Goal: Task Accomplishment & Management: Manage account settings

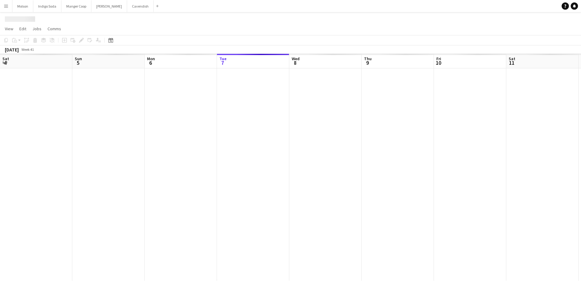
scroll to position [0, 145]
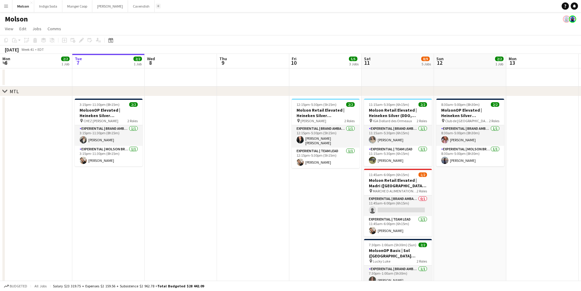
click at [156, 8] on button "Add" at bounding box center [158, 6] width 5 height 5
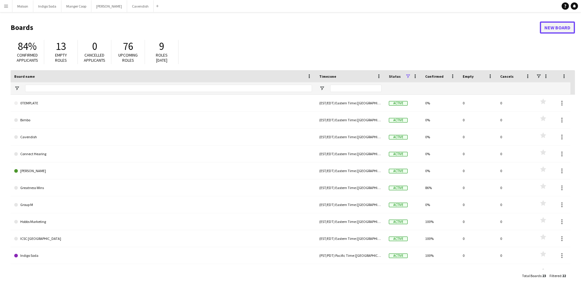
click at [550, 31] on link "New Board" at bounding box center [557, 27] width 35 height 12
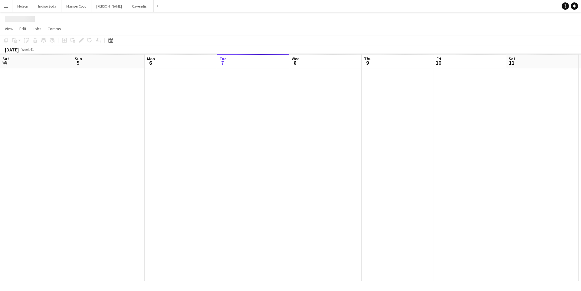
scroll to position [0, 145]
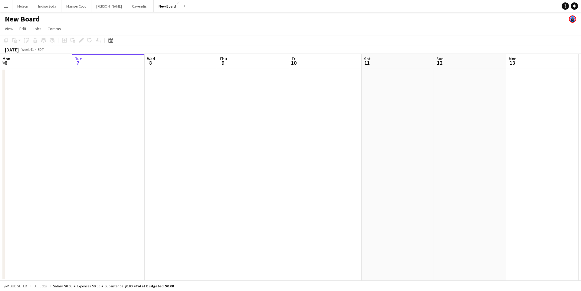
click at [29, 17] on h1 "New Board" at bounding box center [22, 19] width 35 height 9
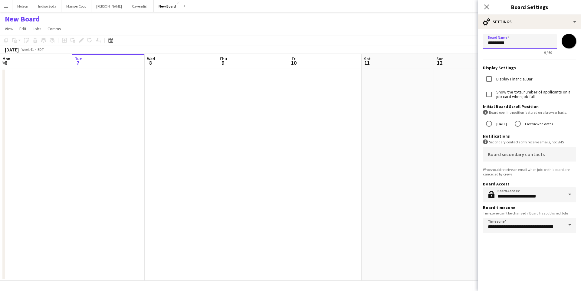
drag, startPoint x: 529, startPoint y: 42, endPoint x: 446, endPoint y: 42, distance: 83.2
click at [446, 42] on body "Menu Boards Boards Boards All jobs Status Workforce Workforce My Workforce Recr…" at bounding box center [290, 145] width 581 height 291
type input "**********"
click at [537, 64] on form "**********" at bounding box center [529, 134] width 103 height 211
click at [567, 42] on input "*******" at bounding box center [569, 41] width 22 height 22
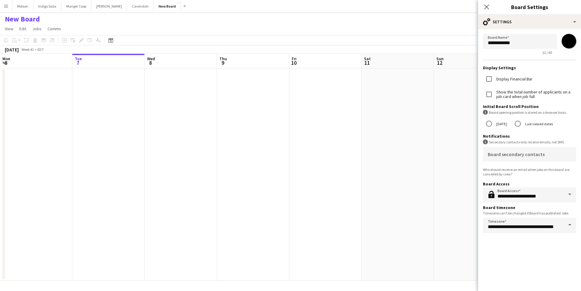
type input "*******"
click at [556, 30] on form "**********" at bounding box center [529, 134] width 103 height 211
click at [451, 28] on app-page-menu "View Day view expanded Day view collapsed Month view Date picker Jump to today …" at bounding box center [290, 29] width 581 height 11
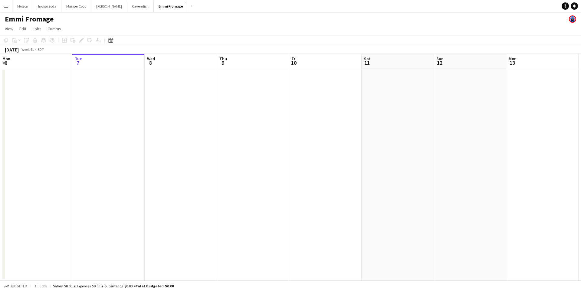
click at [326, 112] on app-date-cell at bounding box center [325, 174] width 72 height 212
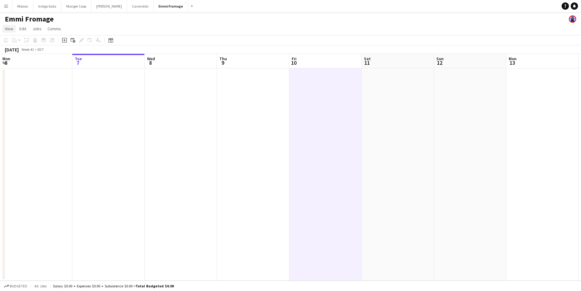
click at [9, 32] on link "View" at bounding box center [8, 29] width 13 height 8
click at [72, 40] on icon "Add linked Job" at bounding box center [73, 40] width 5 height 5
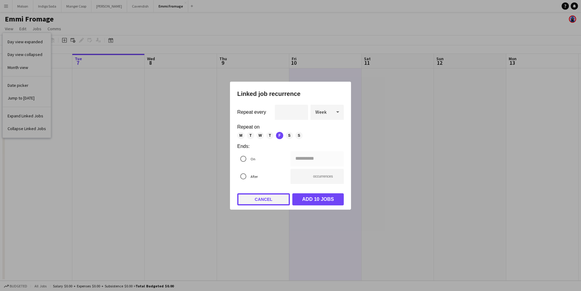
click at [268, 202] on button "Cancel" at bounding box center [263, 199] width 53 height 12
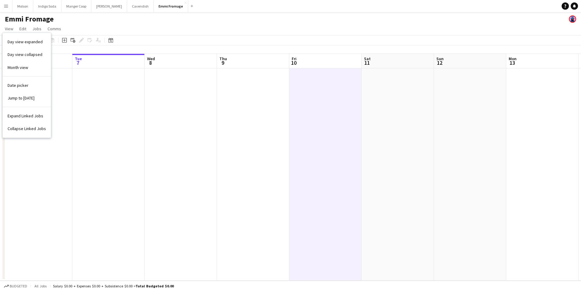
click at [74, 97] on app-date-cell at bounding box center [108, 174] width 72 height 212
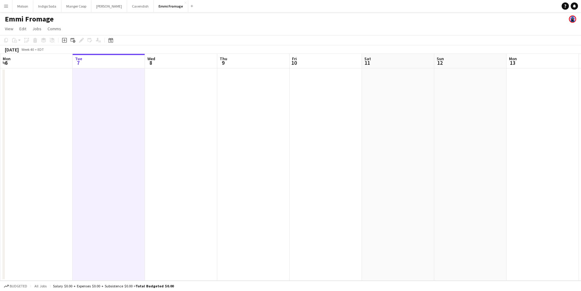
click at [346, 117] on app-date-cell at bounding box center [326, 174] width 72 height 212
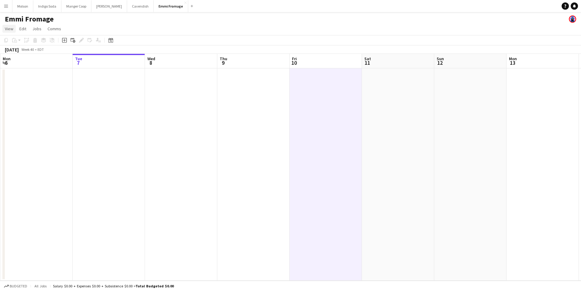
click at [10, 28] on span "View" at bounding box center [9, 28] width 8 height 5
click at [306, 128] on app-date-cell at bounding box center [326, 174] width 72 height 212
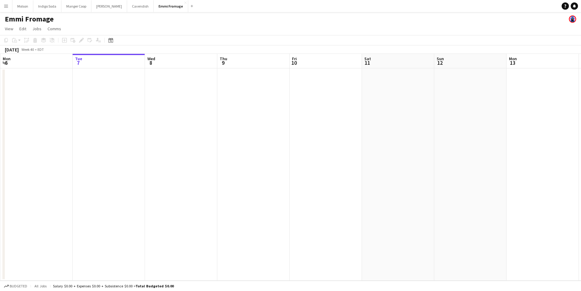
click at [325, 126] on app-date-cell at bounding box center [326, 174] width 72 height 212
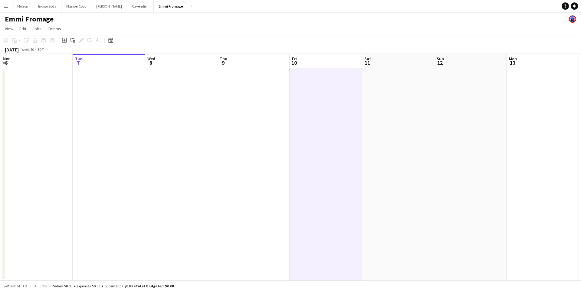
drag, startPoint x: 65, startPoint y: 40, endPoint x: 75, endPoint y: 25, distance: 17.2
click at [75, 25] on app-board "Emmi Fromage View Day view expanded Day view collapsed Month view Date picker J…" at bounding box center [290, 151] width 581 height 279
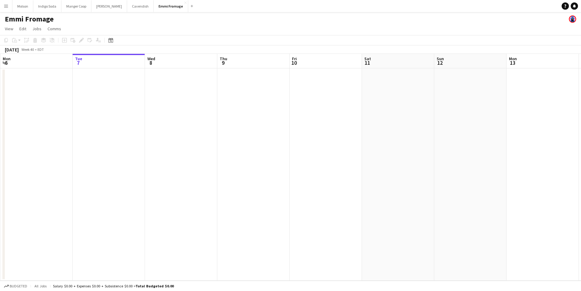
click at [308, 108] on app-date-cell at bounding box center [326, 174] width 72 height 212
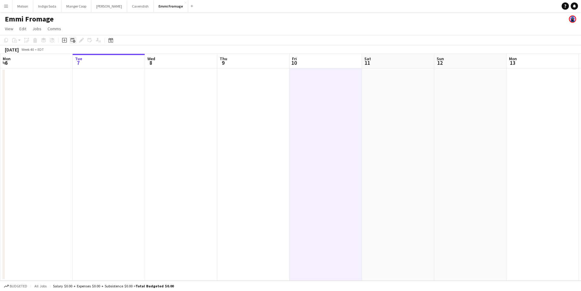
click at [76, 41] on div "Add linked Job" at bounding box center [72, 40] width 7 height 7
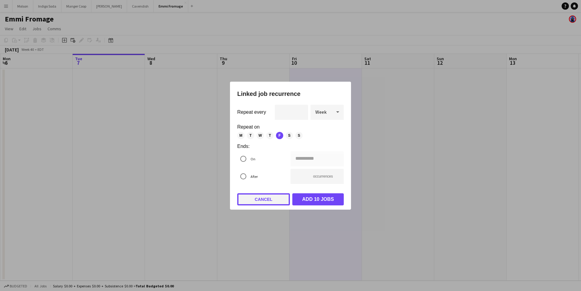
click at [272, 200] on button "Cancel" at bounding box center [263, 199] width 53 height 12
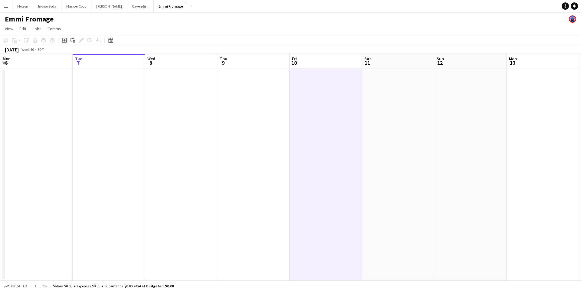
click at [63, 40] on icon "Add job" at bounding box center [64, 40] width 5 height 5
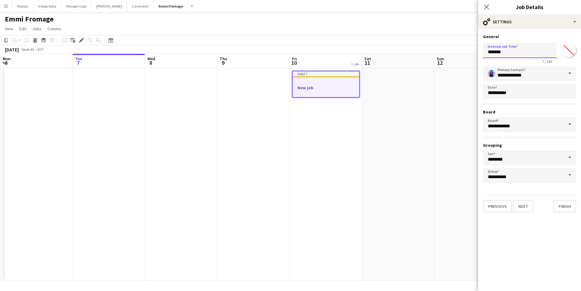
drag, startPoint x: 523, startPoint y: 54, endPoint x: 463, endPoint y: 54, distance: 59.9
click at [463, 54] on body "Menu Boards Boards Boards All jobs Status Workforce Workforce My Workforce Recr…" at bounding box center [290, 145] width 581 height 291
type input "*********"
click at [445, 102] on app-date-cell at bounding box center [470, 174] width 72 height 212
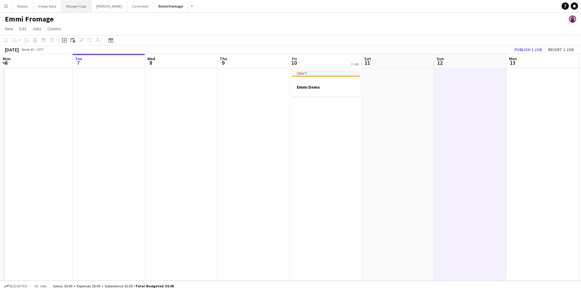
click at [76, 7] on button "Manger Coop Close" at bounding box center [76, 6] width 30 height 12
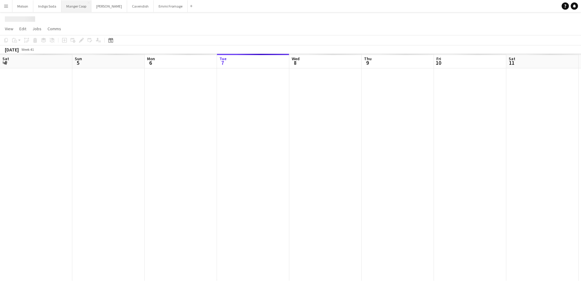
scroll to position [0, 145]
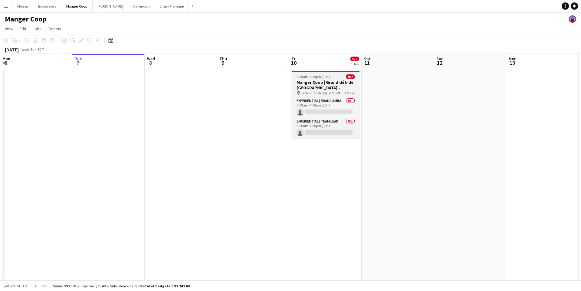
click at [333, 91] on span "Le Grand défi de Victoriaville" at bounding box center [322, 93] width 44 height 5
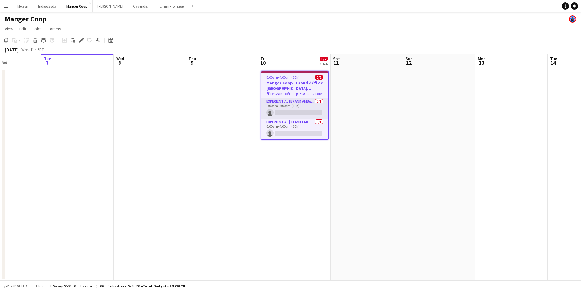
drag, startPoint x: 353, startPoint y: 90, endPoint x: 325, endPoint y: 87, distance: 27.4
click at [325, 87] on app-calendar-viewport "Sat 4 2/2 1 Job Sun 5 Mon 6 Tue 7 Wed 8 Thu 9 Fri 10 0/2 1 Job Sat 11 Sun 12 Mo…" at bounding box center [290, 167] width 581 height 227
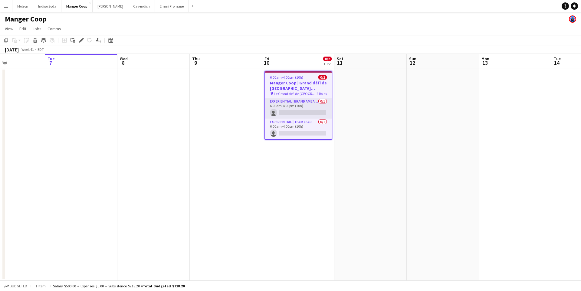
click at [304, 85] on h3 "Manger Coop | Grand défi de Victoriaville (Victoriaville, QC)" at bounding box center [298, 85] width 67 height 11
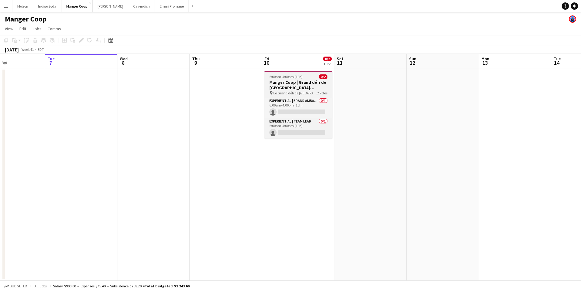
click at [305, 87] on h3 "Manger Coop | Grand défi de Victoriaville (Victoriaville, QC)" at bounding box center [298, 85] width 68 height 11
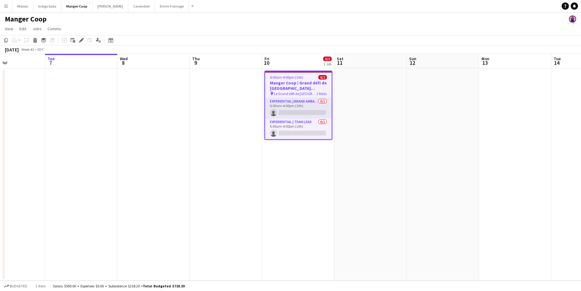
drag, startPoint x: 80, startPoint y: 39, endPoint x: 91, endPoint y: 31, distance: 13.1
click at [80, 39] on icon "Edit" at bounding box center [81, 40] width 5 height 5
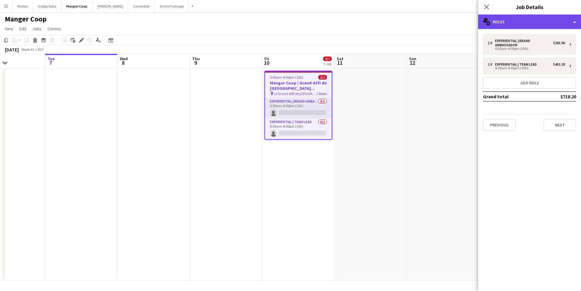
click at [522, 25] on div "multiple-users-add Roles" at bounding box center [529, 22] width 103 height 15
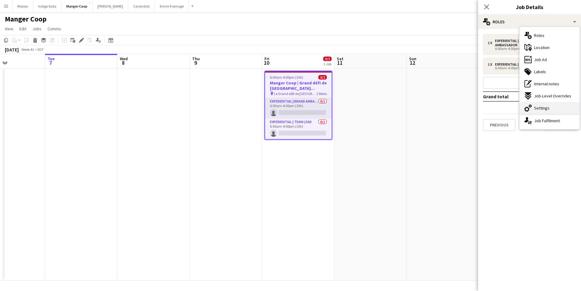
click at [555, 108] on div "cog-double-3 Settings" at bounding box center [550, 108] width 60 height 12
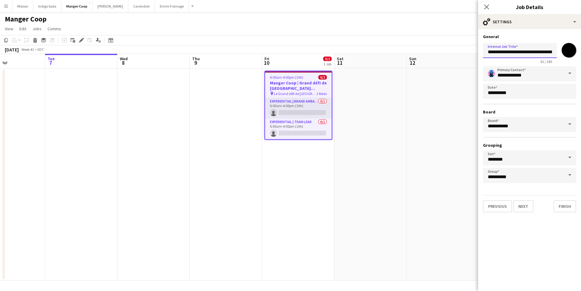
scroll to position [0, 53]
drag, startPoint x: 489, startPoint y: 53, endPoint x: 573, endPoint y: 54, distance: 84.4
click at [573, 54] on div "**********" at bounding box center [529, 52] width 93 height 23
click at [318, 22] on div "Manger Coop" at bounding box center [290, 17] width 581 height 11
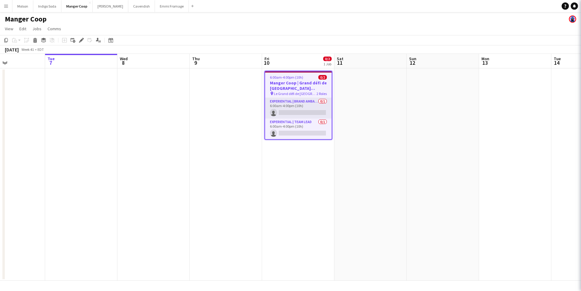
scroll to position [0, 0]
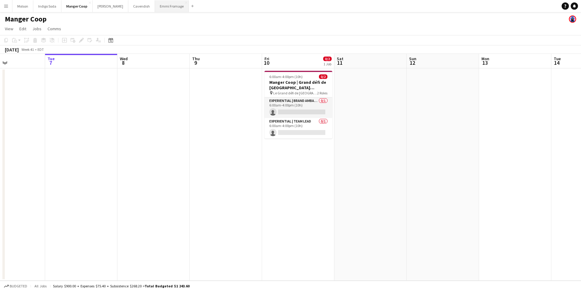
click at [158, 3] on button "Emmi Fromage Close" at bounding box center [172, 6] width 34 height 12
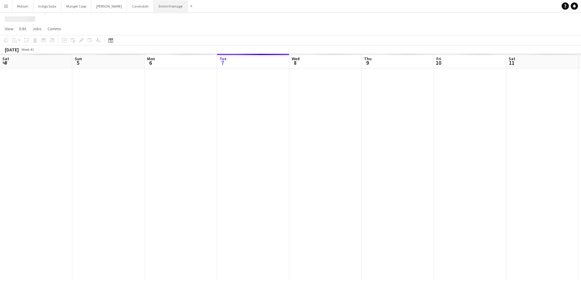
scroll to position [0, 145]
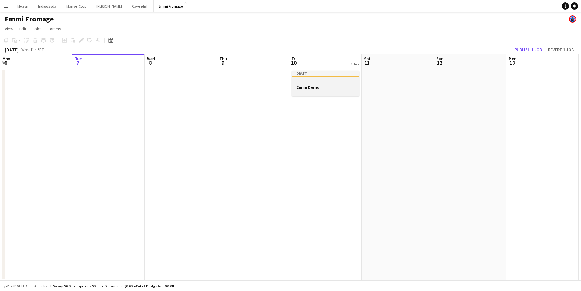
click at [327, 82] on div at bounding box center [326, 81] width 68 height 5
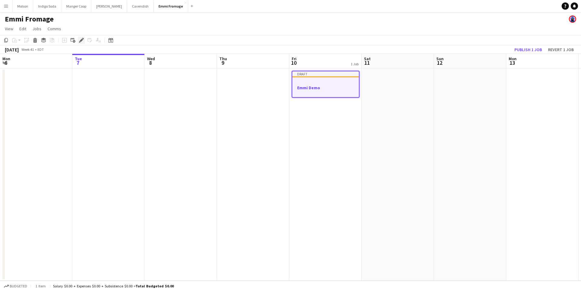
click at [79, 39] on icon "Edit" at bounding box center [81, 40] width 5 height 5
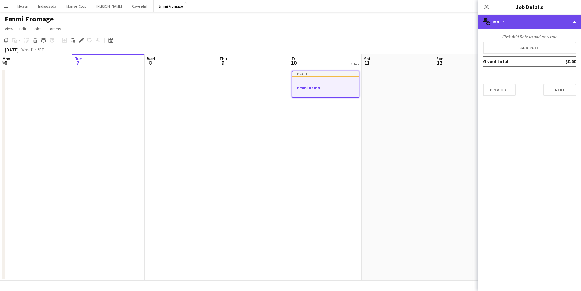
click at [531, 21] on div "multiple-users-add Roles" at bounding box center [529, 22] width 103 height 15
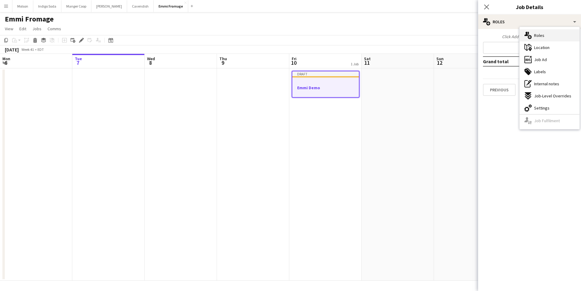
click at [533, 36] on div "multiple-users-add Roles" at bounding box center [550, 35] width 60 height 12
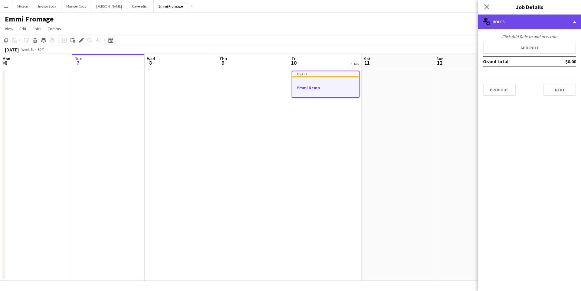
click at [520, 17] on div "multiple-users-add Roles" at bounding box center [529, 22] width 103 height 15
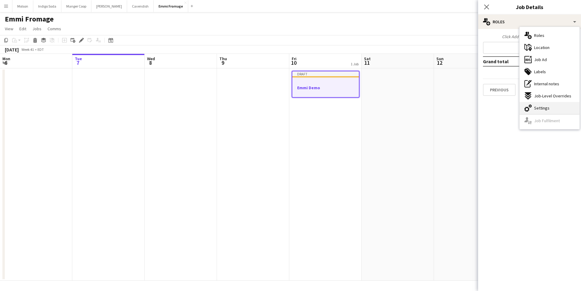
click at [547, 107] on span "Settings" at bounding box center [541, 107] width 15 height 5
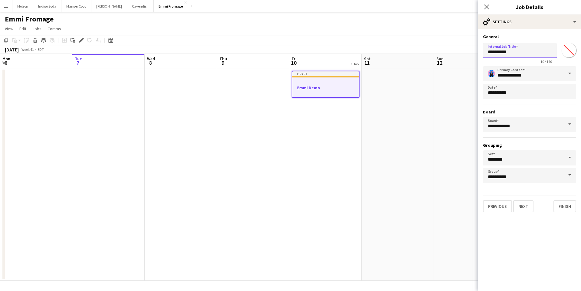
drag, startPoint x: 529, startPoint y: 54, endPoint x: 458, endPoint y: 54, distance: 71.4
click at [458, 54] on body "Menu Boards Boards Boards All jobs Status Workforce Workforce My Workforce Recr…" at bounding box center [290, 145] width 581 height 291
paste input "**********"
drag, startPoint x: 515, startPoint y: 52, endPoint x: 449, endPoint y: 49, distance: 66.6
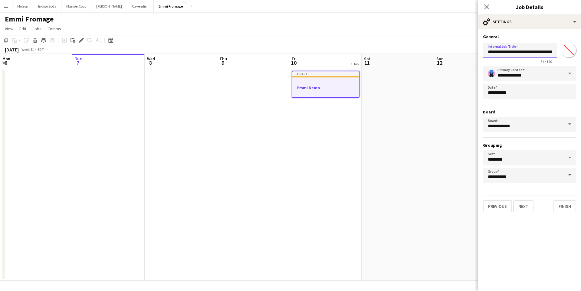
click at [449, 49] on body "Menu Boards Boards Boards All jobs Status Workforce Workforce My Workforce Recr…" at bounding box center [290, 145] width 581 height 291
click at [511, 51] on input "**********" at bounding box center [520, 50] width 74 height 15
drag, startPoint x: 514, startPoint y: 52, endPoint x: 450, endPoint y: 52, distance: 64.5
click at [450, 52] on body "Menu Boards Boards Boards All jobs Status Workforce Workforce My Workforce Recr…" at bounding box center [290, 145] width 581 height 291
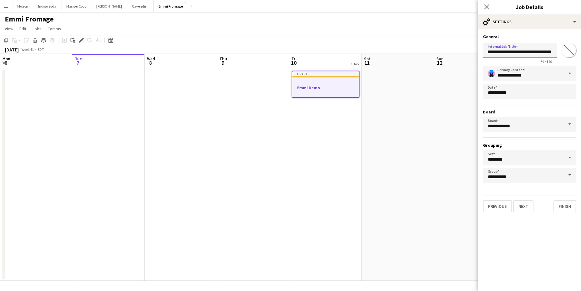
drag, startPoint x: 517, startPoint y: 51, endPoint x: 520, endPoint y: 50, distance: 3.5
click at [520, 50] on input "**********" at bounding box center [520, 50] width 74 height 15
click at [540, 54] on input "**********" at bounding box center [520, 50] width 74 height 15
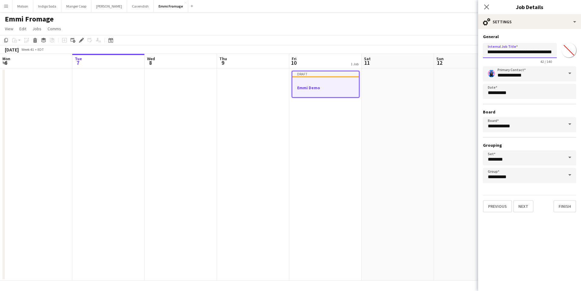
click at [541, 52] on input "**********" at bounding box center [520, 50] width 74 height 15
drag, startPoint x: 549, startPoint y: 52, endPoint x: 568, endPoint y: 51, distance: 19.4
click at [568, 51] on div "**********" at bounding box center [529, 52] width 93 height 23
click at [538, 53] on input "**********" at bounding box center [520, 50] width 74 height 15
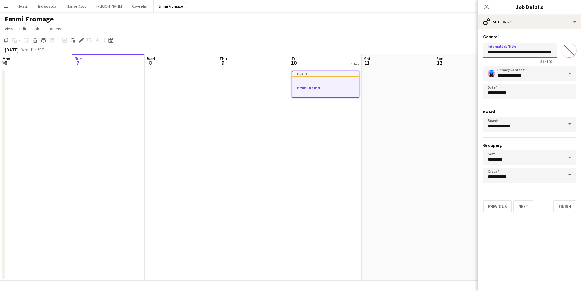
drag, startPoint x: 523, startPoint y: 53, endPoint x: 490, endPoint y: 53, distance: 33.3
click at [489, 53] on input "**********" at bounding box center [520, 50] width 74 height 15
click at [532, 52] on input "**********" at bounding box center [520, 50] width 74 height 15
drag, startPoint x: 534, startPoint y: 53, endPoint x: 514, endPoint y: 53, distance: 20.9
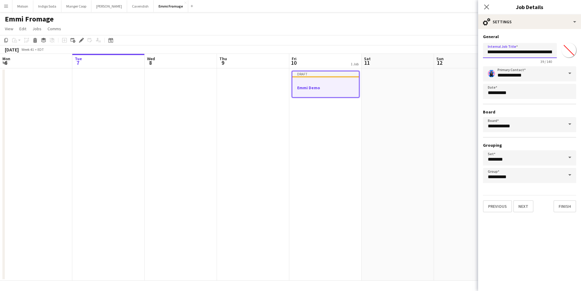
click at [514, 53] on input "**********" at bounding box center [520, 50] width 74 height 15
click at [523, 52] on input "**********" at bounding box center [520, 50] width 74 height 15
drag, startPoint x: 549, startPoint y: 52, endPoint x: 595, endPoint y: 52, distance: 46.3
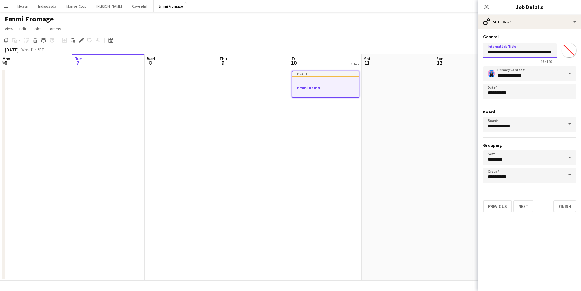
click at [581, 52] on html "Menu Boards Boards Boards All jobs Status Workforce Workforce My Workforce Recr…" at bounding box center [290, 145] width 581 height 291
click at [543, 48] on input "**********" at bounding box center [520, 50] width 74 height 15
drag, startPoint x: 554, startPoint y: 54, endPoint x: 457, endPoint y: 53, distance: 97.1
click at [457, 53] on body "Menu Boards Boards Boards All jobs Status Workforce Workforce My Workforce Recr…" at bounding box center [290, 145] width 581 height 291
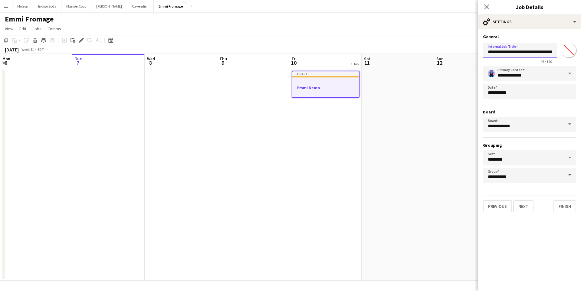
type input "**********"
click at [532, 104] on hr at bounding box center [529, 104] width 93 height 1
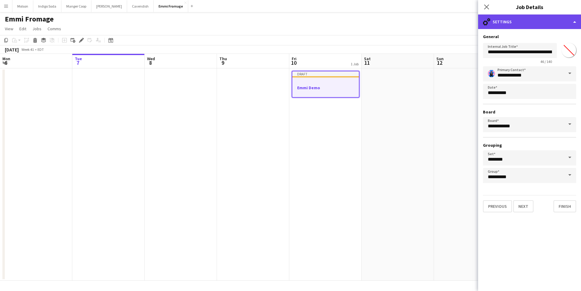
click at [548, 18] on div "cog-double-3 Settings" at bounding box center [529, 22] width 103 height 15
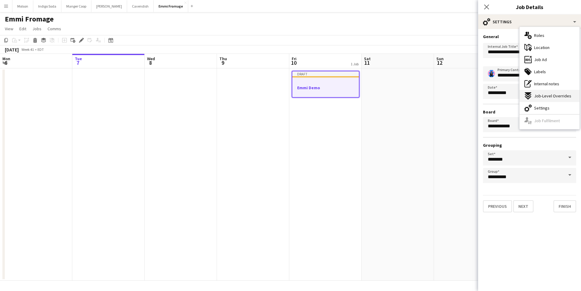
click at [548, 100] on div "expand-all-down Job-Level Overrides" at bounding box center [550, 96] width 60 height 12
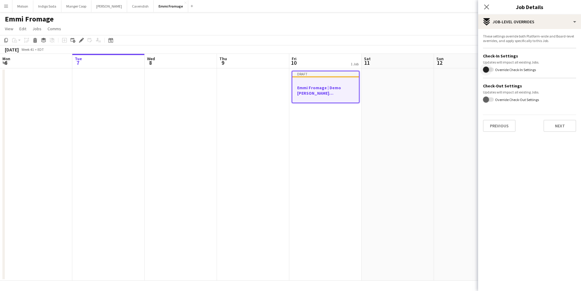
click at [490, 72] on span "button" at bounding box center [486, 70] width 12 height 12
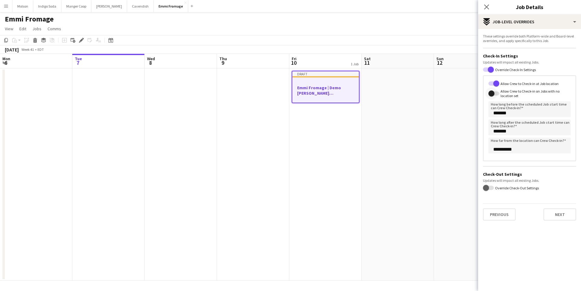
click at [497, 95] on span "button" at bounding box center [491, 93] width 12 height 12
click at [489, 183] on span "button" at bounding box center [486, 188] width 12 height 12
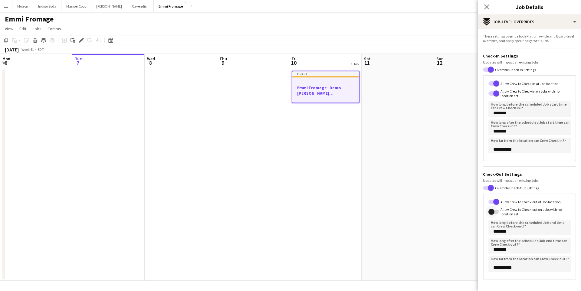
click at [493, 211] on span "button" at bounding box center [491, 212] width 6 height 6
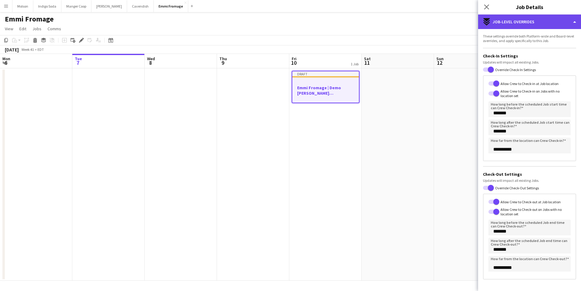
click at [542, 26] on div "expand-all-down Job-Level Overrides" at bounding box center [529, 22] width 103 height 15
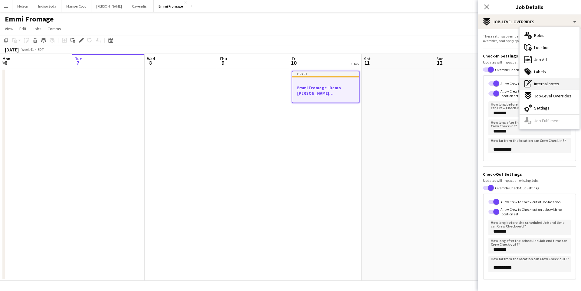
click at [554, 81] on span "Internal notes" at bounding box center [546, 83] width 25 height 5
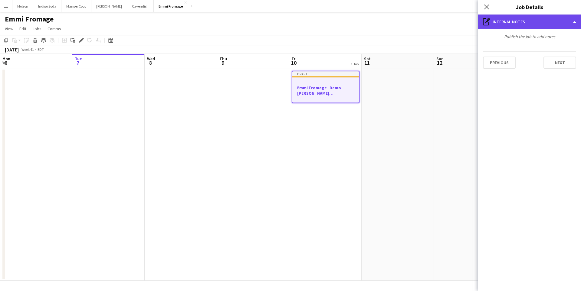
click at [535, 25] on div "pen-write Internal notes" at bounding box center [529, 22] width 103 height 15
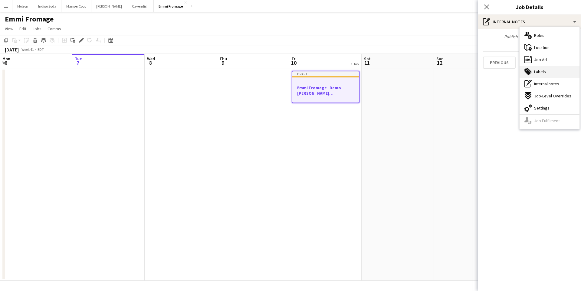
click at [556, 73] on div "tags-double Labels" at bounding box center [550, 72] width 60 height 12
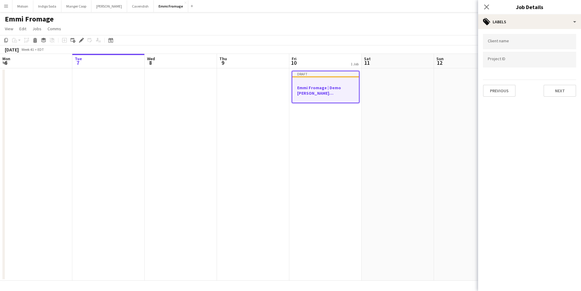
click at [522, 49] on div at bounding box center [529, 51] width 93 height 4
click at [518, 42] on input "Type to search client labels..." at bounding box center [530, 43] width 84 height 5
click at [512, 63] on div at bounding box center [529, 59] width 93 height 15
paste input "**********"
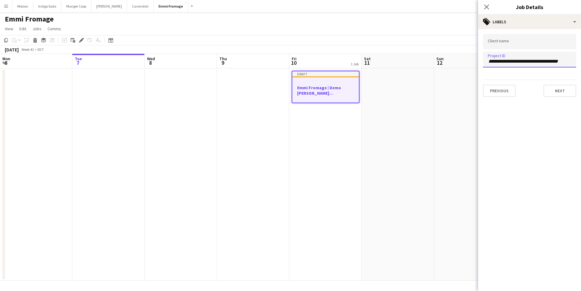
type input "**********"
click at [518, 44] on input "Type to search client labels..." at bounding box center [530, 41] width 84 height 5
type input "**********"
click at [559, 96] on button "Next" at bounding box center [559, 91] width 33 height 12
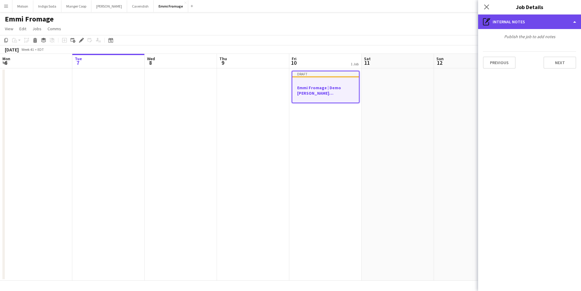
click at [542, 23] on div "pen-write Internal notes" at bounding box center [529, 22] width 103 height 15
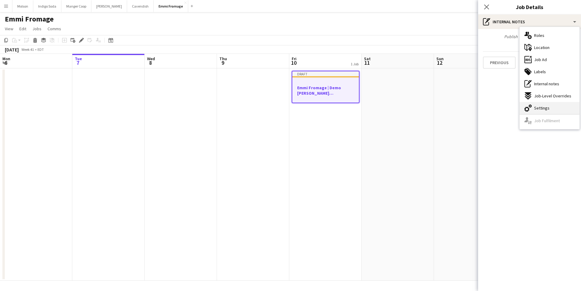
click at [551, 106] on div "cog-double-3 Settings" at bounding box center [550, 108] width 60 height 12
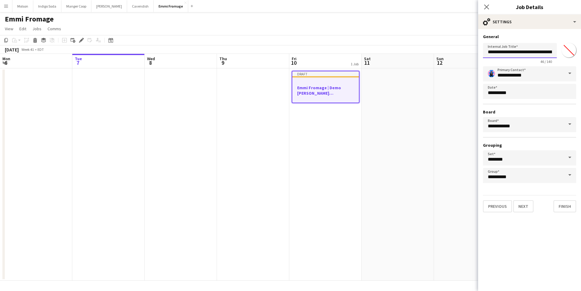
click at [517, 51] on input "**********" at bounding box center [520, 50] width 74 height 15
type input "**********"
click at [393, 30] on app-page-menu "View Day view expanded Day view collapsed Month view Date picker Jump to today …" at bounding box center [290, 29] width 581 height 11
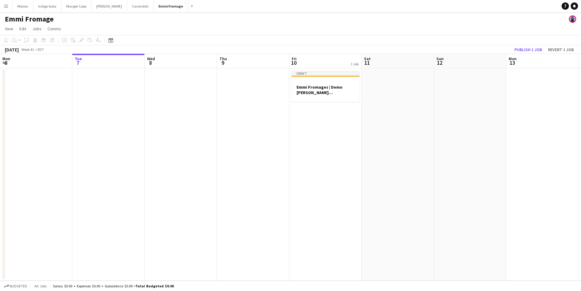
click at [48, 22] on h1 "Emmi Fromage" at bounding box center [29, 19] width 49 height 9
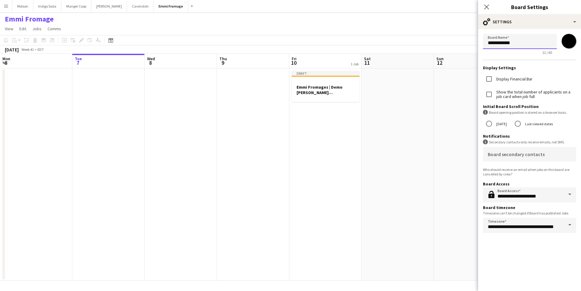
click at [528, 44] on input "**********" at bounding box center [520, 41] width 74 height 15
type input "**********"
click at [442, 30] on app-page-menu "View Day view expanded Day view collapsed Month view Date picker Jump to today …" at bounding box center [290, 29] width 581 height 11
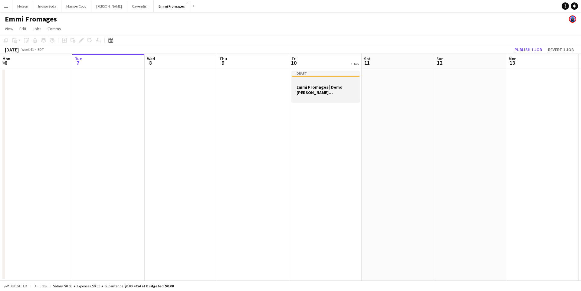
click at [354, 77] on div at bounding box center [326, 76] width 68 height 1
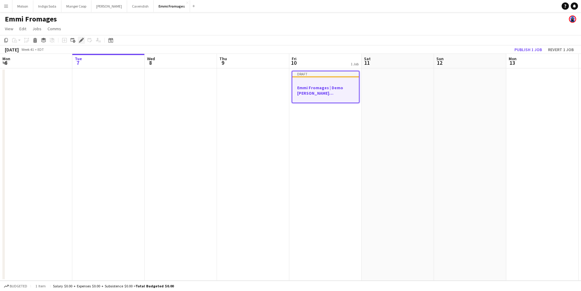
click at [79, 40] on icon "Edit" at bounding box center [81, 40] width 5 height 5
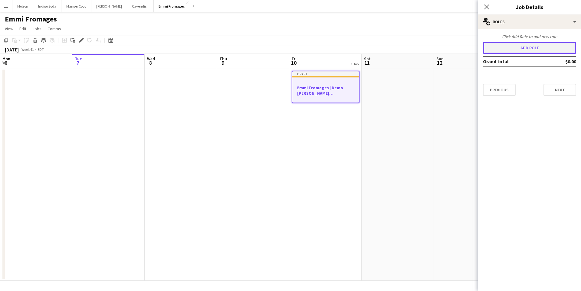
click at [542, 47] on button "Add role" at bounding box center [529, 48] width 93 height 12
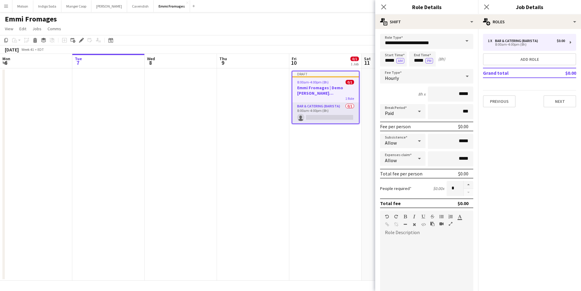
click at [446, 30] on div "**********" at bounding box center [426, 204] width 103 height 350
click at [446, 41] on input "**********" at bounding box center [426, 41] width 93 height 15
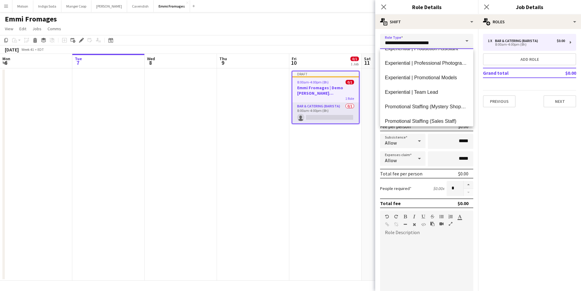
scroll to position [507, 0]
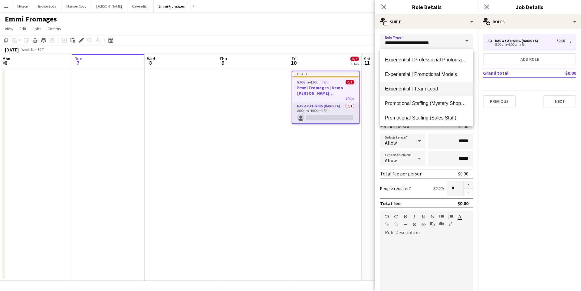
click at [446, 89] on span "Experiential | Team Lead" at bounding box center [427, 89] width 84 height 6
type input "**********"
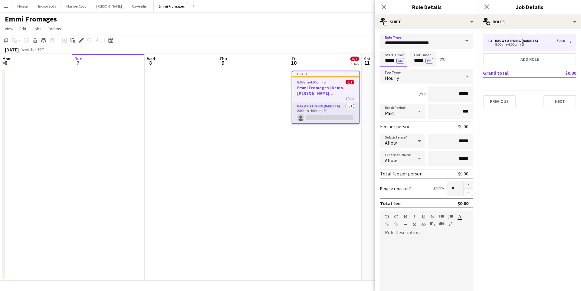
click at [388, 62] on input "*****" at bounding box center [393, 58] width 27 height 15
click at [423, 62] on input "*****" at bounding box center [422, 58] width 27 height 15
click at [417, 49] on div at bounding box center [416, 48] width 12 height 6
type input "*****"
click at [417, 49] on div at bounding box center [416, 48] width 12 height 6
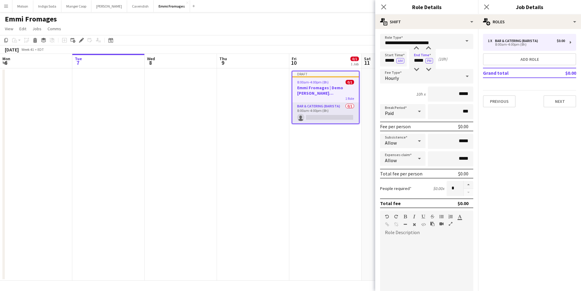
click at [450, 60] on div "Start Time ***** AM End Time ***** PM (10h)" at bounding box center [426, 58] width 93 height 15
click at [467, 85] on form "**********" at bounding box center [426, 206] width 103 height 345
click at [468, 93] on input "*****" at bounding box center [450, 94] width 45 height 15
type input "**"
type input "***"
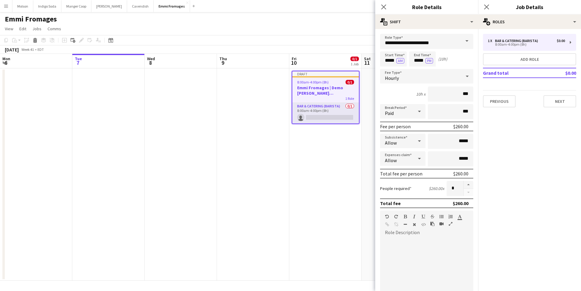
click at [499, 124] on mat-expansion-panel "pencil3 General details 1 x Bar & Catering (Barista) $0.00 8:00am-4:00pm (8h) A…" at bounding box center [529, 160] width 103 height 262
click at [557, 103] on button "Next" at bounding box center [559, 101] width 33 height 12
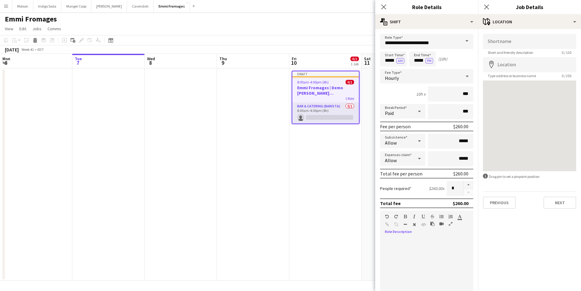
click at [427, 231] on div "default Heading 1 Heading 2 Heading 3 Heading 4 Heading 5 Heading 6 Heading 7 P…" at bounding box center [426, 222] width 93 height 23
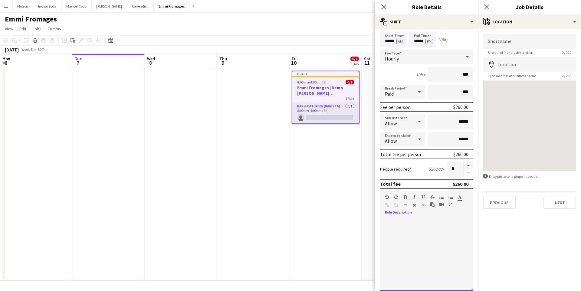
scroll to position [19, 0]
click at [495, 236] on mat-expansion-panel "map-marker Location Shortname Short and friendly description 0 / 120 Location m…" at bounding box center [529, 160] width 103 height 262
click at [469, 125] on input "*****" at bounding box center [450, 122] width 45 height 15
type input "**"
type input "*******"
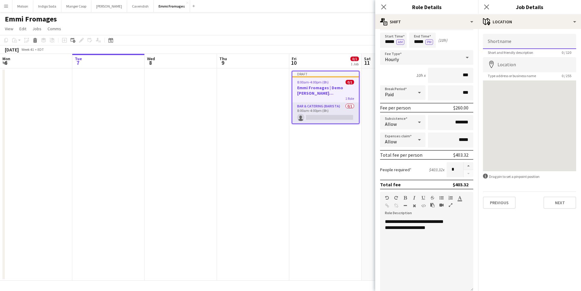
click at [521, 43] on input "Shortname" at bounding box center [529, 41] width 93 height 15
paste input "********"
type input "********"
click at [515, 65] on input "Location" at bounding box center [529, 64] width 93 height 15
paste input "**********"
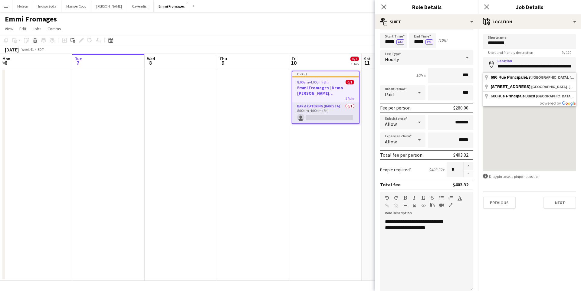
type input "**********"
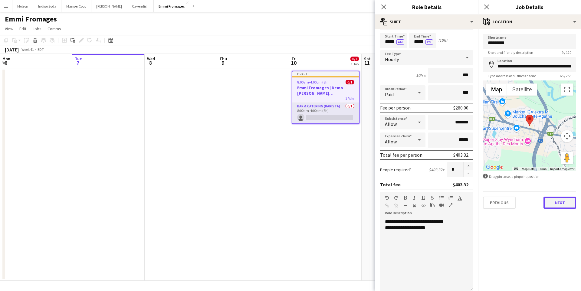
click at [566, 202] on button "Next" at bounding box center [559, 203] width 33 height 12
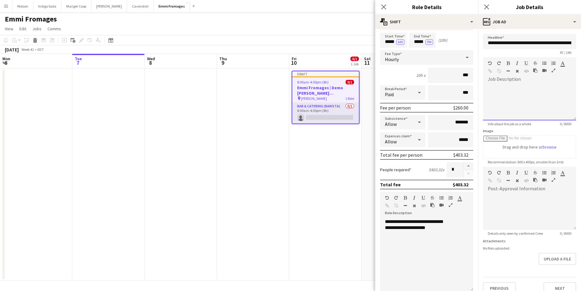
click at [512, 84] on div at bounding box center [529, 100] width 93 height 41
click at [520, 87] on div at bounding box center [529, 102] width 93 height 36
paste div
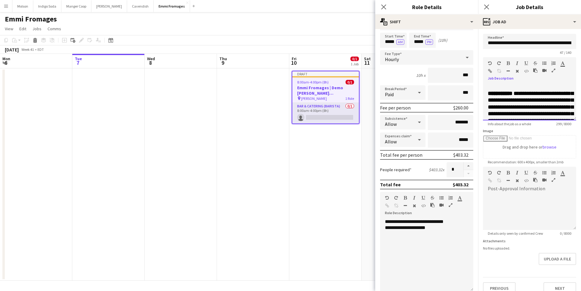
drag, startPoint x: 543, startPoint y: 117, endPoint x: 469, endPoint y: 52, distance: 98.6
click at [469, 52] on body "Menu Boards Boards Boards All jobs Status Workforce Workforce My Workforce Recr…" at bounding box center [290, 145] width 581 height 291
click at [507, 71] on icon "button" at bounding box center [508, 71] width 3 height 4
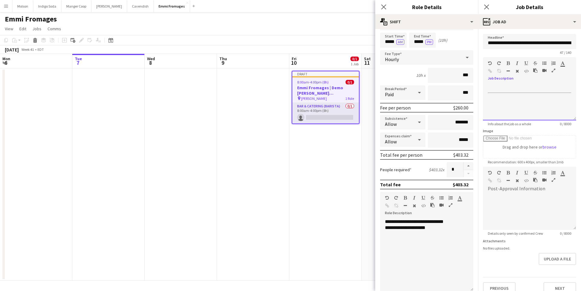
drag, startPoint x: 509, startPoint y: 101, endPoint x: 478, endPoint y: 56, distance: 54.8
click at [478, 56] on form "**********" at bounding box center [529, 164] width 103 height 261
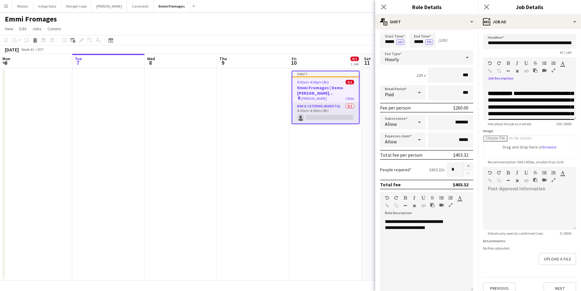
click at [563, 64] on icon "button" at bounding box center [563, 63] width 4 height 4
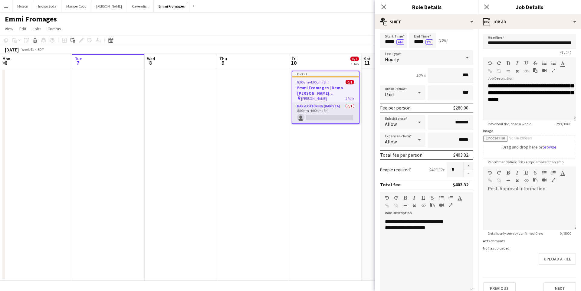
click at [527, 166] on form "**********" at bounding box center [529, 164] width 103 height 261
click at [520, 199] on div at bounding box center [529, 212] width 93 height 36
click at [511, 108] on div at bounding box center [530, 106] width 84 height 6
drag, startPoint x: 510, startPoint y: 112, endPoint x: 491, endPoint y: 114, distance: 18.3
click at [491, 114] on div "**********" at bounding box center [529, 102] width 93 height 36
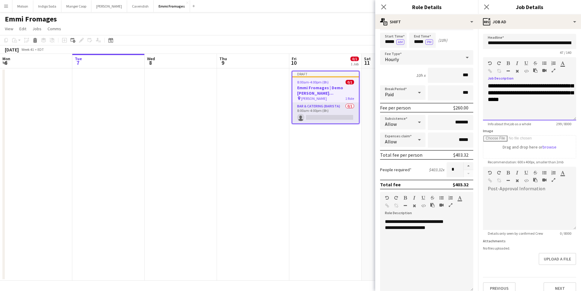
click at [499, 110] on div "**********" at bounding box center [529, 102] width 93 height 36
click at [497, 106] on div at bounding box center [530, 106] width 84 height 6
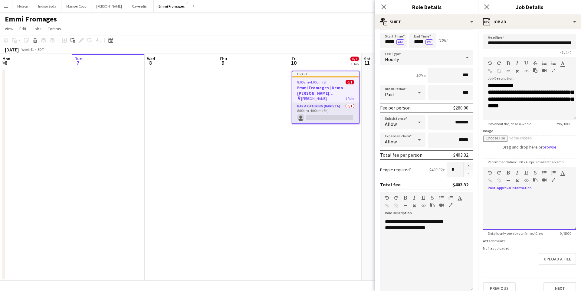
click at [508, 199] on div at bounding box center [529, 212] width 93 height 36
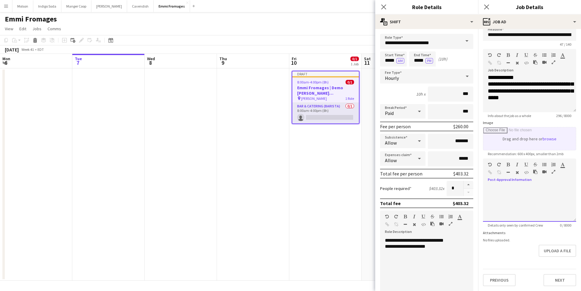
scroll to position [0, 0]
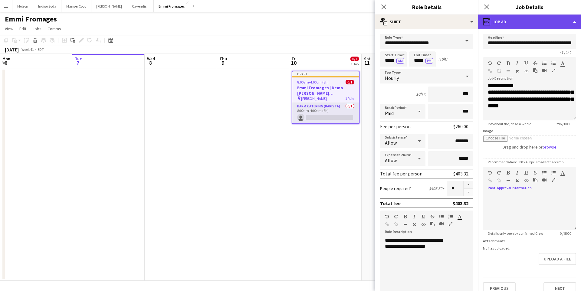
click at [527, 25] on div "ads-window Job Ad" at bounding box center [529, 22] width 103 height 15
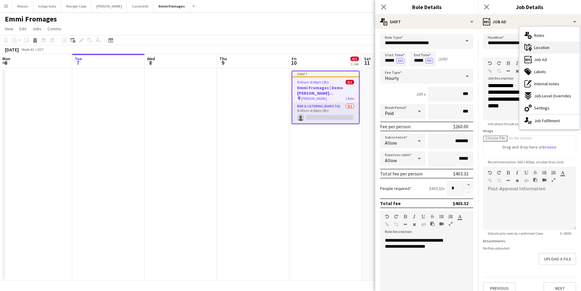
click at [550, 45] on div "maps-pin-1 Location" at bounding box center [550, 47] width 60 height 12
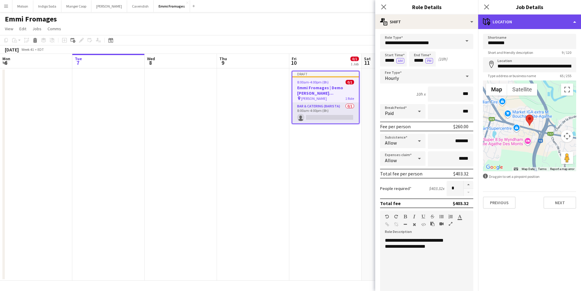
click at [530, 28] on div "maps-pin-1 Location" at bounding box center [529, 22] width 103 height 15
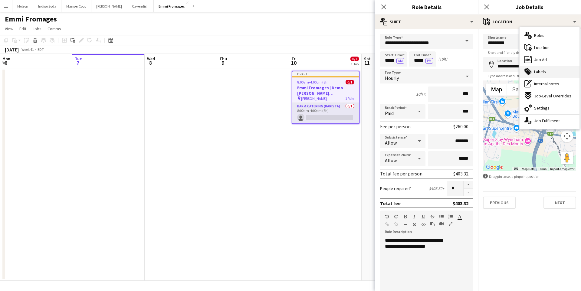
click at [553, 72] on div "tags-double Labels" at bounding box center [550, 72] width 60 height 12
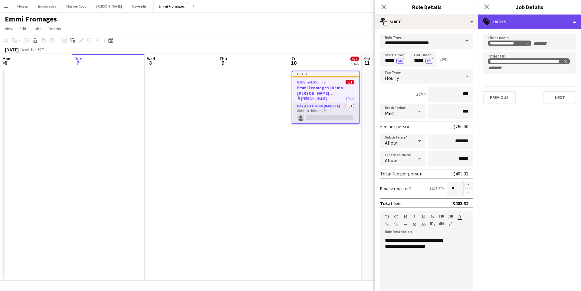
click at [530, 20] on div "tags-double Labels" at bounding box center [529, 22] width 103 height 15
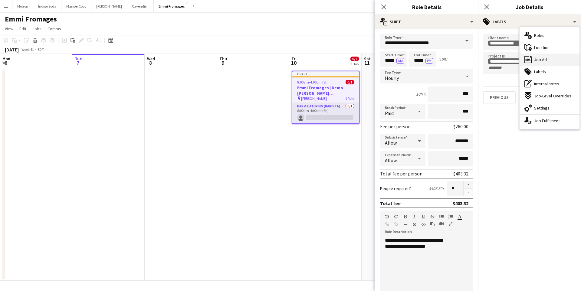
click at [547, 61] on div "ads-window Job Ad" at bounding box center [550, 60] width 60 height 12
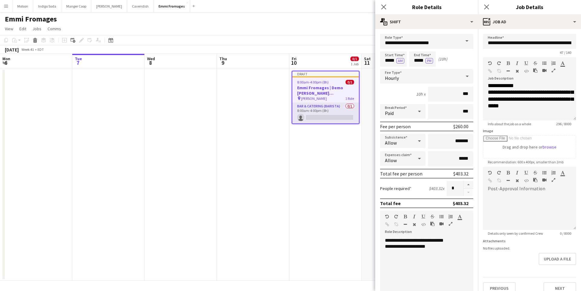
click at [300, 161] on app-date-cell "Draft 8:00am-4:00pm (8h) 0/1 Emmi Fromages | Demo Bourassa (Ste-Agathe, QC) pin…" at bounding box center [325, 174] width 72 height 212
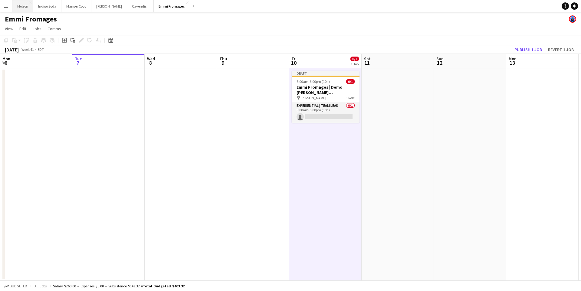
click at [23, 8] on button "Molson Close" at bounding box center [22, 6] width 21 height 12
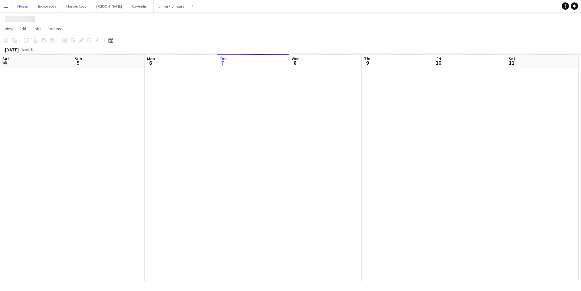
scroll to position [0, 145]
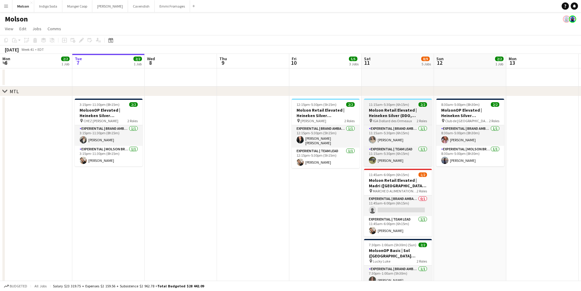
click at [399, 107] on span "11:15am-5:30pm (6h15m)" at bounding box center [389, 104] width 40 height 5
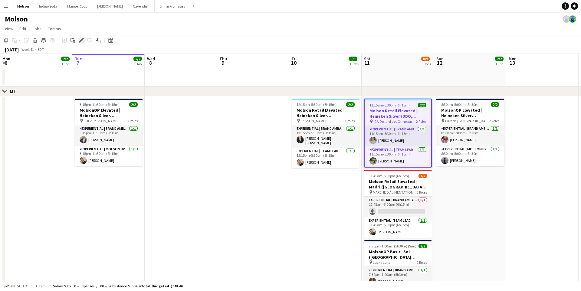
click at [80, 40] on icon "Edit" at bounding box center [81, 40] width 5 height 5
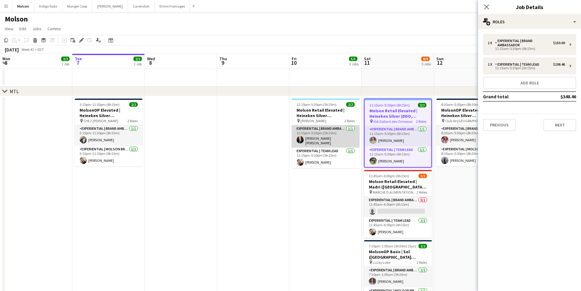
click at [325, 134] on app-card-role "Experiential | Brand Ambassador 1/1 12:15pm-5:30pm (5h15m) Claudia Claudia" at bounding box center [326, 136] width 68 height 22
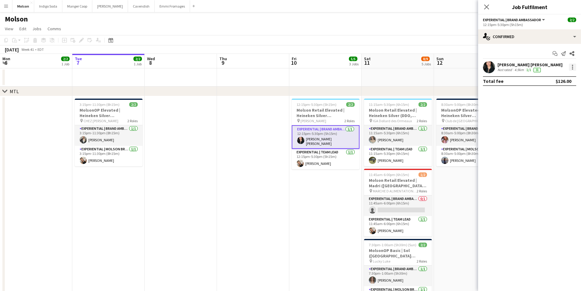
click at [570, 68] on div at bounding box center [572, 67] width 7 height 7
click at [548, 136] on span "Remove" at bounding box center [543, 136] width 18 height 5
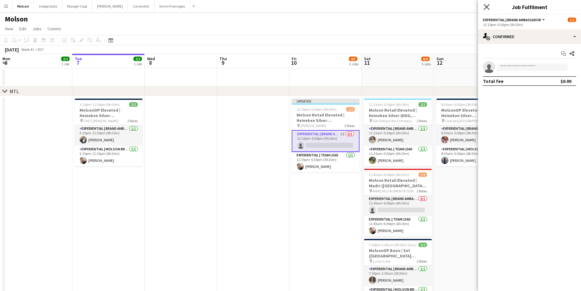
click at [485, 6] on icon at bounding box center [487, 7] width 6 height 6
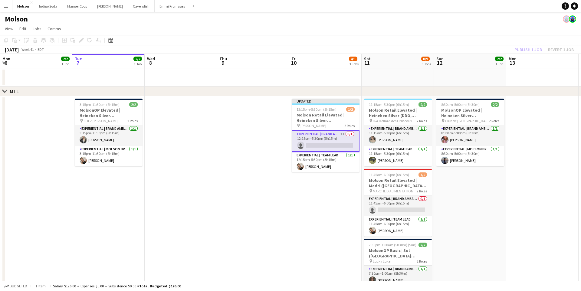
click at [392, 37] on app-toolbar "Copy Paste Paste Command V Paste with crew Command Shift V Paste linked Job Del…" at bounding box center [290, 40] width 581 height 10
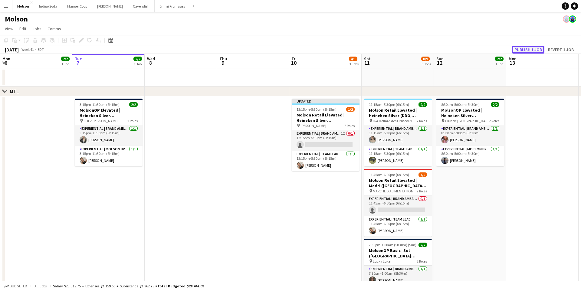
click at [531, 48] on button "Publish 1 job" at bounding box center [528, 50] width 32 height 8
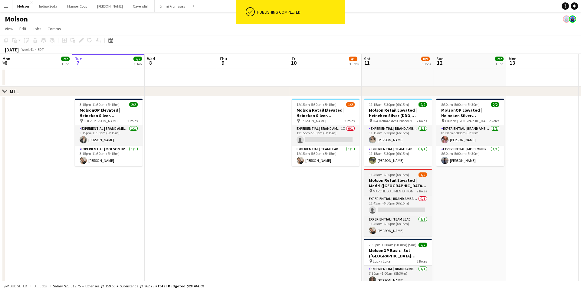
click at [404, 183] on h3 "Molson Retail Elevated | Madri ([GEOGRAPHIC_DATA], [GEOGRAPHIC_DATA])" at bounding box center [398, 183] width 68 height 11
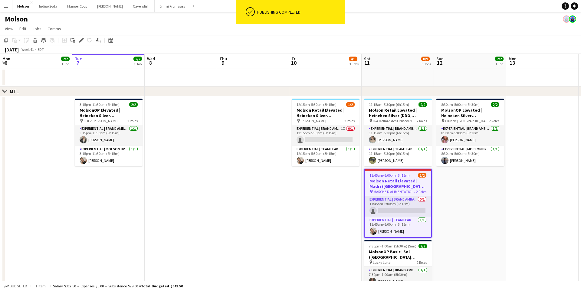
click at [442, 194] on app-date-cell "8:30am-5:00pm (8h30m) 2/2 MolsonOP Elevated | Heineken Silver (St-Jérôme, QC) p…" at bounding box center [470, 208] width 72 height 224
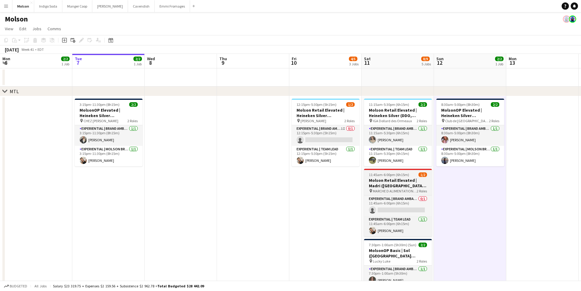
click at [404, 181] on h3 "Molson Retail Elevated | Madri ([GEOGRAPHIC_DATA], [GEOGRAPHIC_DATA])" at bounding box center [398, 183] width 68 height 11
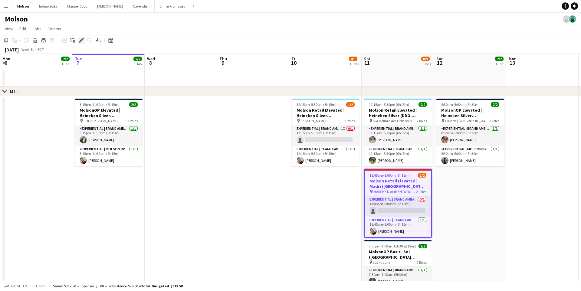
click at [79, 41] on icon "Edit" at bounding box center [81, 40] width 5 height 5
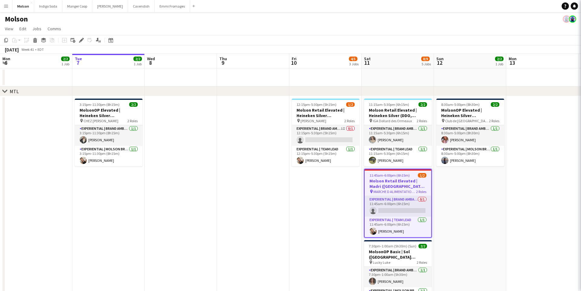
type input "**********"
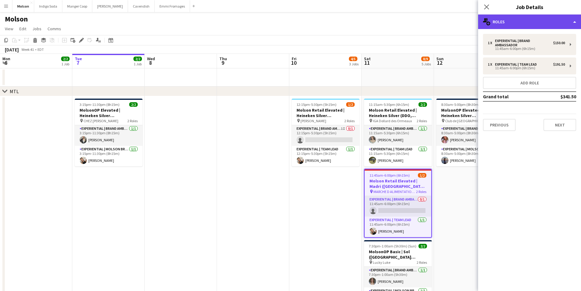
click at [525, 24] on div "multiple-users-add Roles" at bounding box center [529, 22] width 103 height 15
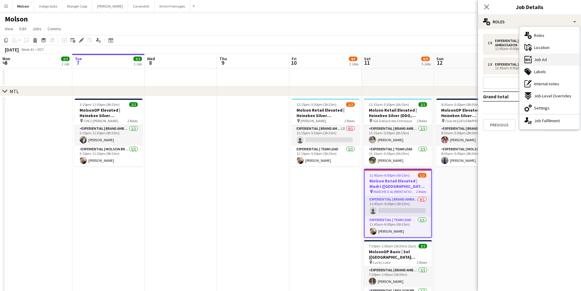
click at [551, 58] on div "ads-window Job Ad" at bounding box center [550, 60] width 60 height 12
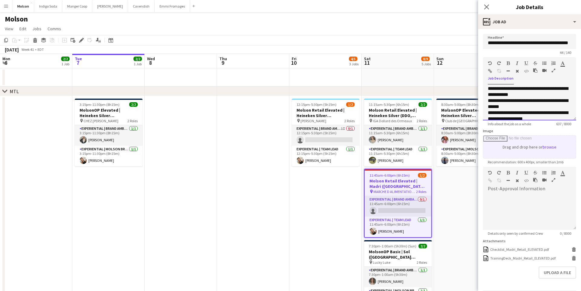
scroll to position [144, 0]
drag, startPoint x: 488, startPoint y: 87, endPoint x: 486, endPoint y: 146, distance: 59.0
click at [486, 146] on form "**********" at bounding box center [529, 171] width 103 height 274
copy div "**********"
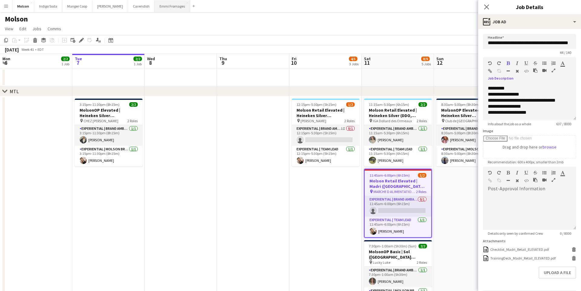
click at [168, 6] on button "Emmi Fromages Close" at bounding box center [172, 6] width 35 height 12
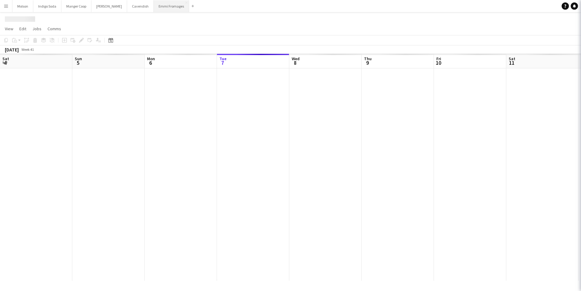
scroll to position [0, 145]
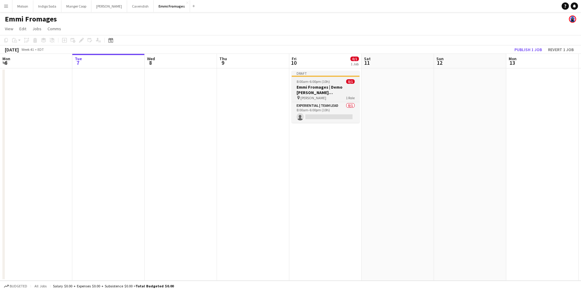
click at [318, 84] on app-job-card "Draft 8:00am-6:00pm (10h) 0/1 Emmi Fromages | Demo Bourassa (Ste-Agathe, QC) pi…" at bounding box center [326, 97] width 68 height 52
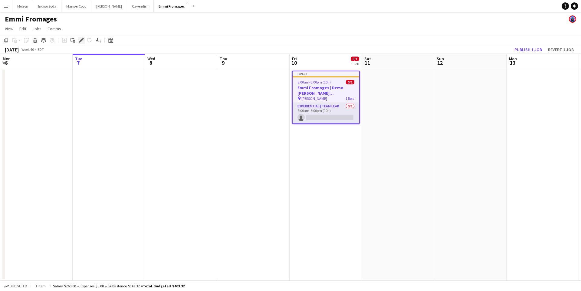
click at [82, 41] on icon at bounding box center [81, 40] width 3 height 3
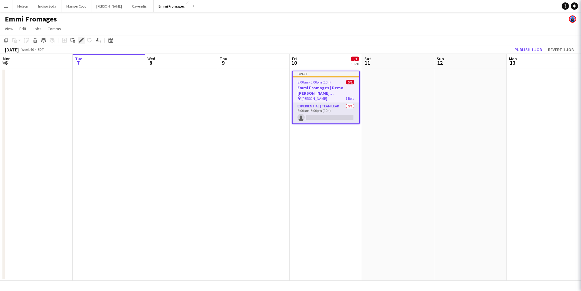
type input "**********"
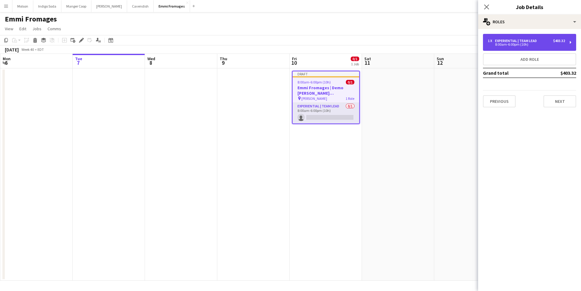
click at [541, 38] on div "1 x Experiential | Team Lead $403.32 8:00am-6:00pm (10h)" at bounding box center [529, 42] width 93 height 17
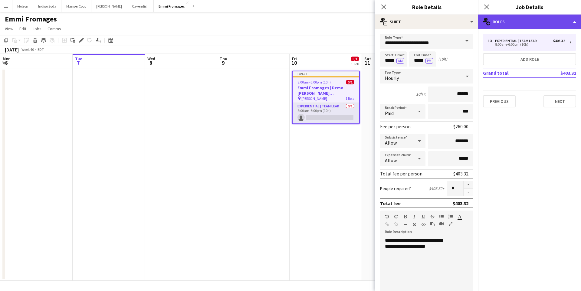
click at [523, 21] on div "multiple-users-add Roles" at bounding box center [529, 22] width 103 height 15
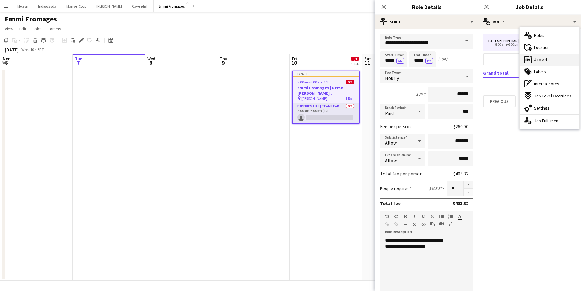
click at [551, 55] on div "ads-window Job Ad" at bounding box center [550, 60] width 60 height 12
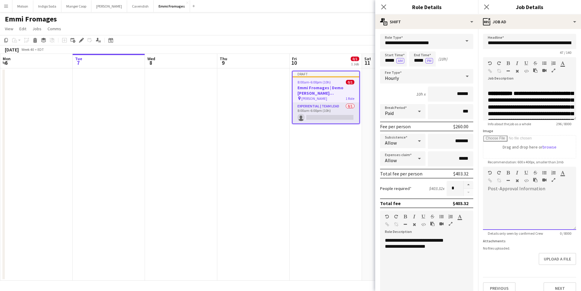
click at [505, 186] on div "default Heading 1 Heading 2 Heading 3 Heading 4 Heading 5 Heading 6 Heading 7 P…" at bounding box center [529, 178] width 93 height 23
paste div
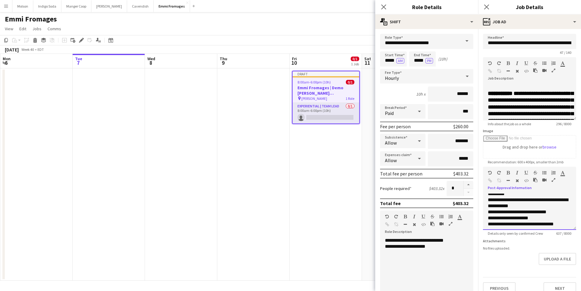
scroll to position [41, 0]
click at [492, 215] on div "**********" at bounding box center [530, 216] width 84 height 6
click at [491, 221] on div "**********" at bounding box center [530, 222] width 84 height 6
click at [492, 216] on div "**********" at bounding box center [530, 217] width 84 height 6
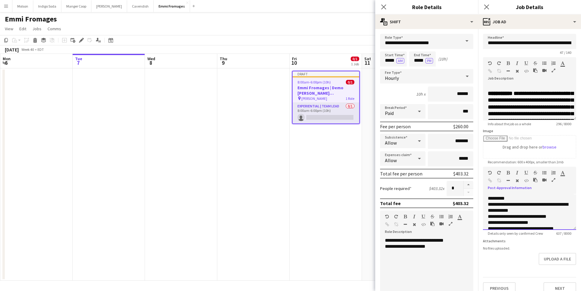
scroll to position [30, 0]
click at [492, 208] on div "**********" at bounding box center [530, 212] width 84 height 12
click at [492, 196] on div "**********" at bounding box center [530, 200] width 84 height 12
drag, startPoint x: 536, startPoint y: 202, endPoint x: 509, endPoint y: 202, distance: 26.6
click at [509, 202] on div "**********" at bounding box center [530, 200] width 84 height 12
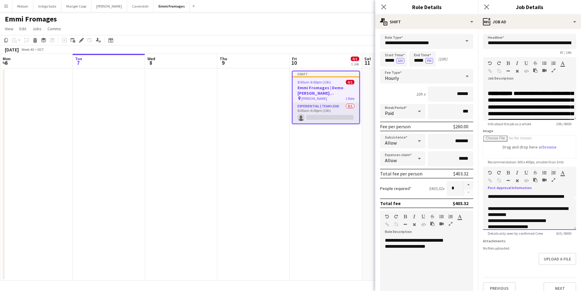
click at [521, 214] on div "**********" at bounding box center [530, 212] width 84 height 12
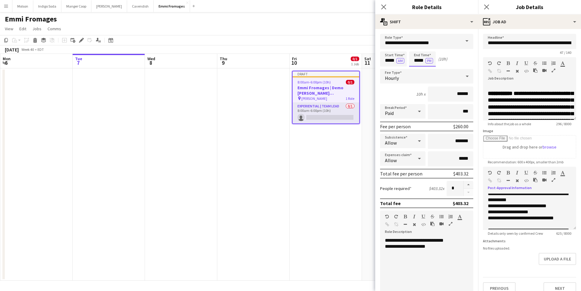
click at [416, 62] on input "*****" at bounding box center [422, 58] width 27 height 15
click at [451, 64] on div "Start Time ***** AM End Time ***** PM (10h)" at bounding box center [426, 58] width 93 height 15
click at [416, 64] on input "*****" at bounding box center [422, 58] width 27 height 15
click at [417, 67] on div at bounding box center [416, 70] width 12 height 6
click at [428, 50] on div at bounding box center [428, 48] width 12 height 6
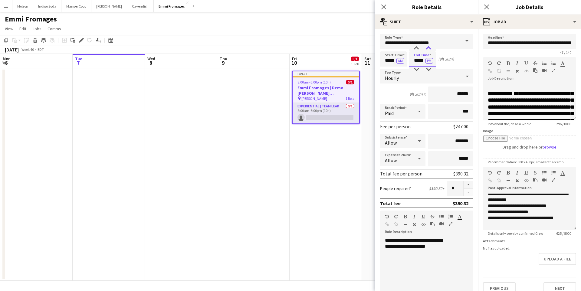
click at [428, 50] on div at bounding box center [428, 48] width 12 height 6
click at [454, 59] on div "Start Time ***** AM End Time ***** PM (9h 30m)" at bounding box center [426, 58] width 93 height 15
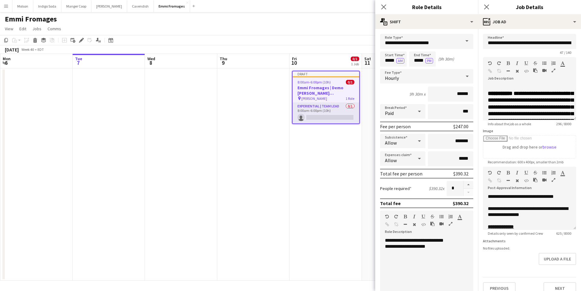
scroll to position [62, 0]
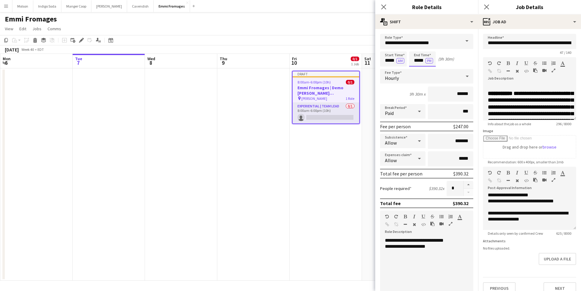
click at [420, 58] on input "*****" at bounding box center [422, 58] width 27 height 15
click at [417, 47] on div at bounding box center [416, 48] width 12 height 6
click at [426, 69] on div at bounding box center [428, 70] width 12 height 6
type input "*****"
click at [426, 69] on div at bounding box center [428, 70] width 12 height 6
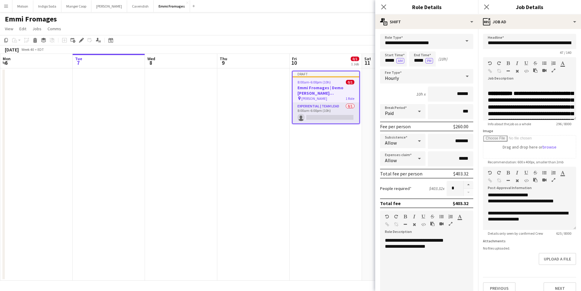
click at [453, 61] on div "Start Time ***** AM End Time ***** PM (10h)" at bounding box center [426, 58] width 93 height 15
click at [517, 248] on div "No files uploaded." at bounding box center [529, 248] width 93 height 5
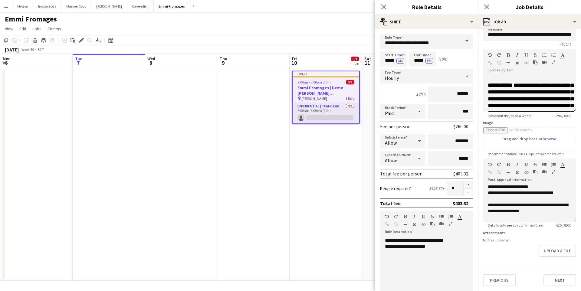
scroll to position [0, 0]
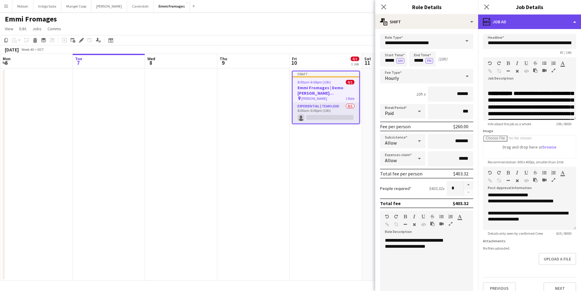
click at [539, 23] on div "ads-window Job Ad" at bounding box center [529, 22] width 103 height 15
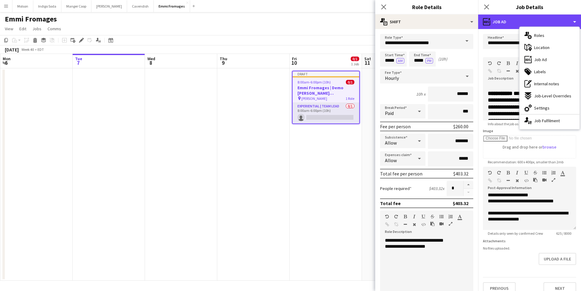
scroll to position [8, 0]
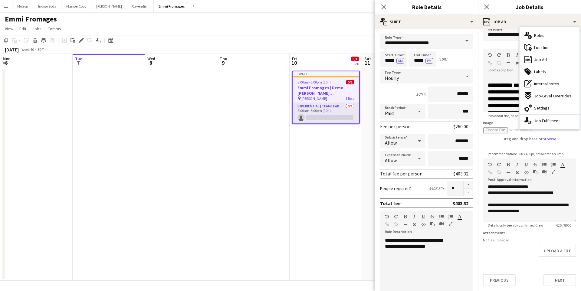
click at [346, 218] on app-date-cell "Draft 8:00am-6:00pm (10h) 0/1 Emmi Fromages | Demo Bourassa (Ste-Agathe, QC) pi…" at bounding box center [326, 174] width 72 height 212
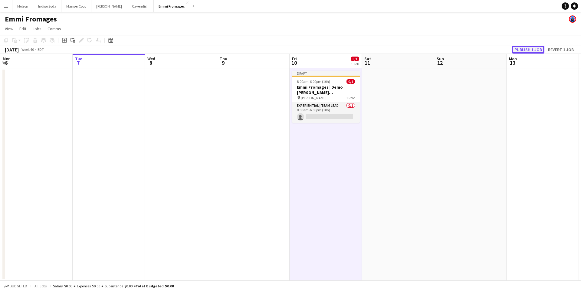
click at [526, 48] on button "Publish 1 job" at bounding box center [528, 50] width 32 height 8
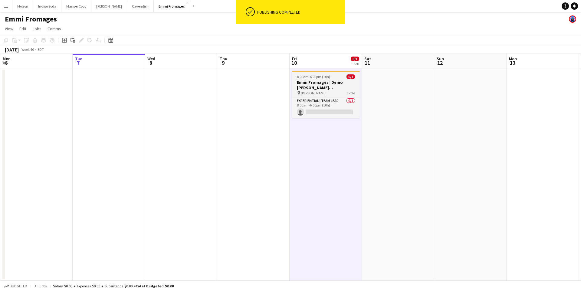
click at [325, 76] on span "8:00am-6:00pm (10h)" at bounding box center [313, 76] width 33 height 5
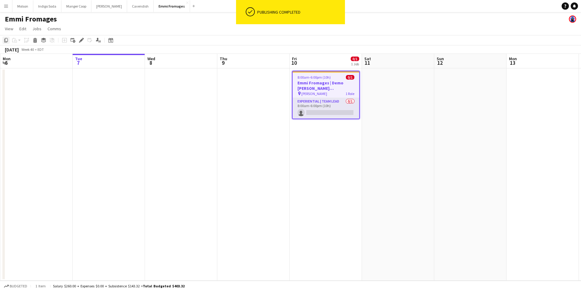
click at [7, 43] on div "Copy" at bounding box center [5, 40] width 7 height 7
click at [385, 86] on app-date-cell at bounding box center [398, 174] width 72 height 212
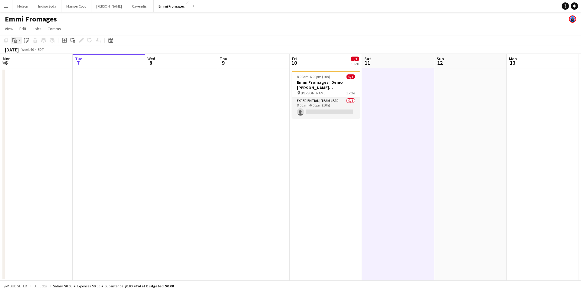
click at [11, 41] on div "Paste" at bounding box center [14, 40] width 7 height 7
click at [23, 52] on link "Paste Command V" at bounding box center [40, 51] width 48 height 5
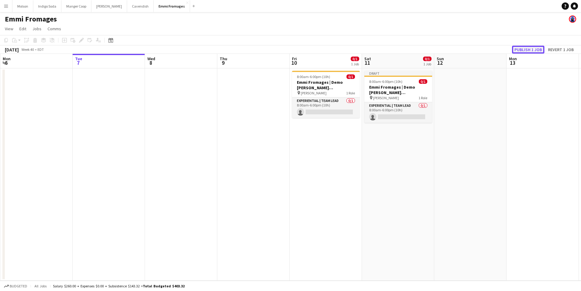
click at [526, 51] on button "Publish 1 job" at bounding box center [528, 50] width 32 height 8
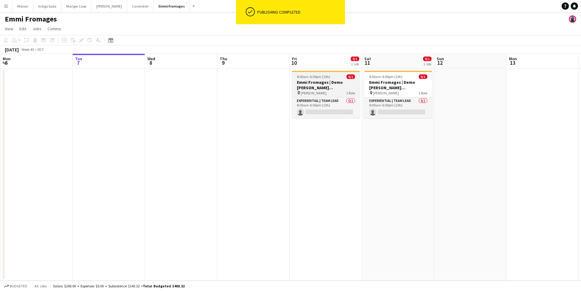
click at [330, 82] on h3 "Emmi Fromages | Demo Bourassa (Ste-Agathe, QC)" at bounding box center [326, 85] width 68 height 11
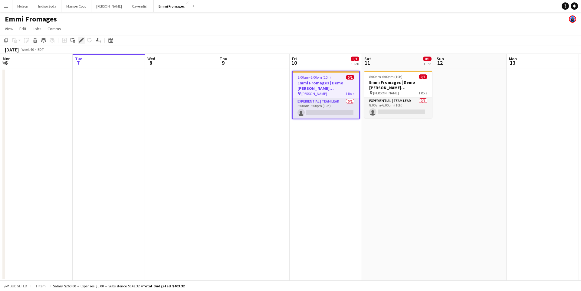
click at [82, 40] on icon at bounding box center [81, 40] width 3 height 3
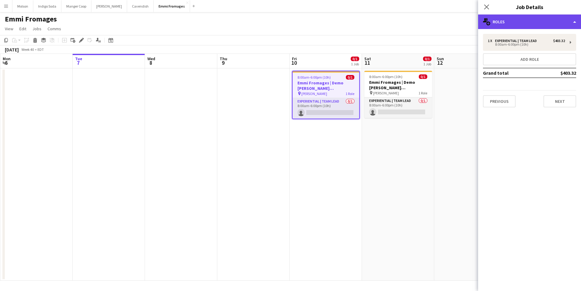
click at [534, 23] on div "multiple-users-add Roles" at bounding box center [529, 22] width 103 height 15
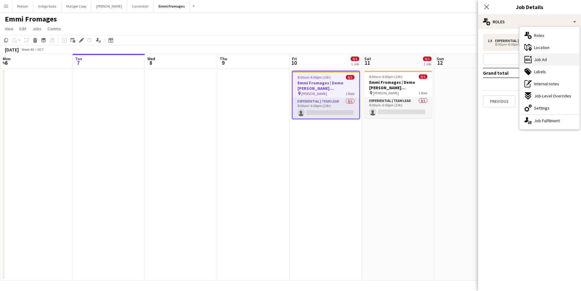
click at [552, 61] on div "ads-window Job Ad" at bounding box center [550, 60] width 60 height 12
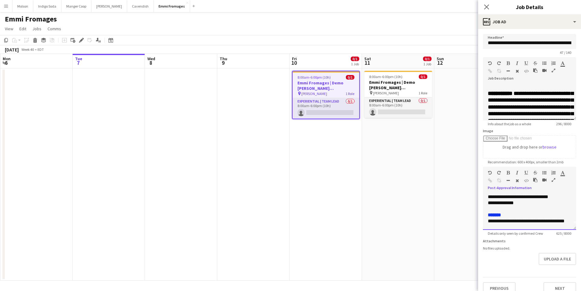
scroll to position [0, 0]
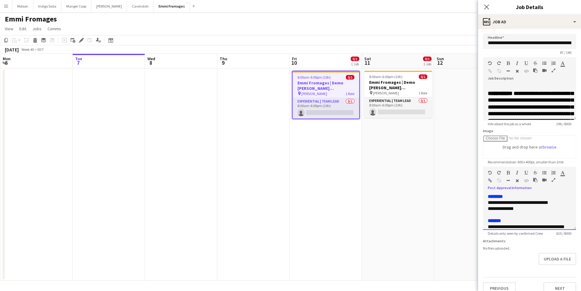
drag, startPoint x: 505, startPoint y: 196, endPoint x: 559, endPoint y: 204, distance: 54.7
click at [559, 204] on div "**********" at bounding box center [530, 206] width 84 height 12
paste div
drag, startPoint x: 525, startPoint y: 209, endPoint x: 476, endPoint y: 209, distance: 49.3
click at [476, 209] on body "Menu Boards Boards Boards All jobs Status Workforce Workforce My Workforce Recr…" at bounding box center [290, 145] width 581 height 291
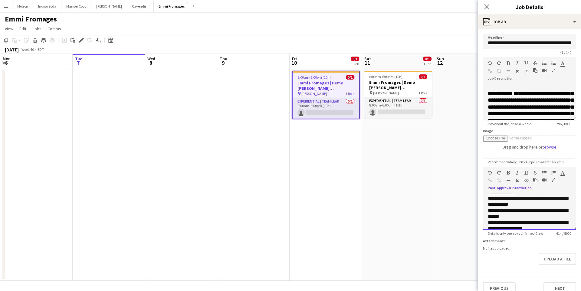
scroll to position [138, 0]
click at [426, 159] on app-date-cell "8:00am-6:00pm (10h) 0/1 Emmi Fromages | Demo Bourassa (Ste-Agathe, QC) pin Bour…" at bounding box center [398, 174] width 72 height 212
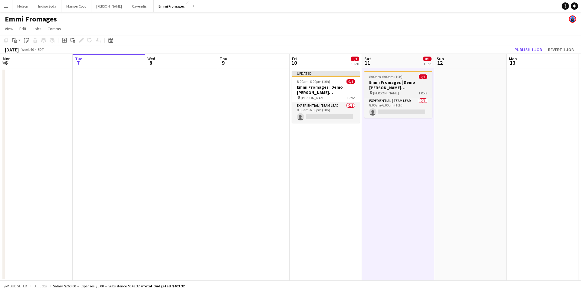
click at [405, 81] on h3 "Emmi Fromages | Demo Bourassa (Ste-Agathe, QC)" at bounding box center [398, 85] width 68 height 11
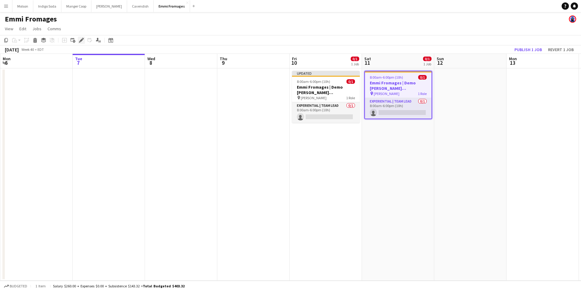
click at [83, 39] on icon at bounding box center [83, 39] width 2 height 2
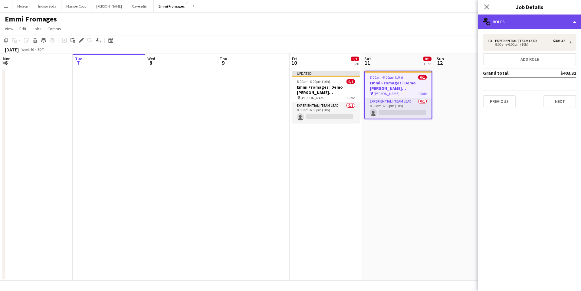
click at [529, 28] on div "multiple-users-add Roles" at bounding box center [529, 22] width 103 height 15
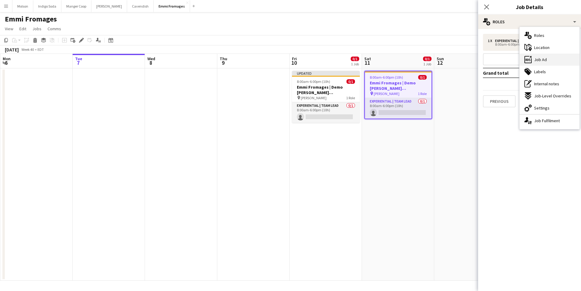
click at [556, 57] on div "ads-window Job Ad" at bounding box center [550, 60] width 60 height 12
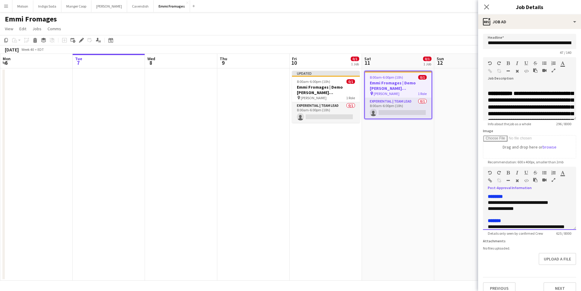
drag, startPoint x: 523, startPoint y: 209, endPoint x: 483, endPoint y: 208, distance: 40.6
click at [483, 208] on div "**********" at bounding box center [529, 212] width 93 height 36
drag, startPoint x: 558, startPoint y: 203, endPoint x: 505, endPoint y: 202, distance: 53.6
click at [505, 202] on div "**********" at bounding box center [530, 206] width 84 height 12
click at [513, 212] on div at bounding box center [530, 215] width 84 height 6
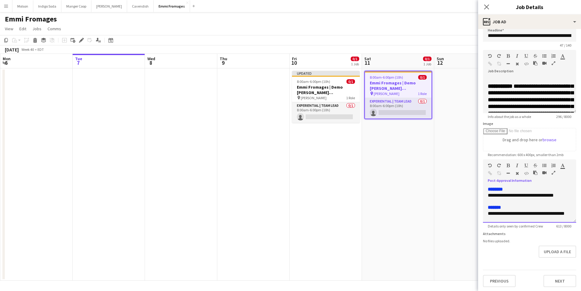
scroll to position [0, 0]
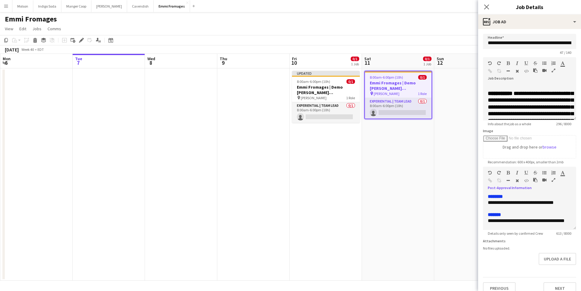
click at [436, 218] on app-date-cell at bounding box center [470, 174] width 72 height 212
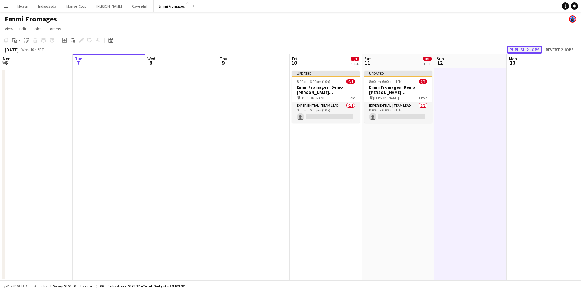
click at [533, 48] on button "Publish 2 jobs" at bounding box center [524, 50] width 35 height 8
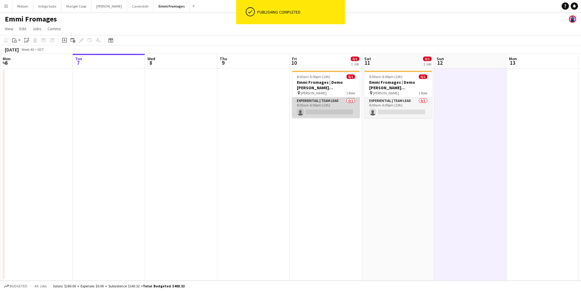
click at [332, 112] on app-card-role "Experiential | Team Lead 0/1 8:00am-6:00pm (10h) single-neutral-actions" at bounding box center [326, 107] width 68 height 21
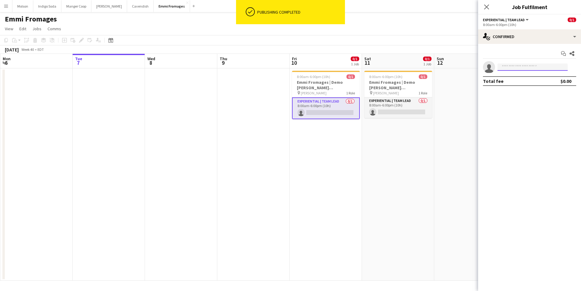
click at [534, 65] on input at bounding box center [532, 67] width 70 height 7
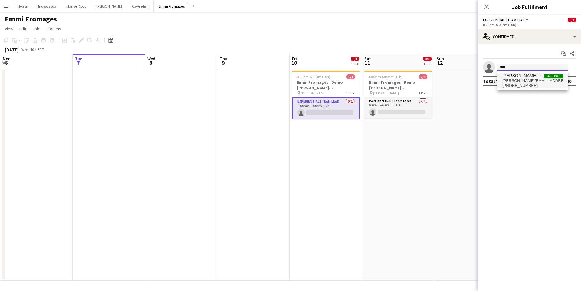
type input "****"
click at [533, 82] on span "claudia.b.castillejo@gmail.com" at bounding box center [532, 80] width 61 height 5
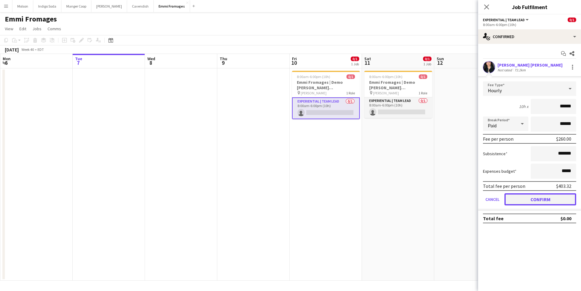
click at [529, 200] on button "Confirm" at bounding box center [540, 199] width 72 height 12
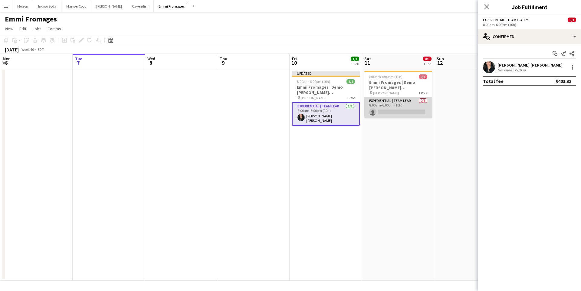
click at [389, 112] on app-card-role "Experiential | Team Lead 0/1 8:00am-6:00pm (10h) single-neutral-actions" at bounding box center [398, 107] width 68 height 21
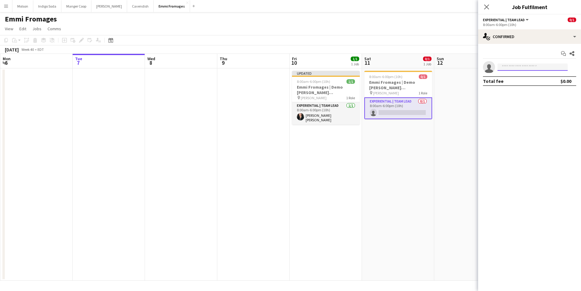
click at [520, 70] on input at bounding box center [532, 67] width 70 height 7
type input "*****"
click at [533, 77] on span "Claudia Claudia Active" at bounding box center [532, 75] width 61 height 5
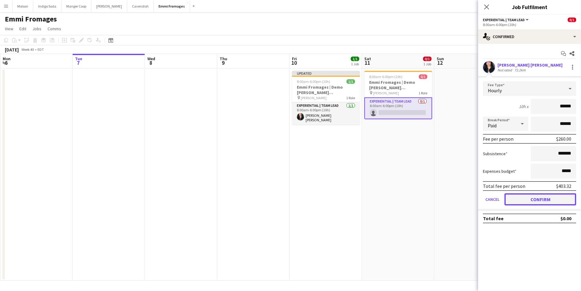
click at [550, 202] on button "Confirm" at bounding box center [540, 199] width 72 height 12
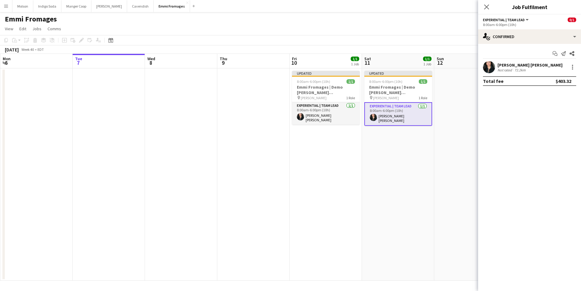
click at [458, 131] on app-date-cell at bounding box center [470, 174] width 72 height 212
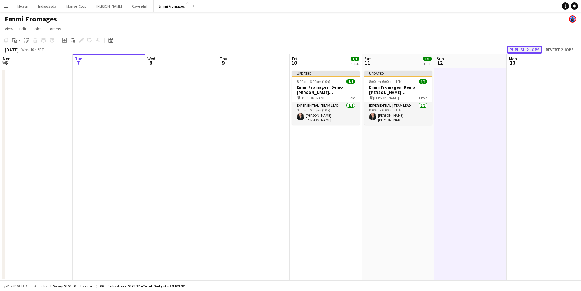
click at [526, 48] on button "Publish 2 jobs" at bounding box center [524, 50] width 35 height 8
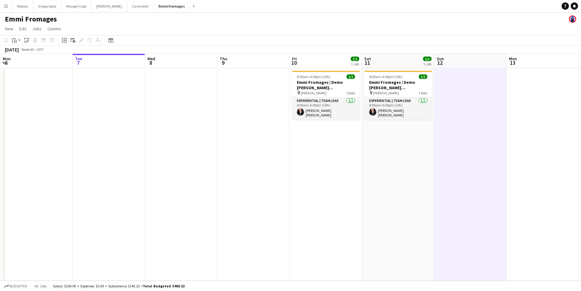
click at [410, 130] on app-date-cell "8:00am-6:00pm (10h) 1/1 Emmi Fromages | Demo Bourassa (Ste-Agathe, QC) pin Bour…" at bounding box center [398, 174] width 72 height 212
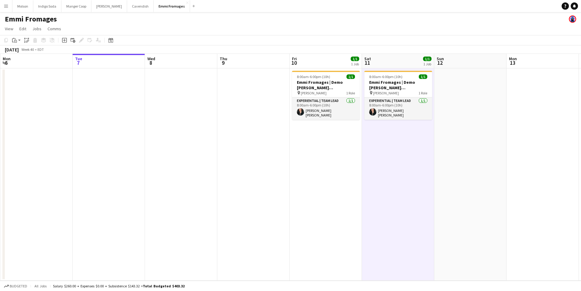
click at [349, 126] on app-date-cell "8:00am-6:00pm (10h) 1/1 Emmi Fromages | Demo Bourassa (Ste-Agathe, QC) pin Bour…" at bounding box center [326, 174] width 72 height 212
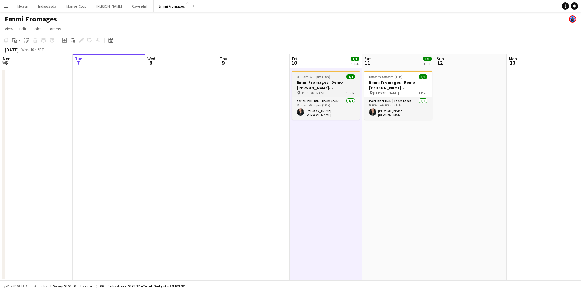
click at [341, 83] on h3 "Emmi Fromages | Demo Bourassa (Ste-Agathe, QC)" at bounding box center [326, 85] width 68 height 11
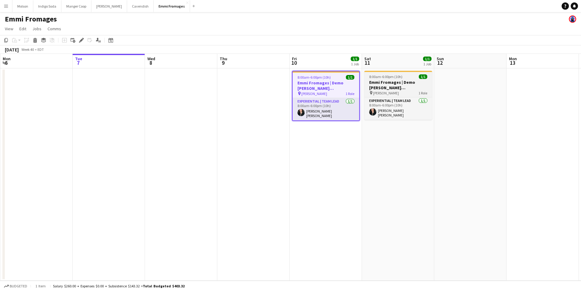
click at [383, 84] on h3 "Emmi Fromages | Demo Bourassa (Ste-Agathe, QC)" at bounding box center [398, 85] width 68 height 11
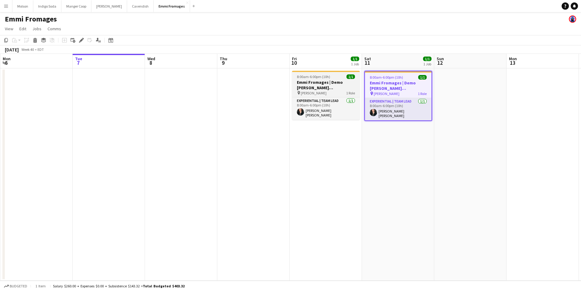
click at [340, 81] on h3 "Emmi Fromages | Demo Bourassa (Ste-Agathe, QC)" at bounding box center [326, 85] width 68 height 11
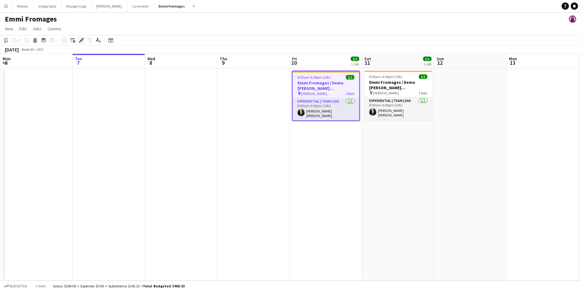
click at [79, 40] on icon "Edit" at bounding box center [81, 40] width 5 height 5
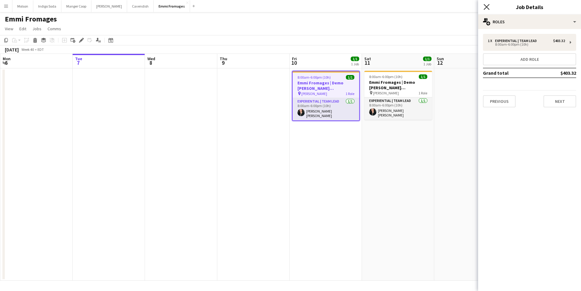
click at [489, 6] on app-icon "Close pop-in" at bounding box center [486, 7] width 9 height 9
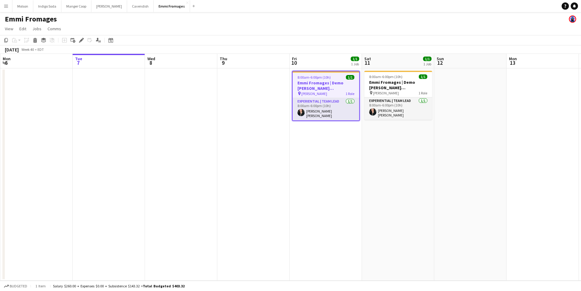
click at [343, 84] on h3 "Emmi Fromages | Demo Bourassa (Ste-Agathe, QC)" at bounding box center [326, 85] width 67 height 11
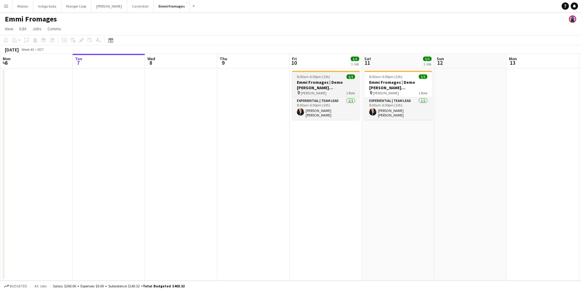
click at [329, 84] on h3 "Emmi Fromages | Demo Bourassa (Ste-Agathe, QC)" at bounding box center [326, 85] width 68 height 11
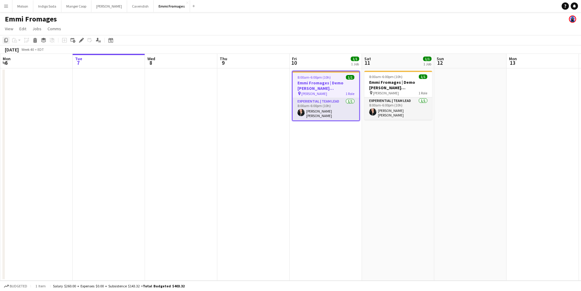
click at [5, 44] on div "Copy" at bounding box center [5, 40] width 7 height 7
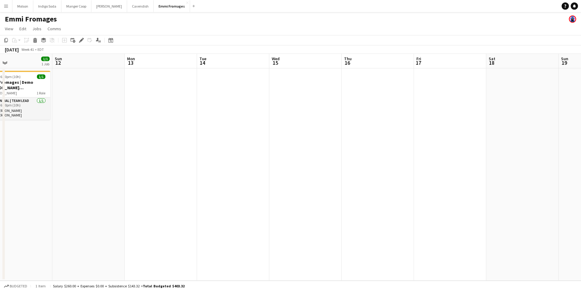
scroll to position [0, 260]
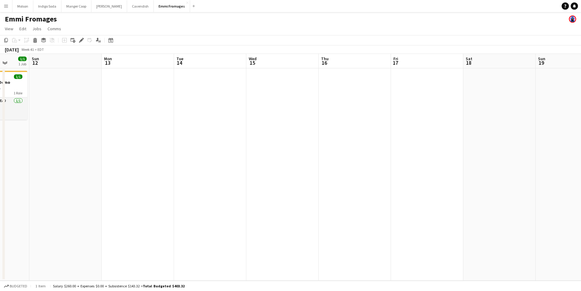
click at [426, 101] on app-date-cell at bounding box center [427, 174] width 72 height 212
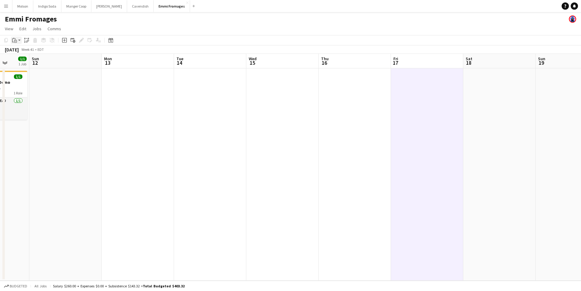
click at [12, 41] on icon "Paste" at bounding box center [14, 40] width 5 height 5
click at [22, 51] on link "Paste Command V" at bounding box center [40, 51] width 48 height 5
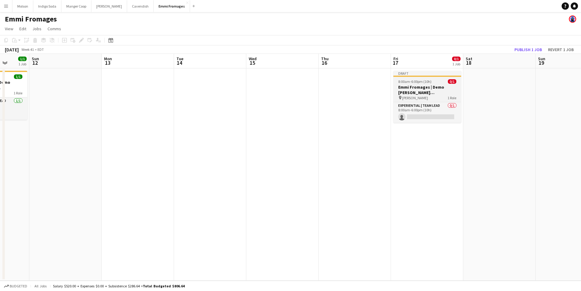
click at [420, 87] on h3 "Emmi Fromages | Demo Bourassa (Ste-Agathe, QC)" at bounding box center [427, 89] width 68 height 11
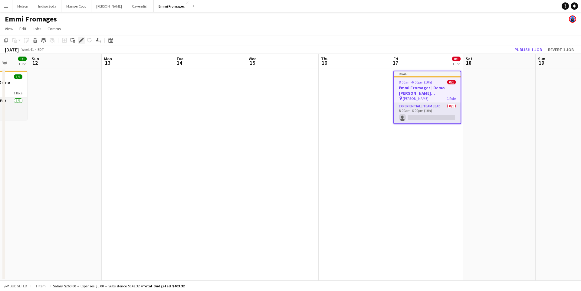
click at [80, 42] on icon at bounding box center [81, 40] width 3 height 3
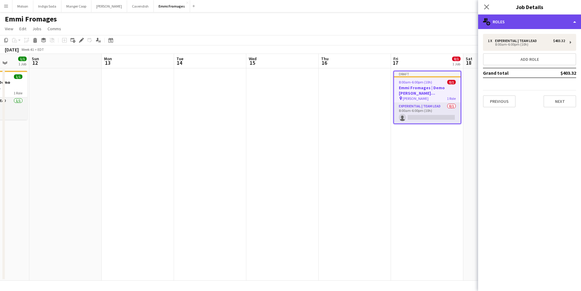
click at [529, 25] on div "multiple-users-add Roles" at bounding box center [529, 22] width 103 height 15
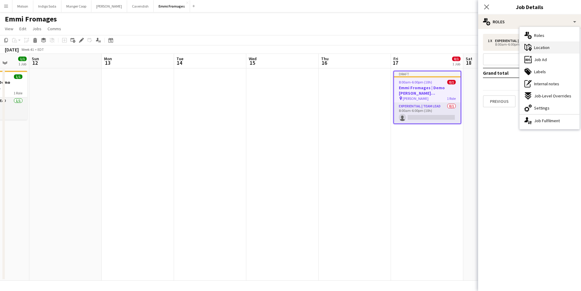
click at [553, 50] on div "maps-pin-1 Location" at bounding box center [550, 47] width 60 height 12
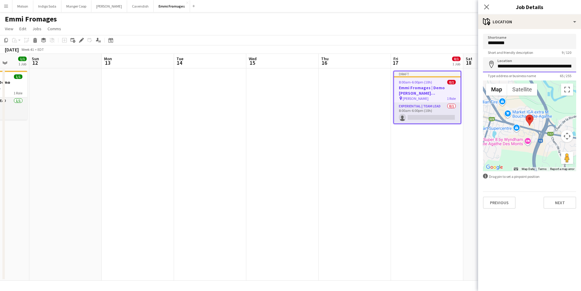
click at [522, 65] on input "**********" at bounding box center [529, 64] width 93 height 15
paste input
type input "**********"
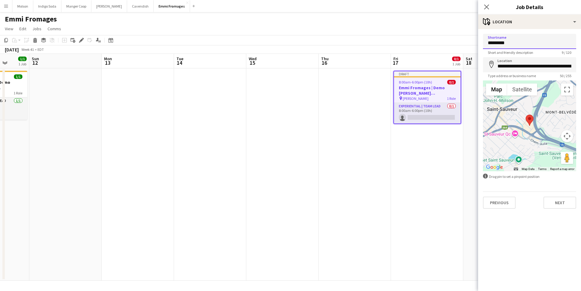
click at [522, 45] on input "********" at bounding box center [529, 41] width 93 height 15
type input "********"
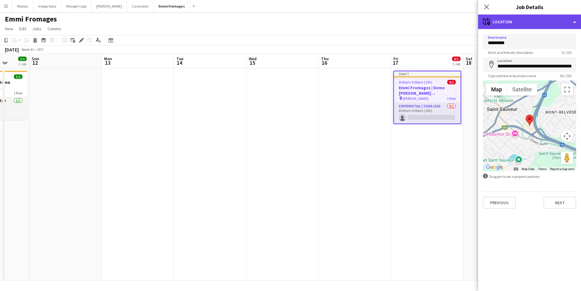
click at [540, 23] on div "maps-pin-1 Location" at bounding box center [529, 22] width 103 height 15
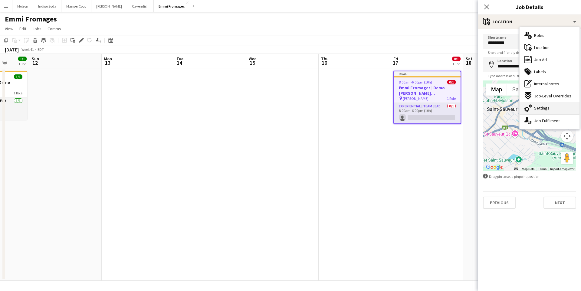
click at [556, 108] on div "cog-double-3 Settings" at bounding box center [550, 108] width 60 height 12
type input "*******"
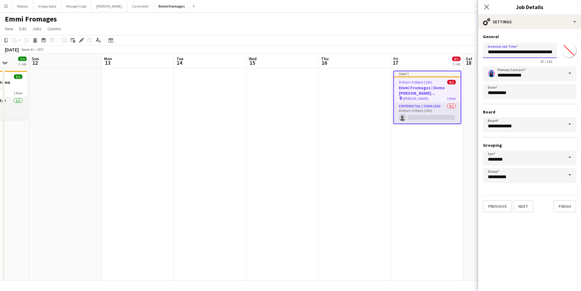
scroll to position [0, 38]
drag, startPoint x: 537, startPoint y: 53, endPoint x: 576, endPoint y: 53, distance: 38.4
click at [576, 53] on form "**********" at bounding box center [529, 123] width 103 height 179
click at [529, 52] on input "**********" at bounding box center [520, 50] width 74 height 15
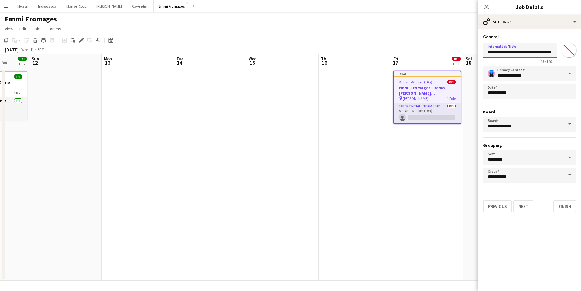
scroll to position [0, 28]
type input "**********"
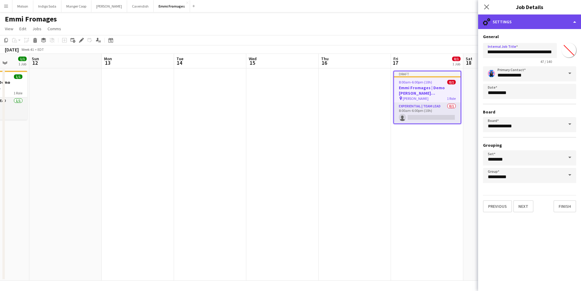
click at [553, 26] on div "cog-double-3 Settings" at bounding box center [529, 22] width 103 height 15
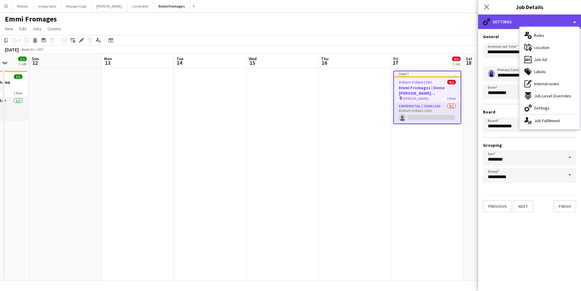
scroll to position [0, 0]
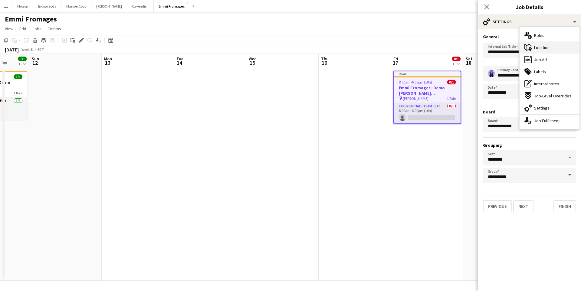
click at [554, 46] on div "maps-pin-1 Location" at bounding box center [550, 47] width 60 height 12
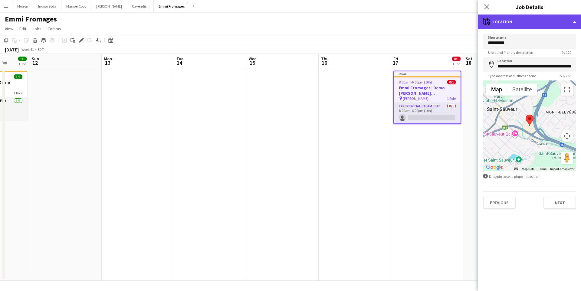
click at [544, 26] on div "maps-pin-1 Location" at bounding box center [529, 22] width 103 height 15
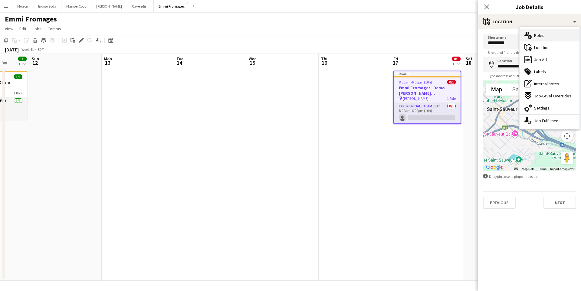
click at [548, 35] on div "multiple-users-add Roles" at bounding box center [550, 35] width 60 height 12
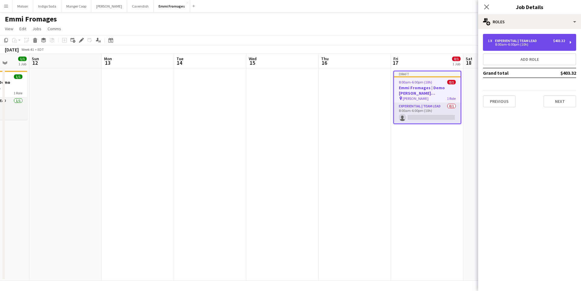
click at [538, 44] on div "8:00am-6:00pm (10h)" at bounding box center [526, 44] width 77 height 3
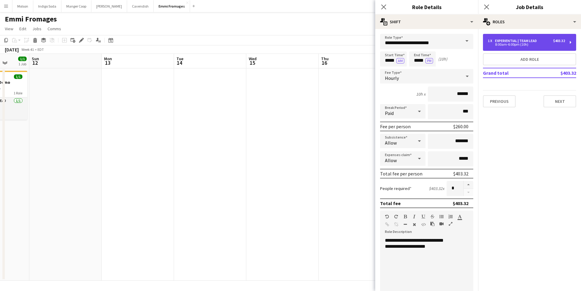
click at [535, 45] on div "8:00am-6:00pm (10h)" at bounding box center [526, 44] width 77 height 3
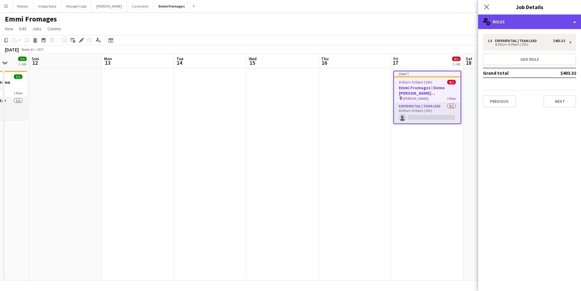
click at [535, 24] on div "multiple-users-add Roles" at bounding box center [529, 22] width 103 height 15
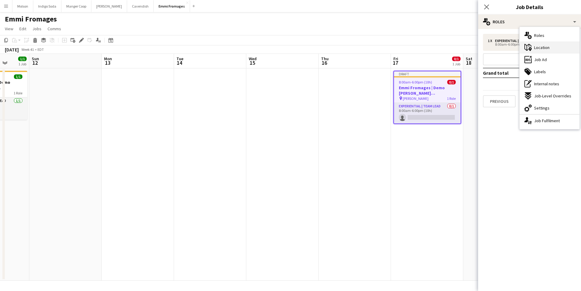
click at [551, 50] on div "maps-pin-1 Location" at bounding box center [550, 47] width 60 height 12
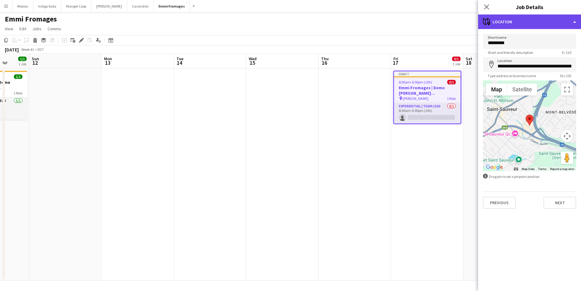
click at [535, 24] on div "maps-pin-1 Location" at bounding box center [529, 22] width 103 height 15
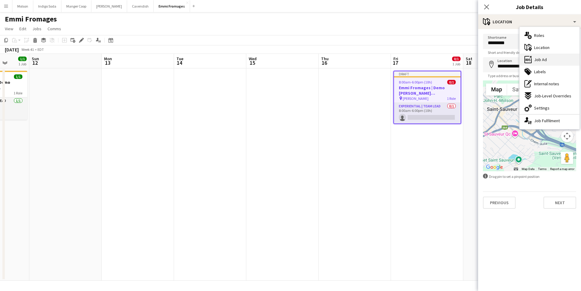
click at [557, 58] on div "ads-window Job Ad" at bounding box center [550, 60] width 60 height 12
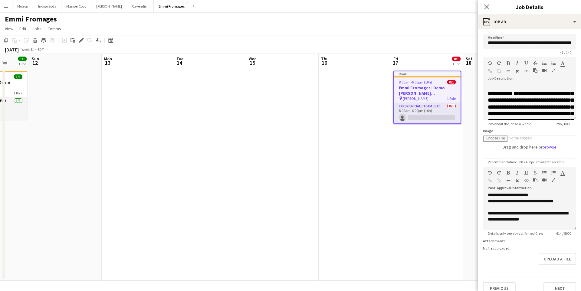
scroll to position [66, 0]
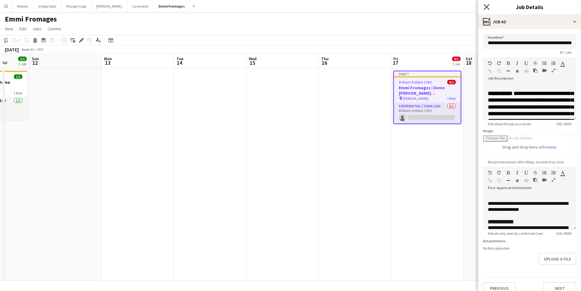
click at [485, 6] on icon at bounding box center [487, 7] width 6 height 6
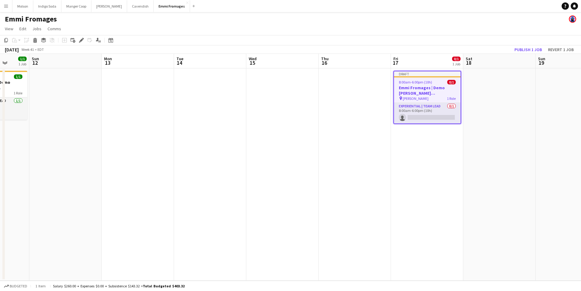
click at [441, 75] on div "Draft" at bounding box center [427, 73] width 67 height 5
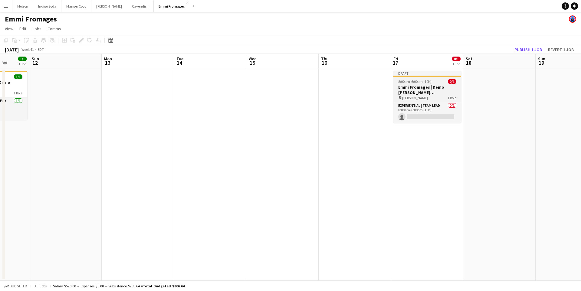
click at [439, 75] on div "Draft" at bounding box center [427, 73] width 68 height 5
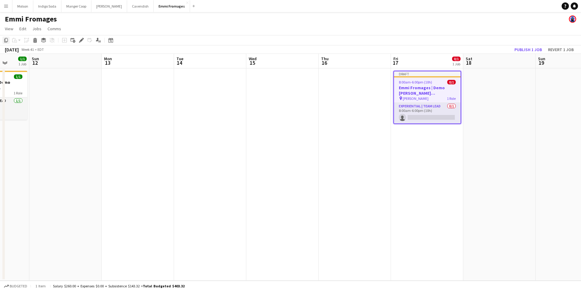
click at [7, 42] on icon at bounding box center [6, 40] width 4 height 4
click at [511, 92] on app-date-cell at bounding box center [499, 174] width 72 height 212
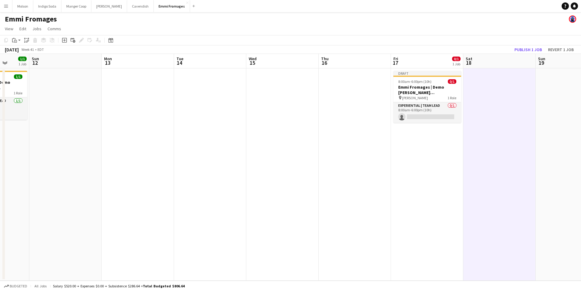
scroll to position [0, 260]
click at [15, 41] on icon "Paste" at bounding box center [14, 40] width 5 height 5
click at [19, 51] on link "Paste Command V" at bounding box center [40, 51] width 48 height 5
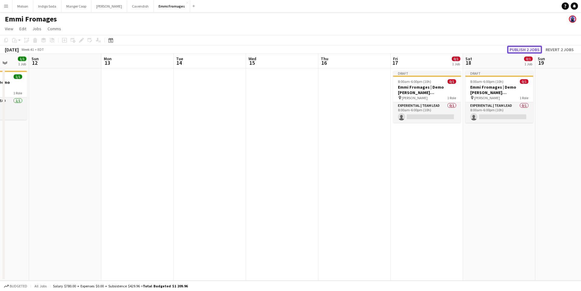
click at [521, 51] on button "Publish 2 jobs" at bounding box center [524, 50] width 35 height 8
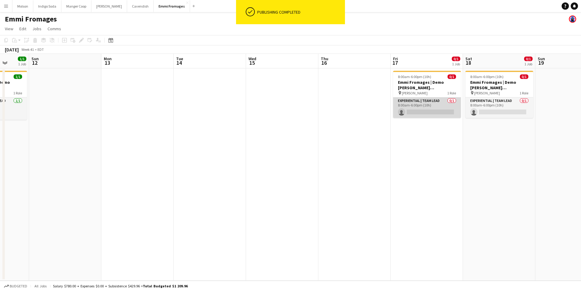
click at [422, 112] on app-card-role "Experiential | Team Lead 0/1 8:00am-6:00pm (10h) single-neutral-actions" at bounding box center [427, 107] width 68 height 21
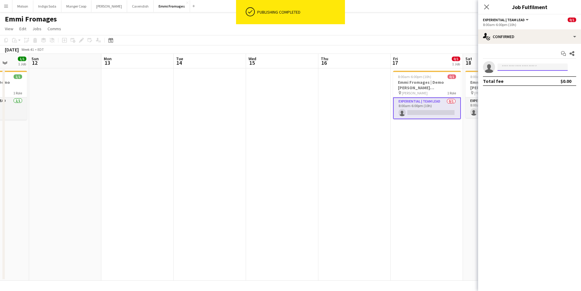
click at [537, 66] on input at bounding box center [532, 67] width 70 height 7
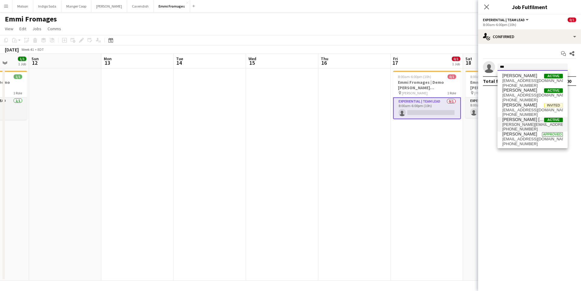
type input "***"
click at [527, 126] on span "claudia.b.castillejo@gmail.com" at bounding box center [532, 124] width 61 height 5
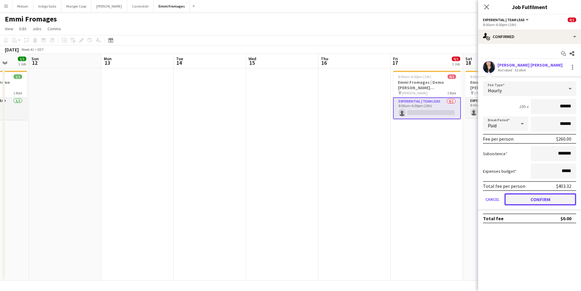
click at [539, 195] on button "Confirm" at bounding box center [540, 199] width 72 height 12
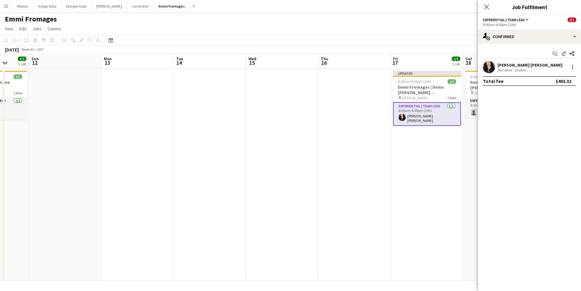
click at [452, 157] on app-date-cell "Updated 8:00am-6:00pm (10h) 1/1 Emmi Fromages | Demo Bourassa (St-Sauveur, QC) …" at bounding box center [427, 174] width 72 height 212
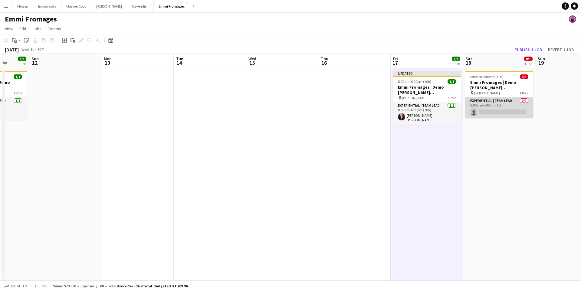
click at [491, 108] on app-card-role "Experiential | Team Lead 0/1 8:00am-6:00pm (10h) single-neutral-actions" at bounding box center [499, 107] width 68 height 21
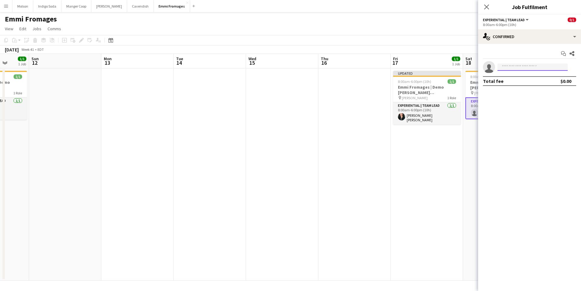
click at [517, 68] on input at bounding box center [532, 67] width 70 height 7
type input "*****"
click at [525, 79] on span "claudia.b.castillejo@gmail.com" at bounding box center [532, 80] width 61 height 5
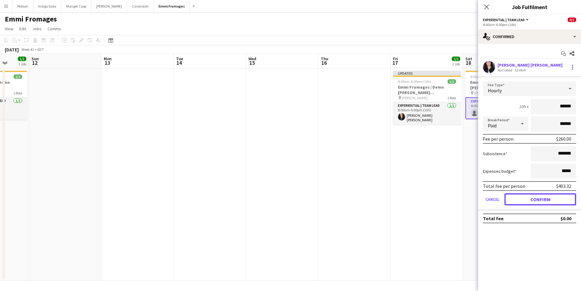
click at [538, 204] on button "Confirm" at bounding box center [540, 199] width 72 height 12
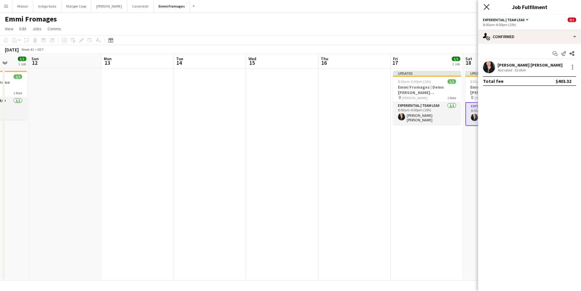
click at [486, 6] on icon at bounding box center [487, 7] width 6 height 6
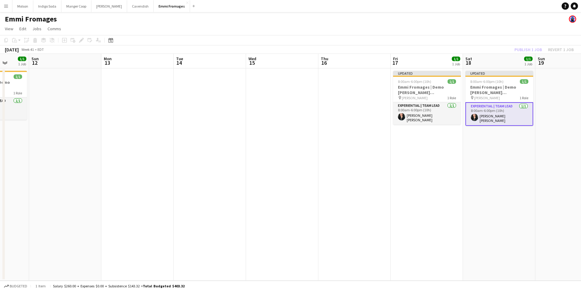
click at [523, 136] on app-date-cell "Updated 8:00am-6:00pm (10h) 1/1 Emmi Fromages | Demo Bourassa (St-Sauveur, QC) …" at bounding box center [499, 174] width 72 height 212
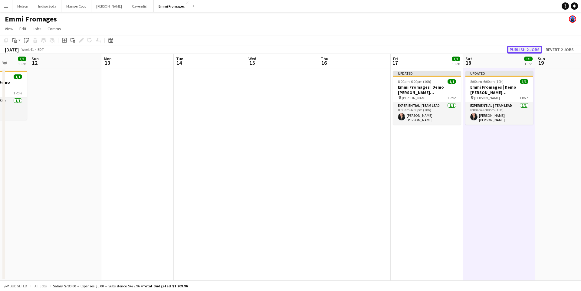
click at [523, 49] on button "Publish 2 jobs" at bounding box center [524, 50] width 35 height 8
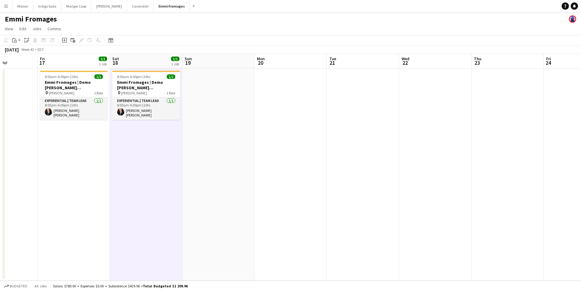
scroll to position [0, 255]
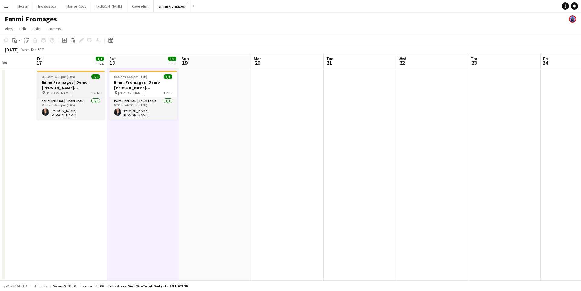
click at [63, 83] on h3 "Emmi Fromages | Demo Bourassa (St-Sauveur, QC)" at bounding box center [71, 85] width 68 height 11
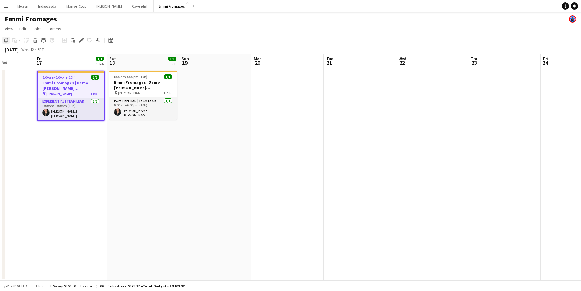
click at [5, 41] on icon at bounding box center [6, 40] width 4 height 4
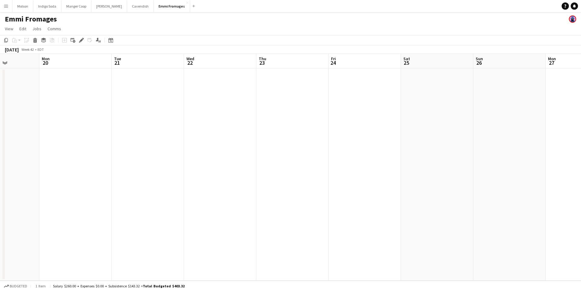
scroll to position [0, 183]
click at [360, 112] on app-date-cell at bounding box center [359, 174] width 72 height 212
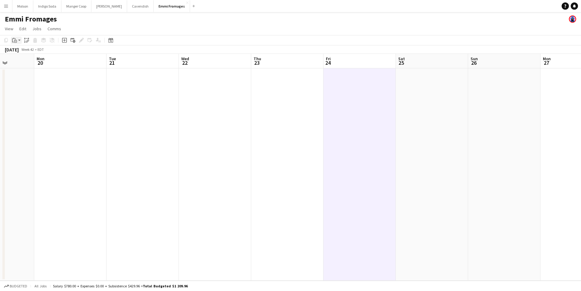
click at [15, 41] on icon at bounding box center [15, 41] width 1 height 0
click at [20, 51] on link "Paste Command V" at bounding box center [40, 51] width 48 height 5
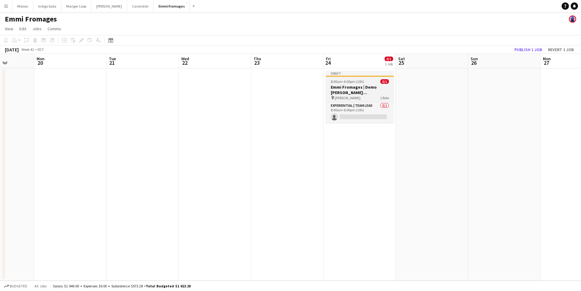
click at [359, 84] on app-job-card "Draft 8:00am-6:00pm (10h) 0/1 Emmi Fromages | Demo Bourassa (St-Sauveur, QC) pi…" at bounding box center [360, 97] width 68 height 52
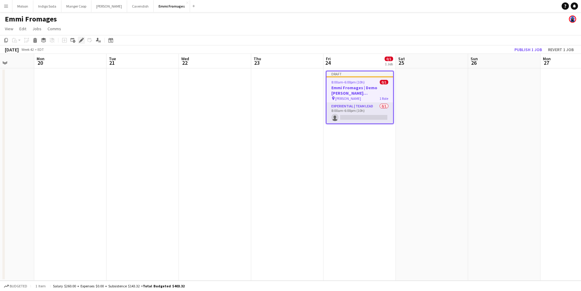
click at [81, 41] on icon at bounding box center [81, 40] width 3 height 3
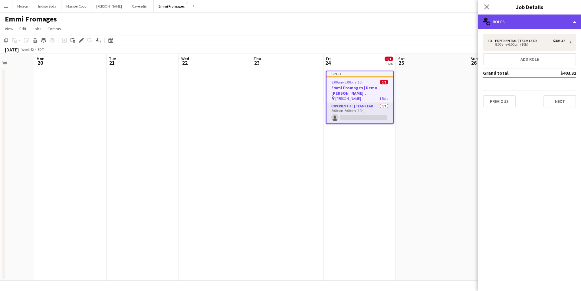
click at [544, 24] on div "multiple-users-add Roles" at bounding box center [529, 22] width 103 height 15
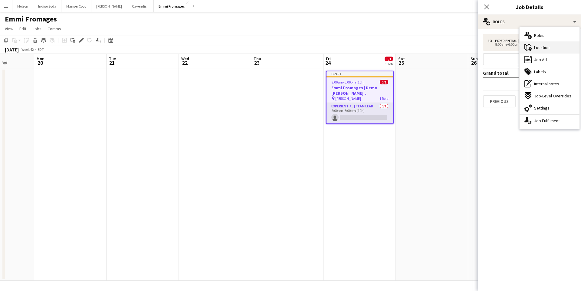
click at [551, 47] on div "maps-pin-1 Location" at bounding box center [550, 47] width 60 height 12
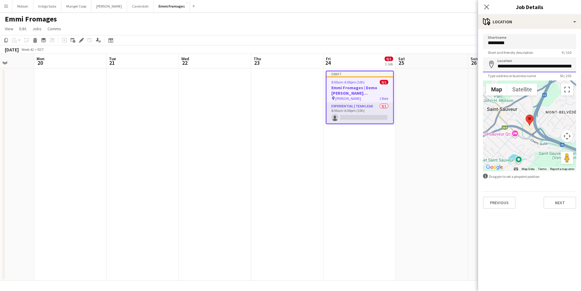
click at [536, 68] on input "**********" at bounding box center [529, 64] width 93 height 15
paste input
type input "**********"
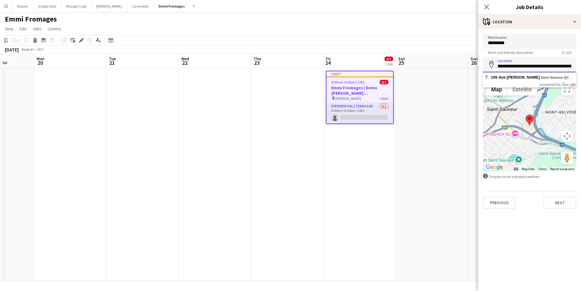
scroll to position [0, 13]
click at [551, 67] on input "**********" at bounding box center [529, 64] width 93 height 15
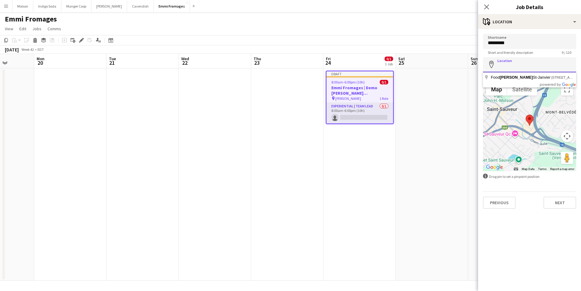
scroll to position [0, 0]
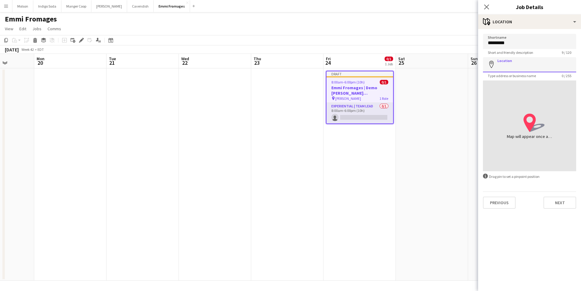
paste input "**********"
type input "**********"
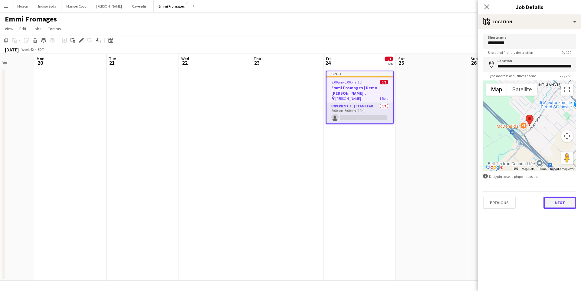
click at [562, 204] on button "Next" at bounding box center [559, 203] width 33 height 12
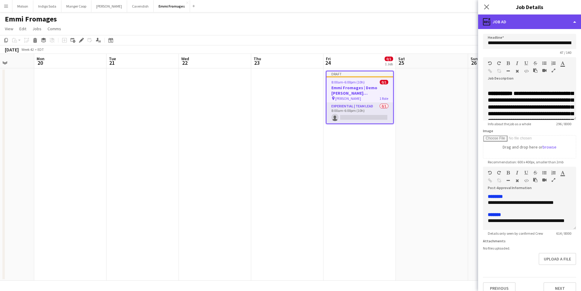
click at [554, 28] on div "ads-window Job Ad" at bounding box center [529, 22] width 103 height 15
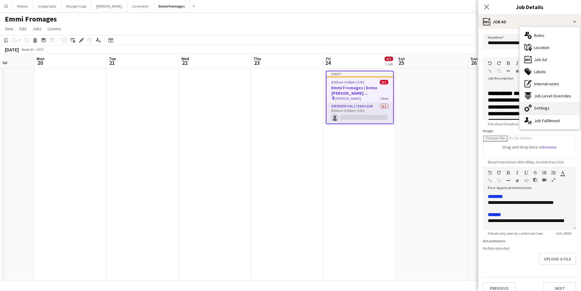
click at [552, 107] on div "cog-double-3 Settings" at bounding box center [550, 108] width 60 height 12
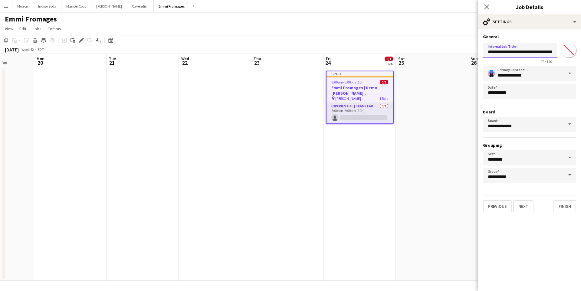
scroll to position [0, 38]
drag, startPoint x: 537, startPoint y: 52, endPoint x: 582, endPoint y: 52, distance: 45.1
click at [581, 52] on html "Menu Boards Boards Boards All jobs Status Workforce Workforce My Workforce Recr…" at bounding box center [290, 145] width 581 height 291
click at [537, 51] on input "**********" at bounding box center [520, 50] width 74 height 15
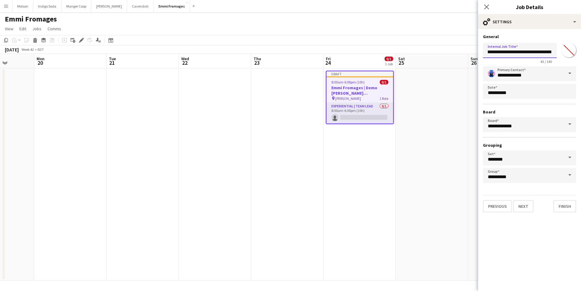
scroll to position [0, 22]
type input "**********"
click at [565, 208] on button "Finish" at bounding box center [564, 206] width 23 height 12
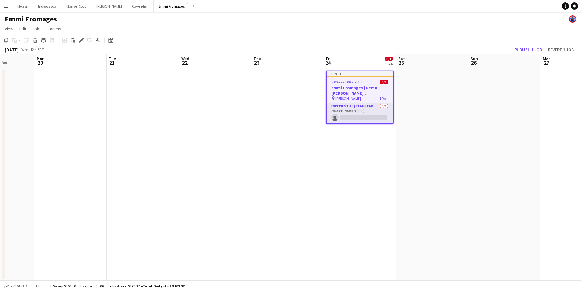
click at [355, 79] on app-job-card "Draft 8:00am-6:00pm (10h) 0/1 Emmi Fromages | Demo Bourassa (Mirabel, QC) pin B…" at bounding box center [360, 97] width 68 height 53
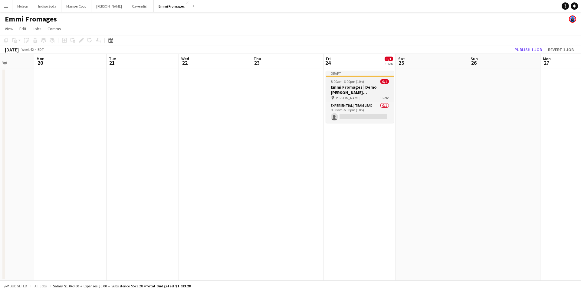
click at [355, 82] on span "8:00am-6:00pm (10h)" at bounding box center [347, 81] width 33 height 5
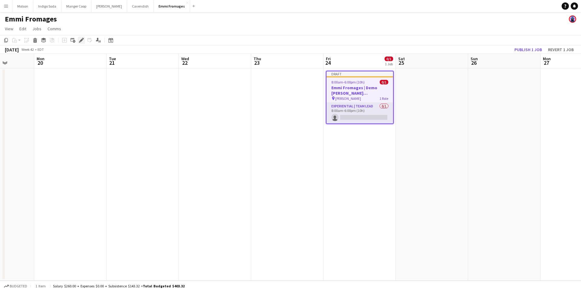
click at [79, 38] on icon "Edit" at bounding box center [81, 40] width 5 height 5
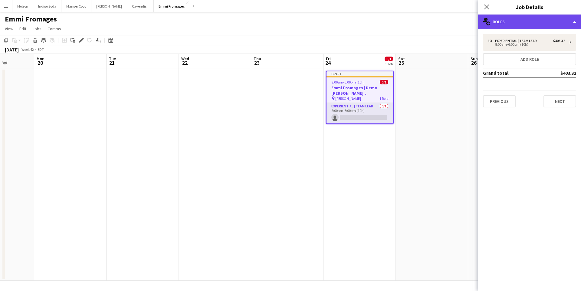
click at [529, 18] on div "multiple-users-add Roles" at bounding box center [529, 22] width 103 height 15
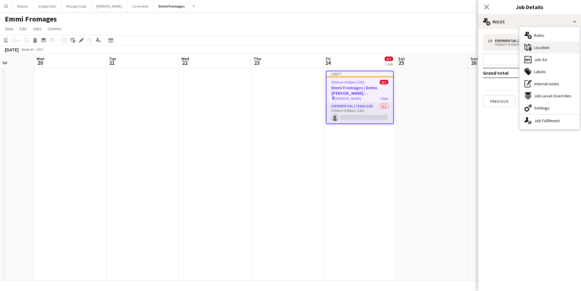
click at [554, 49] on div "maps-pin-1 Location" at bounding box center [550, 47] width 60 height 12
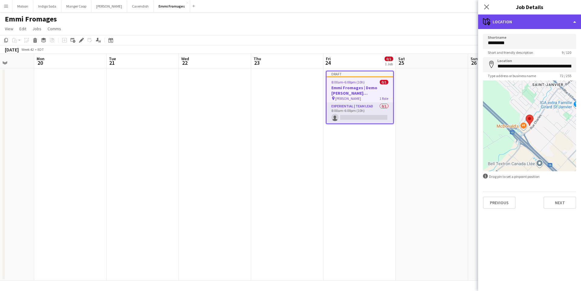
click at [541, 21] on div "maps-pin-1 Location" at bounding box center [529, 22] width 103 height 15
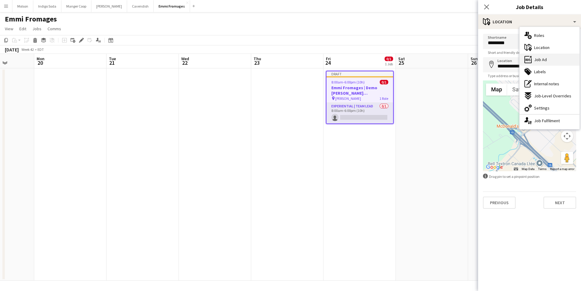
click at [552, 60] on div "ads-window Job Ad" at bounding box center [550, 60] width 60 height 12
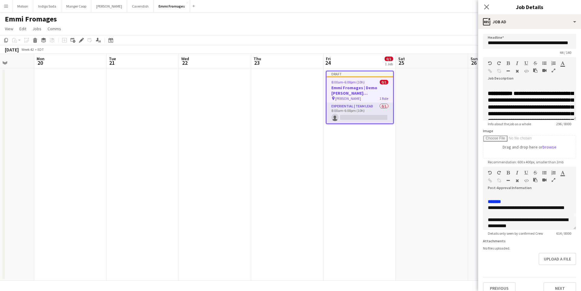
scroll to position [13, 0]
click at [494, 206] on div "**********" at bounding box center [530, 211] width 84 height 12
click at [515, 211] on div "**********" at bounding box center [530, 211] width 84 height 12
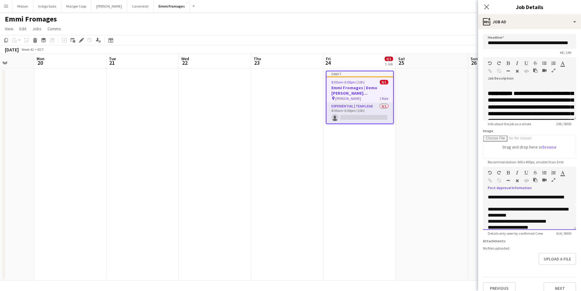
click at [494, 208] on div "**********" at bounding box center [530, 212] width 84 height 12
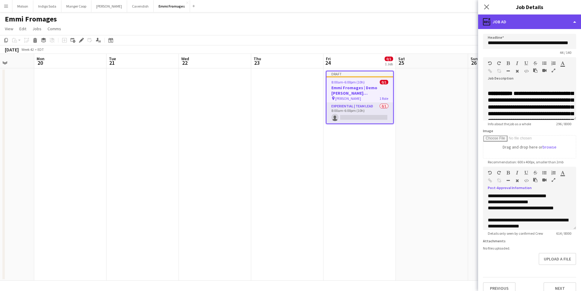
click at [527, 21] on div "ads-window Job Ad" at bounding box center [529, 22] width 103 height 15
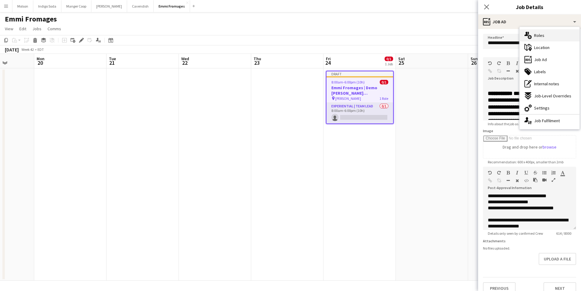
click at [537, 37] on span "Roles" at bounding box center [539, 35] width 10 height 5
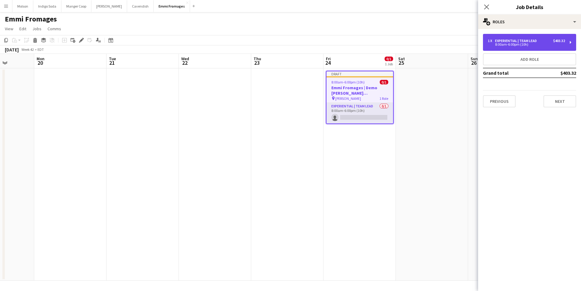
click at [519, 44] on div "8:00am-6:00pm (10h)" at bounding box center [526, 44] width 77 height 3
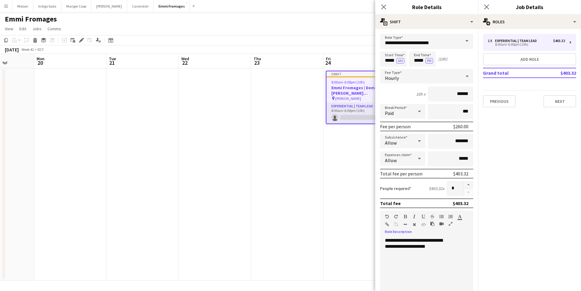
drag, startPoint x: 442, startPoint y: 246, endPoint x: 375, endPoint y: 246, distance: 67.2
click at [375, 246] on form "**********" at bounding box center [426, 206] width 103 height 345
drag, startPoint x: 403, startPoint y: 239, endPoint x: 408, endPoint y: 252, distance: 13.2
click at [403, 239] on div "**********" at bounding box center [426, 274] width 93 height 73
drag, startPoint x: 446, startPoint y: 240, endPoint x: 434, endPoint y: 240, distance: 12.1
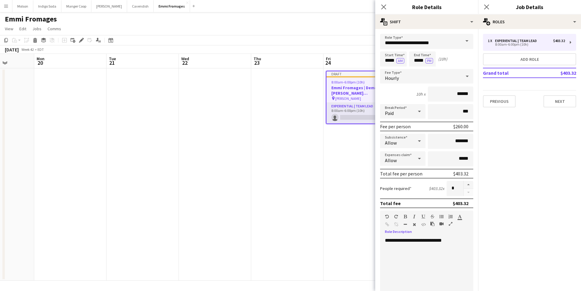
click at [434, 240] on div "**********" at bounding box center [426, 274] width 93 height 73
click at [454, 239] on div "**********" at bounding box center [426, 274] width 93 height 73
click at [461, 240] on div "**********" at bounding box center [426, 274] width 93 height 73
click at [469, 142] on input "*******" at bounding box center [450, 141] width 45 height 15
type input "**"
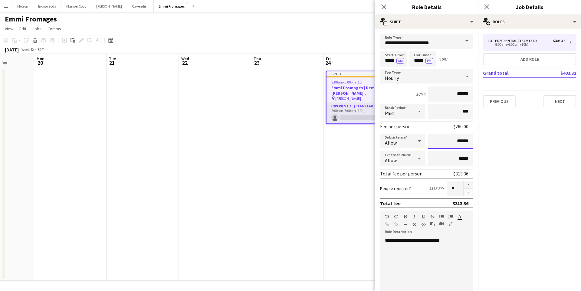
type input "******"
click at [520, 162] on mat-expansion-panel "pencil3 General details 1 x Experiential | Team Lead $403.32 8:00am-6:00pm (10h…" at bounding box center [529, 160] width 103 height 262
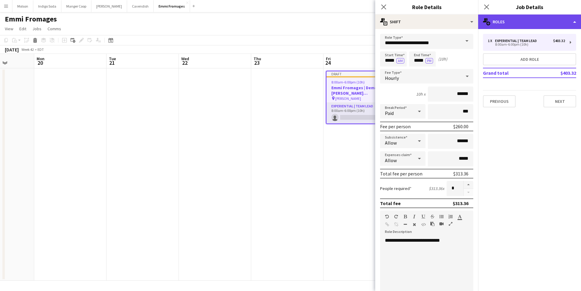
click at [543, 23] on div "multiple-users-add Roles" at bounding box center [529, 22] width 103 height 15
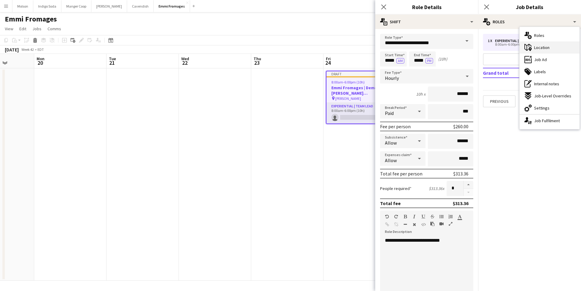
click at [551, 48] on div "maps-pin-1 Location" at bounding box center [550, 47] width 60 height 12
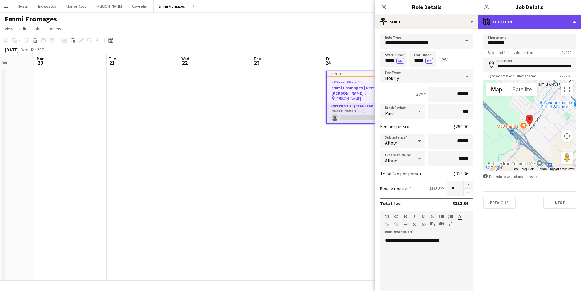
click at [533, 21] on div "maps-pin-1 Location" at bounding box center [529, 22] width 103 height 15
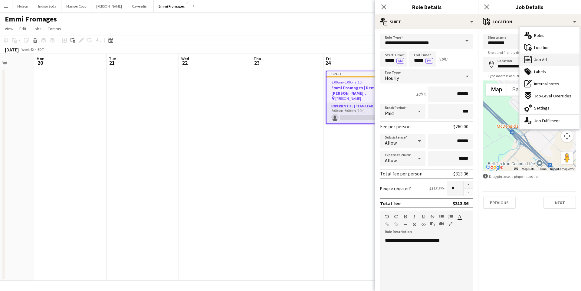
click at [556, 62] on div "ads-window Job Ad" at bounding box center [550, 60] width 60 height 12
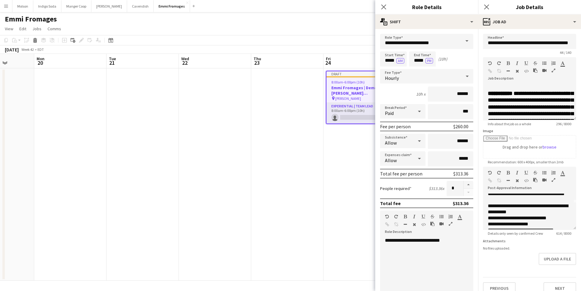
scroll to position [24, 0]
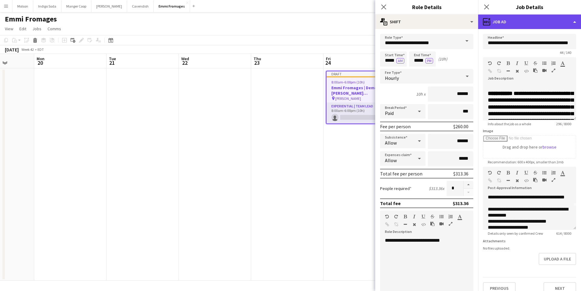
click at [543, 21] on div "ads-window Job Ad" at bounding box center [529, 22] width 103 height 15
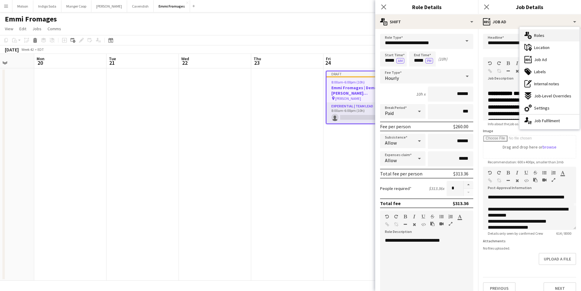
click at [549, 35] on div "multiple-users-add Roles" at bounding box center [550, 35] width 60 height 12
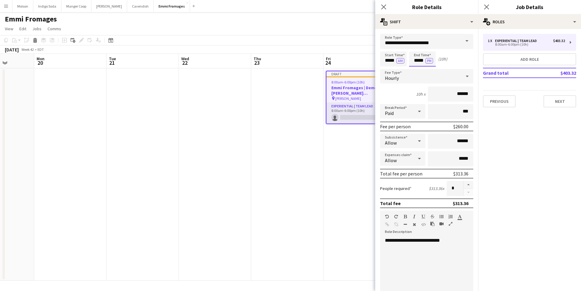
click at [415, 55] on input "*****" at bounding box center [422, 58] width 27 height 15
click at [391, 61] on input "*****" at bounding box center [393, 58] width 27 height 15
click at [398, 48] on div at bounding box center [399, 48] width 12 height 6
type input "*****"
click at [398, 48] on div at bounding box center [399, 48] width 12 height 6
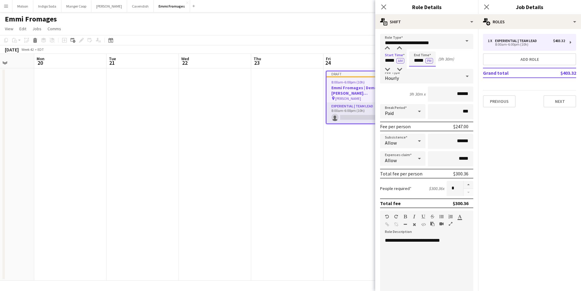
click at [416, 63] on app-time-picker "***** PM" at bounding box center [422, 60] width 27 height 5
type input "*****"
click at [419, 68] on div at bounding box center [416, 70] width 12 height 6
click at [463, 62] on div "Start Time ***** AM End Time ***** PM (8h 30m)" at bounding box center [426, 58] width 93 height 15
click at [544, 138] on mat-expansion-panel "pencil3 General details 1 x Experiential | Team Lead $403.32 8:00am-6:00pm (10h…" at bounding box center [529, 160] width 103 height 262
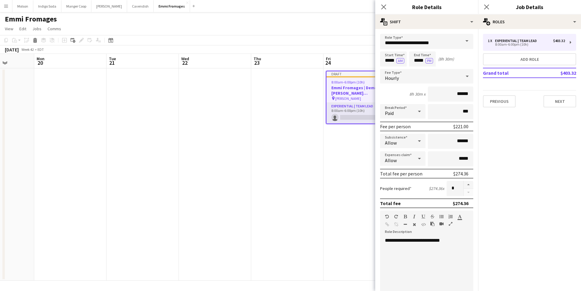
click at [359, 161] on app-date-cell "Draft 8:00am-6:00pm (10h) 0/1 Emmi Fromages | Demo Bourassa (Mirabel, QC) pin B…" at bounding box center [359, 174] width 72 height 212
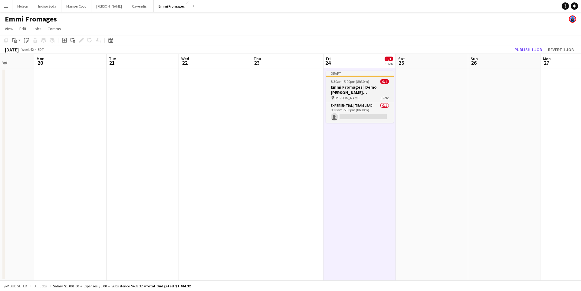
click at [359, 87] on h3 "Emmi Fromages | Demo Bourassa (Mirabel, QC)" at bounding box center [360, 89] width 68 height 11
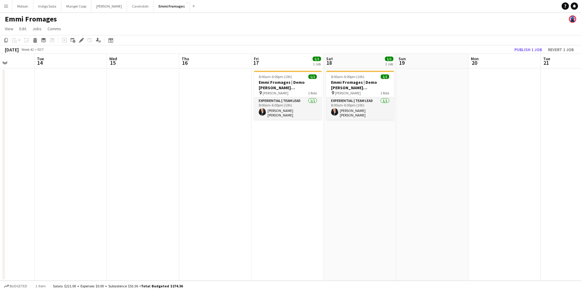
scroll to position [0, 151]
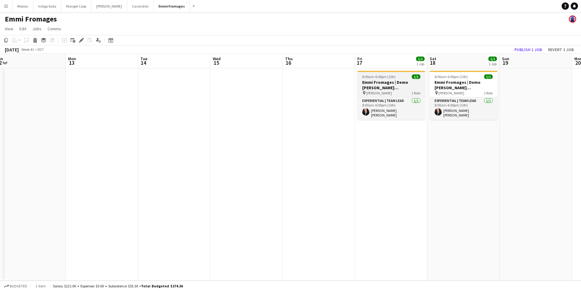
click at [386, 90] on div "pin Bourassa 1 Role" at bounding box center [391, 92] width 68 height 5
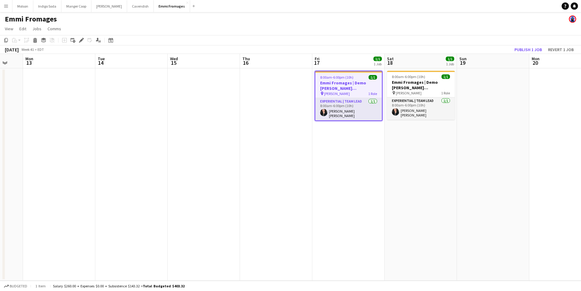
scroll to position [0, 194]
click at [82, 38] on icon "Edit" at bounding box center [81, 40] width 5 height 5
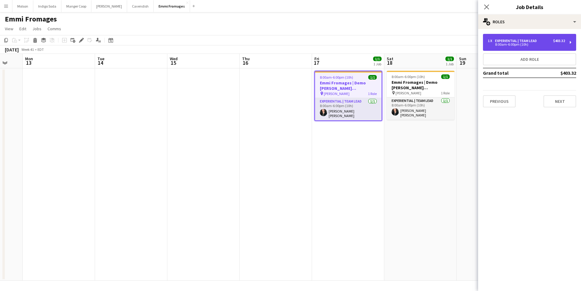
click at [549, 40] on div "1 x Experiential | Team Lead $403.32" at bounding box center [526, 41] width 77 height 4
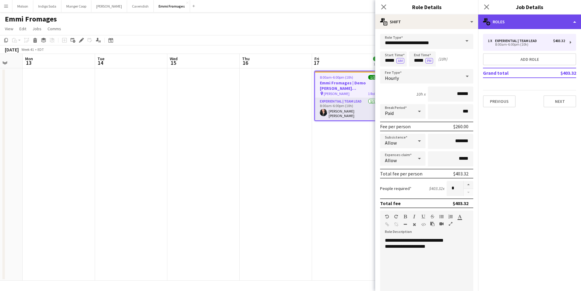
click at [544, 19] on div "multiple-users-add Roles" at bounding box center [529, 22] width 103 height 15
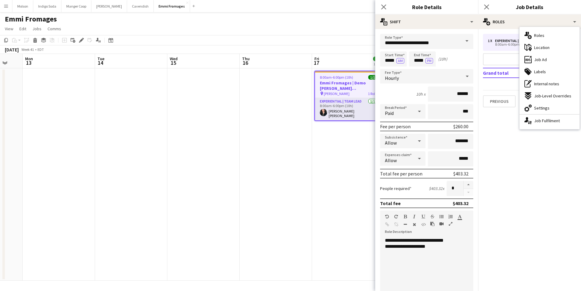
click at [436, 249] on div "**********" at bounding box center [427, 247] width 84 height 6
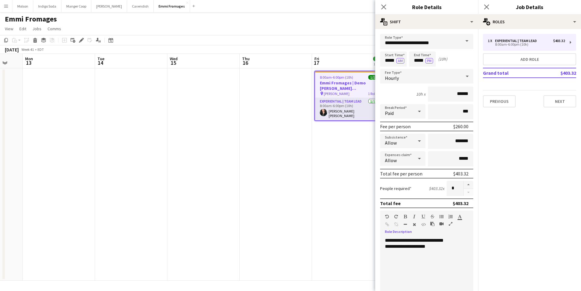
click at [403, 241] on div "**********" at bounding box center [426, 274] width 93 height 73
drag, startPoint x: 448, startPoint y: 240, endPoint x: 436, endPoint y: 241, distance: 12.4
click at [436, 241] on div "**********" at bounding box center [426, 274] width 93 height 73
click at [470, 143] on input "*******" at bounding box center [450, 141] width 45 height 15
type input "**"
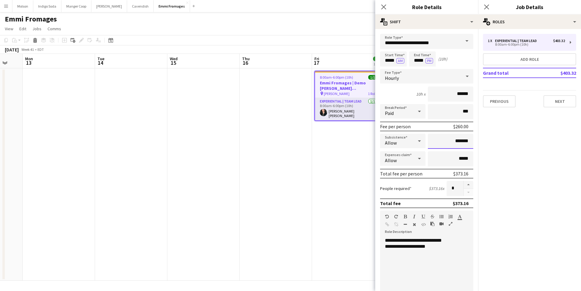
type input "*******"
click at [508, 202] on mat-expansion-panel "pencil3 General details 1 x Experiential | Team Lead $403.32 8:00am-6:00pm (10h…" at bounding box center [529, 160] width 103 height 262
drag, startPoint x: 439, startPoint y: 249, endPoint x: 363, endPoint y: 237, distance: 76.9
click at [363, 237] on body "Menu Boards Boards Boards All jobs Status Workforce Workforce My Workforce Recr…" at bounding box center [290, 145] width 581 height 291
copy div "**********"
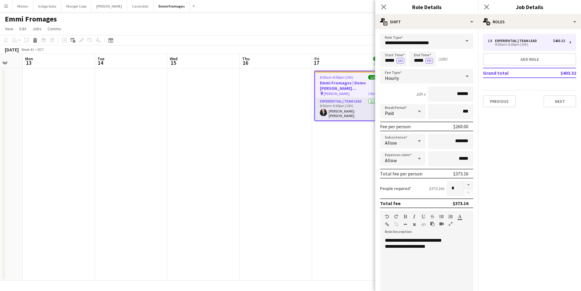
click at [329, 176] on app-date-cell "8:00am-6:00pm (10h) 1/1 Emmi Fromages | Demo Bourassa (St-Sauveur, QC) pin Bour…" at bounding box center [348, 174] width 72 height 212
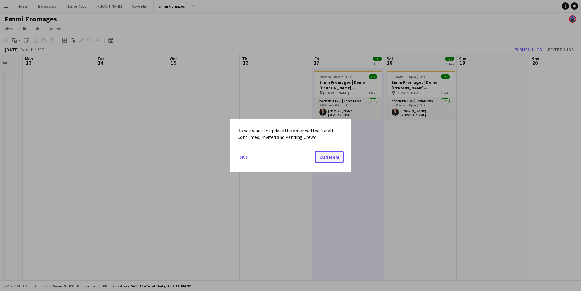
click at [332, 158] on button "Confirm" at bounding box center [329, 157] width 29 height 12
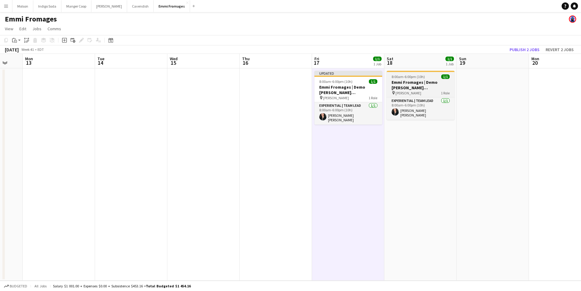
click at [430, 83] on h3 "Emmi Fromages | Demo Bourassa (St-Sauveur, QC)" at bounding box center [421, 85] width 68 height 11
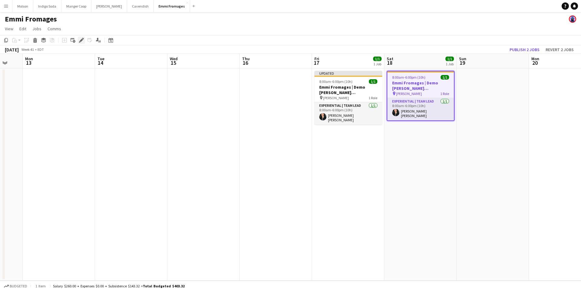
click at [81, 39] on icon at bounding box center [81, 40] width 3 height 3
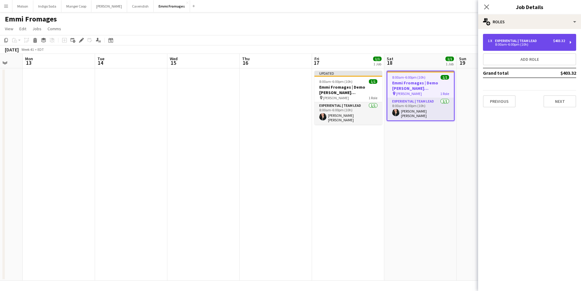
click at [544, 36] on div "1 x Experiential | Team Lead $403.32 8:00am-6:00pm (10h)" at bounding box center [529, 42] width 93 height 17
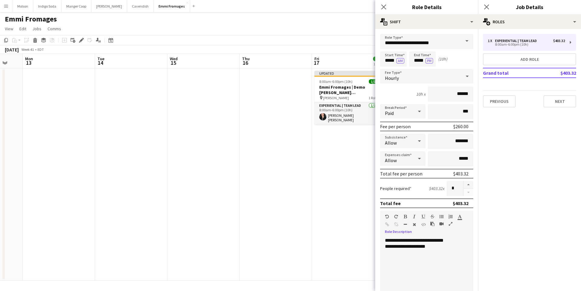
drag, startPoint x: 440, startPoint y: 248, endPoint x: 329, endPoint y: 224, distance: 113.2
click at [329, 224] on body "Menu Boards Boards Boards All jobs Status Workforce Workforce My Workforce Recr…" at bounding box center [290, 145] width 581 height 291
paste div
click at [470, 143] on input "*******" at bounding box center [450, 141] width 45 height 15
type input "*******"
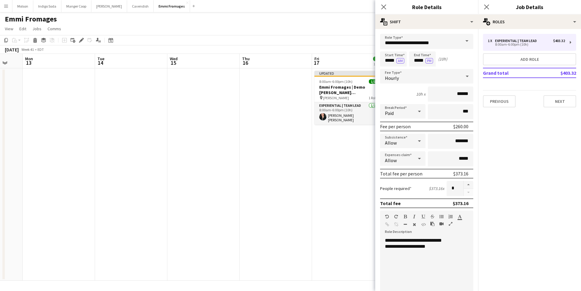
click at [518, 184] on mat-expansion-panel "pencil3 General details 1 x Experiential | Team Lead $403.32 8:00am-6:00pm (10h…" at bounding box center [529, 160] width 103 height 262
click at [327, 188] on app-date-cell "Updated 8:00am-6:00pm (10h) 1/1 Emmi Fromages | Demo Bourassa (St-Sauveur, QC) …" at bounding box center [348, 174] width 72 height 212
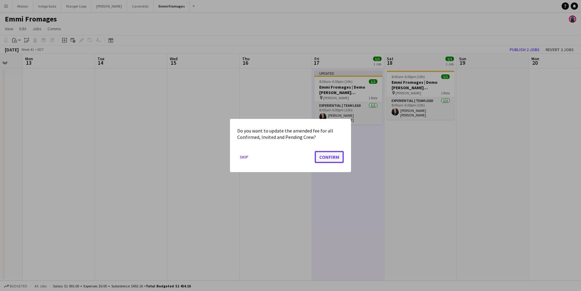
click at [327, 159] on button "Confirm" at bounding box center [329, 157] width 29 height 12
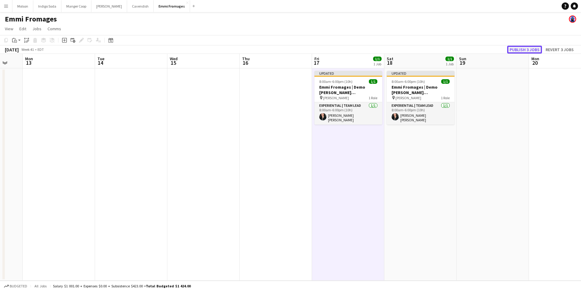
click at [530, 48] on button "Publish 3 jobs" at bounding box center [524, 50] width 35 height 8
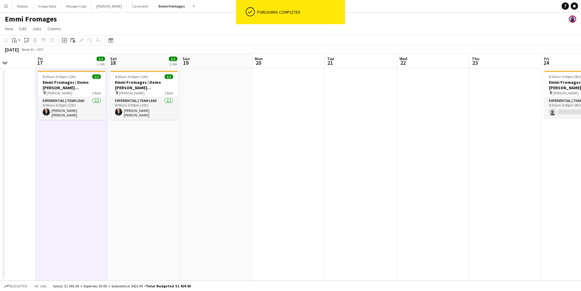
scroll to position [0, 206]
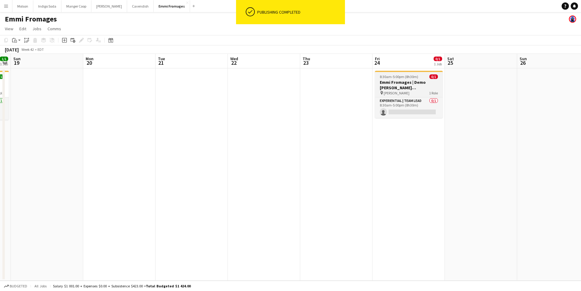
click at [413, 80] on h3 "Emmi Fromages | Demo Bourassa (Mirabel, QC)" at bounding box center [409, 85] width 68 height 11
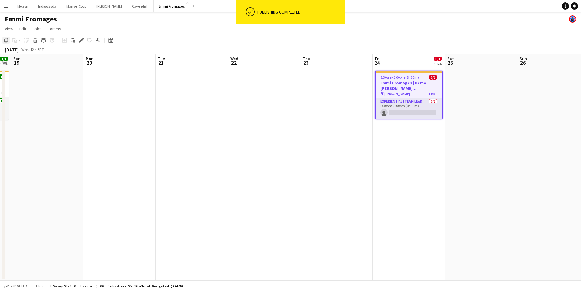
click at [5, 41] on icon at bounding box center [6, 40] width 4 height 4
click at [488, 86] on app-date-cell at bounding box center [481, 174] width 72 height 212
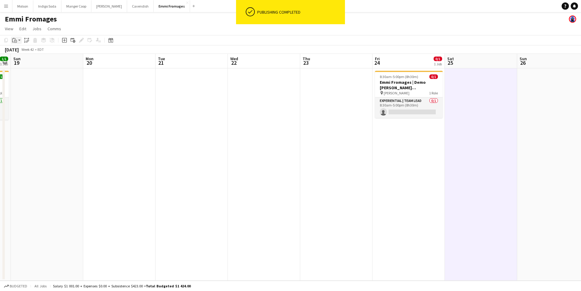
click at [17, 39] on div "Paste" at bounding box center [14, 40] width 7 height 7
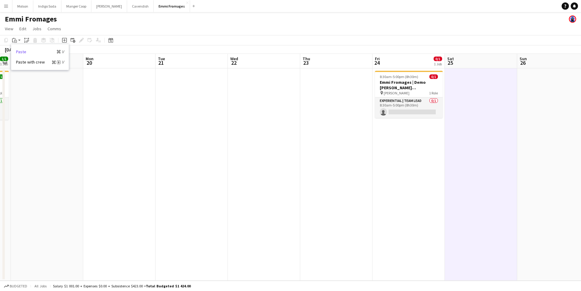
click at [18, 53] on link "Paste Command V" at bounding box center [40, 51] width 48 height 5
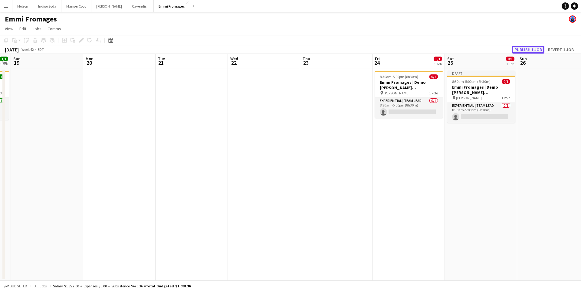
click at [518, 53] on button "Publish 1 job" at bounding box center [528, 50] width 32 height 8
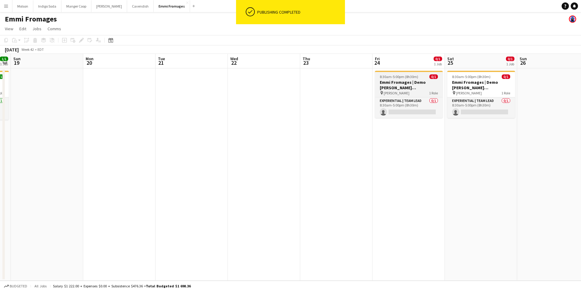
click at [406, 78] on span "8:30am-5:00pm (8h30m)" at bounding box center [399, 76] width 38 height 5
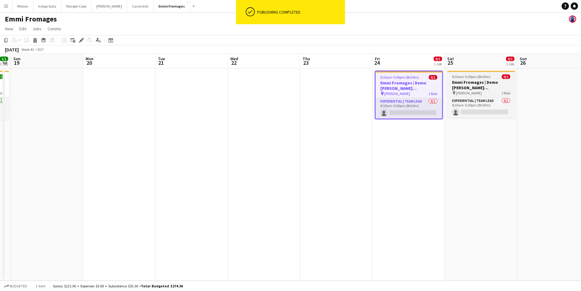
click at [484, 81] on h3 "Emmi Fromages | Demo Bourassa (Mirabel, QC)" at bounding box center [481, 85] width 68 height 11
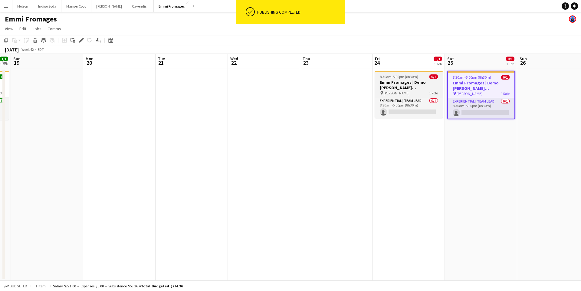
click at [414, 88] on h3 "Emmi Fromages | Demo Bourassa (Mirabel, QC)" at bounding box center [409, 85] width 68 height 11
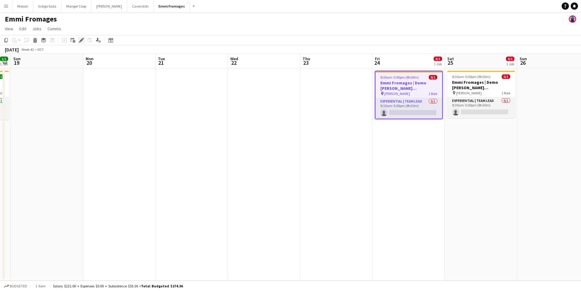
click at [82, 43] on div "Edit" at bounding box center [81, 40] width 7 height 7
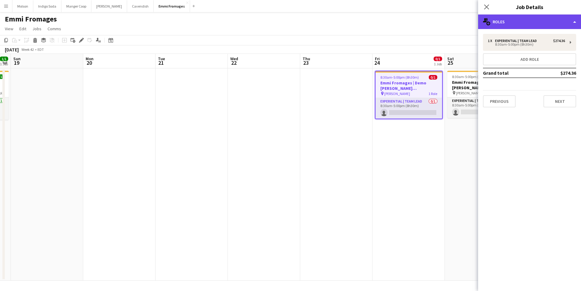
click at [527, 26] on div "multiple-users-add Roles" at bounding box center [529, 22] width 103 height 15
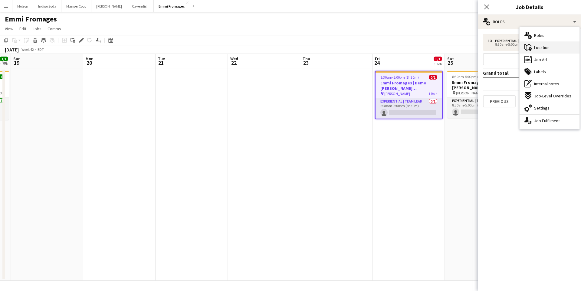
click at [548, 47] on span "Location" at bounding box center [541, 47] width 15 height 5
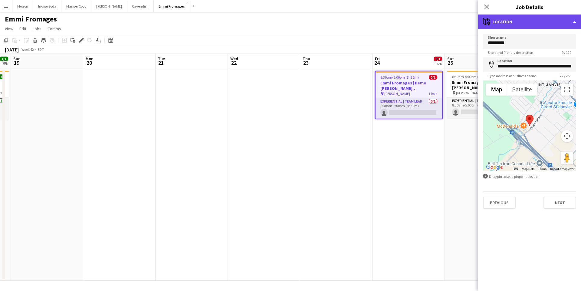
click at [531, 19] on div "maps-pin-1 Location" at bounding box center [529, 22] width 103 height 15
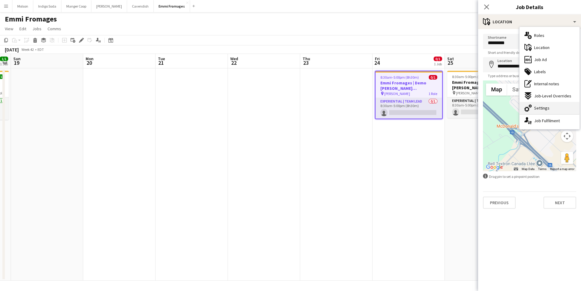
click at [547, 108] on span "Settings" at bounding box center [541, 107] width 15 height 5
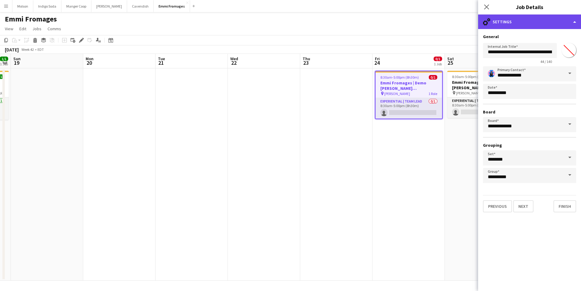
click at [528, 24] on div "cog-double-3 Settings" at bounding box center [529, 22] width 103 height 15
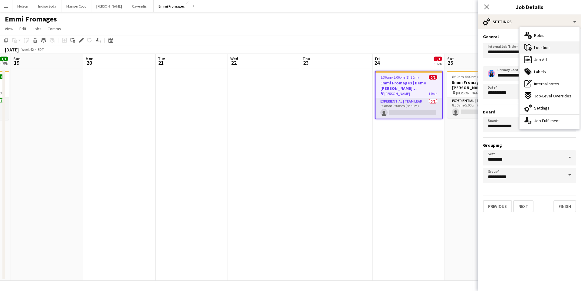
click at [545, 44] on div "maps-pin-1 Location" at bounding box center [550, 47] width 60 height 12
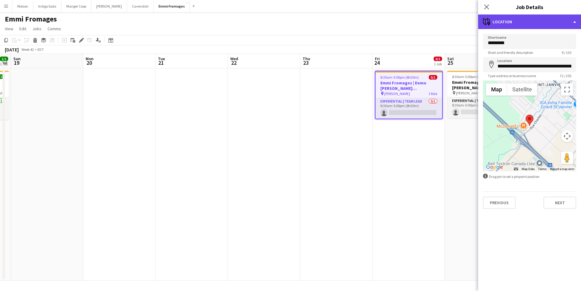
click at [531, 23] on div "maps-pin-1 Location" at bounding box center [529, 22] width 103 height 15
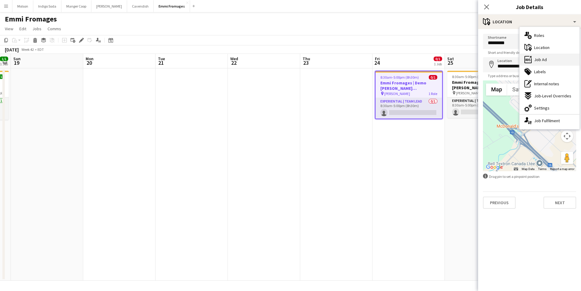
click at [549, 61] on div "ads-window Job Ad" at bounding box center [550, 60] width 60 height 12
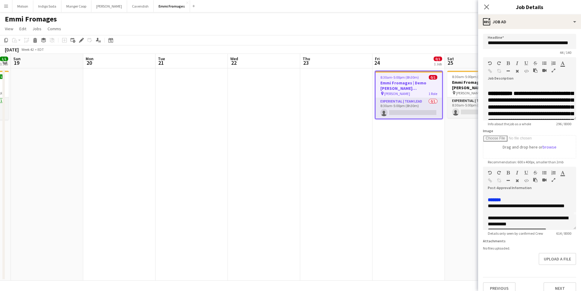
scroll to position [13, 0]
click at [443, 169] on app-date-cell "8:30am-5:00pm (8h30m) 0/1 Emmi Fromages | Demo Bourassa (Mirabel, QC) pin Boura…" at bounding box center [409, 174] width 72 height 212
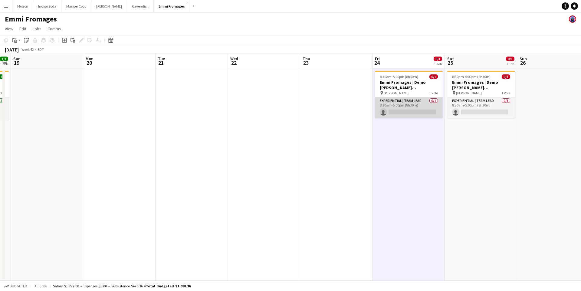
click at [418, 111] on app-card-role "Experiential | Team Lead 0/1 8:30am-5:00pm (8h30m) single-neutral-actions" at bounding box center [409, 107] width 68 height 21
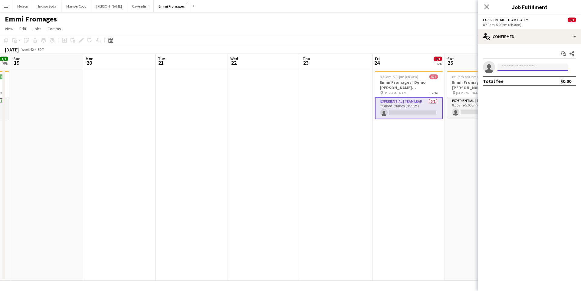
click at [520, 65] on input at bounding box center [532, 67] width 70 height 7
type input "****"
click at [530, 76] on span "Claudia Claudia" at bounding box center [523, 75] width 42 height 5
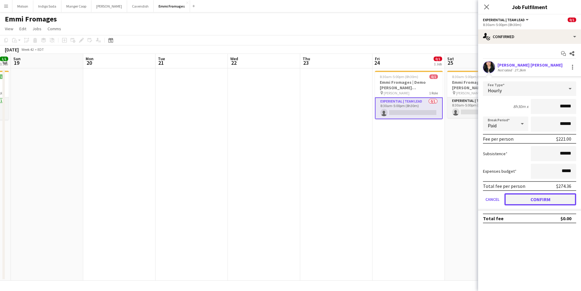
click at [545, 198] on button "Confirm" at bounding box center [540, 199] width 72 height 12
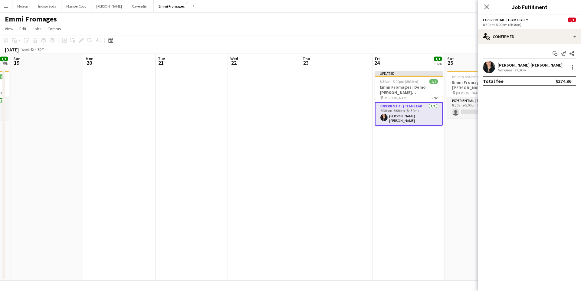
click at [451, 139] on app-date-cell "8:30am-5:00pm (8h30m) 0/1 Emmi Fromages | Demo Bourassa (Mirabel, QC) pin Boura…" at bounding box center [481, 174] width 72 height 212
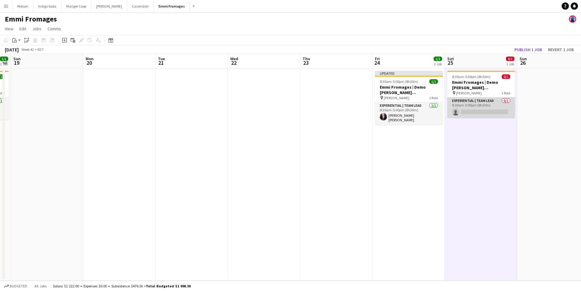
click at [471, 111] on app-card-role "Experiential | Team Lead 0/1 8:30am-5:00pm (8h30m) single-neutral-actions" at bounding box center [481, 107] width 68 height 21
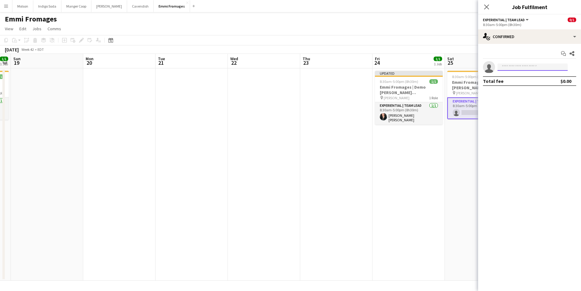
click at [519, 67] on input at bounding box center [532, 67] width 70 height 7
type input "****"
click at [528, 81] on span "claudia.b.castillejo@gmail.com" at bounding box center [532, 80] width 61 height 5
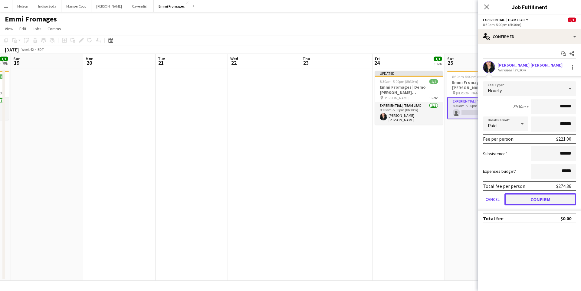
click at [533, 197] on button "Confirm" at bounding box center [540, 199] width 72 height 12
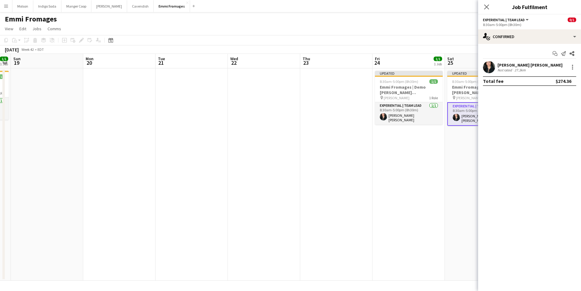
click at [433, 182] on app-date-cell "Updated 8:30am-5:00pm (8h30m) 1/1 Emmi Fromages | Demo Bourassa (Mirabel, QC) p…" at bounding box center [409, 174] width 72 height 212
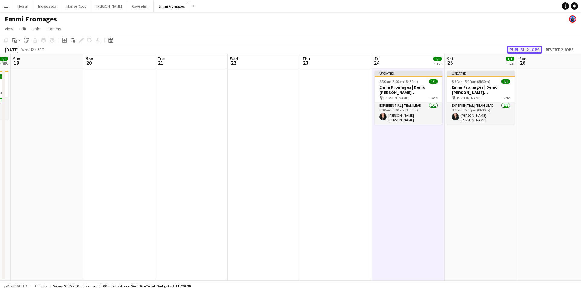
click at [533, 49] on button "Publish 2 jobs" at bounding box center [524, 50] width 35 height 8
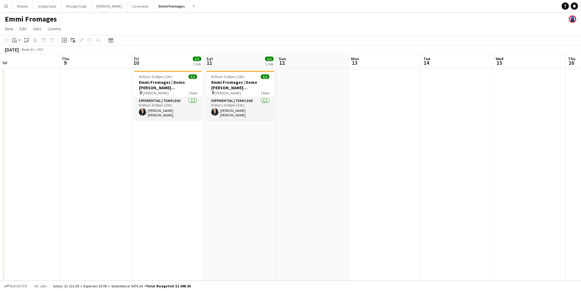
scroll to position [0, 185]
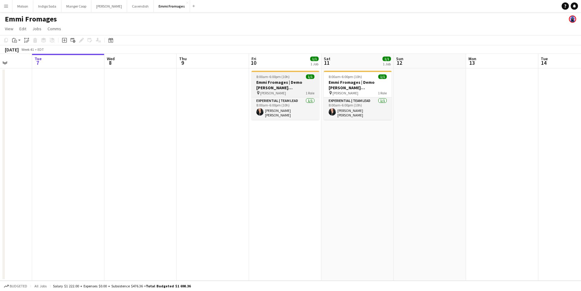
click at [282, 80] on h3 "Emmi Fromages | Demo Bourassa (Ste-Agathe, QC)" at bounding box center [285, 85] width 68 height 11
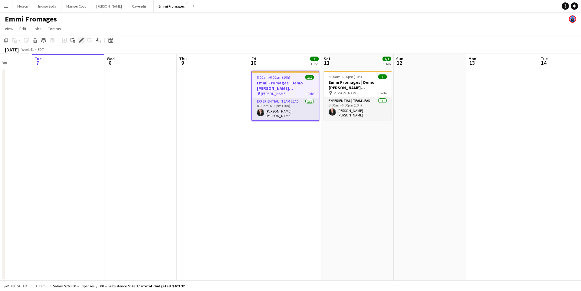
click at [79, 42] on icon at bounding box center [80, 42] width 2 height 2
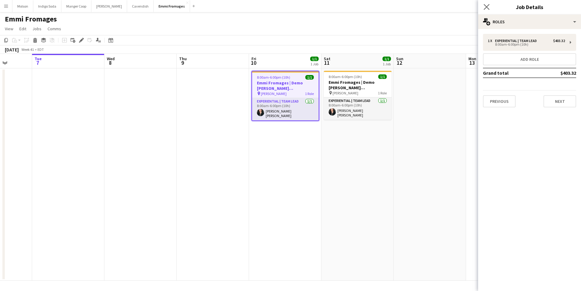
click at [490, 6] on app-icon "Close pop-in" at bounding box center [486, 7] width 9 height 9
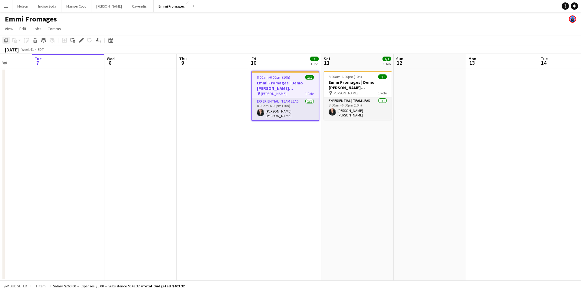
click at [5, 42] on icon "Copy" at bounding box center [6, 40] width 5 height 5
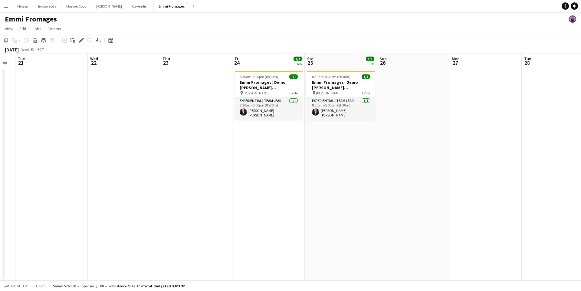
scroll to position [0, 161]
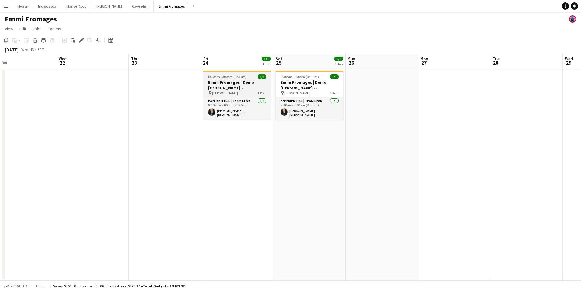
click at [251, 89] on h3 "Emmi Fromages | Demo Bourassa (Mirabel, QC)" at bounding box center [237, 85] width 68 height 11
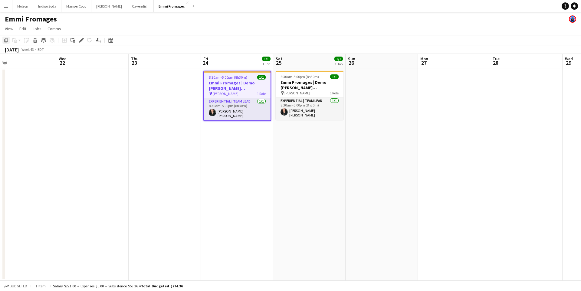
click at [7, 41] on icon at bounding box center [6, 40] width 4 height 4
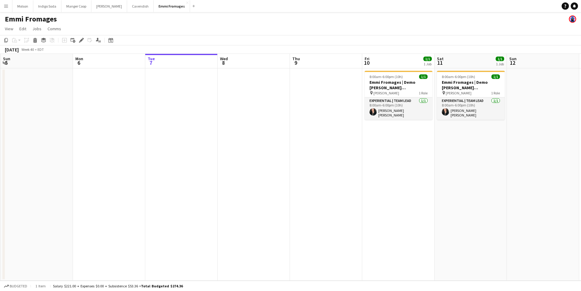
scroll to position [0, 217]
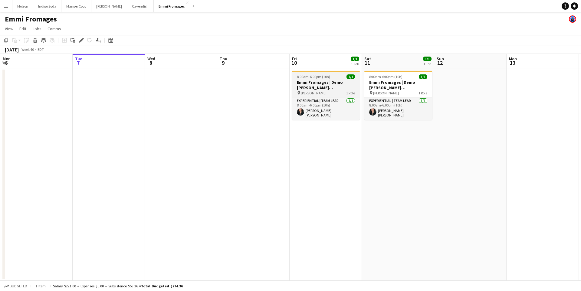
click at [323, 87] on h3 "Emmi Fromages | Demo Bourassa (Ste-Agathe, QC)" at bounding box center [326, 85] width 68 height 11
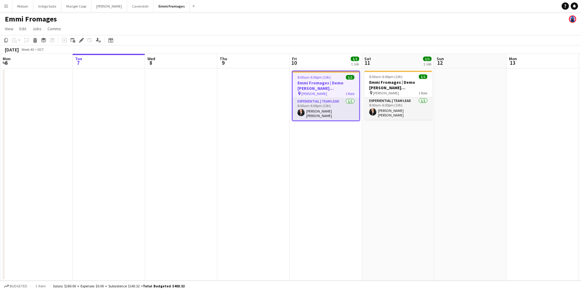
click at [311, 132] on app-date-cell "8:00am-6:00pm (10h) 1/1 Emmi Fromages | Demo Bourassa (Ste-Agathe, QC) pin Bour…" at bounding box center [326, 174] width 72 height 212
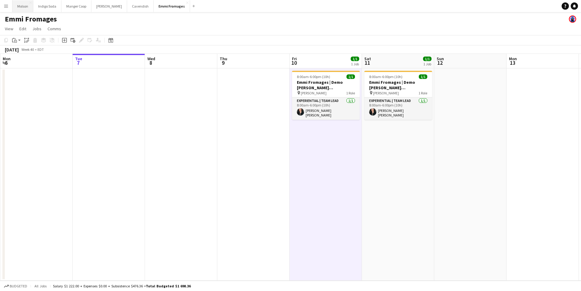
click at [23, 8] on button "Molson Close" at bounding box center [22, 6] width 21 height 12
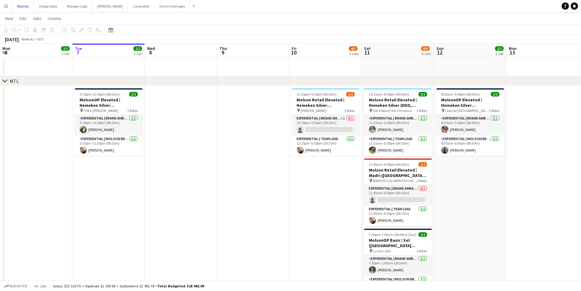
scroll to position [12, 0]
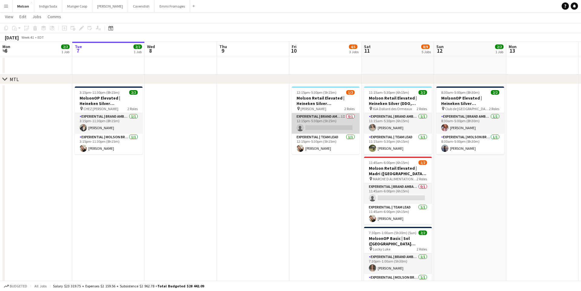
click at [315, 125] on app-card-role "Experiential | Brand Ambassador 1I 0/1 12:15pm-5:30pm (5h15m) single-neutral-ac…" at bounding box center [326, 123] width 68 height 21
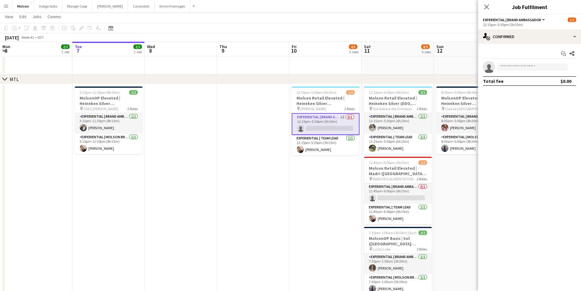
click at [538, 44] on div "Start chat Share single-neutral-actions Total fee $0.00" at bounding box center [529, 67] width 103 height 47
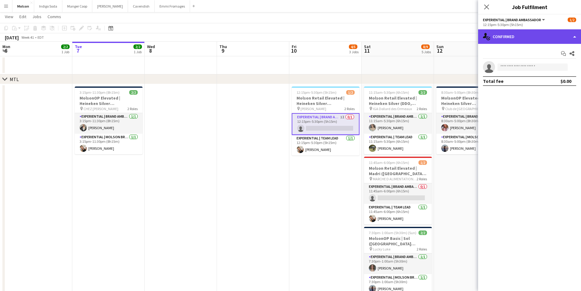
click at [533, 39] on div "single-neutral-actions-check-2 Confirmed" at bounding box center [529, 36] width 103 height 15
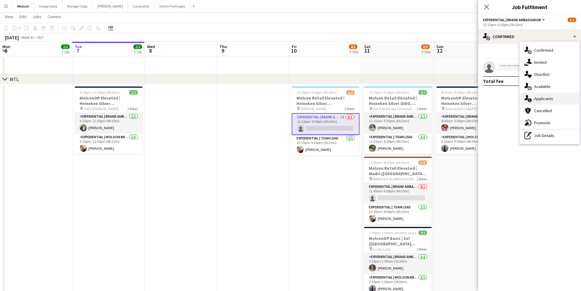
click at [548, 101] on span "Applicants" at bounding box center [543, 98] width 19 height 5
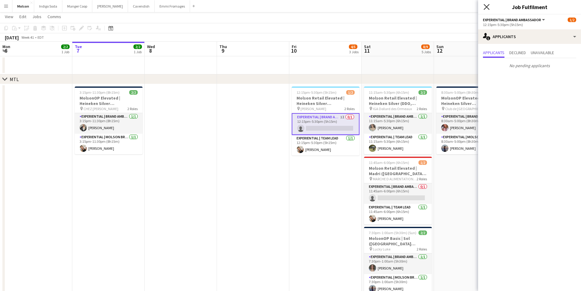
click at [487, 9] on icon "Close pop-in" at bounding box center [487, 7] width 6 height 6
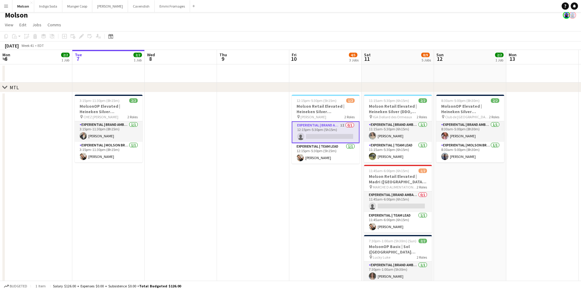
scroll to position [2, 0]
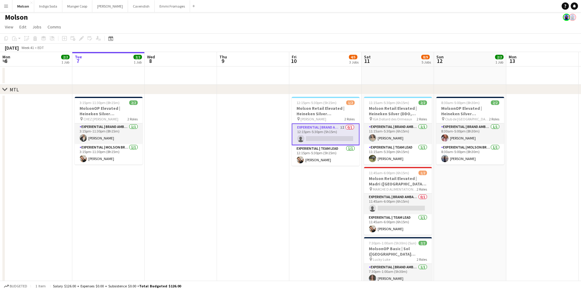
click at [325, 191] on app-date-cell "12:15pm-5:30pm (5h15m) 1/2 Molson Retail Elevated | Heineken Silver (Saint-Léon…" at bounding box center [325, 206] width 72 height 224
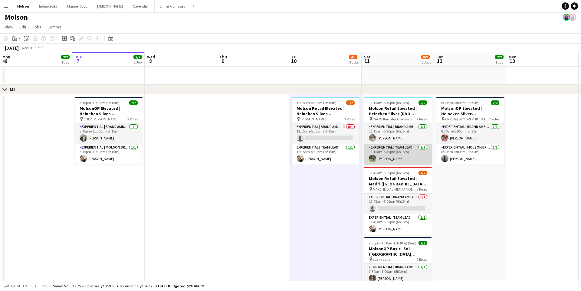
click at [395, 153] on app-card-role "Experiential | Team Lead 1/1 11:15am-5:30pm (6h15m) Leila Benabid" at bounding box center [398, 154] width 68 height 21
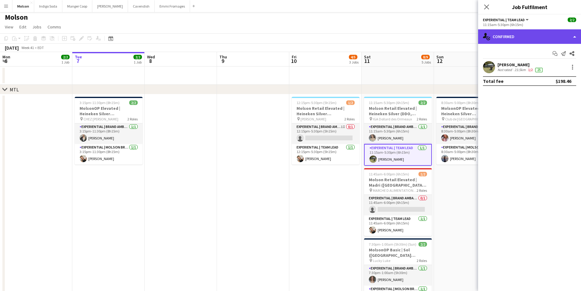
click at [516, 40] on div "single-neutral-actions-check-2 Confirmed" at bounding box center [529, 36] width 103 height 15
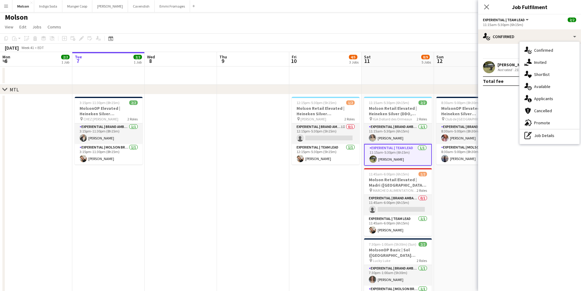
click at [506, 163] on mat-expansion-panel "check Confirmed Start chat Send notification Share Leila Benabid Not rated 23.5…" at bounding box center [529, 167] width 103 height 247
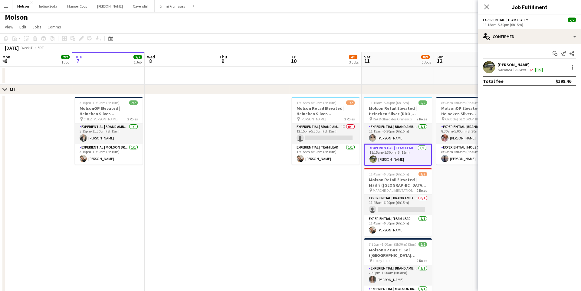
click at [386, 155] on app-card-role "Experiential | Team Lead 1/1 11:15am-5:30pm (6h15m) Leila Benabid" at bounding box center [398, 155] width 68 height 22
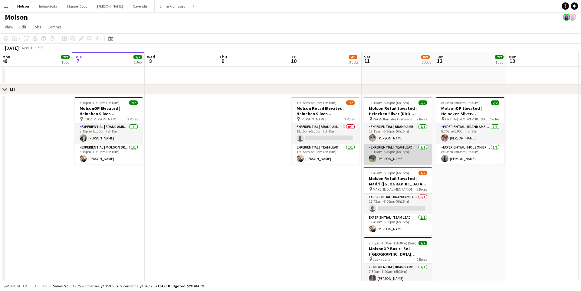
click at [386, 155] on app-card-role "Experiential | Team Lead 1/1 11:15am-5:30pm (6h15m) Leila Benabid" at bounding box center [398, 154] width 68 height 21
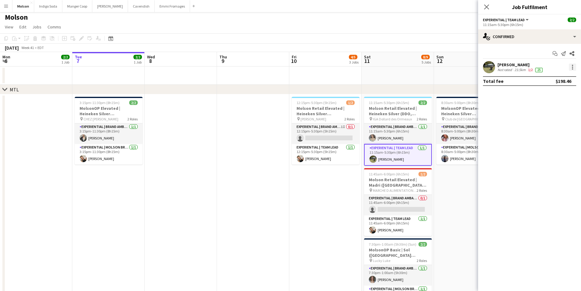
click at [571, 65] on div at bounding box center [572, 67] width 7 height 7
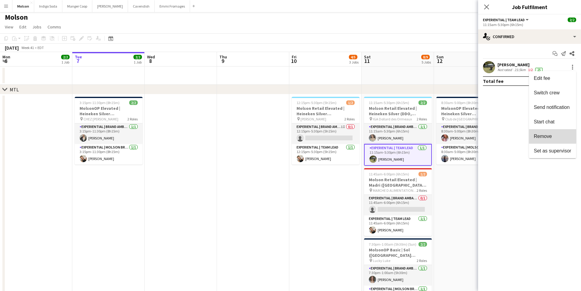
click at [549, 135] on span "Remove" at bounding box center [543, 136] width 18 height 5
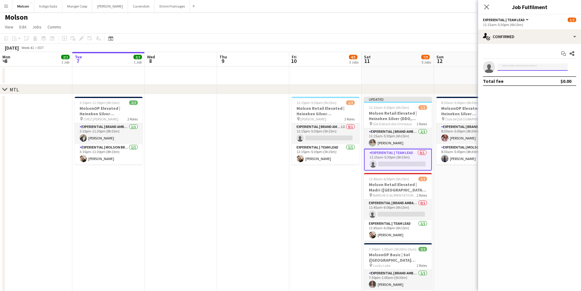
click at [524, 67] on input at bounding box center [532, 67] width 70 height 7
click at [450, 202] on app-date-cell "8:30am-5:00pm (8h30m) 2/2 MolsonOP Elevated | Heineken Silver (St-Jérôme, QC) p…" at bounding box center [470, 206] width 72 height 224
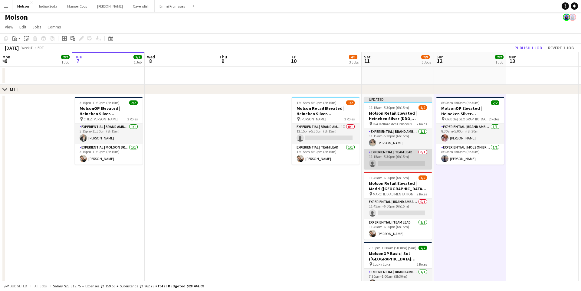
click at [399, 160] on app-card-role "Experiential | Team Lead 0/1 11:15am-5:30pm (6h15m) single-neutral-actions" at bounding box center [398, 159] width 68 height 21
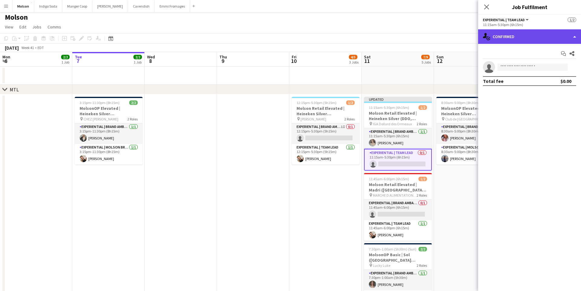
click at [531, 35] on div "single-neutral-actions-check-2 Confirmed" at bounding box center [529, 36] width 103 height 15
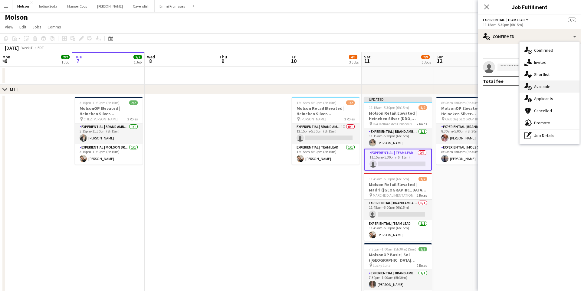
click at [551, 84] on div "single-neutral-actions-upload Available" at bounding box center [550, 86] width 60 height 12
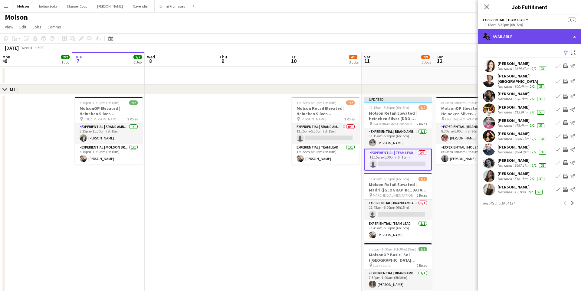
click at [523, 33] on div "single-neutral-actions-upload Available" at bounding box center [529, 36] width 103 height 15
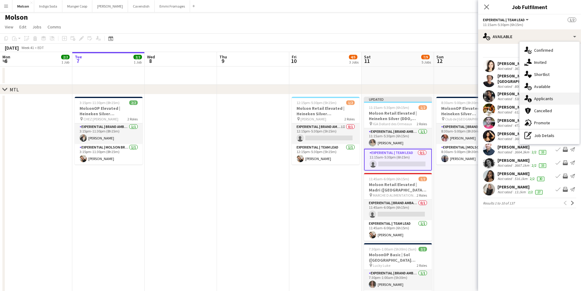
click at [546, 99] on span "Applicants" at bounding box center [543, 98] width 19 height 5
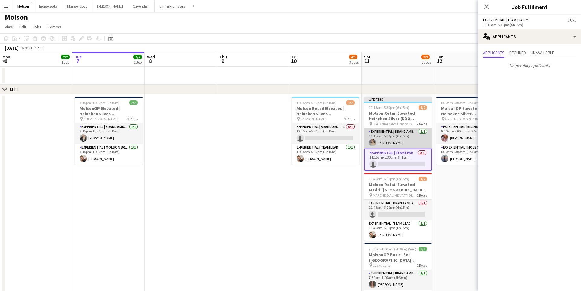
click at [406, 137] on app-card-role "Experiential | Brand Ambassador 1/1 11:15am-5:30pm (6h15m) Amy Topolovec" at bounding box center [398, 138] width 68 height 21
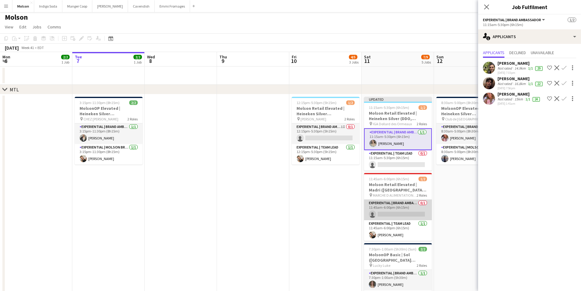
click at [399, 210] on app-card-role "Experiential | Brand Ambassador 0/1 11:45am-6:00pm (6h15m) single-neutral-actio…" at bounding box center [398, 210] width 68 height 21
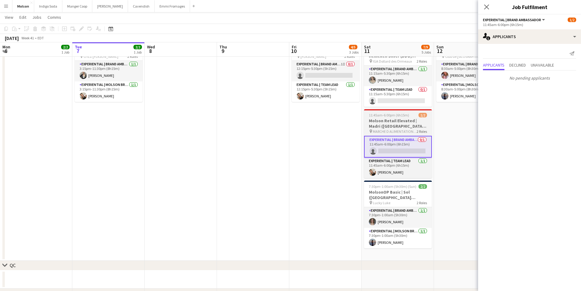
scroll to position [64, 0]
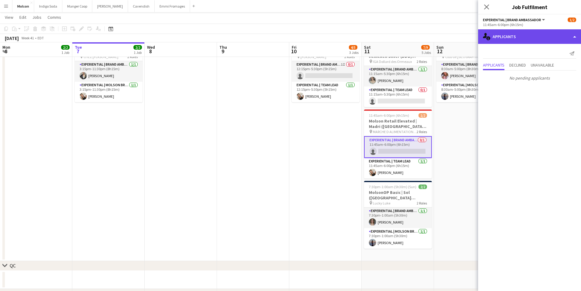
click at [538, 38] on div "single-neutral-actions-information Applicants" at bounding box center [529, 36] width 103 height 15
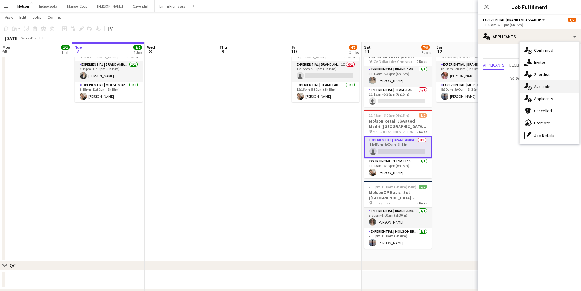
click at [551, 87] on div "single-neutral-actions-upload Available" at bounding box center [550, 86] width 60 height 12
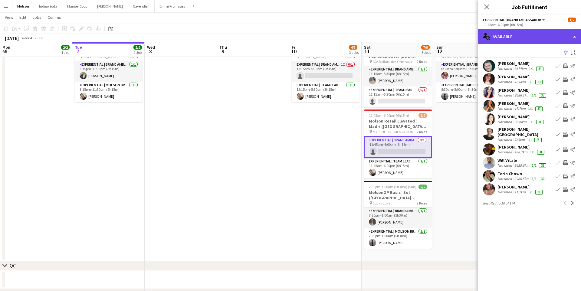
click at [534, 36] on div "single-neutral-actions-upload Available" at bounding box center [529, 36] width 103 height 15
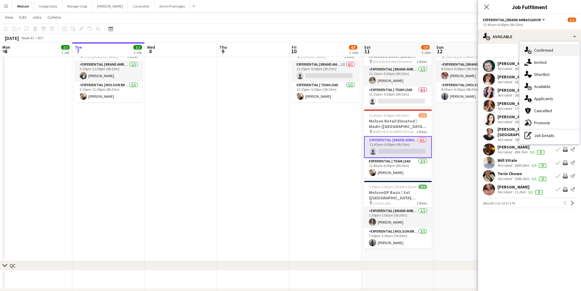
click at [551, 50] on span "Confirmed" at bounding box center [543, 50] width 19 height 5
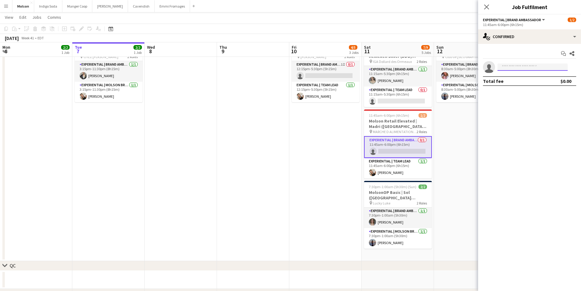
click at [518, 69] on input at bounding box center [532, 67] width 70 height 7
type input "****"
click at [529, 80] on span "yasminehammoudi2@gmail.com" at bounding box center [532, 80] width 61 height 5
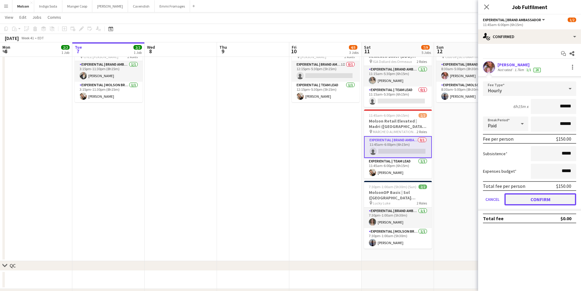
click at [541, 202] on button "Confirm" at bounding box center [540, 199] width 72 height 12
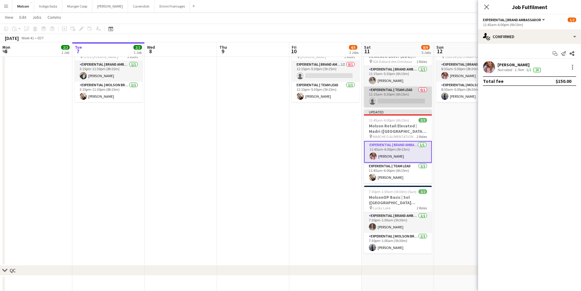
click at [407, 100] on app-card-role "Experiential | Team Lead 0/1 11:15am-5:30pm (6h15m) single-neutral-actions" at bounding box center [398, 97] width 68 height 21
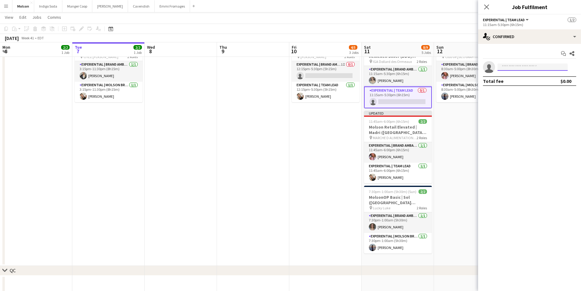
click at [520, 69] on input at bounding box center [532, 67] width 70 height 7
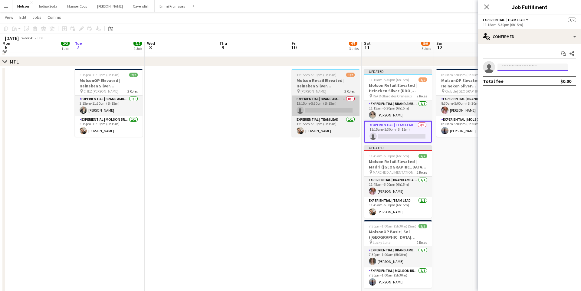
scroll to position [25, 0]
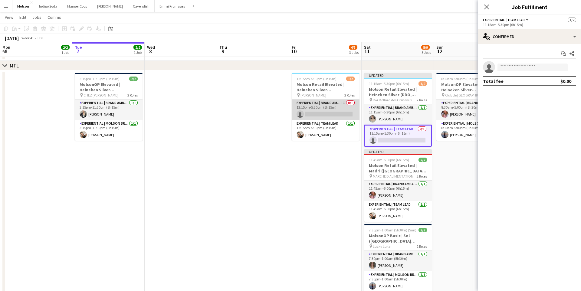
click at [329, 111] on app-card-role "Experiential | Brand Ambassador 1I 0/1 12:15pm-5:30pm (5h15m) single-neutral-ac…" at bounding box center [326, 110] width 68 height 21
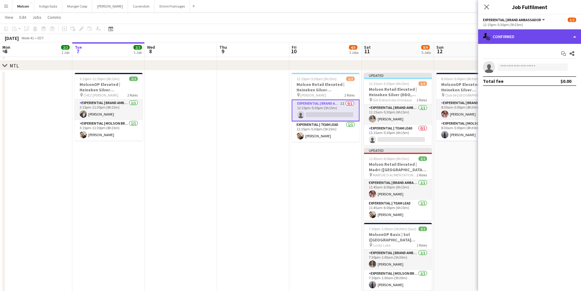
click at [526, 38] on div "single-neutral-actions-check-2 Confirmed" at bounding box center [529, 36] width 103 height 15
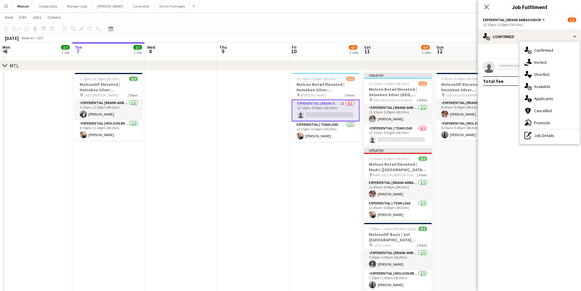
click at [507, 71] on app-invite-slot "single-neutral-actions" at bounding box center [529, 67] width 103 height 12
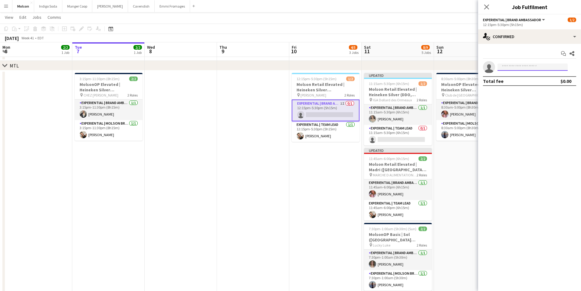
click at [508, 68] on input at bounding box center [532, 67] width 70 height 7
click at [506, 129] on mat-expansion-panel "check Confirmed Start chat Share single-neutral-actions Total fee $0.00" at bounding box center [529, 167] width 103 height 247
click at [405, 138] on app-card-role "Experiential | Team Lead 0/1 11:15am-5:30pm (6h15m) single-neutral-actions" at bounding box center [398, 135] width 68 height 21
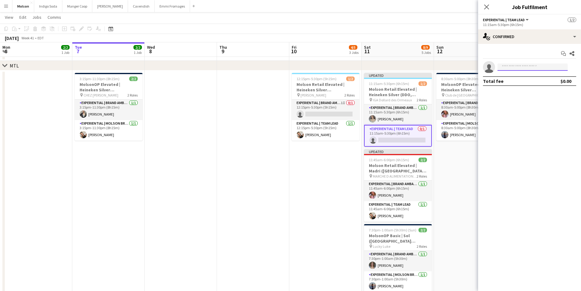
click at [533, 67] on input at bounding box center [532, 67] width 70 height 7
type input "***"
click at [531, 80] on span "benabidramo5@gmail.com" at bounding box center [532, 80] width 61 height 5
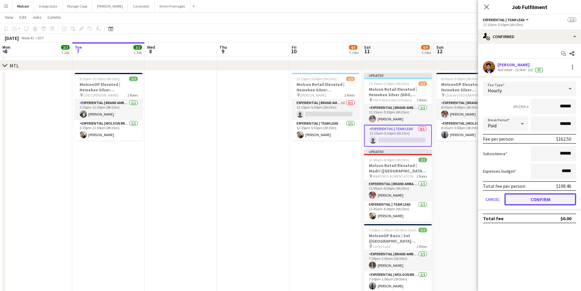
click at [529, 199] on button "Confirm" at bounding box center [540, 199] width 72 height 12
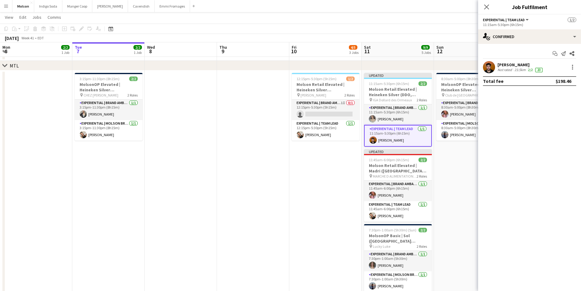
click at [443, 168] on app-date-cell "8:30am-5:00pm (8h30m) 2/2 MolsonOP Elevated | Heineken Silver (St-Jérôme, QC) p…" at bounding box center [470, 188] width 72 height 234
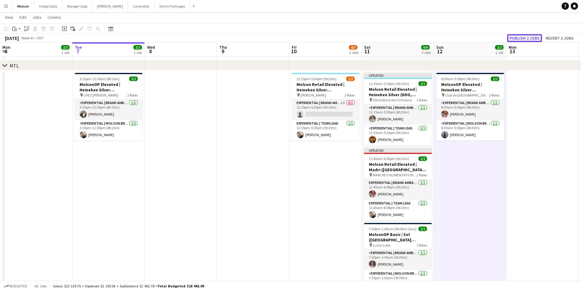
click at [526, 38] on button "Publish 2 jobs" at bounding box center [524, 38] width 35 height 8
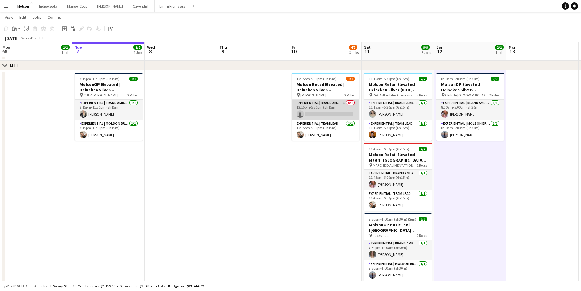
click at [339, 113] on app-card-role "Experiential | Brand Ambassador 1I 0/1 12:15pm-5:30pm (5h15m) single-neutral-ac…" at bounding box center [326, 110] width 68 height 21
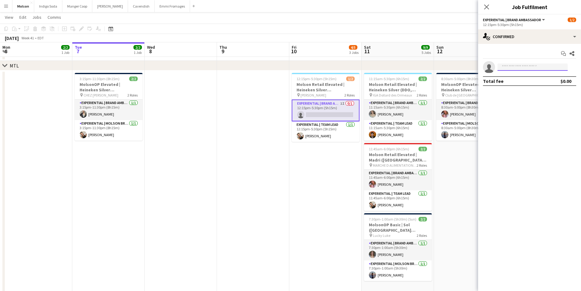
click at [512, 66] on input at bounding box center [532, 67] width 70 height 7
type input "******"
click at [531, 79] on span "yasminehammoudi2@gmail.com" at bounding box center [532, 80] width 61 height 5
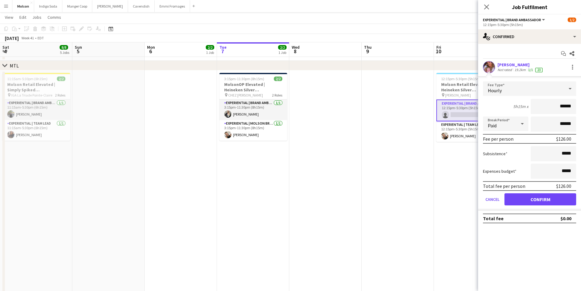
scroll to position [0, 145]
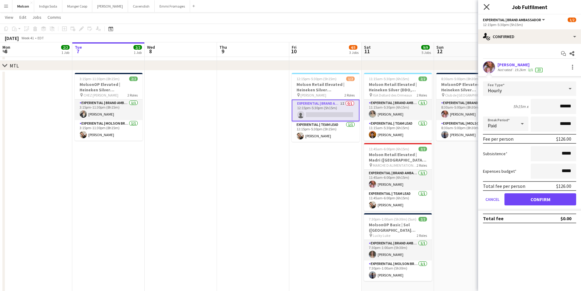
click at [488, 5] on icon at bounding box center [487, 7] width 6 height 6
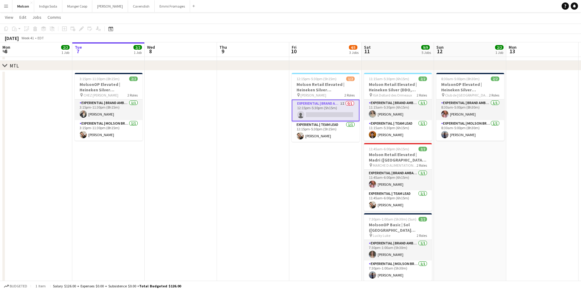
click at [466, 192] on app-date-cell "8:30am-5:00pm (8h30m) 2/2 MolsonOP Elevated | Heineken Silver ([GEOGRAPHIC_DATA…" at bounding box center [470, 183] width 72 height 224
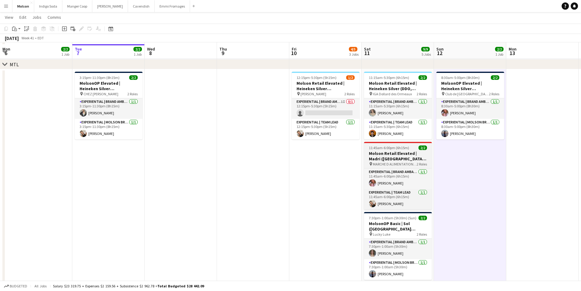
scroll to position [26, 0]
click at [391, 158] on h3 "Molson Retail Elevated | Madri ([GEOGRAPHIC_DATA], [GEOGRAPHIC_DATA])" at bounding box center [398, 156] width 68 height 11
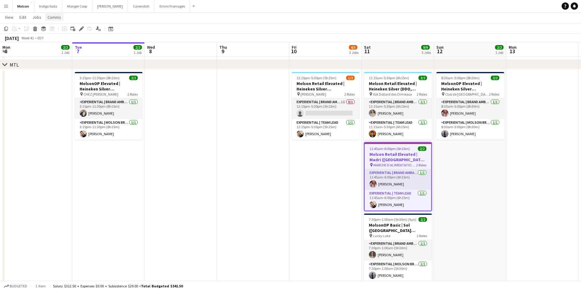
click at [57, 18] on span "Comms" at bounding box center [55, 17] width 14 height 5
click at [80, 45] on link "Create chat" at bounding box center [70, 43] width 50 height 13
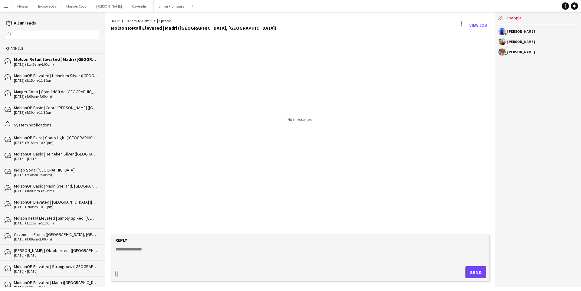
click at [208, 253] on textarea at bounding box center [301, 254] width 373 height 16
type textarea "**********"
click at [479, 273] on button "Send" at bounding box center [475, 272] width 21 height 12
click at [24, 8] on button "Molson Close" at bounding box center [22, 6] width 21 height 12
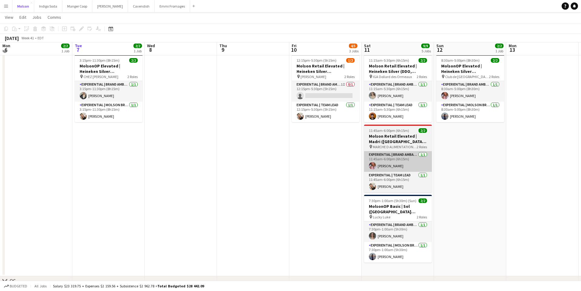
scroll to position [44, 0]
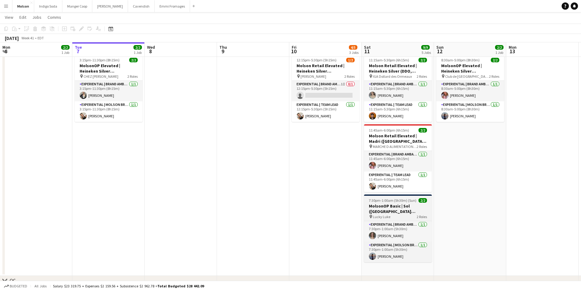
click at [401, 206] on h3 "MolsonOP Basic | Sol ([GEOGRAPHIC_DATA][PERSON_NAME], [GEOGRAPHIC_DATA])" at bounding box center [398, 208] width 68 height 11
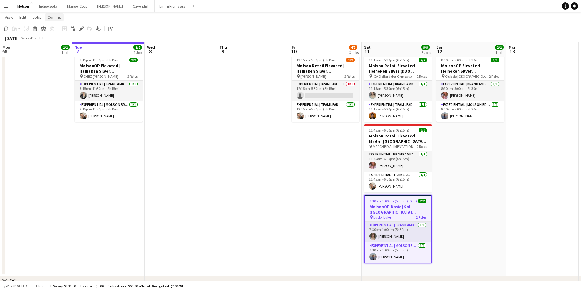
click at [58, 16] on span "Comms" at bounding box center [55, 17] width 14 height 5
click at [68, 43] on span "Create chat" at bounding box center [60, 42] width 21 height 5
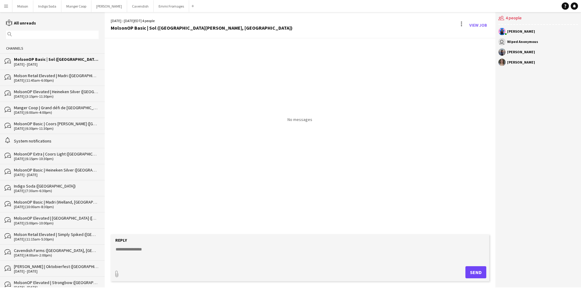
click at [264, 250] on textarea at bounding box center [301, 254] width 373 height 16
click at [176, 244] on form "**********" at bounding box center [300, 258] width 379 height 47
click at [173, 250] on textarea "**********" at bounding box center [301, 254] width 373 height 16
drag, startPoint x: 210, startPoint y: 248, endPoint x: 99, endPoint y: 246, distance: 111.4
click at [99, 246] on div "reading All unreads magnifier Channels bubbles MolsonOP Basic | Sol (St-Jérôme,…" at bounding box center [290, 149] width 581 height 275
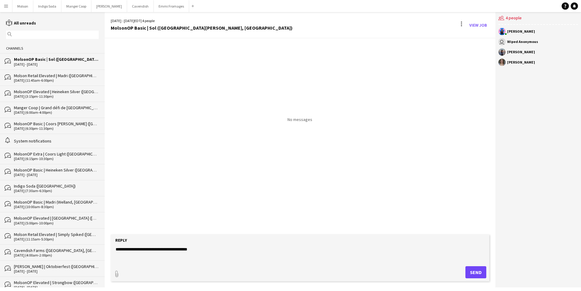
type textarea "**********"
click at [218, 246] on form "**********" at bounding box center [300, 258] width 379 height 47
click at [474, 271] on button "Send" at bounding box center [475, 272] width 21 height 12
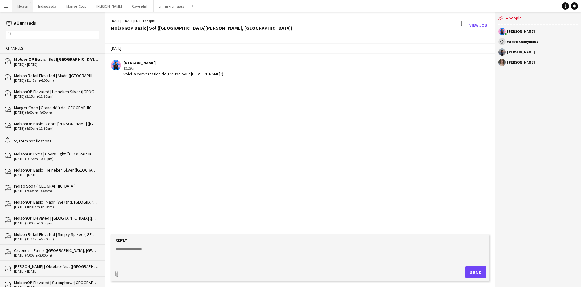
click at [22, 5] on button "Molson Close" at bounding box center [22, 6] width 21 height 12
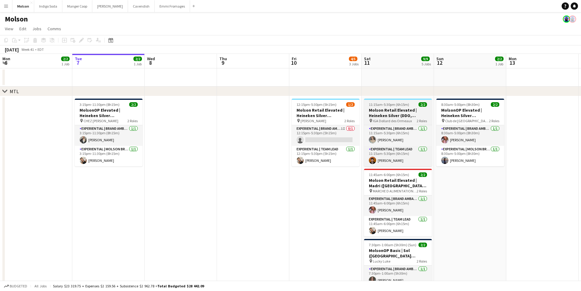
click at [406, 113] on h3 "Molson Retail Elevated | Heineken Silver (DDO, QC)" at bounding box center [398, 112] width 68 height 11
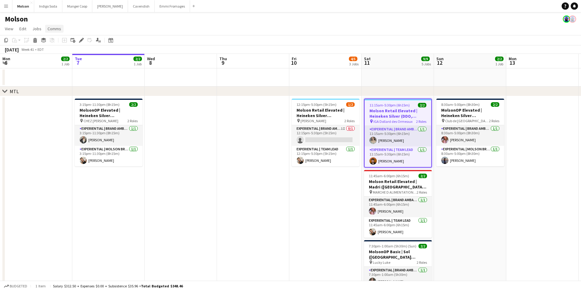
click at [55, 29] on span "Comms" at bounding box center [55, 28] width 14 height 5
click at [63, 57] on span "Create chat" at bounding box center [60, 54] width 21 height 5
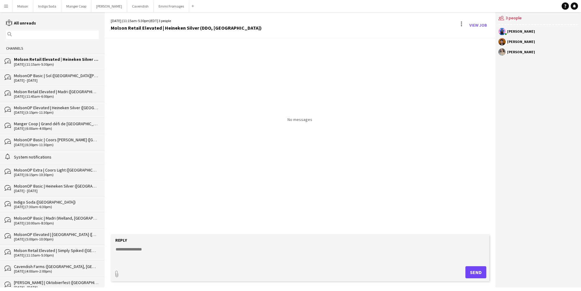
click at [241, 255] on textarea at bounding box center [301, 254] width 373 height 16
paste textarea "**********"
type textarea "**********"
click at [480, 273] on button "Send" at bounding box center [475, 272] width 21 height 12
click at [22, 6] on button "Molson Close" at bounding box center [22, 6] width 21 height 12
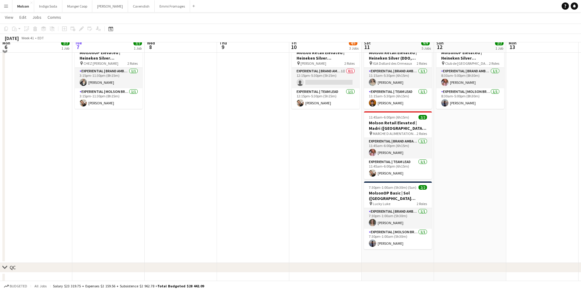
scroll to position [29, 0]
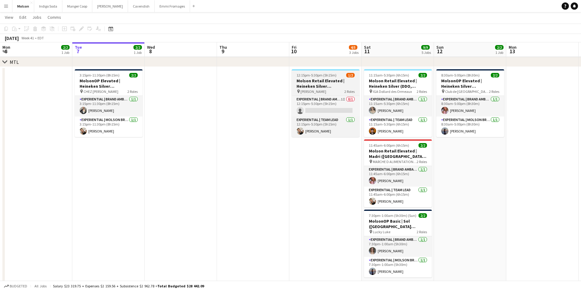
click at [316, 82] on h3 "Molson Retail Elevated | Heineken Silver ([GEOGRAPHIC_DATA][PERSON_NAME], [GEOG…" at bounding box center [326, 83] width 68 height 11
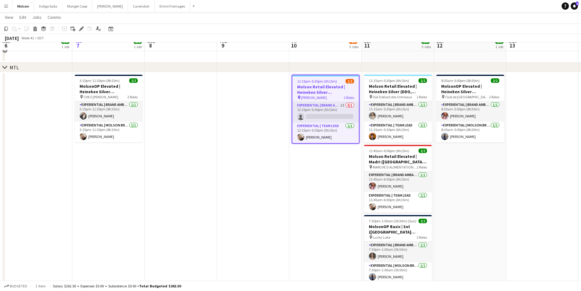
scroll to position [17, 0]
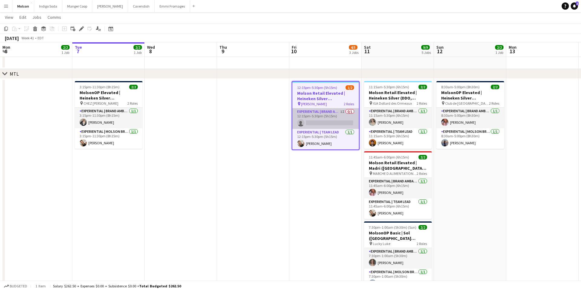
click at [324, 121] on app-card-role "Experiential | Brand Ambassador 1I 0/1 12:15pm-5:30pm (5h15m) single-neutral-ac…" at bounding box center [325, 118] width 67 height 21
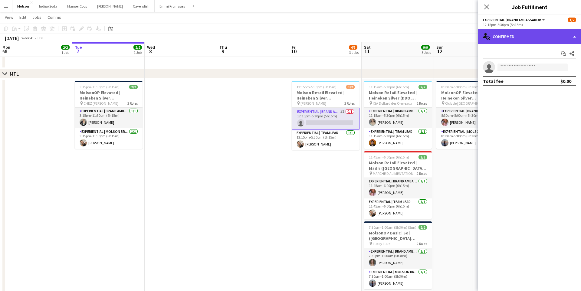
click at [540, 38] on div "single-neutral-actions-check-2 Confirmed" at bounding box center [529, 36] width 103 height 15
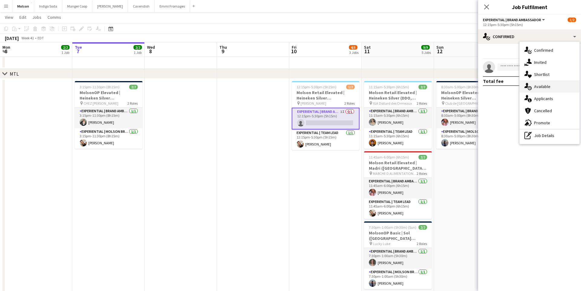
click at [547, 87] on span "Available" at bounding box center [542, 86] width 16 height 5
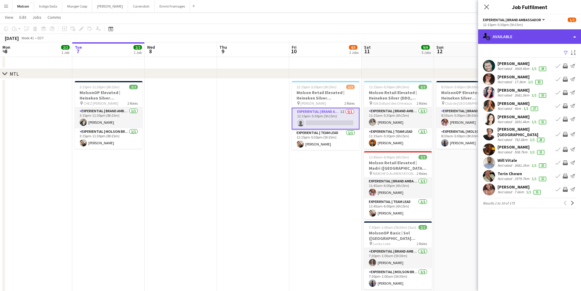
click at [528, 38] on div "single-neutral-actions-upload Available" at bounding box center [529, 36] width 103 height 15
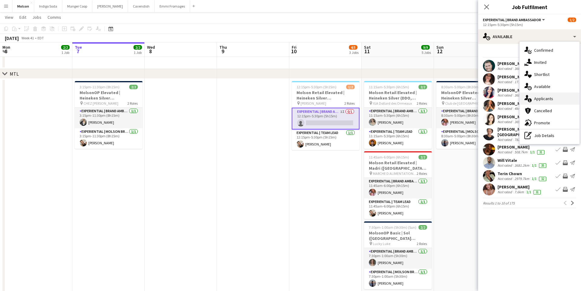
click at [545, 99] on span "Applicants" at bounding box center [543, 98] width 19 height 5
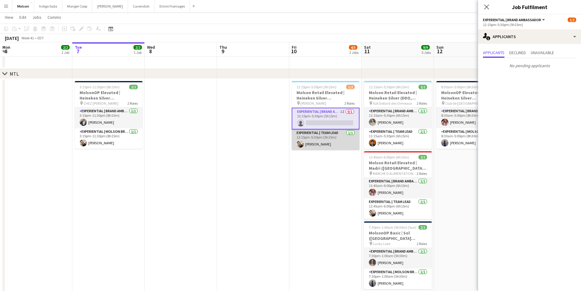
click at [328, 143] on app-card-role "Experiential | Team Lead 1/1 12:15pm-5:30pm (5h15m) Alexandra Simard" at bounding box center [326, 140] width 68 height 21
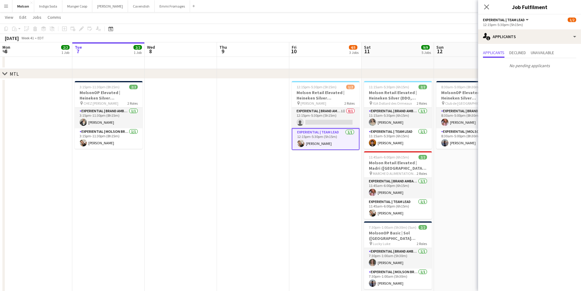
click at [485, 11] on div "Close pop-in" at bounding box center [486, 7] width 17 height 14
click at [484, 5] on icon "Close pop-in" at bounding box center [487, 7] width 6 height 6
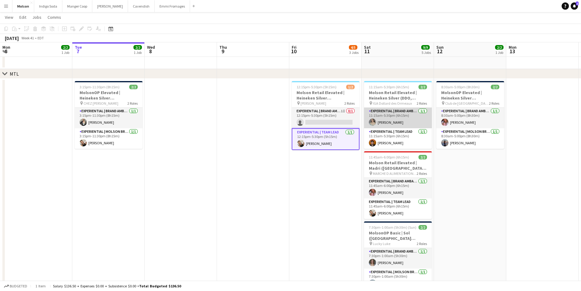
click at [405, 120] on app-card-role "Experiential | Brand Ambassador 1/1 11:15am-5:30pm (6h15m) Amy Topolovec" at bounding box center [398, 118] width 68 height 21
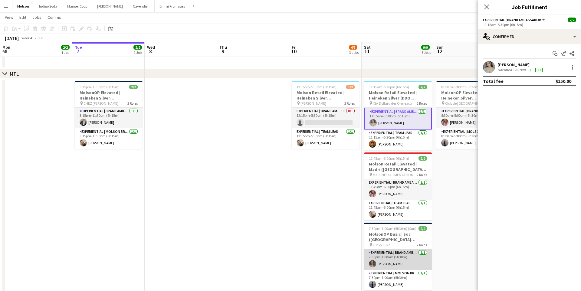
click at [398, 265] on app-card-role "Experiential | Brand Ambassador 1/1 7:30pm-1:00am (5h30m) Daisy Lahaie" at bounding box center [398, 259] width 68 height 21
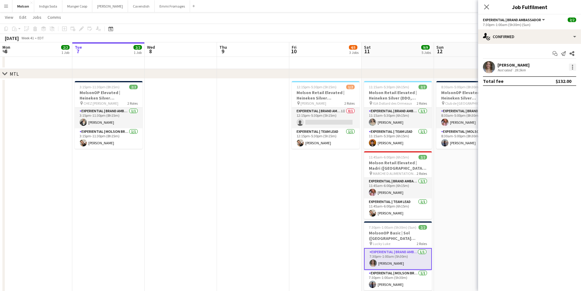
click at [572, 69] on div at bounding box center [572, 68] width 1 height 1
click at [554, 55] on div at bounding box center [290, 145] width 581 height 291
click at [556, 52] on icon at bounding box center [555, 52] width 4 height 3
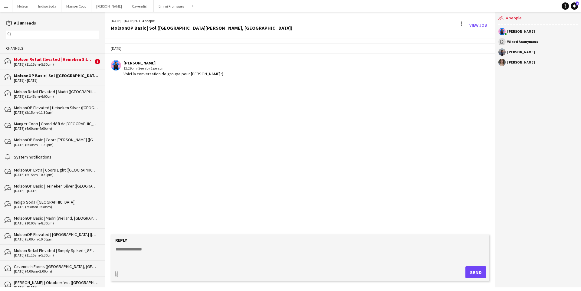
click at [517, 62] on div "[PERSON_NAME]" at bounding box center [521, 63] width 28 height 4
click at [481, 25] on link "View Job" at bounding box center [478, 25] width 22 height 10
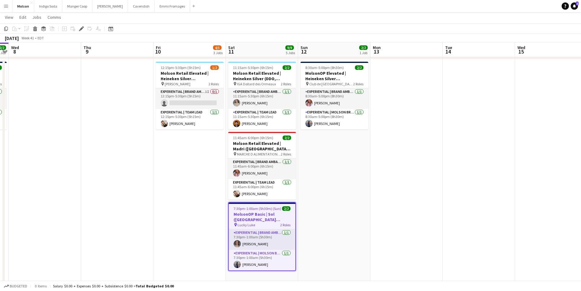
scroll to position [37, 0]
click at [252, 244] on app-card-role "Experiential | Brand Ambassador 1/1 7:30pm-1:00am (5h30m) Daisy Lahaie" at bounding box center [262, 239] width 67 height 21
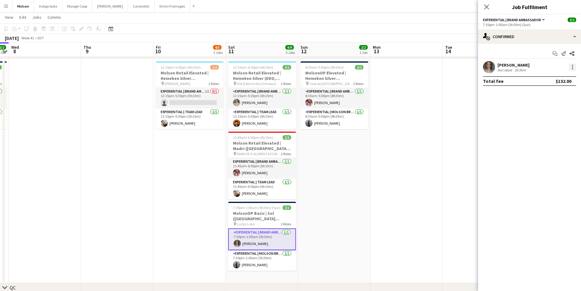
click at [571, 68] on div at bounding box center [572, 67] width 7 height 7
click at [507, 112] on div at bounding box center [290, 145] width 581 height 291
click at [486, 67] on app-user-avatar at bounding box center [489, 67] width 12 height 12
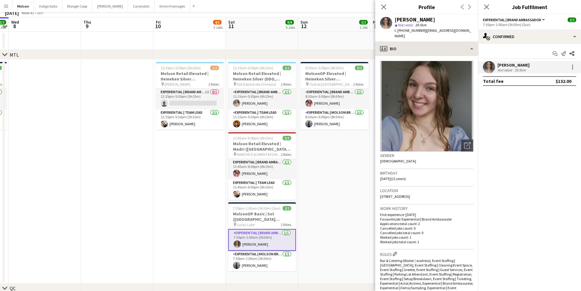
scroll to position [0, 0]
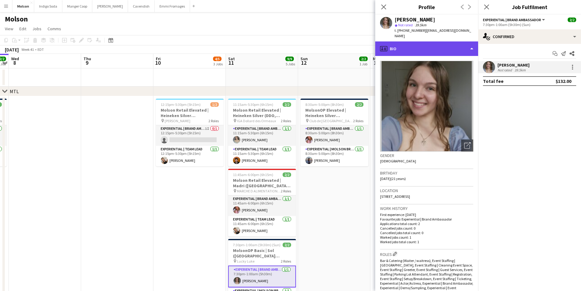
click at [433, 41] on div "profile Bio" at bounding box center [426, 48] width 103 height 15
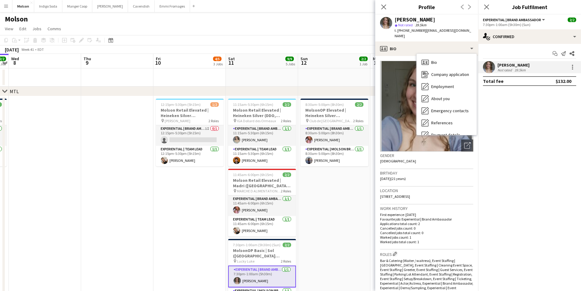
click at [387, 21] on app-user-avatar at bounding box center [386, 23] width 12 height 12
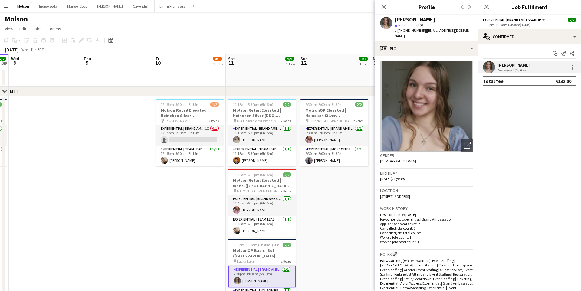
click at [398, 23] on span "Not rated" at bounding box center [405, 25] width 15 height 5
click at [486, 6] on icon at bounding box center [487, 7] width 6 height 6
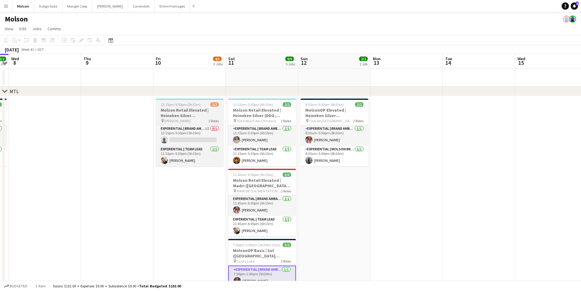
click at [201, 111] on h3 "Molson Retail Elevated | Heineken Silver ([GEOGRAPHIC_DATA][PERSON_NAME], [GEOG…" at bounding box center [190, 112] width 68 height 11
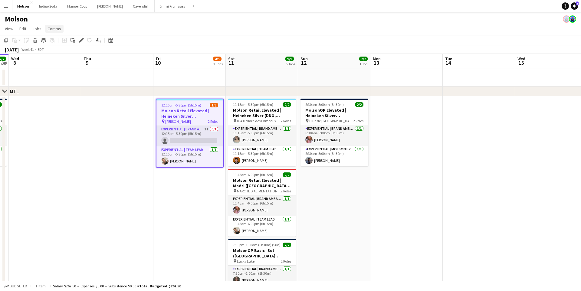
click at [52, 31] on span "Comms" at bounding box center [55, 28] width 14 height 5
click at [103, 30] on app-page-menu "View Day view expanded Day view collapsed Month view Date picker Jump to today …" at bounding box center [290, 29] width 581 height 11
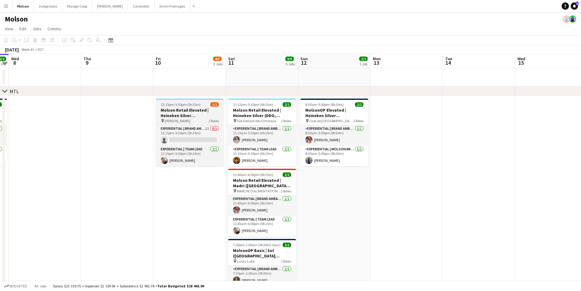
click at [179, 115] on h3 "Molson Retail Elevated | Heineken Silver ([GEOGRAPHIC_DATA][PERSON_NAME], [GEOG…" at bounding box center [190, 112] width 68 height 11
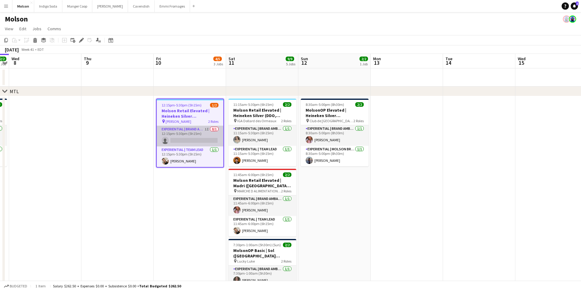
click at [190, 139] on app-card-role "Experiential | Brand Ambassador 1I 0/1 12:15pm-5:30pm (5h15m) single-neutral-ac…" at bounding box center [190, 136] width 67 height 21
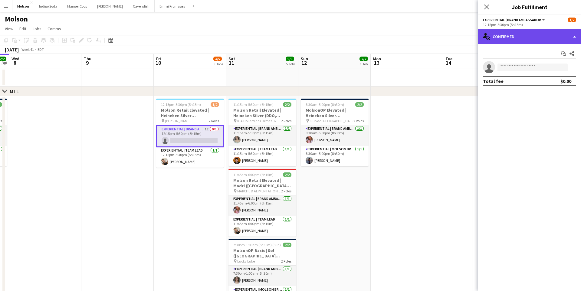
click at [529, 31] on div "single-neutral-actions-check-2 Confirmed" at bounding box center [529, 36] width 103 height 15
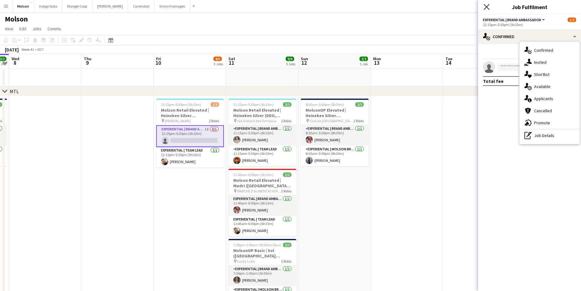
click at [487, 9] on icon "Close pop-in" at bounding box center [487, 7] width 6 height 6
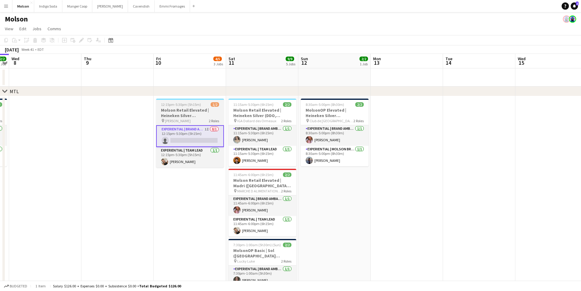
click at [196, 107] on span "12:15pm-5:30pm (5h15m)" at bounding box center [181, 104] width 40 height 5
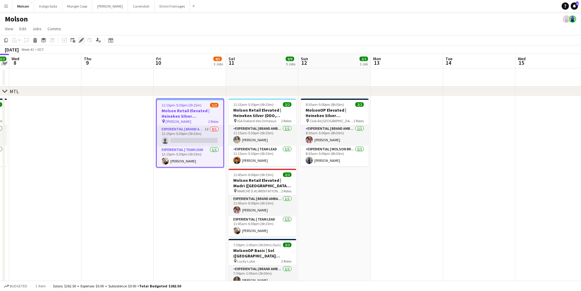
click at [81, 41] on icon at bounding box center [81, 40] width 3 height 3
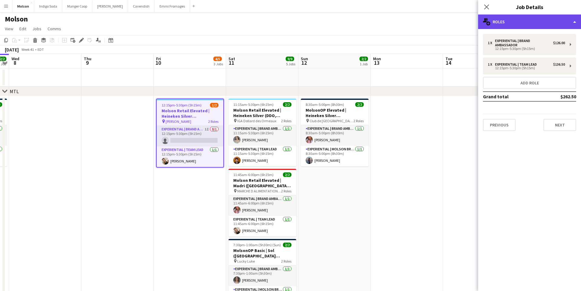
click at [525, 23] on div "multiple-users-add Roles" at bounding box center [529, 22] width 103 height 15
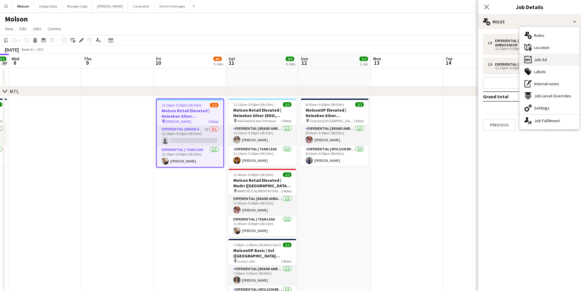
click at [551, 61] on div "ads-window Job Ad" at bounding box center [550, 60] width 60 height 12
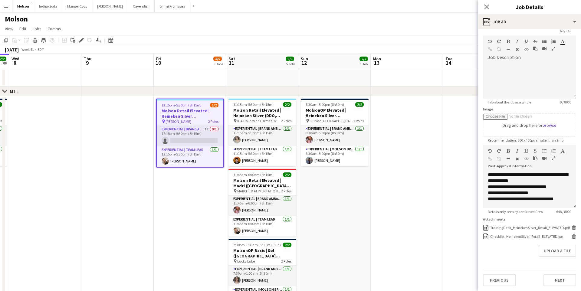
scroll to position [67, 0]
click at [487, 8] on icon "Close pop-in" at bounding box center [487, 7] width 6 height 6
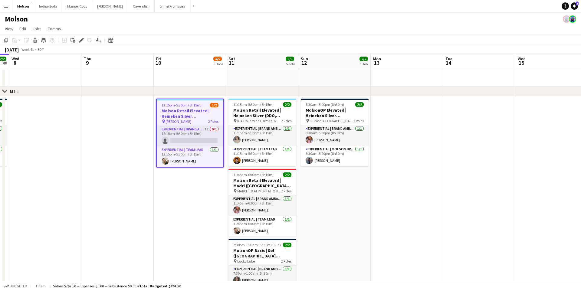
click at [364, 178] on app-date-cell "8:30am-5:00pm (8h30m) 2/2 MolsonOP Elevated | Heineken Silver (St-Jérôme, QC) p…" at bounding box center [334, 208] width 72 height 224
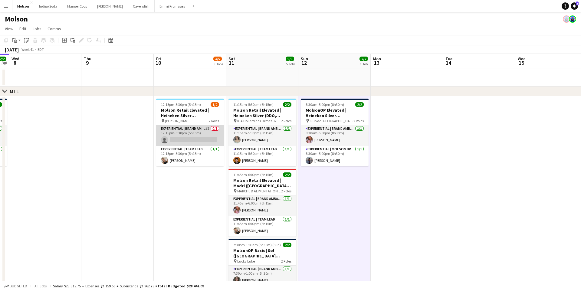
click at [205, 136] on app-card-role "Experiential | Brand Ambassador 1I 0/1 12:15pm-5:30pm (5h15m) single-neutral-ac…" at bounding box center [190, 135] width 68 height 21
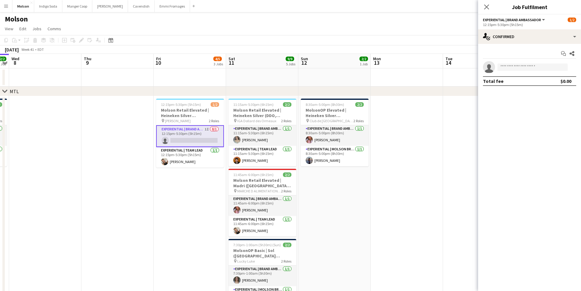
click at [339, 184] on app-date-cell "8:30am-5:00pm (8h30m) 2/2 MolsonOP Elevated | Heineken Silver (St-Jérôme, QC) p…" at bounding box center [334, 208] width 72 height 224
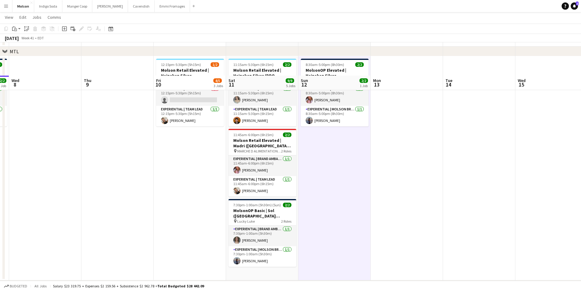
scroll to position [0, 0]
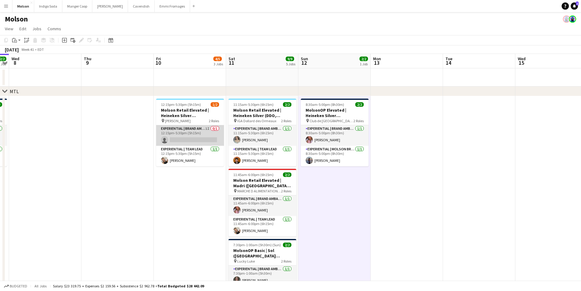
click at [195, 133] on app-card-role "Experiential | Brand Ambassador 1I 0/1 12:15pm-5:30pm (5h15m) single-neutral-ac…" at bounding box center [190, 135] width 68 height 21
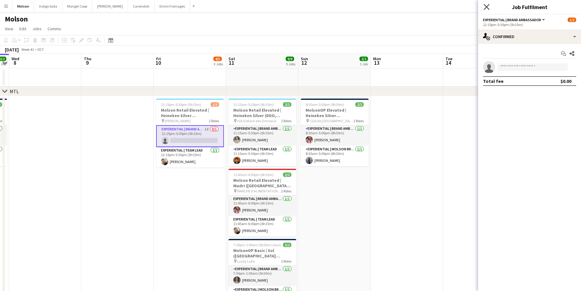
click at [486, 9] on icon "Close pop-in" at bounding box center [487, 7] width 6 height 6
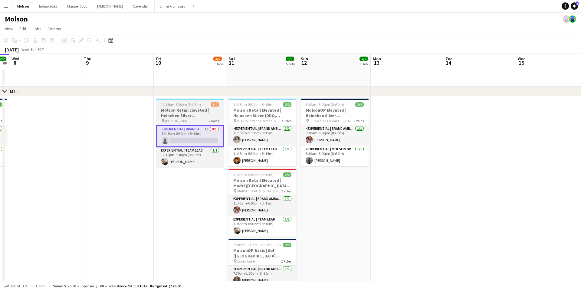
click at [213, 108] on h3 "Molson Retail Elevated | Heineken Silver ([GEOGRAPHIC_DATA][PERSON_NAME], [GEOG…" at bounding box center [190, 112] width 68 height 11
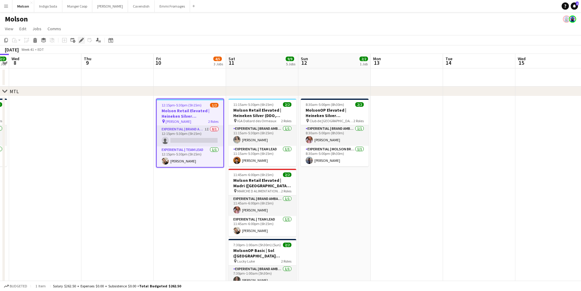
click at [79, 40] on icon "Edit" at bounding box center [81, 40] width 5 height 5
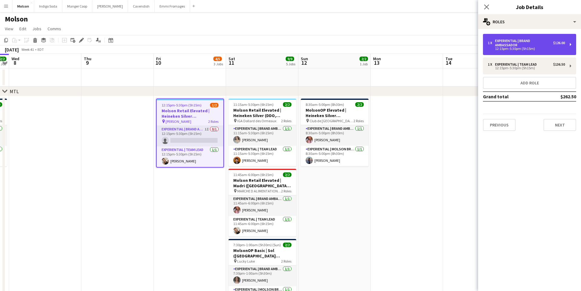
click at [532, 48] on div "12:15pm-5:30pm (5h15m)" at bounding box center [526, 48] width 77 height 3
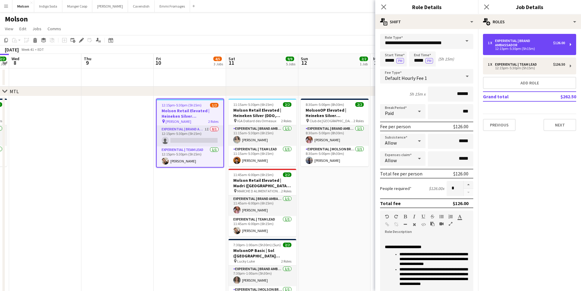
scroll to position [88, 0]
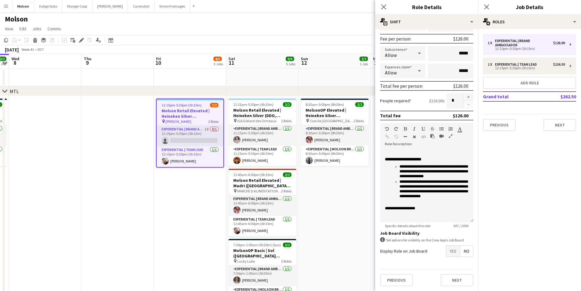
click at [467, 255] on span "No" at bounding box center [466, 251] width 13 height 11
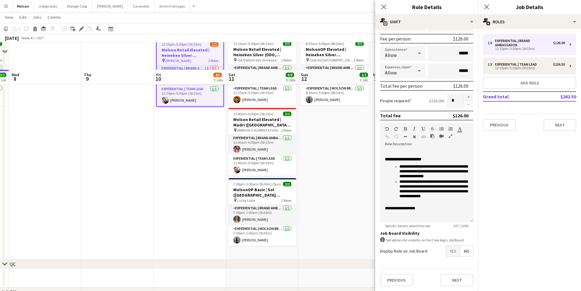
scroll to position [108, 0]
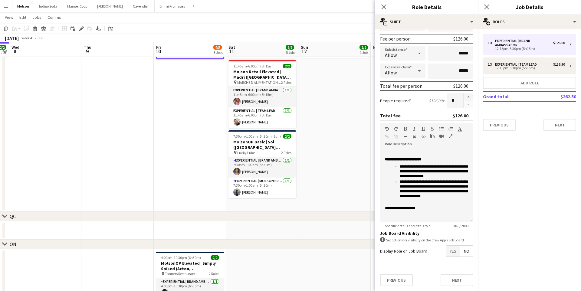
click at [453, 249] on span "Yes" at bounding box center [453, 251] width 14 height 11
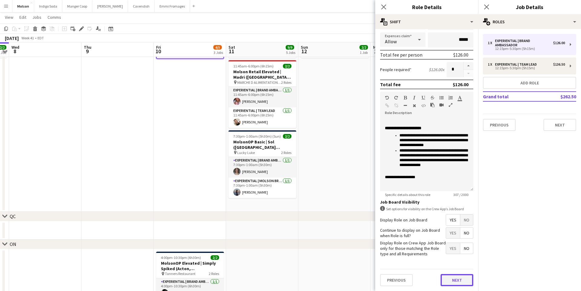
click at [453, 279] on button "Next" at bounding box center [457, 280] width 33 height 12
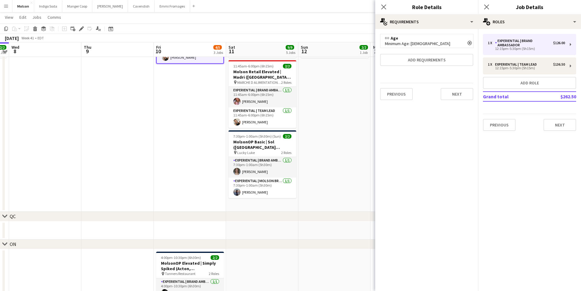
scroll to position [0, 0]
click at [344, 169] on app-date-cell "8:30am-5:00pm (8h30m) 2/2 MolsonOP Elevated | Heineken Silver (St-Jérôme, QC) p…" at bounding box center [334, 100] width 72 height 224
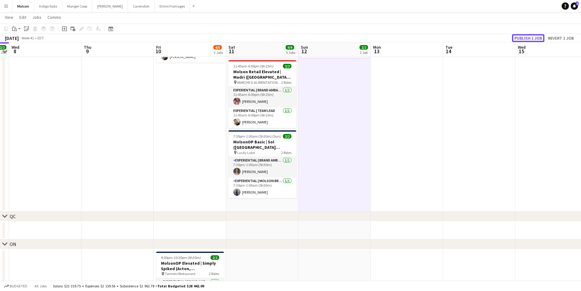
click at [532, 39] on button "Publish 1 job" at bounding box center [528, 38] width 32 height 8
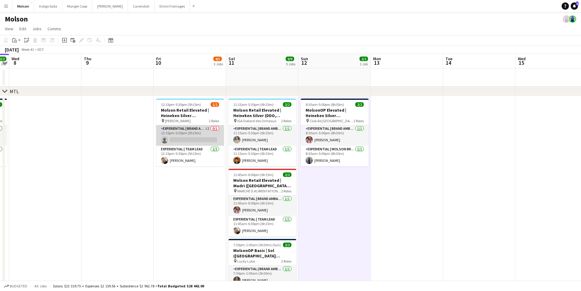
click at [207, 136] on app-card-role "Experiential | Brand Ambassador 1I 0/1 12:15pm-5:30pm (5h15m) single-neutral-ac…" at bounding box center [190, 135] width 68 height 21
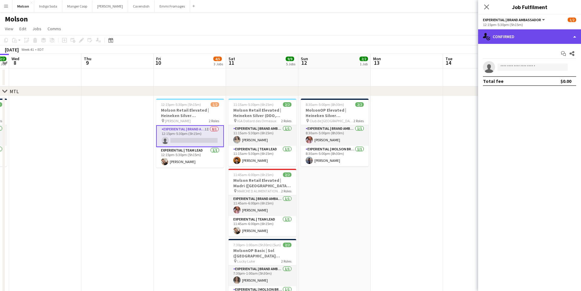
click at [510, 35] on div "single-neutral-actions-check-2 Confirmed" at bounding box center [529, 36] width 103 height 15
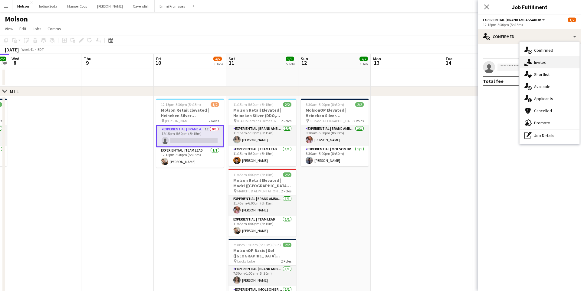
click at [545, 64] on span "Invited" at bounding box center [540, 62] width 12 height 5
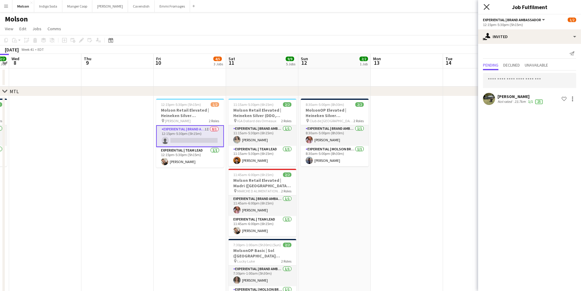
click at [488, 7] on icon "Close pop-in" at bounding box center [487, 7] width 6 height 6
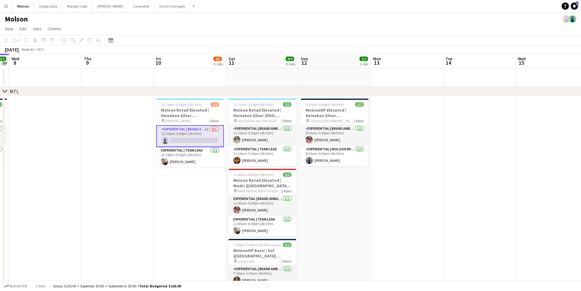
click at [408, 137] on app-date-cell at bounding box center [407, 208] width 72 height 224
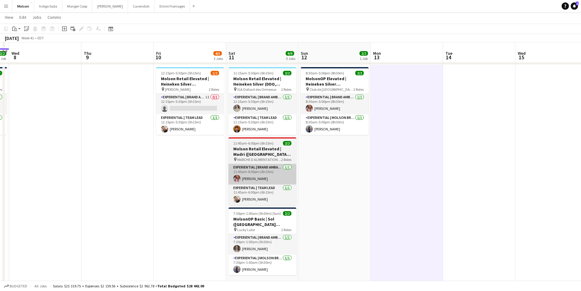
scroll to position [28, 0]
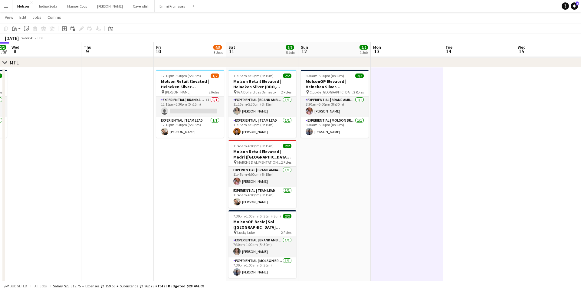
click at [6, 7] on app-icon "Menu" at bounding box center [6, 6] width 5 height 5
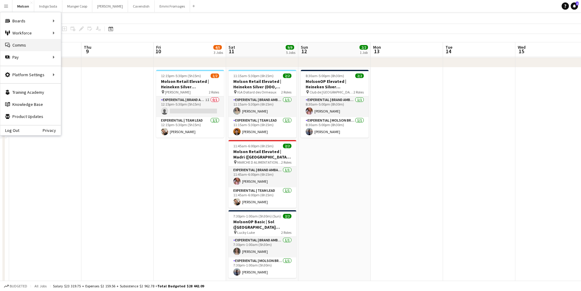
click at [18, 44] on link "Comms Comms" at bounding box center [30, 45] width 61 height 12
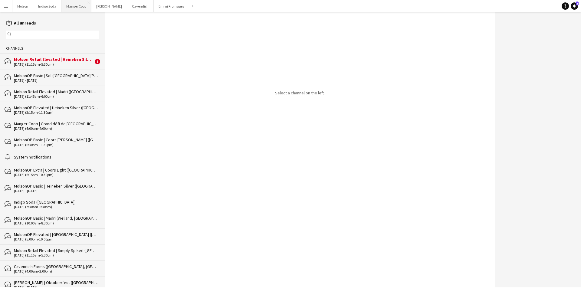
click at [78, 9] on button "Manger Coop Close" at bounding box center [76, 6] width 30 height 12
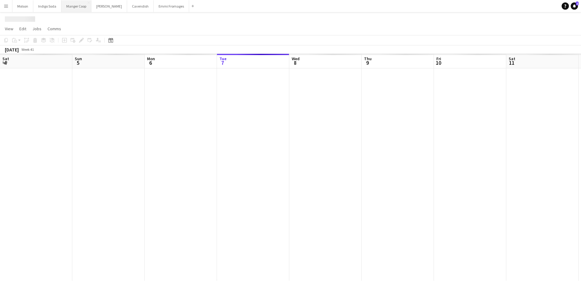
scroll to position [0, 145]
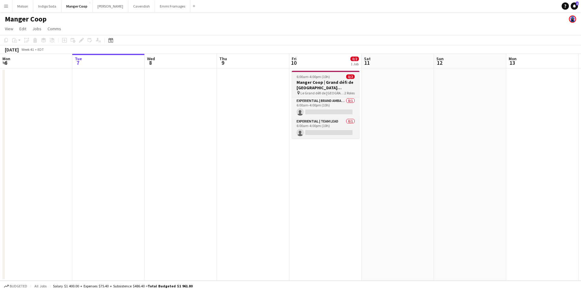
click at [332, 78] on div "6:00am-4:00pm (10h) 0/2" at bounding box center [326, 76] width 68 height 5
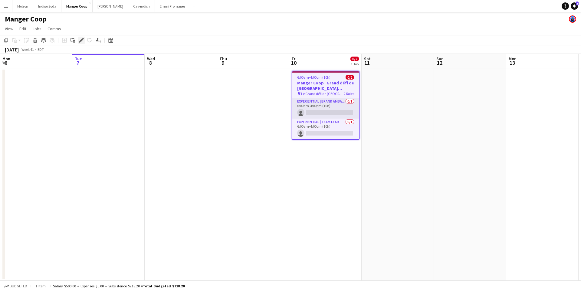
click at [82, 40] on icon at bounding box center [81, 40] width 3 height 3
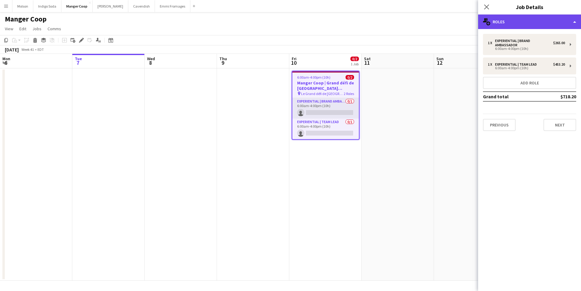
click at [532, 27] on div "multiple-users-add Roles" at bounding box center [529, 22] width 103 height 15
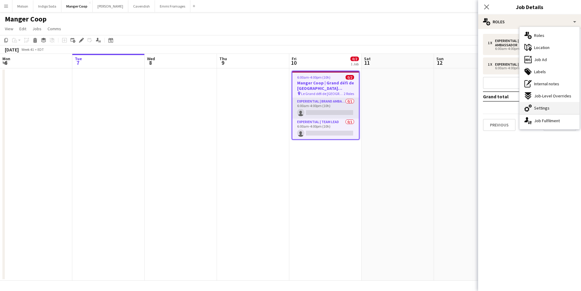
click at [548, 109] on span "Settings" at bounding box center [541, 107] width 15 height 5
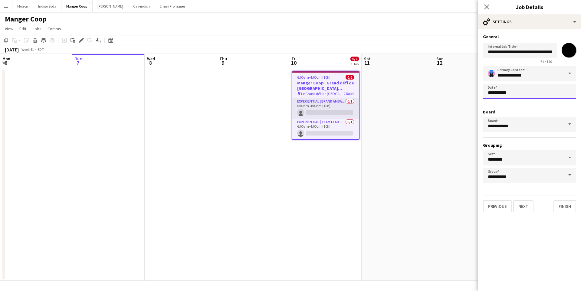
click at [530, 95] on body "Menu Boards Boards Boards All jobs Status Workforce Workforce My Workforce Recr…" at bounding box center [290, 145] width 581 height 291
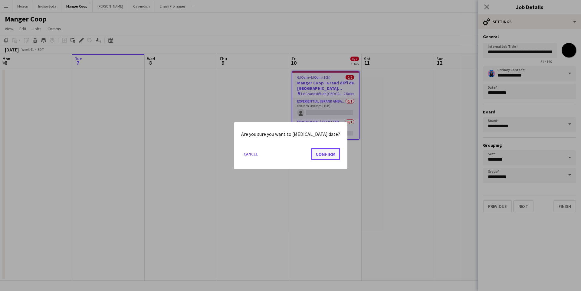
click at [318, 155] on button "Confirm" at bounding box center [325, 154] width 29 height 12
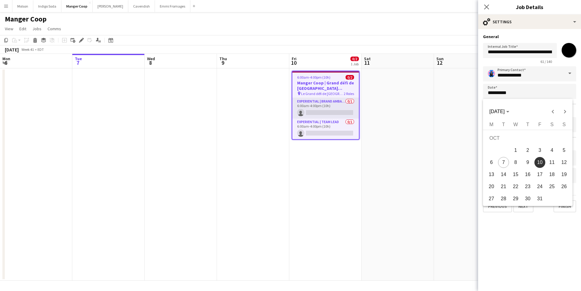
click at [567, 162] on span "12" at bounding box center [564, 162] width 11 height 11
type input "**********"
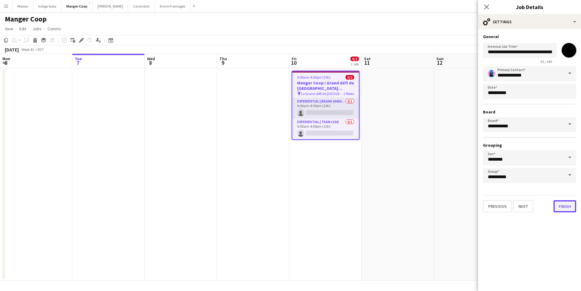
click at [565, 208] on button "Finish" at bounding box center [564, 206] width 23 height 12
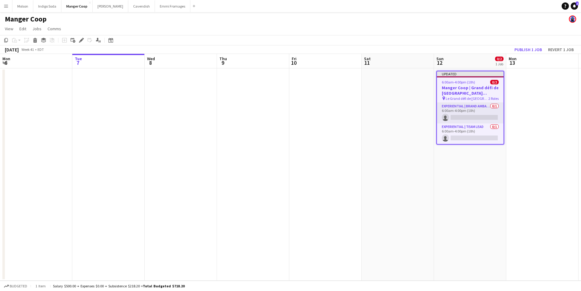
click at [539, 72] on app-date-cell at bounding box center [542, 174] width 72 height 212
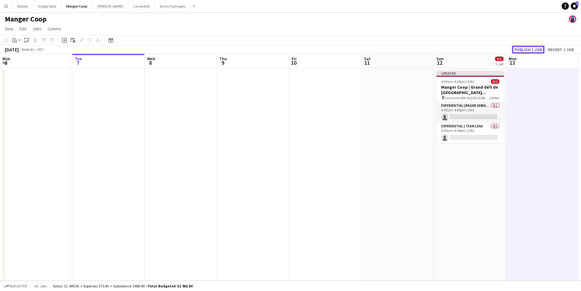
click at [535, 51] on button "Publish 1 job" at bounding box center [528, 50] width 32 height 8
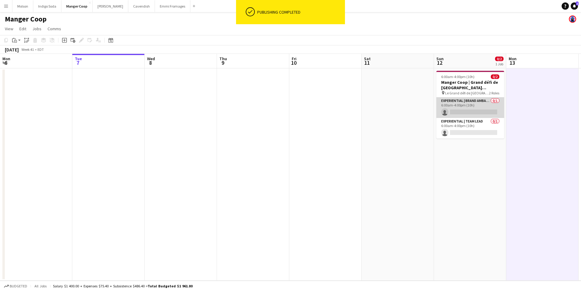
click at [475, 107] on app-card-role "Experiential | Brand Ambassador 0/1 6:00am-4:00pm (10h) single-neutral-actions" at bounding box center [470, 107] width 68 height 21
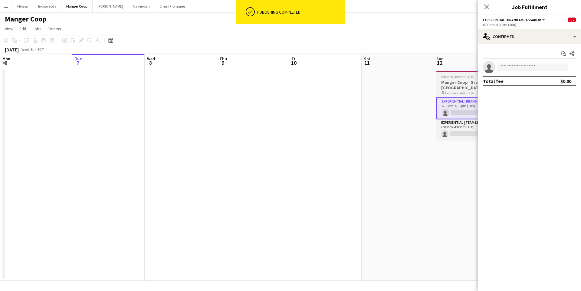
click at [456, 93] on span "Le Grand défi de Victoriaville" at bounding box center [467, 93] width 44 height 5
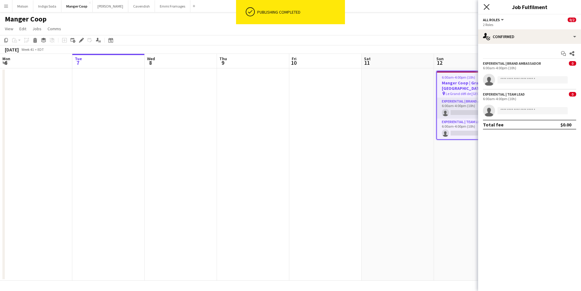
click at [488, 5] on icon "Close pop-in" at bounding box center [487, 7] width 6 height 6
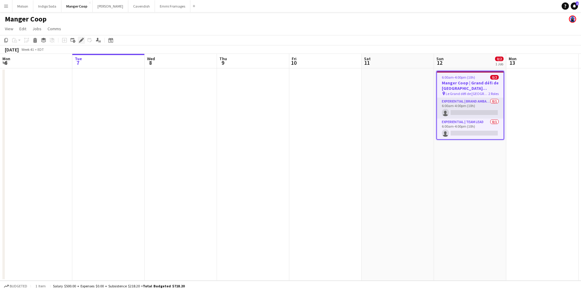
click at [81, 42] on icon "Edit" at bounding box center [81, 40] width 5 height 5
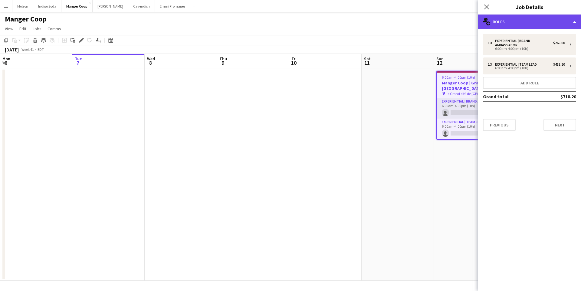
click at [527, 21] on div "multiple-users-add Roles" at bounding box center [529, 22] width 103 height 15
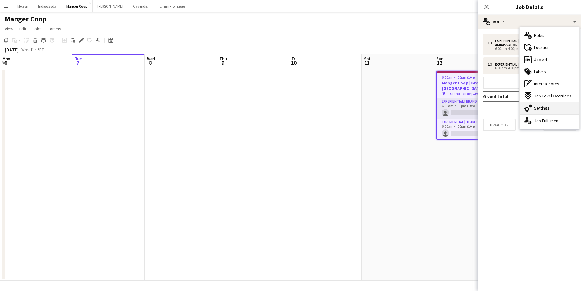
click at [550, 106] on div "cog-double-3 Settings" at bounding box center [550, 108] width 60 height 12
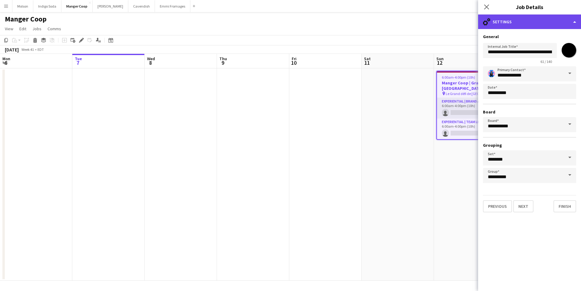
click at [527, 25] on div "cog-double-3 Settings" at bounding box center [529, 22] width 103 height 15
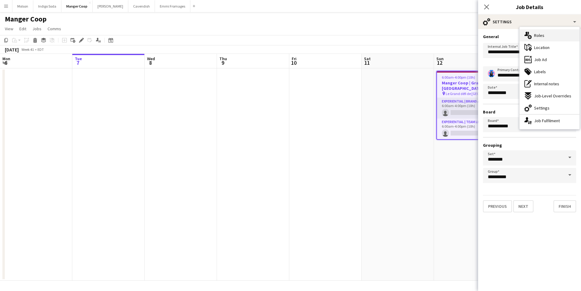
click at [547, 35] on div "multiple-users-add Roles" at bounding box center [550, 35] width 60 height 12
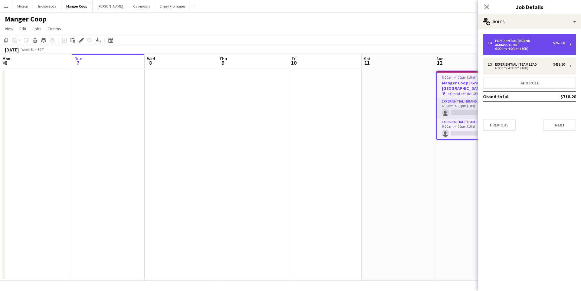
click at [513, 47] on div "6:00am-4:00pm (10h)" at bounding box center [526, 48] width 77 height 3
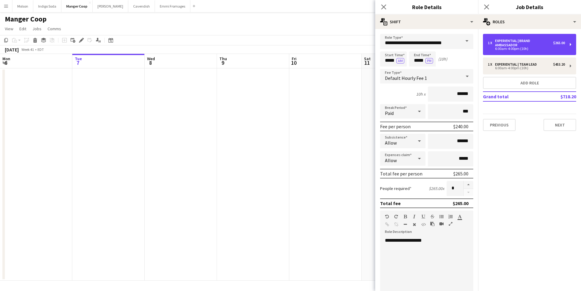
scroll to position [88, 0]
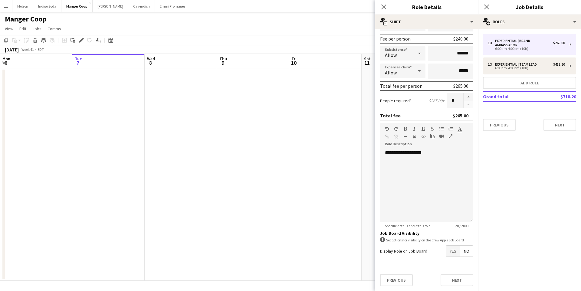
click at [453, 250] on span "Yes" at bounding box center [453, 251] width 14 height 11
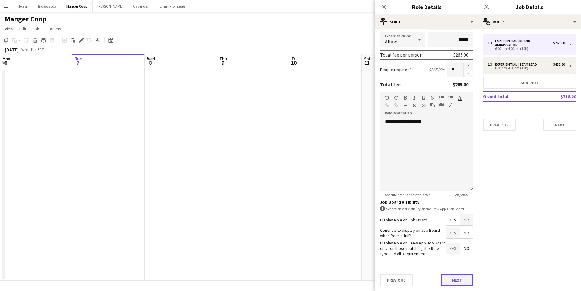
click at [456, 281] on button "Next" at bounding box center [457, 280] width 33 height 12
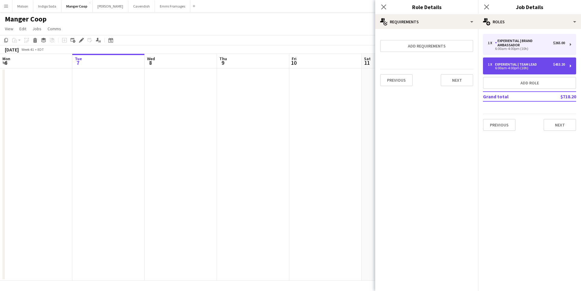
click at [517, 62] on div "1 x Experiential | Team Lead $453.20 6:00am-4:00pm (10h)" at bounding box center [529, 65] width 93 height 17
type input "**********"
type input "******"
type input "*******"
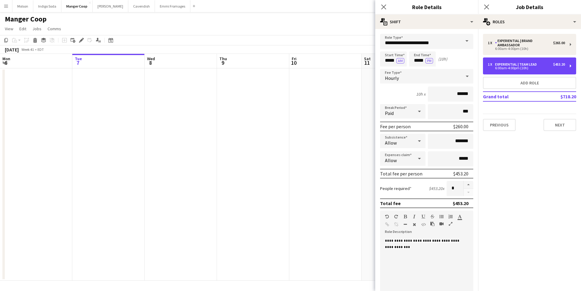
scroll to position [88, 0]
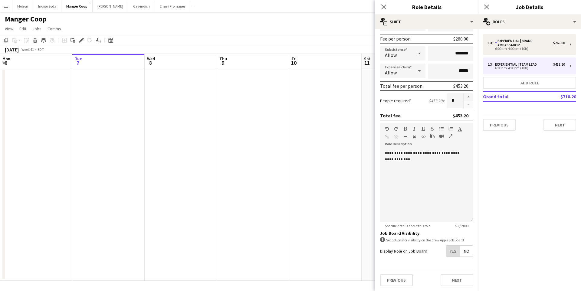
click at [446, 246] on span "Yes" at bounding box center [453, 251] width 14 height 11
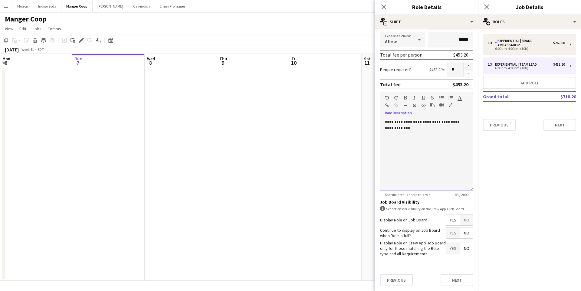
drag, startPoint x: 470, startPoint y: 122, endPoint x: 379, endPoint y: 124, distance: 90.5
click at [379, 124] on form "**********" at bounding box center [426, 103] width 103 height 376
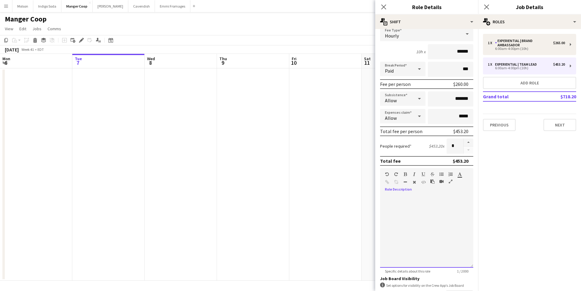
scroll to position [5, 0]
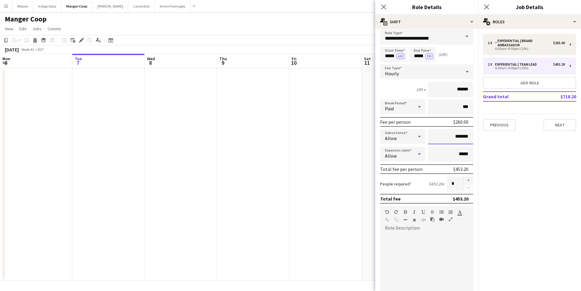
drag, startPoint x: 470, startPoint y: 136, endPoint x: 455, endPoint y: 136, distance: 14.2
click at [455, 136] on input "*******" at bounding box center [450, 136] width 45 height 15
click at [521, 170] on mat-expansion-panel "pencil3 General details 1 x Experiential | Brand Ambassador $265.00 6:00am-4:00…" at bounding box center [529, 160] width 103 height 262
click at [563, 126] on button "Next" at bounding box center [559, 125] width 33 height 12
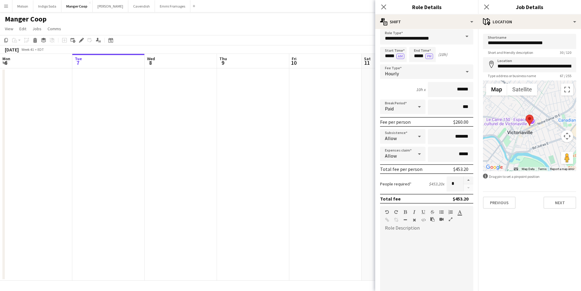
click at [366, 156] on app-date-cell at bounding box center [398, 174] width 72 height 212
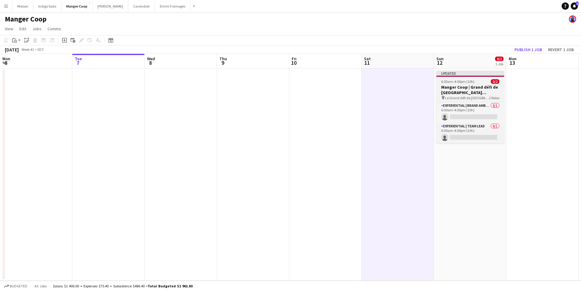
click at [475, 90] on h3 "Manger Coop | Grand défi de Victoriaville (Victoriaville, QC)" at bounding box center [470, 89] width 68 height 11
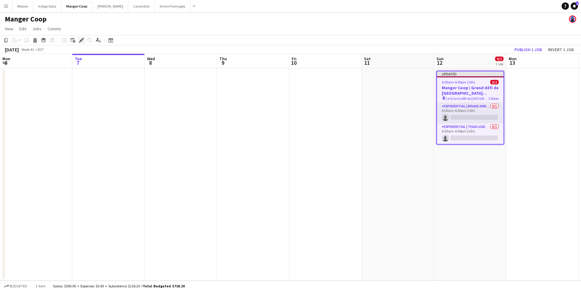
click at [82, 39] on icon at bounding box center [81, 40] width 3 height 3
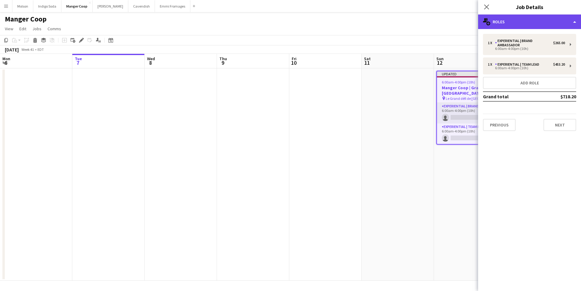
click at [541, 26] on div "multiple-users-add Roles" at bounding box center [529, 22] width 103 height 15
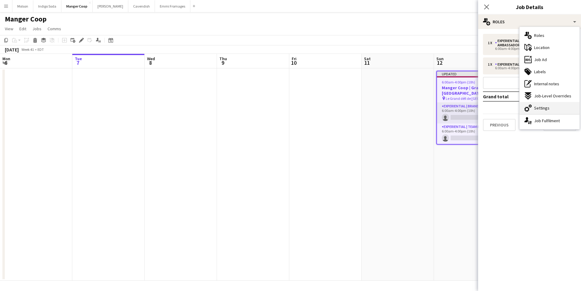
click at [553, 107] on div "cog-double-3 Settings" at bounding box center [550, 108] width 60 height 12
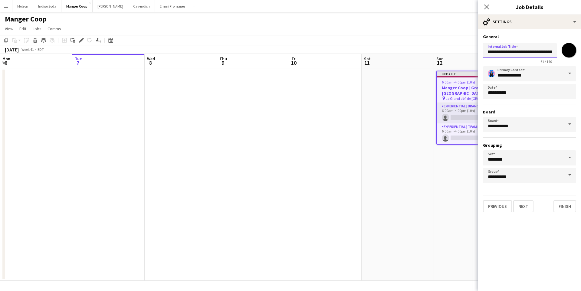
scroll to position [0, 43]
drag, startPoint x: 517, startPoint y: 52, endPoint x: 502, endPoint y: 52, distance: 15.7
click at [502, 52] on input "**********" at bounding box center [520, 50] width 74 height 15
type input "**********"
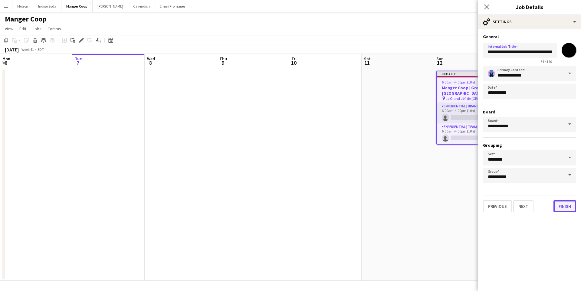
click at [571, 205] on button "Finish" at bounding box center [564, 206] width 23 height 12
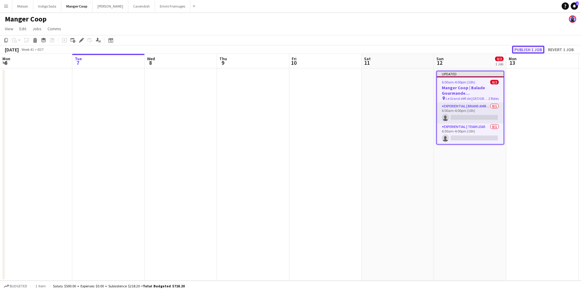
click at [531, 48] on button "Publish 1 job" at bounding box center [528, 50] width 32 height 8
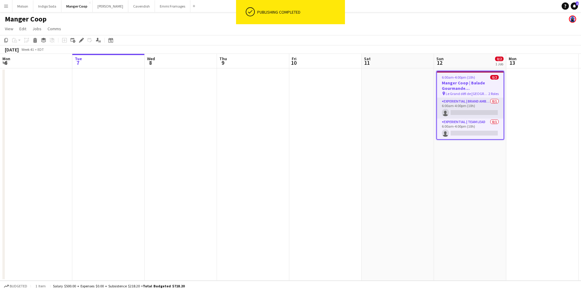
click at [480, 89] on h3 "Manger Coop | Balade Gourmande Victoriaville (Victoriaville, QC)" at bounding box center [470, 85] width 67 height 11
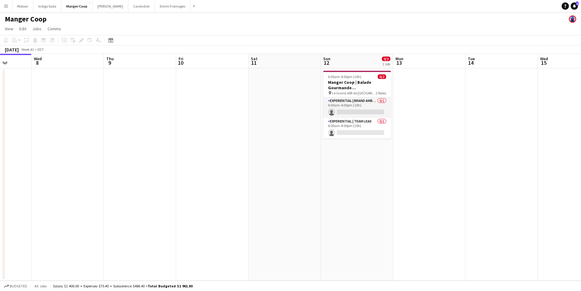
scroll to position [0, 286]
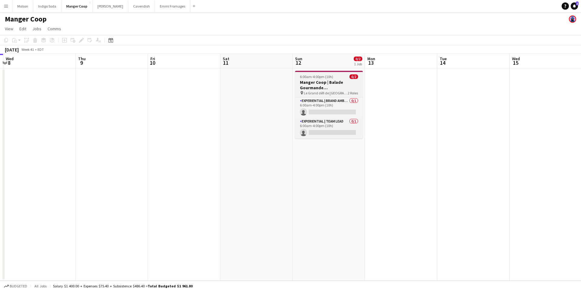
click at [321, 84] on h3 "Manger Coop | Balade Gourmande Victoriaville (Victoriaville, QC)" at bounding box center [329, 85] width 68 height 11
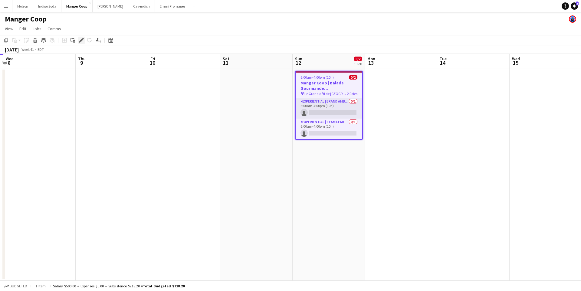
click at [80, 38] on icon "Edit" at bounding box center [81, 40] width 5 height 5
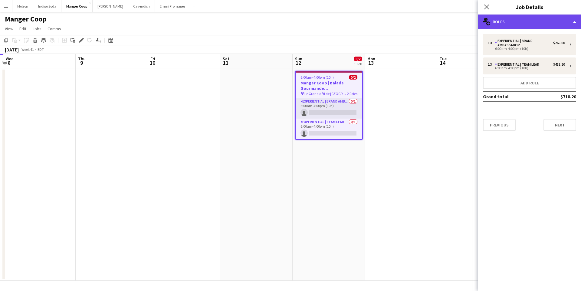
click at [519, 21] on div "multiple-users-add Roles" at bounding box center [529, 22] width 103 height 15
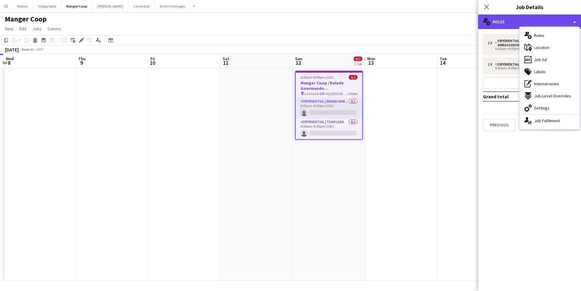
click at [507, 21] on div "multiple-users-add Roles" at bounding box center [529, 22] width 103 height 15
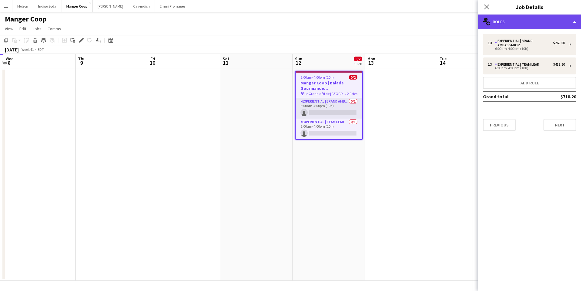
click at [537, 20] on div "multiple-users-add Roles" at bounding box center [529, 22] width 103 height 15
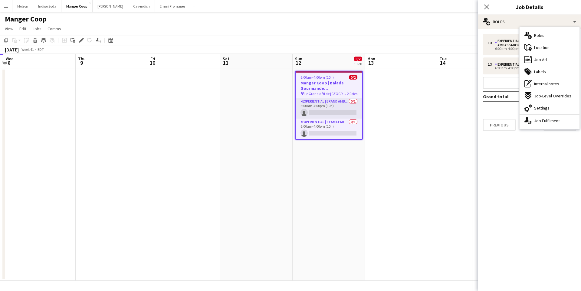
click at [558, 48] on div "maps-pin-1 Location" at bounding box center [550, 47] width 60 height 12
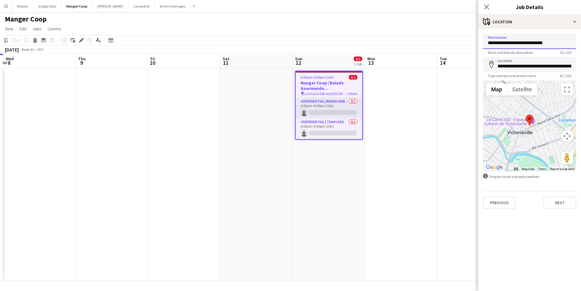
drag, startPoint x: 553, startPoint y: 45, endPoint x: 464, endPoint y: 45, distance: 88.7
click at [464, 45] on body "Menu Boards Boards Boards All jobs Status Workforce Workforce My Workforce Recr…" at bounding box center [290, 145] width 581 height 291
type input "**********"
click at [423, 143] on app-date-cell at bounding box center [401, 174] width 72 height 212
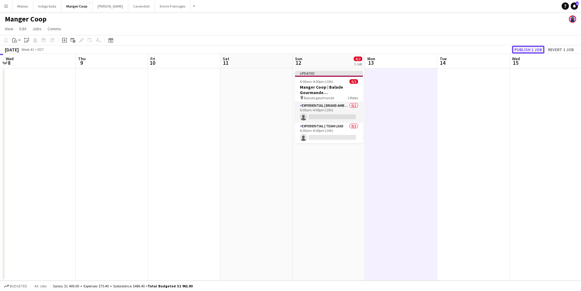
click at [536, 48] on button "Publish 1 job" at bounding box center [528, 50] width 32 height 8
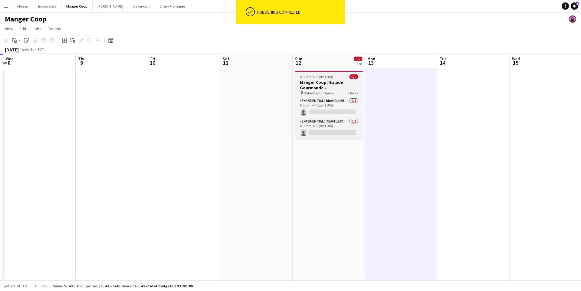
click at [334, 85] on h3 "Manger Coop | Balade Gourmande Victoriaville (Victoriaville, QC)" at bounding box center [329, 85] width 68 height 11
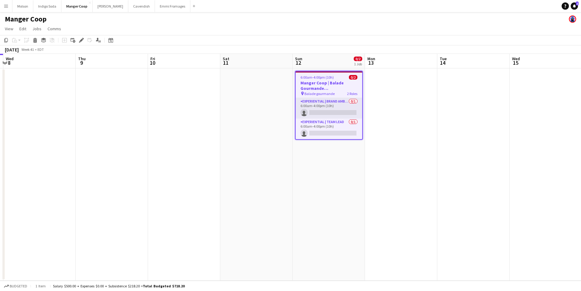
click at [375, 109] on app-date-cell at bounding box center [401, 174] width 72 height 212
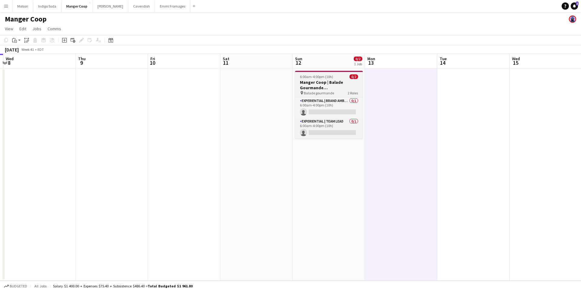
click at [340, 81] on h3 "Manger Coop | Balade Gourmande Victoriaville (Victoriaville, QC)" at bounding box center [329, 85] width 68 height 11
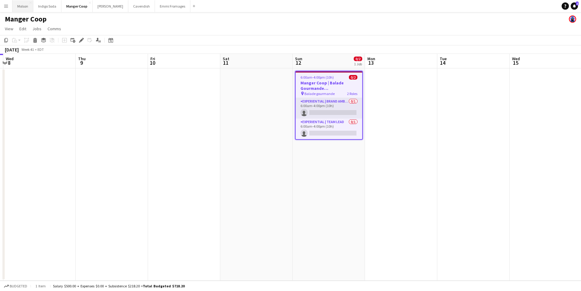
click at [18, 6] on button "Molson Close" at bounding box center [22, 6] width 21 height 12
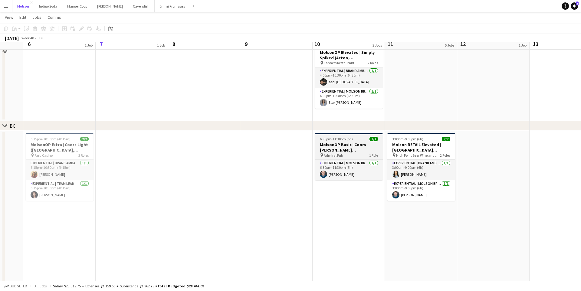
scroll to position [321, 0]
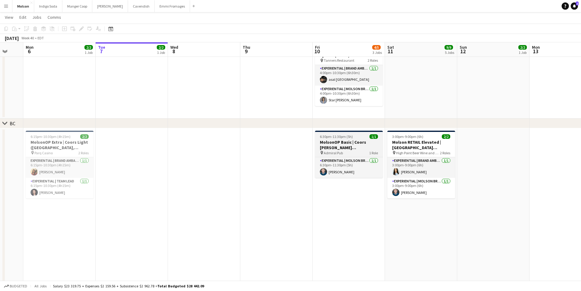
click at [347, 146] on h3 "MolsonOP Basic | Coors Seltzer (Burnaby, BC)" at bounding box center [349, 144] width 68 height 11
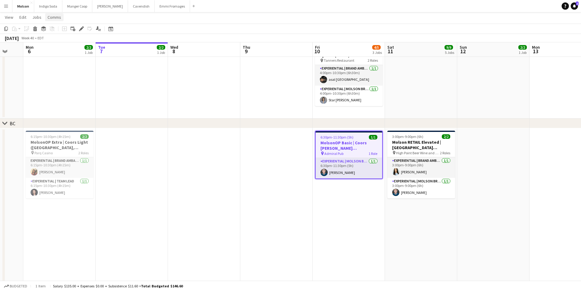
click at [51, 17] on span "Comms" at bounding box center [55, 17] width 14 height 5
click at [63, 44] on span "Create chat" at bounding box center [60, 42] width 21 height 5
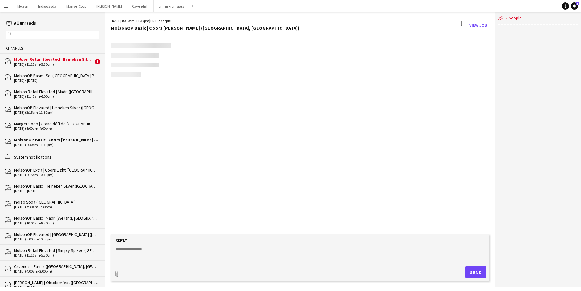
scroll to position [51, 0]
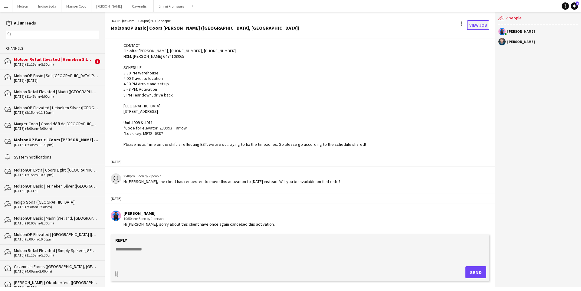
click at [474, 28] on link "View Job" at bounding box center [478, 25] width 22 height 10
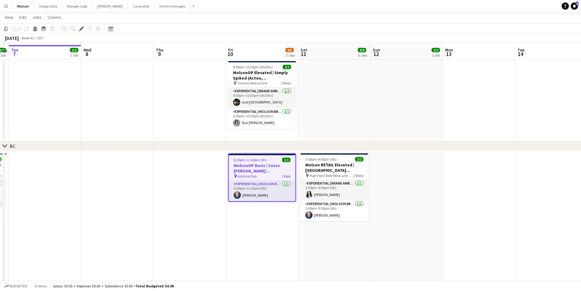
scroll to position [302, 0]
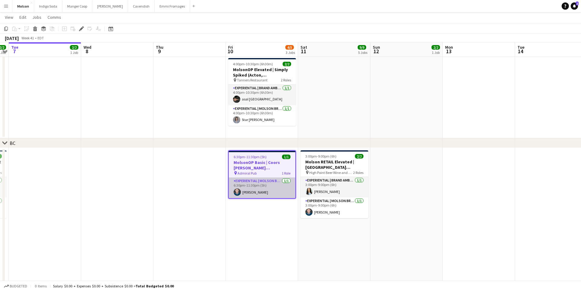
click at [251, 182] on app-card-role "Experiential | Molson Brand Specialist 1/1 6:30pm-11:30pm (5h) George Haralabao…" at bounding box center [262, 188] width 67 height 21
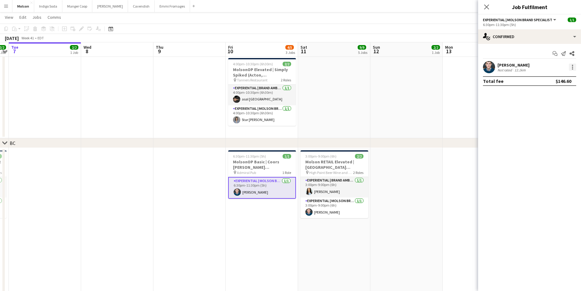
click at [574, 69] on div at bounding box center [572, 67] width 7 height 7
click at [562, 136] on span "Remove" at bounding box center [553, 136] width 38 height 5
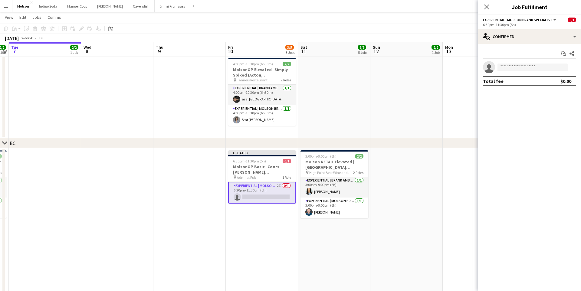
click at [412, 102] on app-date-cell at bounding box center [406, 97] width 72 height 83
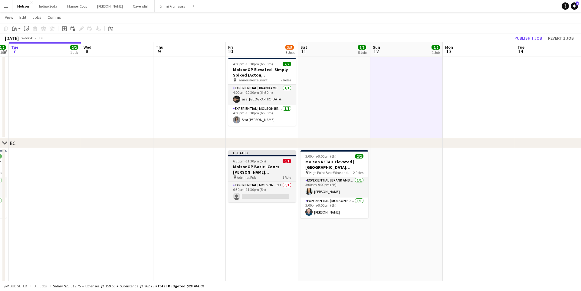
click at [262, 171] on h3 "MolsonOP Basic | Coors Seltzer (Burnaby, BC)" at bounding box center [262, 169] width 68 height 11
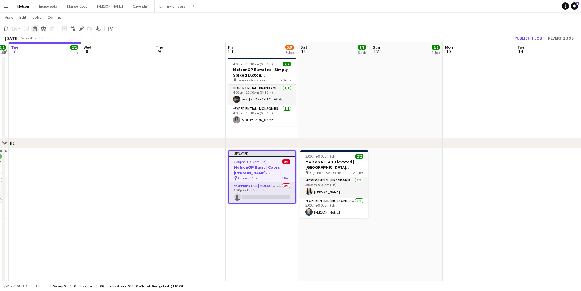
click at [37, 29] on icon "Delete" at bounding box center [35, 28] width 5 height 5
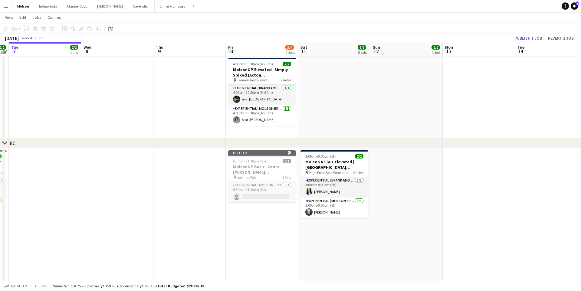
click at [530, 42] on div "October 2025 Week 41 • EDT Publish 1 job Revert 1 job" at bounding box center [290, 38] width 581 height 8
click at [530, 40] on button "Publish 1 job" at bounding box center [528, 38] width 32 height 8
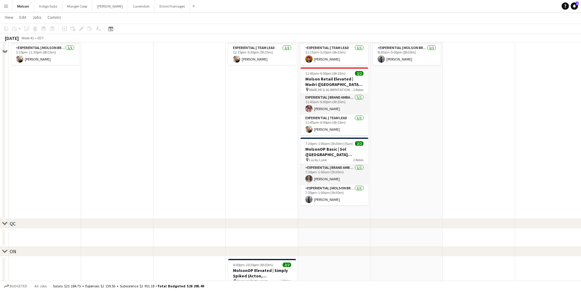
scroll to position [0, 0]
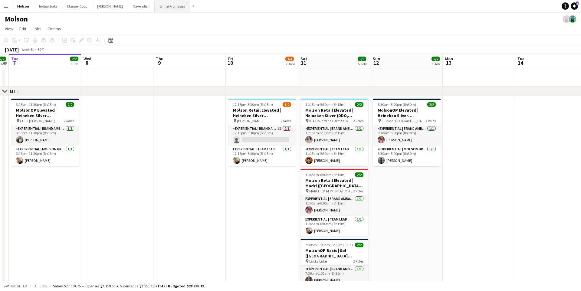
click at [161, 8] on button "Emmi Fromages Close" at bounding box center [172, 6] width 35 height 12
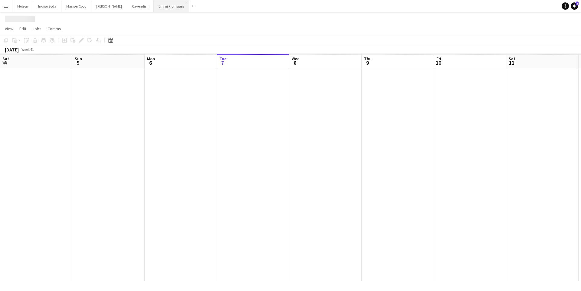
scroll to position [0, 145]
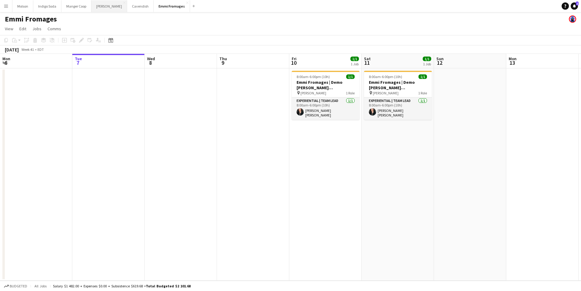
click at [93, 12] on button "Desjardins Close" at bounding box center [109, 6] width 36 height 12
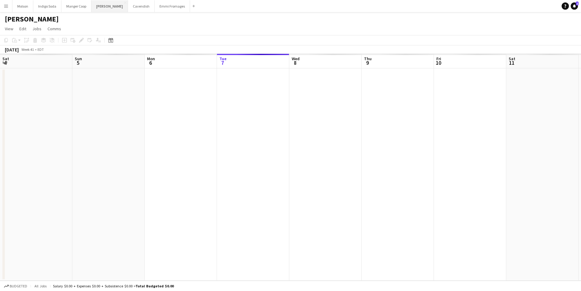
scroll to position [0, 145]
click at [124, 3] on app-icon "Close" at bounding box center [125, 3] width 2 height 2
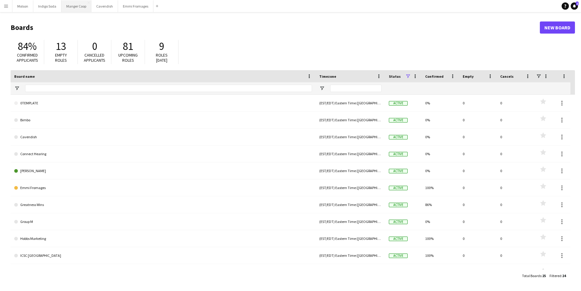
click at [75, 7] on button "Manger Coop Close" at bounding box center [76, 6] width 30 height 12
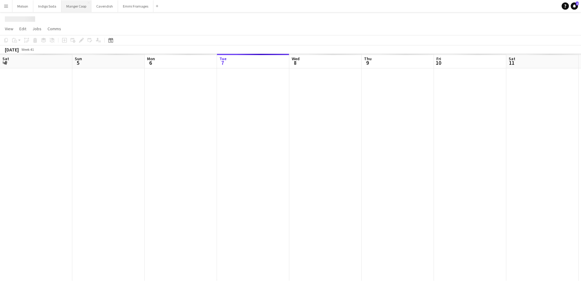
scroll to position [0, 145]
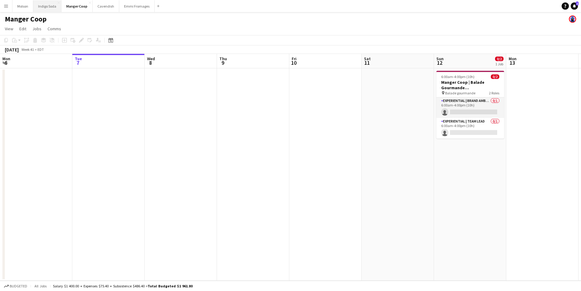
click at [46, 9] on button "Indigo Soda Close" at bounding box center [47, 6] width 28 height 12
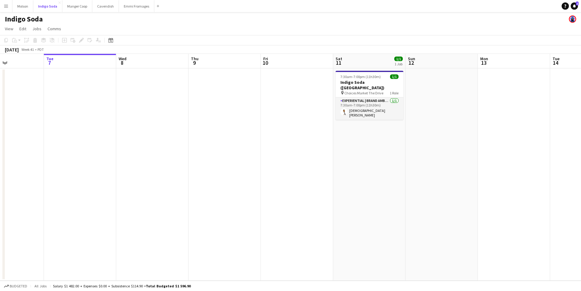
scroll to position [0, 175]
click at [375, 91] on span "Choices Market The Drive" at bounding box center [362, 93] width 39 height 5
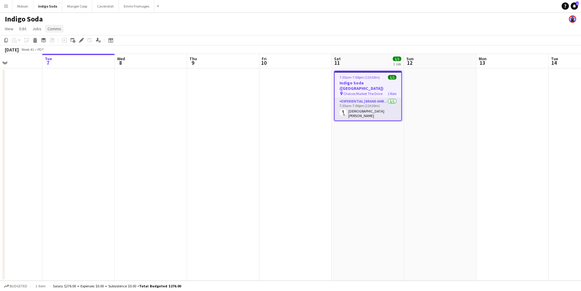
click at [49, 28] on span "Comms" at bounding box center [55, 28] width 14 height 5
click at [71, 57] on link "Create chat" at bounding box center [70, 54] width 50 height 13
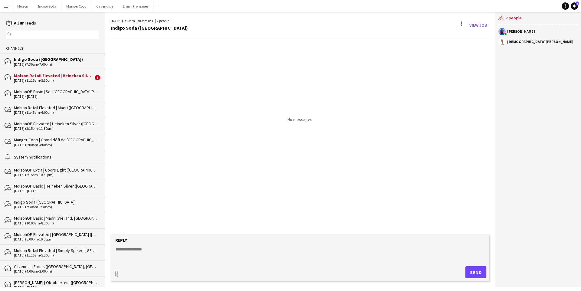
click at [190, 249] on textarea at bounding box center [301, 254] width 373 height 16
type textarea "*********"
click at [475, 270] on button "Send" at bounding box center [475, 272] width 21 height 12
click at [68, 78] on div "Molson Retail Elevated | Heineken Silver (DDO, [GEOGRAPHIC_DATA])" at bounding box center [53, 75] width 79 height 5
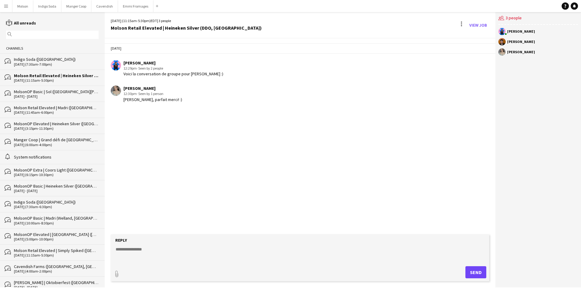
click at [179, 101] on div "Amy Topolovec 12:30pm · Seen by 1 person Salut Laurence, parfait merci! :)" at bounding box center [267, 94] width 313 height 17
click at [170, 100] on div "Salut Laurence, parfait merci! :)" at bounding box center [152, 99] width 59 height 5
click at [34, 91] on div "MolsonOP Basic | Sol ([GEOGRAPHIC_DATA][PERSON_NAME], [GEOGRAPHIC_DATA])" at bounding box center [56, 91] width 85 height 5
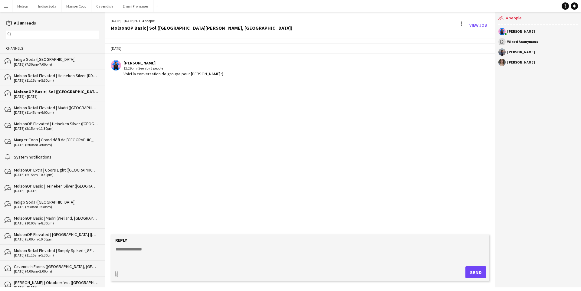
click at [7, 7] on app-icon "Menu" at bounding box center [6, 6] width 5 height 5
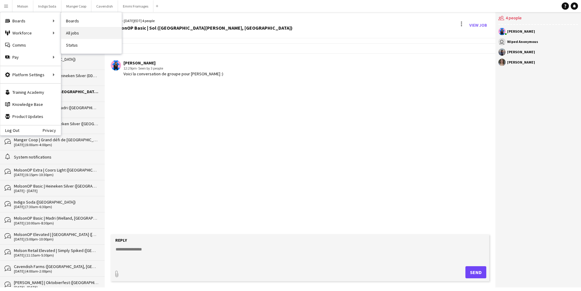
click at [74, 36] on link "All jobs" at bounding box center [91, 33] width 61 height 12
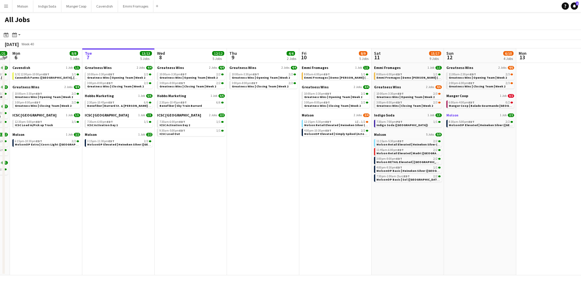
scroll to position [0, 284]
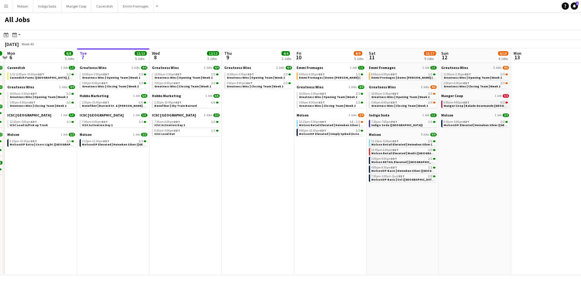
click at [487, 105] on span "Manger Coop | Balade Gourmande Victoriaville (Victoriaville, QC)" at bounding box center [517, 106] width 147 height 4
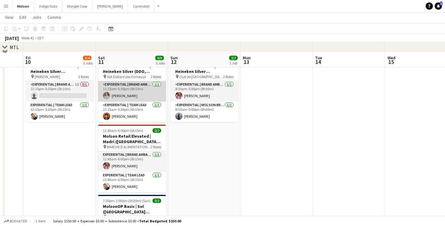
scroll to position [37, 0]
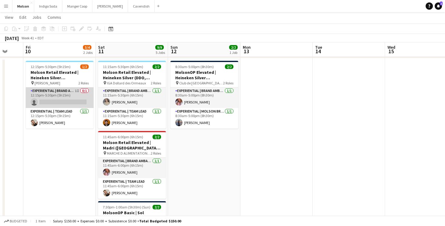
click at [67, 100] on app-card-role "Experiential | Brand Ambassador 1I 0/1 12:15pm-5:30pm (5h15m) single-neutral-ac…" at bounding box center [60, 97] width 68 height 21
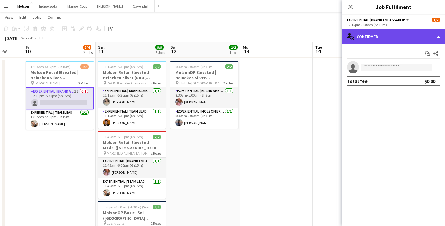
click at [368, 38] on div "single-neutral-actions-check-2 Confirmed" at bounding box center [393, 36] width 103 height 15
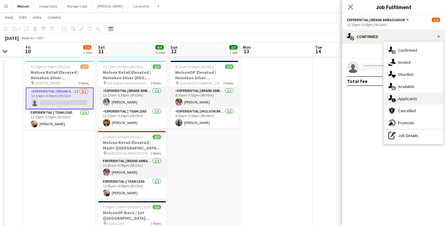
click at [414, 102] on div "single-neutral-actions-information Applicants" at bounding box center [413, 99] width 60 height 12
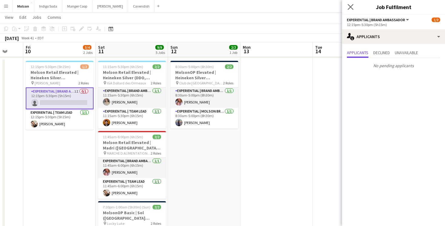
click at [353, 3] on app-icon "Close pop-in" at bounding box center [350, 7] width 9 height 9
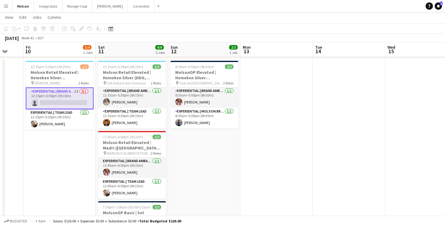
click at [219, 22] on app-page-menu "View Day view expanded Day view collapsed Month view Date picker Jump to [DATE]…" at bounding box center [222, 17] width 445 height 11
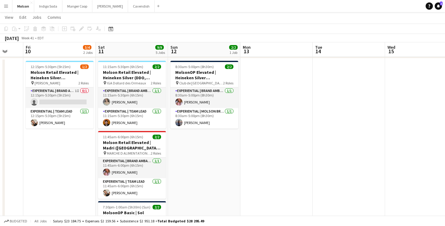
click at [5, 9] on button "Menu" at bounding box center [6, 6] width 12 height 12
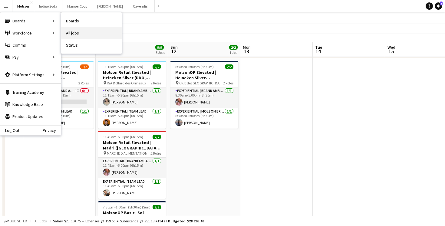
click at [83, 28] on link "All jobs" at bounding box center [91, 33] width 61 height 12
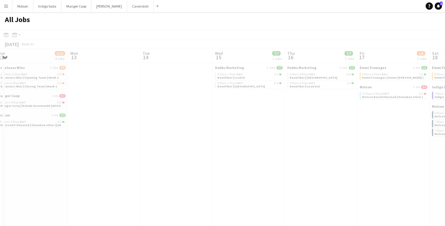
scroll to position [0, 169]
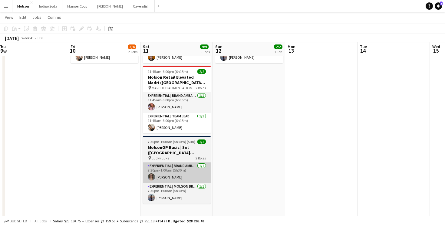
scroll to position [101, 0]
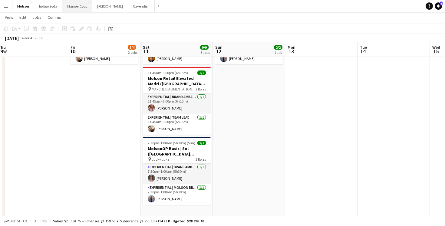
click at [67, 6] on button "Manger Coop Close" at bounding box center [77, 6] width 30 height 12
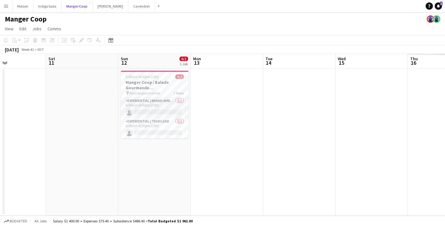
scroll to position [0, 167]
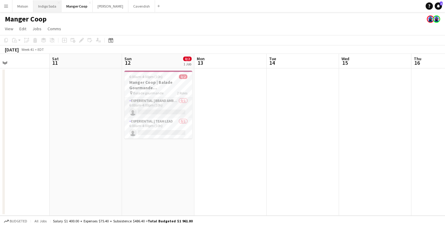
click at [51, 8] on button "Indigo Soda Close" at bounding box center [47, 6] width 28 height 12
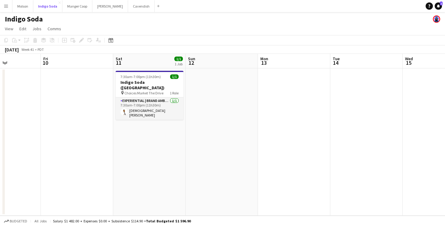
scroll to position [0, 274]
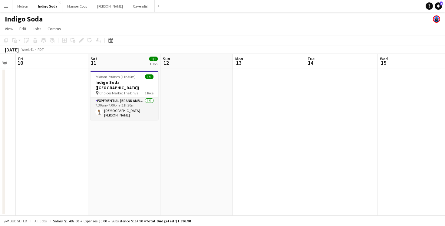
click at [8, 6] on app-icon "Menu" at bounding box center [6, 6] width 5 height 5
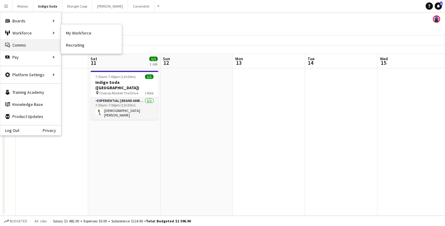
click at [20, 47] on link "Comms Comms" at bounding box center [30, 45] width 61 height 12
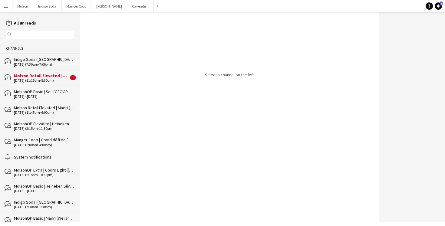
click at [35, 74] on div "Molson Retail Elevated | Heineken Silver (DDO, [GEOGRAPHIC_DATA])" at bounding box center [41, 75] width 55 height 5
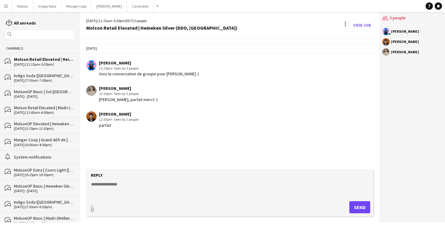
click at [162, 113] on div "Ramy Benabid 12:55pm · Seen by 2 people parfait" at bounding box center [205, 119] width 239 height 17
click at [124, 191] on textarea at bounding box center [230, 189] width 281 height 16
type textarea "**********"
click at [360, 205] on button "Send" at bounding box center [359, 207] width 21 height 12
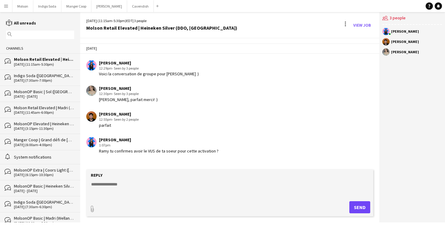
click at [5, 5] on app-icon "Menu" at bounding box center [6, 6] width 5 height 5
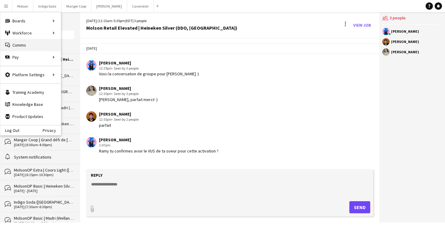
click at [41, 43] on link "Comms Comms" at bounding box center [30, 45] width 61 height 12
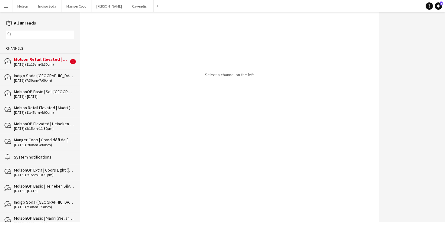
click at [9, 7] on button "Menu" at bounding box center [6, 6] width 12 height 12
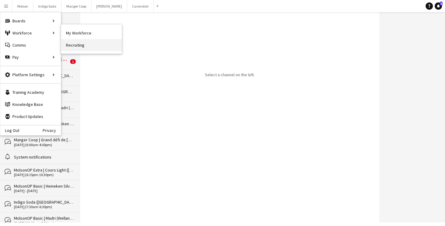
click at [88, 45] on link "Recruiting" at bounding box center [91, 45] width 61 height 12
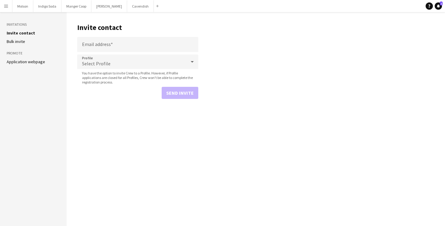
click at [7, 4] on app-icon "Menu" at bounding box center [6, 6] width 5 height 5
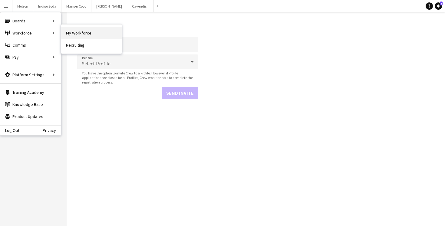
click at [77, 31] on link "My Workforce" at bounding box center [91, 33] width 61 height 12
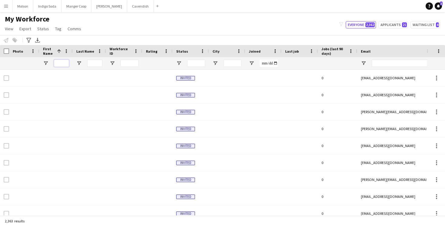
click at [60, 62] on input "First Name Filter Input" at bounding box center [61, 63] width 15 height 7
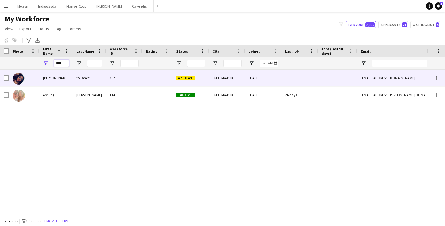
type input "****"
click at [192, 80] on span "Applicant" at bounding box center [185, 78] width 19 height 5
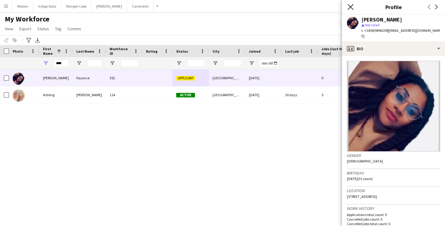
click at [352, 7] on icon "Close pop-in" at bounding box center [350, 7] width 6 height 6
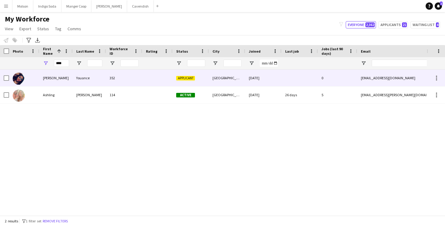
click at [371, 77] on div "ashleyyouance27@gmail.com" at bounding box center [417, 78] width 121 height 17
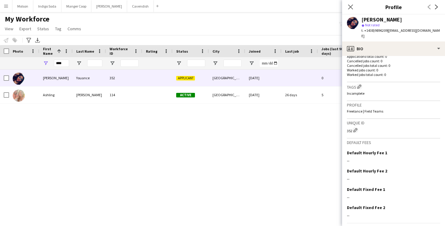
scroll to position [172, 0]
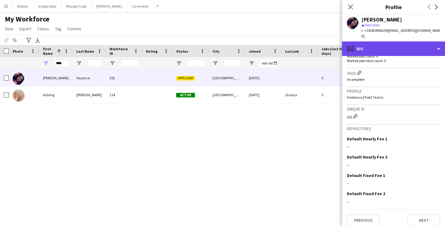
click at [405, 43] on div "profile Bio" at bounding box center [393, 48] width 103 height 15
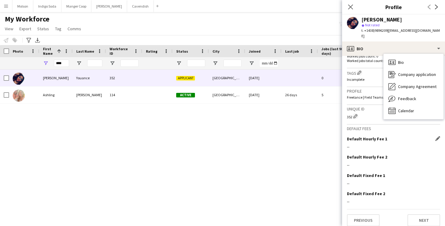
click at [413, 144] on div "Default Hourly Fee 1 Edit this field --" at bounding box center [393, 145] width 93 height 18
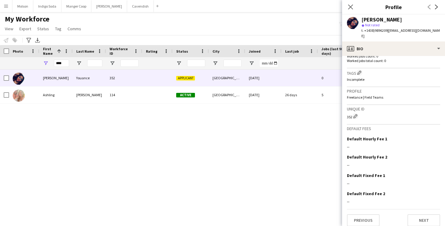
click at [234, 121] on div "Ashley Youance 352 Applicant Montréal 09-29-2025 0 ashleyyouance27@gmail.com +1…" at bounding box center [213, 143] width 427 height 146
click at [352, 11] on div "Close pop-in" at bounding box center [350, 7] width 17 height 14
click at [350, 5] on icon "Close pop-in" at bounding box center [350, 7] width 6 height 6
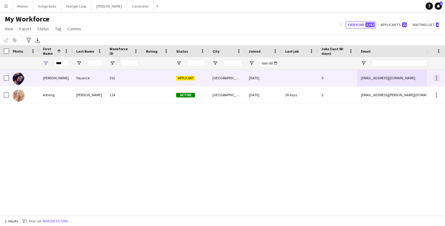
click at [435, 78] on div at bounding box center [436, 77] width 7 height 7
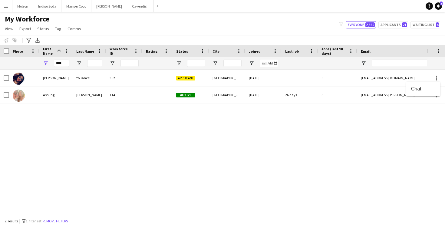
click at [395, 77] on div at bounding box center [222, 113] width 445 height 226
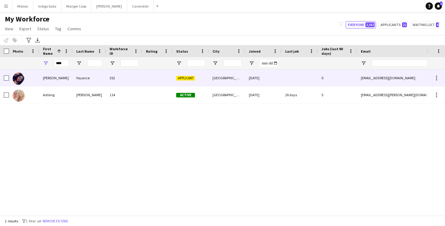
click at [365, 77] on div "ashleyyouance27@gmail.com" at bounding box center [417, 78] width 121 height 17
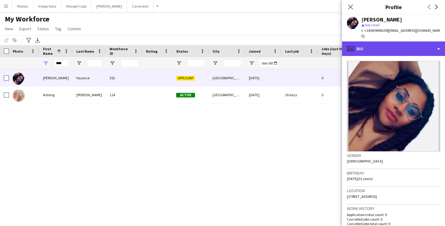
click at [411, 43] on div "profile Bio" at bounding box center [393, 48] width 103 height 15
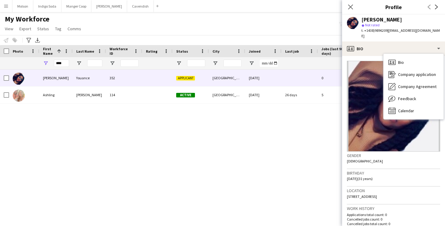
click at [285, 113] on div "Ashley Youance 352 Applicant Montréal 09-29-2025 0 ashleyyouance27@gmail.com +1…" at bounding box center [213, 143] width 427 height 146
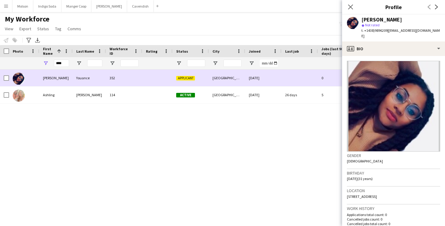
click at [181, 80] on span "Applicant" at bounding box center [185, 78] width 19 height 5
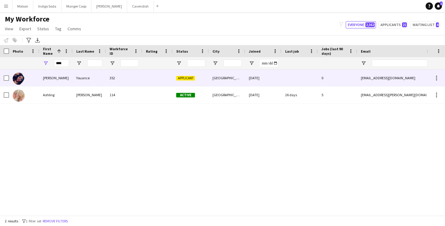
click at [181, 80] on span "Applicant" at bounding box center [185, 78] width 19 height 5
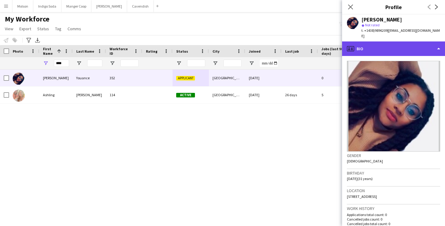
click at [420, 41] on div "profile Bio" at bounding box center [393, 48] width 103 height 15
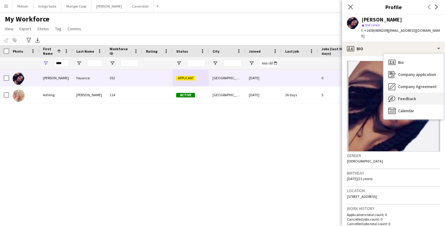
click at [414, 97] on div "Feedback Feedback" at bounding box center [413, 99] width 60 height 12
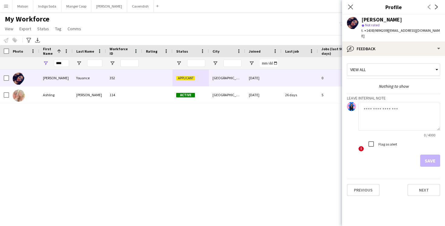
click at [391, 68] on div "View all" at bounding box center [390, 69] width 87 height 11
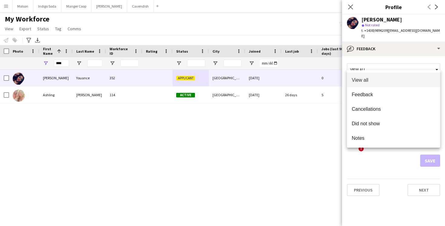
click at [378, 159] on div at bounding box center [222, 113] width 445 height 226
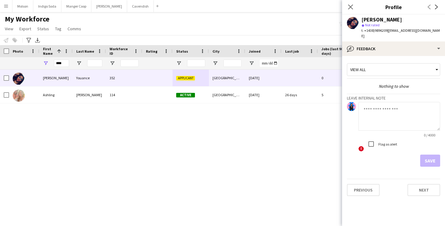
click at [379, 160] on div "Save" at bounding box center [393, 161] width 93 height 12
click at [425, 184] on button "Next" at bounding box center [423, 190] width 33 height 12
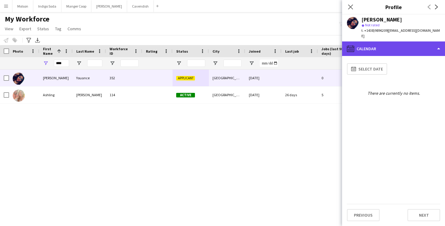
click at [381, 42] on div "calendar-full Calendar" at bounding box center [393, 48] width 103 height 15
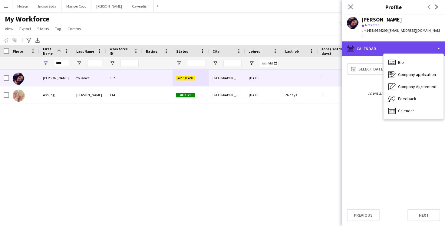
click at [374, 41] on div "calendar-full Calendar" at bounding box center [393, 48] width 103 height 15
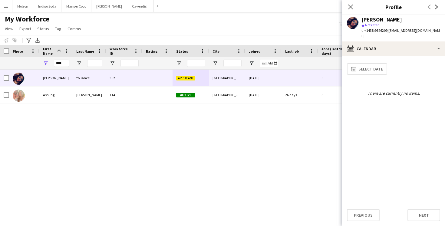
click at [254, 114] on div "Ashley Youance 352 Applicant Montréal 09-29-2025 0 ashleyyouance27@gmail.com +1…" at bounding box center [213, 143] width 427 height 146
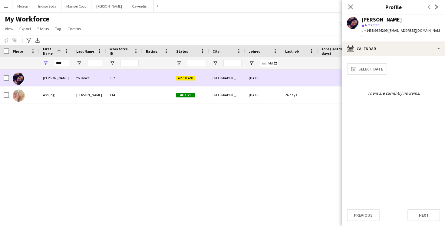
click at [156, 78] on div at bounding box center [157, 78] width 30 height 17
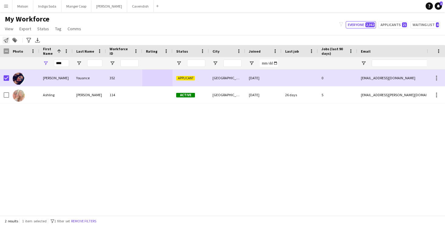
click at [7, 39] on icon at bounding box center [6, 40] width 5 height 5
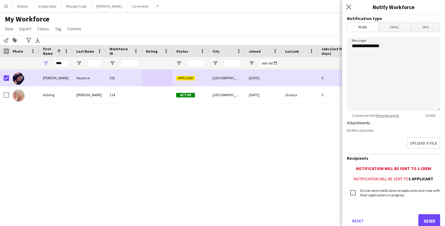
click at [411, 177] on b "1 applicant" at bounding box center [421, 178] width 25 height 5
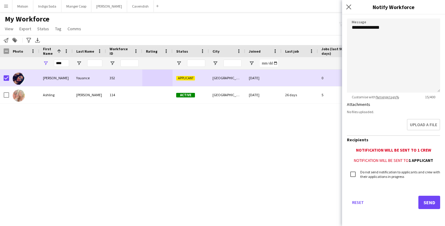
scroll to position [0, 0]
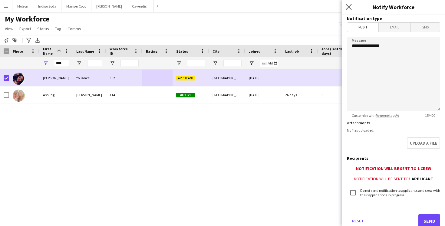
click at [349, 10] on app-icon "Close pop-in" at bounding box center [348, 7] width 9 height 9
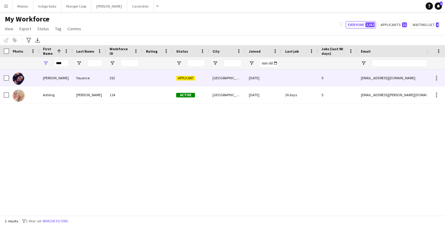
click at [194, 82] on div "Applicant" at bounding box center [190, 78] width 36 height 17
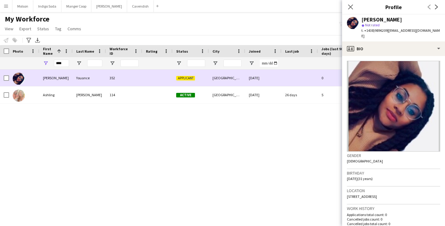
click at [184, 78] on span "Applicant" at bounding box center [185, 78] width 19 height 5
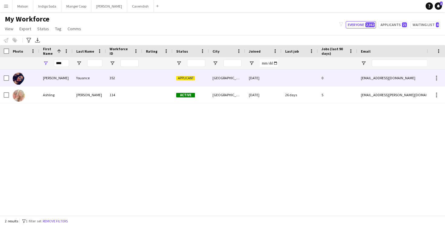
click at [184, 78] on span "Applicant" at bounding box center [185, 78] width 19 height 5
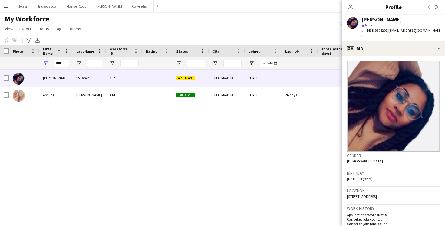
scroll to position [172, 0]
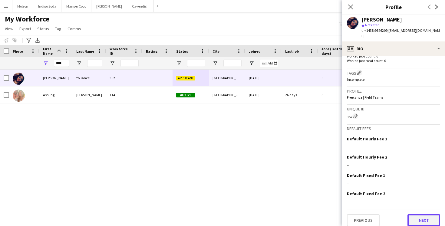
click at [423, 219] on button "Next" at bounding box center [423, 220] width 33 height 12
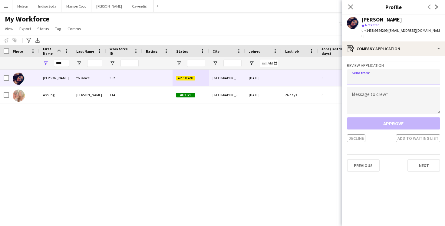
click at [378, 70] on input "email" at bounding box center [393, 76] width 93 height 15
type input "**********"
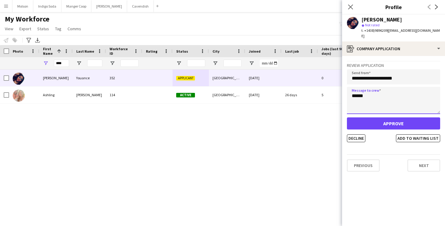
type textarea "******"
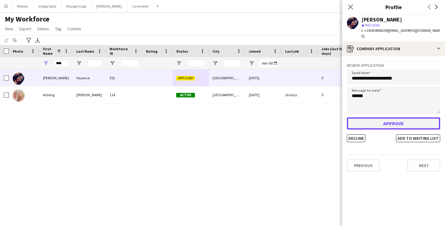
click at [410, 121] on button "Approve" at bounding box center [393, 123] width 93 height 12
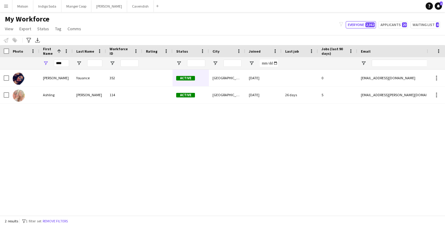
click at [9, 7] on button "Menu" at bounding box center [6, 6] width 12 height 12
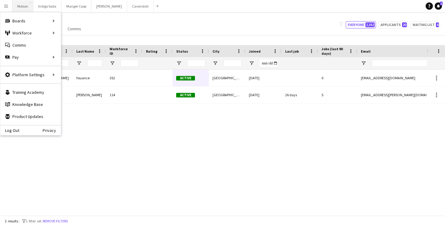
click at [22, 8] on button "Molson Close" at bounding box center [22, 6] width 21 height 12
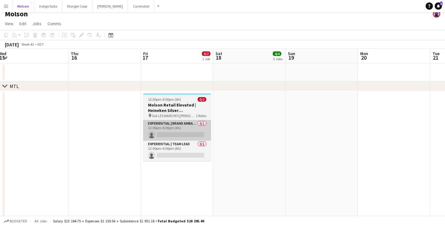
scroll to position [2, 0]
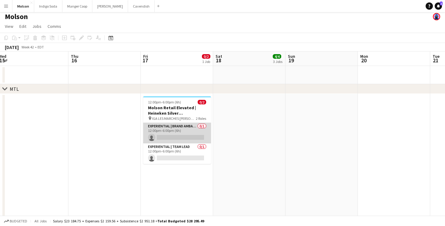
click at [182, 135] on app-card-role "Experiential | Brand Ambassador 0/1 12:00pm-6:00pm (6h) single-neutral-actions" at bounding box center [177, 133] width 68 height 21
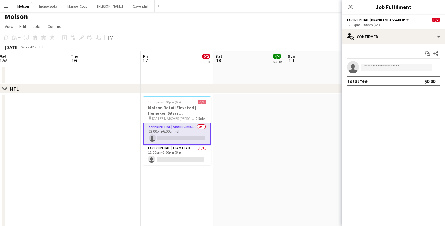
click at [382, 63] on app-invite-slot "single-neutral-actions" at bounding box center [393, 67] width 103 height 12
click at [383, 69] on input at bounding box center [396, 67] width 70 height 7
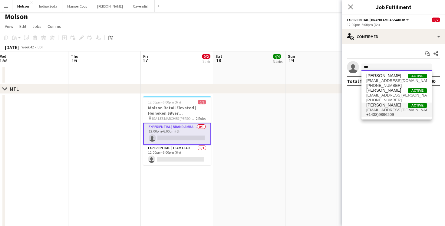
type input "***"
click at [402, 110] on span "ashleyyouance27@gmail.com" at bounding box center [396, 110] width 61 height 5
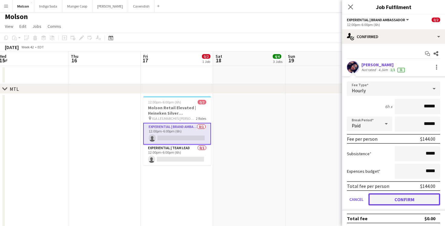
click at [398, 201] on button "Confirm" at bounding box center [404, 199] width 72 height 12
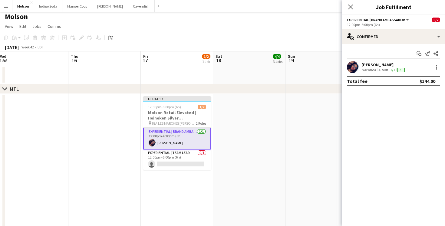
click at [319, 115] on app-date-cell at bounding box center [321, 206] width 72 height 224
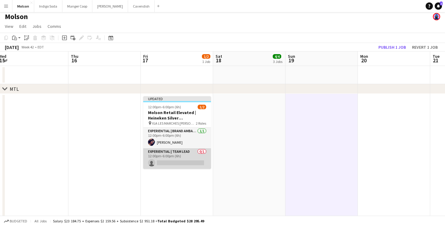
click at [185, 155] on app-card-role "Experiential | Team Lead 0/1 12:00pm-6:00pm (6h) single-neutral-actions" at bounding box center [177, 158] width 68 height 21
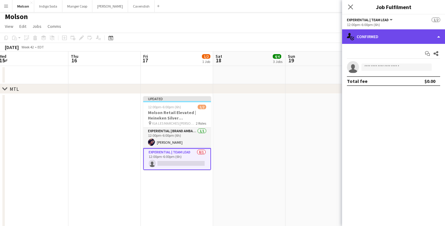
click at [386, 40] on div "single-neutral-actions-check-2 Confirmed" at bounding box center [393, 36] width 103 height 15
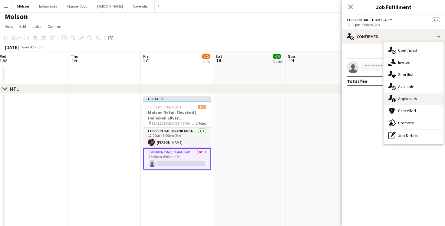
click at [409, 101] on span "Applicants" at bounding box center [407, 98] width 19 height 5
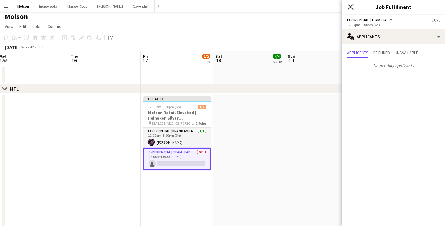
click at [350, 6] on icon "Close pop-in" at bounding box center [350, 7] width 6 height 6
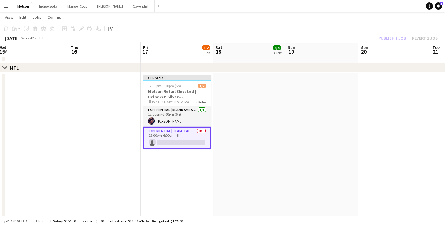
scroll to position [23, 0]
click at [344, 19] on app-page-menu "View Day view expanded Day view collapsed Month view Date picker Jump to today …" at bounding box center [222, 17] width 445 height 11
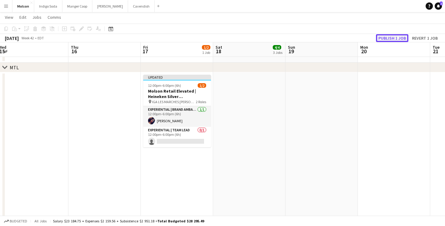
click at [393, 39] on button "Publish 1 job" at bounding box center [392, 38] width 32 height 8
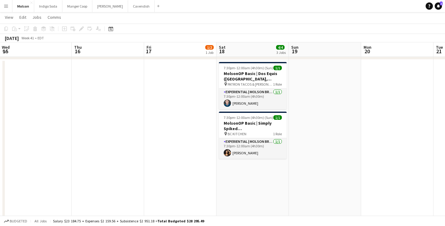
scroll to position [0, 192]
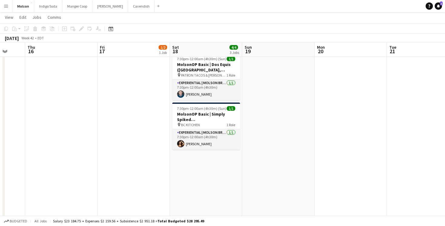
click at [198, 165] on app-date-cell "7:30pm-12:00am (4h30m) (Sun) 1/1 MolsonOP Basic | Dos Equis (Vancouver, BC) pin…" at bounding box center [206, 153] width 72 height 204
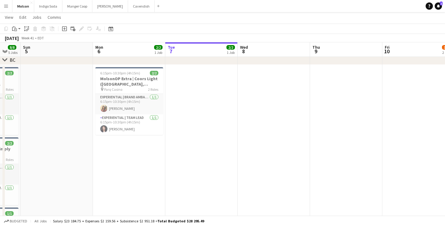
scroll to position [0, 174]
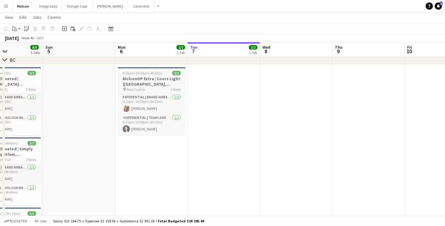
click at [156, 84] on h3 "MolsonOP Extra | Coors Light ([GEOGRAPHIC_DATA], [GEOGRAPHIC_DATA])" at bounding box center [152, 81] width 68 height 11
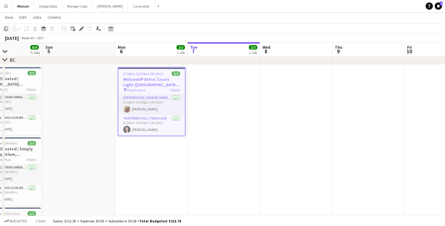
click at [6, 31] on icon at bounding box center [6, 29] width 4 height 4
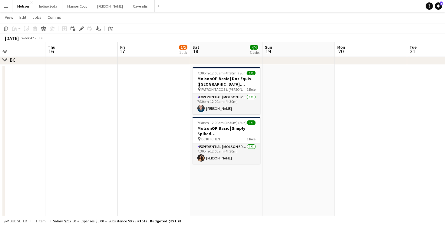
scroll to position [0, 279]
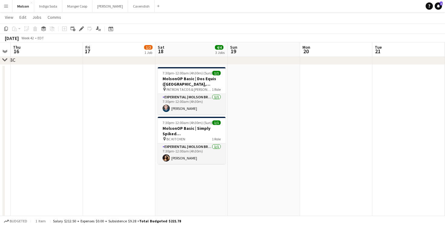
click at [184, 182] on app-date-cell "7:30pm-12:00am (4h30m) (Sun) 1/1 MolsonOP Basic | Dos Equis (Vancouver, BC) pin…" at bounding box center [191, 167] width 72 height 204
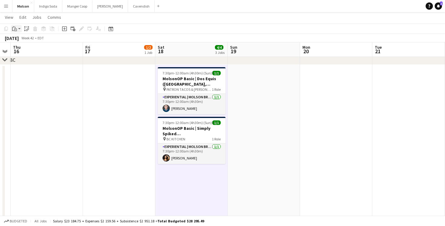
click at [14, 29] on icon "Paste" at bounding box center [14, 28] width 5 height 5
click at [23, 36] on div "Paste Command V Paste with crew Command Shift V" at bounding box center [40, 45] width 58 height 26
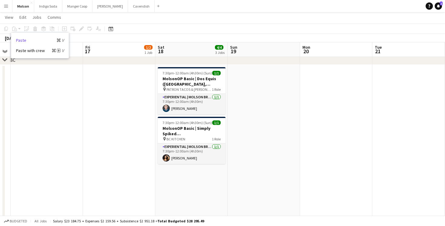
click at [23, 40] on link "Paste Command V" at bounding box center [40, 40] width 48 height 5
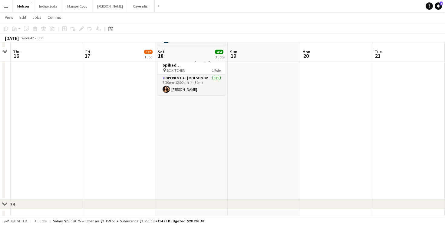
scroll to position [574, 0]
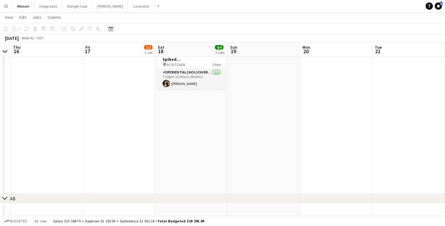
click at [194, 117] on app-date-cell "7:30pm-12:00am (4h30m) (Sun) 1/1 MolsonOP Basic | Dos Equis (Vancouver, BC) pin…" at bounding box center [191, 92] width 72 height 204
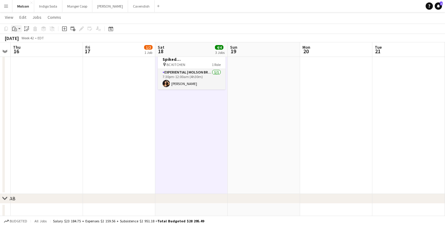
click at [15, 31] on icon at bounding box center [15, 29] width 3 height 3
click at [19, 39] on link "Paste Command V" at bounding box center [40, 40] width 48 height 5
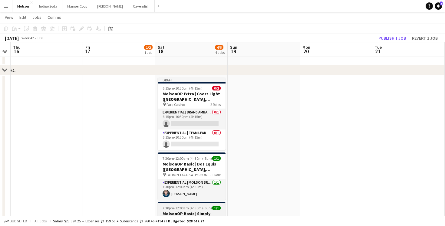
scroll to position [489, 0]
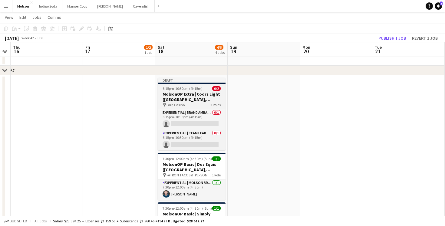
click at [188, 96] on h3 "MolsonOP Extra | Coors Light ([GEOGRAPHIC_DATA], [GEOGRAPHIC_DATA])" at bounding box center [192, 96] width 68 height 11
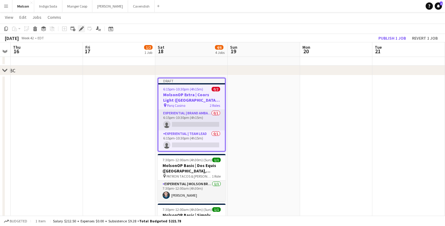
click at [84, 26] on div "Edit" at bounding box center [81, 28] width 7 height 7
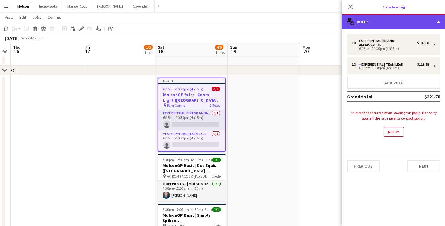
click at [383, 24] on div "multiple-users-add Roles" at bounding box center [393, 22] width 103 height 15
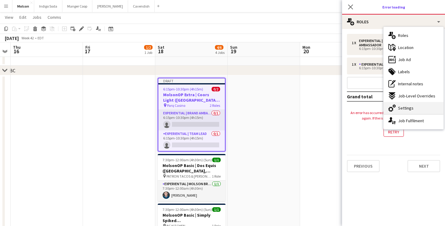
click at [412, 109] on span "Settings" at bounding box center [405, 107] width 15 height 5
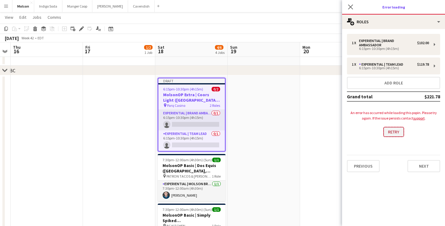
click at [399, 132] on button "Retry" at bounding box center [393, 132] width 20 height 10
click at [418, 118] on link "support" at bounding box center [418, 118] width 11 height 5
click at [351, 6] on icon at bounding box center [350, 7] width 6 height 6
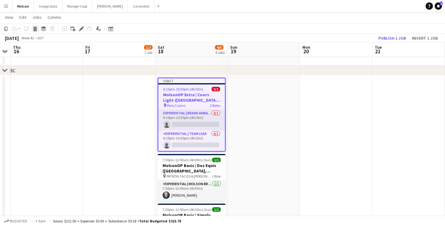
click at [35, 30] on icon at bounding box center [35, 29] width 3 height 3
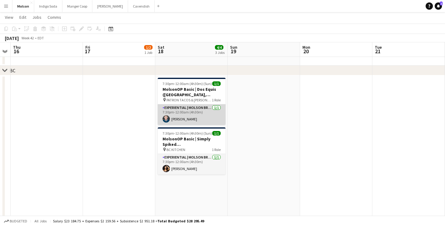
click at [192, 108] on app-card-role "Experiential | Molson Brand Specialist 1/1 7:30pm-12:00am (4h30m) George Harala…" at bounding box center [192, 114] width 68 height 21
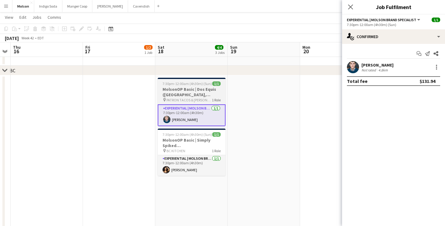
click at [191, 94] on h3 "MolsonOP Basic | Dos Equis (Vancouver, BC)" at bounding box center [192, 92] width 68 height 11
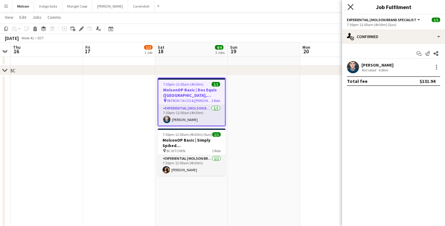
click at [350, 6] on icon at bounding box center [350, 7] width 6 height 6
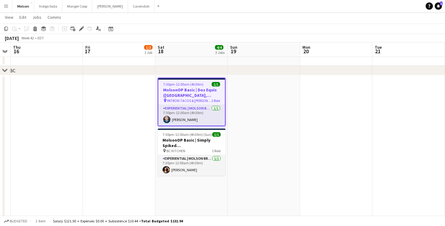
click at [178, 94] on h3 "MolsonOP Basic | Dos Equis (Vancouver, BC)" at bounding box center [191, 92] width 67 height 11
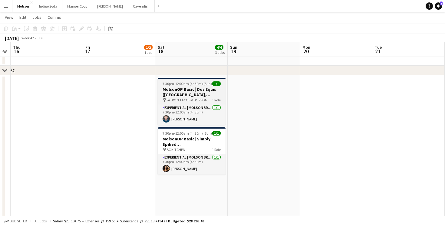
click at [184, 99] on span "PATRON TACOS & CANTINA" at bounding box center [188, 100] width 45 height 5
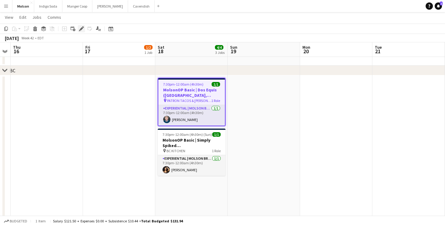
click at [80, 27] on icon "Edit" at bounding box center [81, 28] width 5 height 5
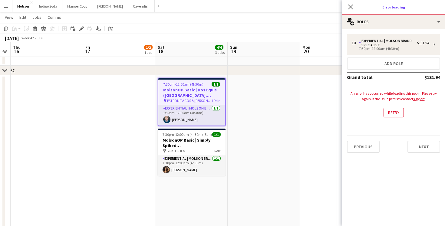
click at [391, 5] on h3 "Error loading" at bounding box center [393, 7] width 103 height 8
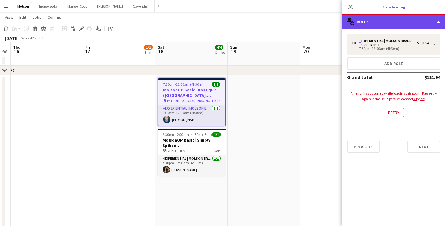
click at [402, 24] on div "multiple-users-add Roles" at bounding box center [393, 22] width 103 height 15
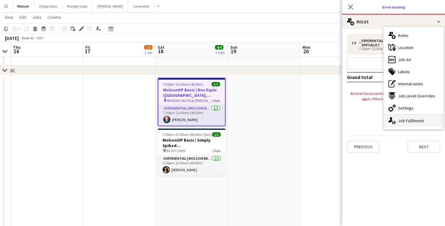
click at [412, 123] on div "single-neutral-actions-up-down Job Fulfilment" at bounding box center [413, 121] width 60 height 12
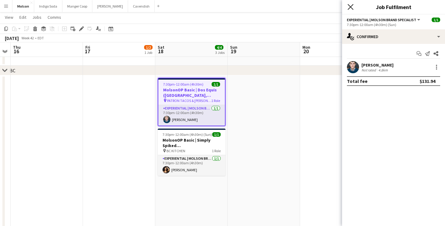
click at [348, 5] on icon "Close pop-in" at bounding box center [350, 7] width 6 height 6
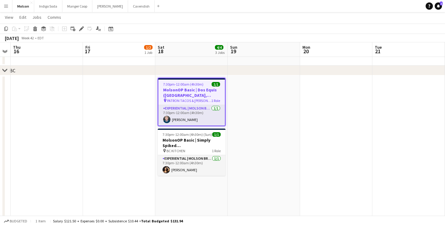
click at [183, 182] on app-date-cell "7:30pm-12:00am (4h30m) (Sun) 1/1 MolsonOP Basic | Dos Equis (Vancouver, BC) pin…" at bounding box center [191, 177] width 72 height 204
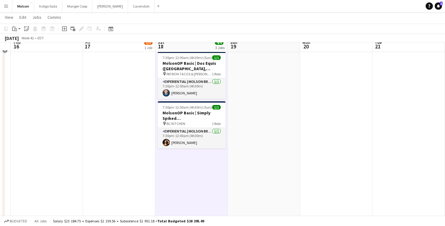
scroll to position [516, 0]
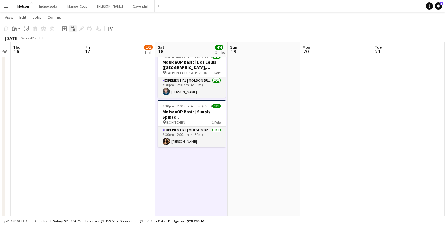
click at [71, 29] on icon "Add linked Job" at bounding box center [73, 28] width 5 height 5
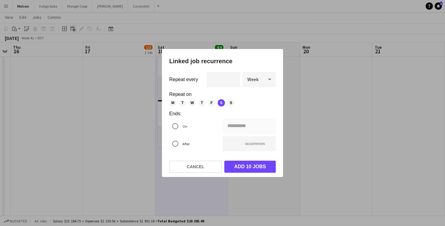
scroll to position [0, 0]
drag, startPoint x: 211, startPoint y: 166, endPoint x: 204, endPoint y: 166, distance: 7.0
click at [211, 166] on button "Cancel" at bounding box center [195, 167] width 53 height 12
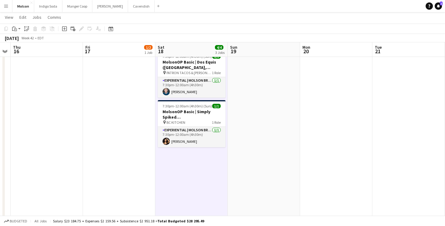
click at [181, 166] on app-date-cell "7:30pm-12:00am (4h30m) (Sun) 1/1 MolsonOP Basic | Dos Equis (Vancouver, BC) pin…" at bounding box center [191, 150] width 72 height 204
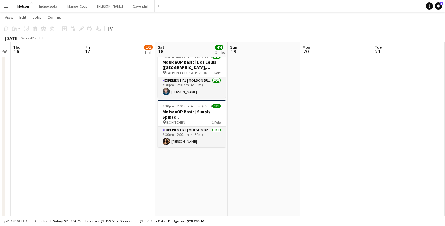
click at [172, 162] on app-date-cell "7:30pm-12:00am (4h30m) (Sun) 1/1 MolsonOP Basic | Dos Equis (Vancouver, BC) pin…" at bounding box center [191, 150] width 72 height 204
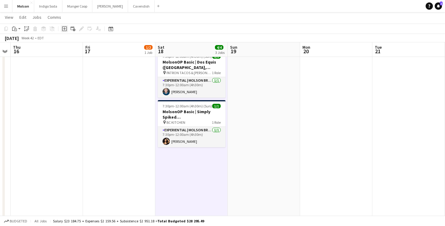
click at [64, 29] on icon "Add job" at bounding box center [64, 28] width 5 height 5
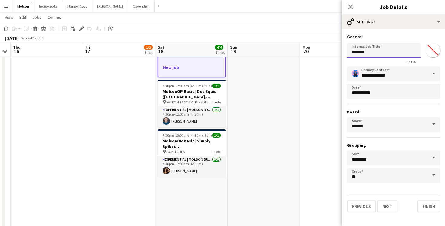
click at [376, 50] on input "*******" at bounding box center [384, 50] width 74 height 15
drag, startPoint x: 376, startPoint y: 54, endPoint x: 334, endPoint y: 54, distance: 42.7
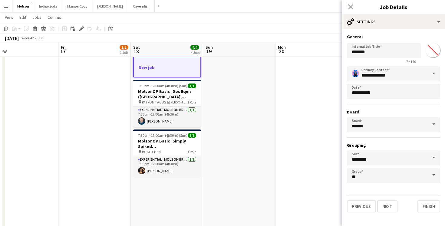
drag, startPoint x: 196, startPoint y: 98, endPoint x: 179, endPoint y: 97, distance: 17.3
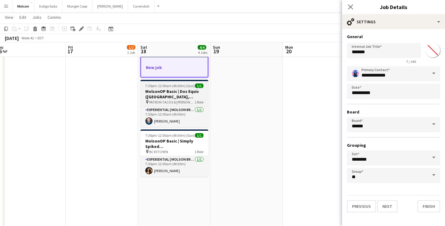
click at [179, 90] on h3 "MolsonOP Basic | Dos Equis (Vancouver, BC)" at bounding box center [174, 94] width 68 height 11
type input "**********"
type input "*******"
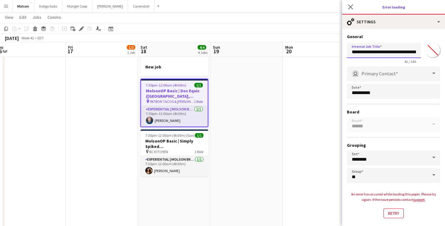
scroll to position [0, 23]
drag, startPoint x: 351, startPoint y: 51, endPoint x: 442, endPoint y: 54, distance: 90.8
click at [442, 55] on form "**********" at bounding box center [393, 144] width 103 height 220
click at [349, 5] on icon at bounding box center [350, 7] width 6 height 6
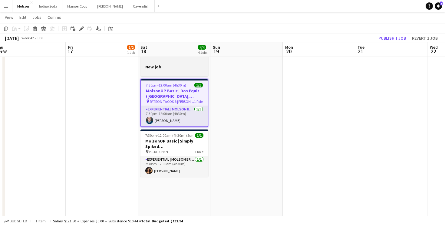
click at [157, 70] on div at bounding box center [174, 72] width 68 height 5
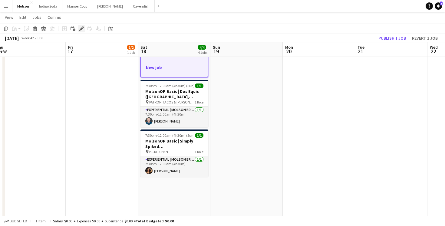
click at [81, 29] on icon at bounding box center [81, 28] width 3 height 3
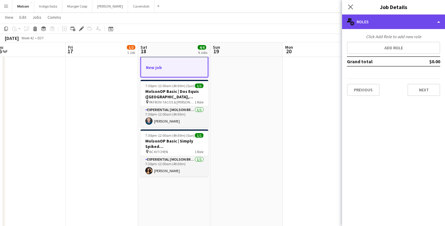
click at [383, 20] on div "multiple-users-add Roles" at bounding box center [393, 22] width 103 height 15
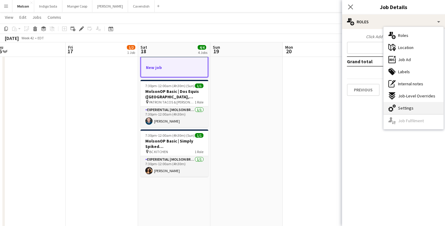
click at [406, 110] on span "Settings" at bounding box center [405, 107] width 15 height 5
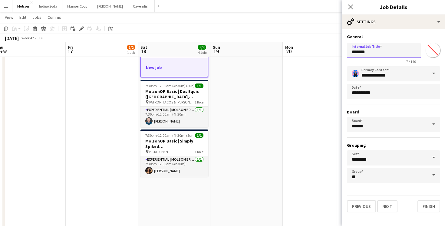
drag, startPoint x: 381, startPoint y: 53, endPoint x: 341, endPoint y: 53, distance: 39.9
paste input "**********"
click at [377, 52] on input "**********" at bounding box center [384, 50] width 74 height 15
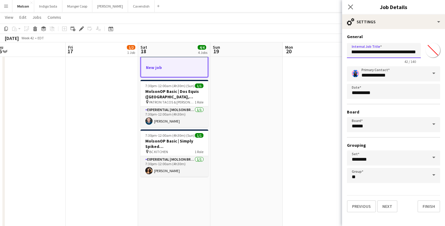
click at [377, 52] on input "**********" at bounding box center [384, 50] width 74 height 15
drag, startPoint x: 402, startPoint y: 52, endPoint x: 438, endPoint y: 51, distance: 36.9
click at [439, 51] on div "**********" at bounding box center [393, 52] width 93 height 23
click at [394, 53] on input "**********" at bounding box center [384, 50] width 74 height 15
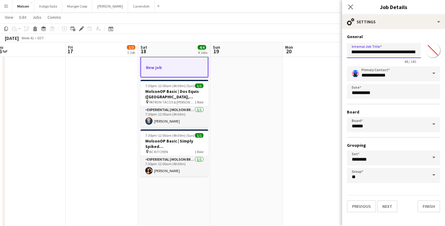
scroll to position [0, 0]
drag, startPoint x: 394, startPoint y: 53, endPoint x: 311, endPoint y: 52, distance: 82.6
click at [379, 52] on input "**********" at bounding box center [384, 50] width 74 height 15
click at [366, 52] on input "**********" at bounding box center [384, 50] width 74 height 15
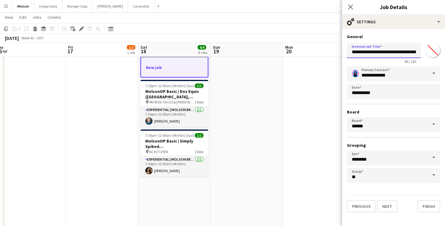
click at [381, 53] on input "**********" at bounding box center [384, 50] width 74 height 15
type input "**********"
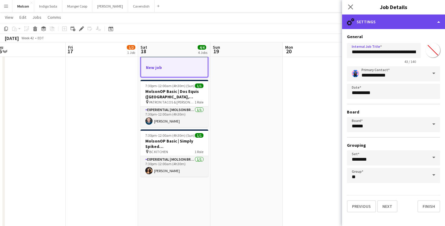
click at [392, 25] on div "cog-double-3 Settings" at bounding box center [393, 22] width 103 height 15
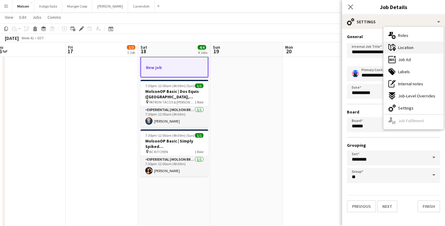
click at [417, 45] on div "maps-pin-1 Location" at bounding box center [413, 47] width 60 height 12
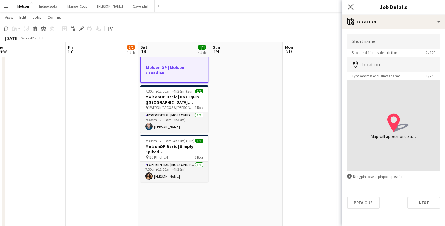
click at [351, 10] on div "Close pop-in" at bounding box center [350, 7] width 17 height 14
click at [369, 43] on input "Shortname" at bounding box center [393, 41] width 93 height 15
paste input "**********"
click at [375, 71] on input "Location" at bounding box center [393, 64] width 93 height 15
drag, startPoint x: 378, startPoint y: 44, endPoint x: 414, endPoint y: 43, distance: 36.0
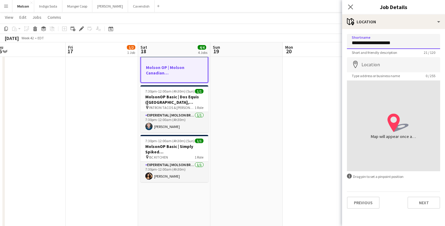
click at [414, 43] on input "**********" at bounding box center [393, 41] width 93 height 15
type input "**********"
click at [373, 63] on input "Location" at bounding box center [393, 64] width 93 height 15
paste input "**********"
type input "**********"
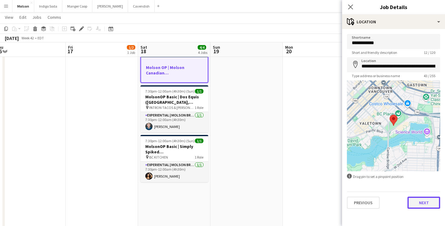
click at [424, 204] on button "Next" at bounding box center [423, 203] width 33 height 12
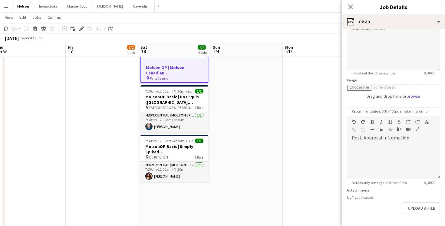
scroll to position [73, 0]
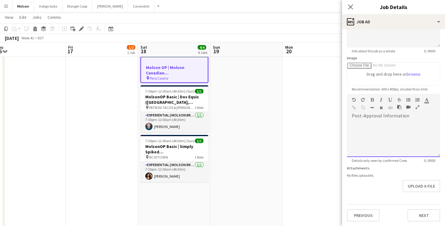
click at [381, 118] on div at bounding box center [393, 137] width 93 height 41
click at [365, 125] on div "**********" at bounding box center [393, 139] width 93 height 36
click at [424, 125] on div "**********" at bounding box center [393, 139] width 93 height 36
click at [416, 132] on div "**********" at bounding box center [393, 139] width 93 height 36
drag, startPoint x: 364, startPoint y: 125, endPoint x: 340, endPoint y: 125, distance: 23.9
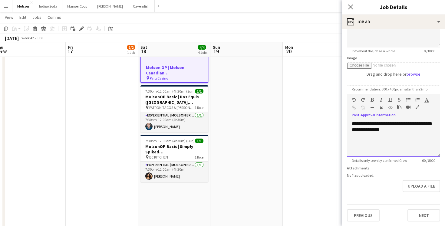
click at [385, 136] on div "**********" at bounding box center [393, 139] width 93 height 36
drag, startPoint x: 397, startPoint y: 152, endPoint x: 320, endPoint y: 112, distance: 87.3
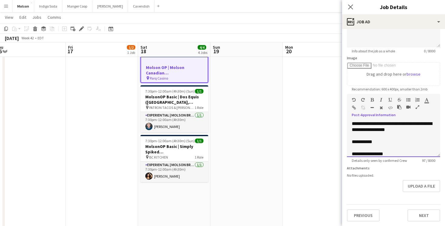
scroll to position [1, 0]
click at [371, 149] on div at bounding box center [394, 147] width 84 height 6
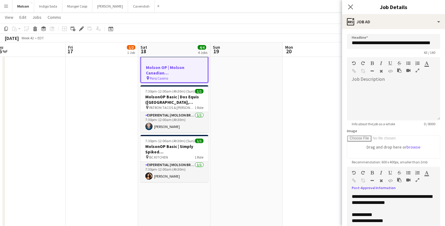
scroll to position [73, 0]
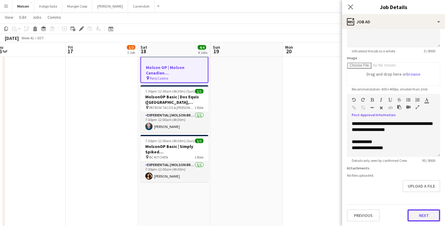
click at [431, 211] on button "Next" at bounding box center [423, 215] width 33 height 12
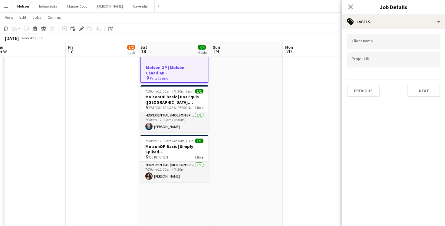
scroll to position [0, 0]
click at [383, 49] on div at bounding box center [393, 51] width 93 height 4
click at [380, 41] on input "Type to search client labels..." at bounding box center [394, 43] width 84 height 5
type input "***"
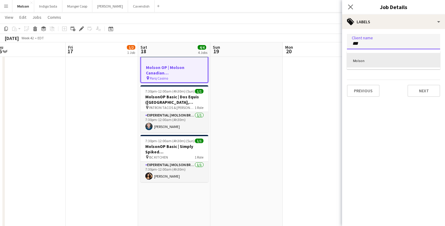
click at [366, 59] on div "Molson" at bounding box center [393, 60] width 93 height 15
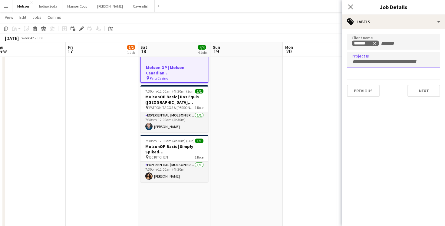
click at [366, 59] on input "Type to search project ID labels..." at bounding box center [394, 61] width 84 height 5
click at [310, 84] on app-date-cell at bounding box center [319, 150] width 72 height 204
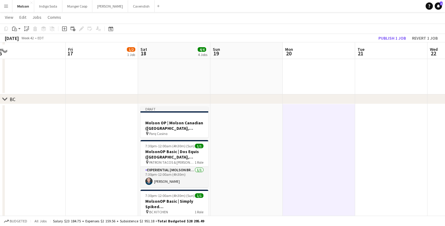
scroll to position [459, 0]
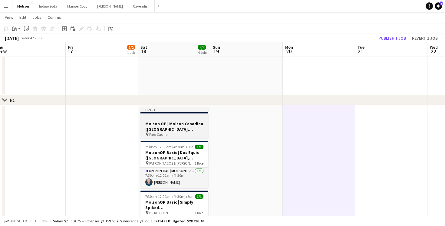
click at [170, 129] on h3 "Molson OP | Molson Canadian (Vancouver, BC)" at bounding box center [174, 126] width 68 height 11
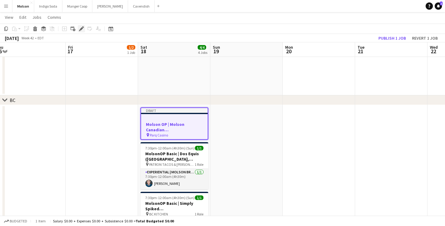
click at [82, 28] on icon at bounding box center [81, 28] width 3 height 3
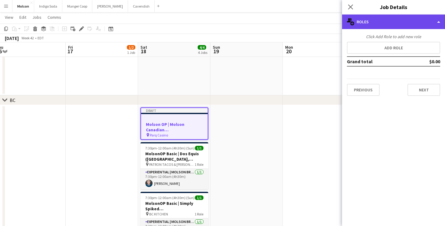
click at [382, 24] on div "multiple-users-add Roles" at bounding box center [393, 22] width 103 height 15
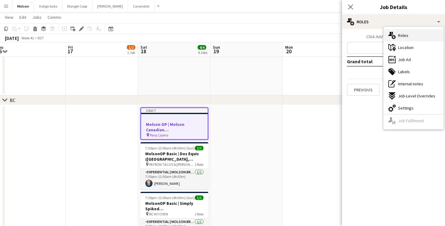
click at [412, 36] on div "multiple-users-add Roles" at bounding box center [413, 35] width 60 height 12
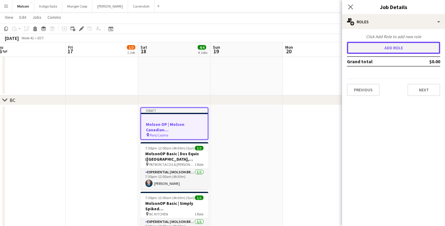
click at [389, 44] on button "Add role" at bounding box center [393, 48] width 93 height 12
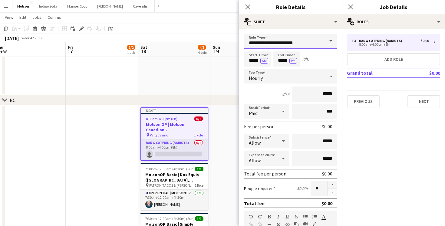
click at [292, 46] on input "**********" at bounding box center [290, 41] width 93 height 15
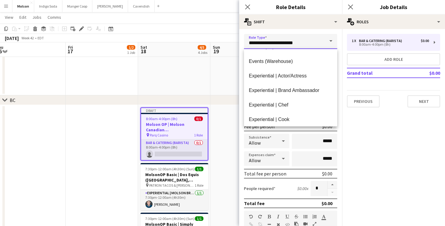
scroll to position [217, 0]
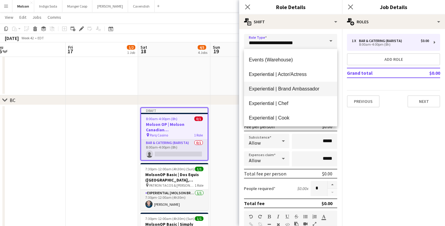
click at [305, 88] on span "Experiential | Brand Ambassador" at bounding box center [291, 89] width 84 height 6
type input "**********"
type input "******"
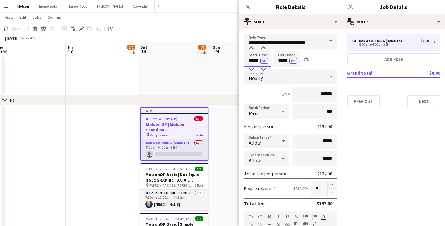
click at [252, 63] on input "*****" at bounding box center [257, 58] width 27 height 15
click at [252, 72] on div at bounding box center [251, 70] width 12 height 6
click at [252, 71] on div at bounding box center [251, 70] width 12 height 6
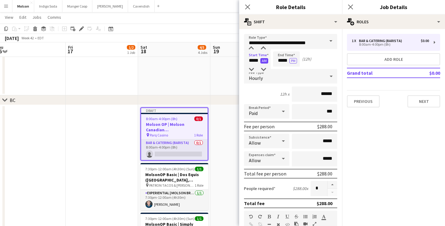
click at [264, 60] on button "AM" at bounding box center [264, 60] width 8 height 5
click at [253, 60] on input "*****" at bounding box center [257, 58] width 27 height 15
click at [251, 48] on div at bounding box center [251, 48] width 12 height 6
click at [251, 68] on div at bounding box center [251, 70] width 12 height 6
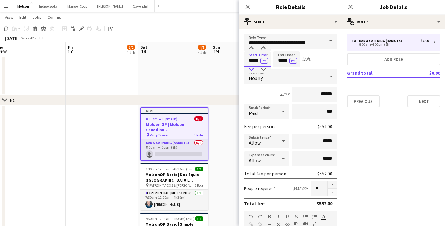
click at [251, 68] on div at bounding box center [251, 70] width 12 height 6
click at [252, 68] on div at bounding box center [251, 70] width 12 height 6
click at [262, 69] on div at bounding box center [263, 70] width 12 height 6
click at [263, 72] on div at bounding box center [263, 70] width 12 height 6
click at [251, 48] on div at bounding box center [251, 48] width 12 height 6
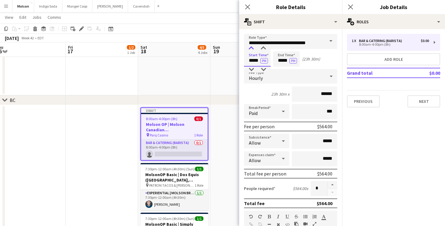
click at [251, 48] on div at bounding box center [251, 48] width 12 height 6
type input "*****"
click at [251, 48] on div at bounding box center [251, 48] width 12 height 6
click at [284, 60] on input "*****" at bounding box center [286, 58] width 27 height 15
click at [281, 48] on div at bounding box center [280, 48] width 12 height 6
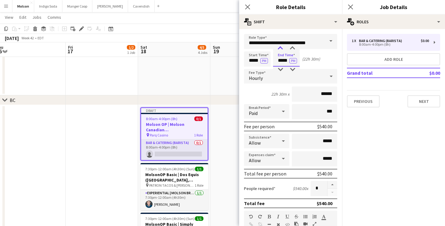
click at [281, 48] on div at bounding box center [280, 48] width 12 height 6
click at [280, 48] on div at bounding box center [280, 48] width 12 height 6
type input "*****"
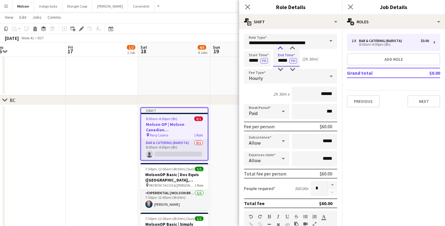
click at [280, 48] on div at bounding box center [280, 48] width 12 height 6
click at [323, 65] on div "Start Time ***** PM End Time ***** PM (3h 30m)" at bounding box center [290, 58] width 93 height 15
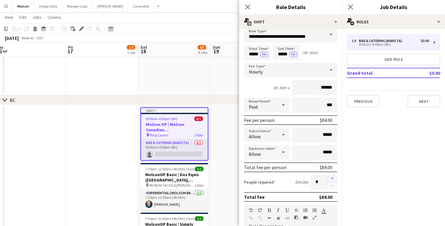
click at [332, 176] on button "button" at bounding box center [332, 179] width 10 height 8
type input "*"
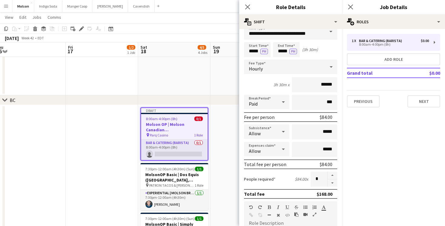
scroll to position [9, 0]
click at [326, 84] on input "******" at bounding box center [314, 84] width 45 height 15
type input "******"
click at [368, 140] on mat-expansion-panel "pencil3 General details 1 x Bar & Catering (Barista) $0.00 8:00am-4:00pm (8h) A…" at bounding box center [393, 127] width 103 height 197
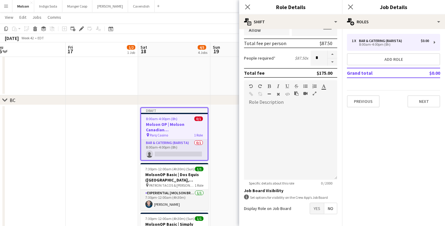
scroll to position [153, 0]
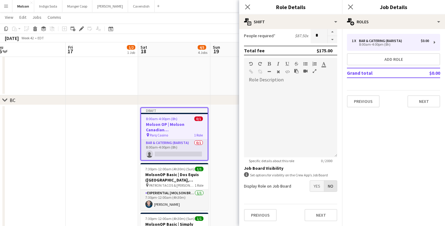
click at [327, 187] on span "No" at bounding box center [330, 186] width 13 height 11
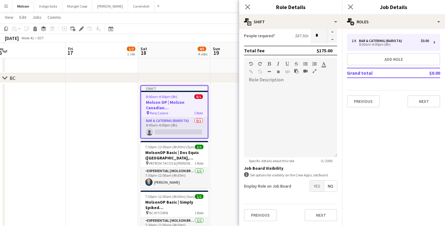
scroll to position [483, 0]
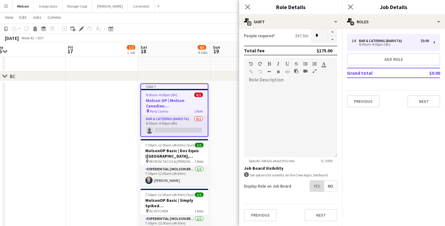
click at [316, 187] on span "Yes" at bounding box center [317, 186] width 14 height 11
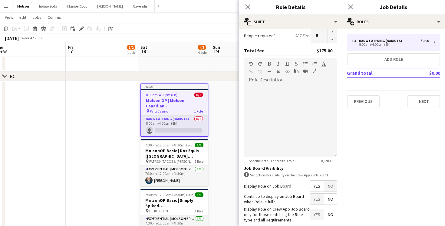
scroll to position [184, 0]
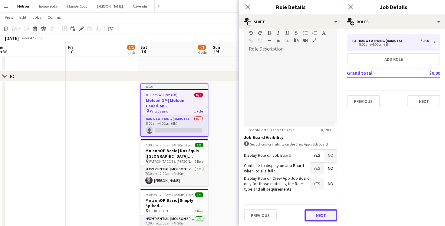
click at [320, 212] on button "Next" at bounding box center [320, 215] width 33 height 12
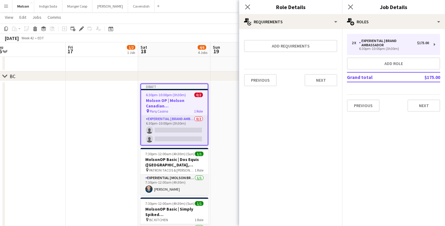
scroll to position [0, 0]
click at [320, 80] on button "Next" at bounding box center [320, 80] width 33 height 12
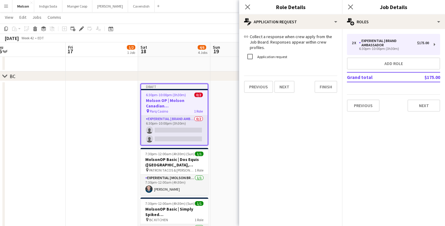
click at [273, 54] on label "Application request" at bounding box center [271, 56] width 31 height 5
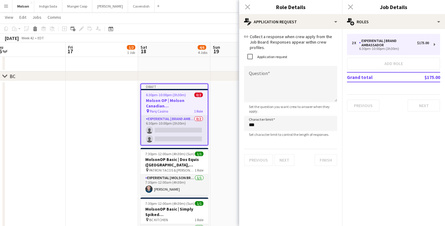
click at [264, 51] on div "Application request" at bounding box center [265, 57] width 43 height 12
click at [271, 54] on div "Application request" at bounding box center [265, 57] width 43 height 12
click at [260, 54] on label "Application request" at bounding box center [271, 56] width 31 height 5
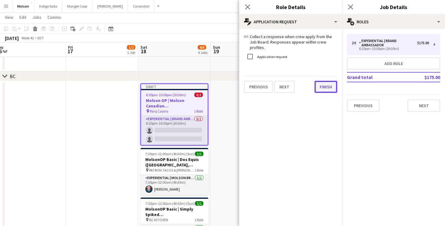
click at [323, 83] on button "Finish" at bounding box center [325, 87] width 23 height 12
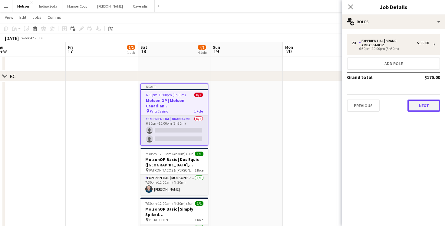
click at [423, 103] on button "Next" at bounding box center [423, 106] width 33 height 12
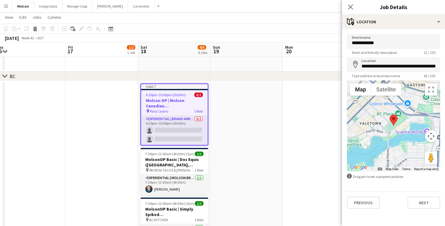
click at [311, 121] on app-date-cell at bounding box center [319, 183] width 72 height 204
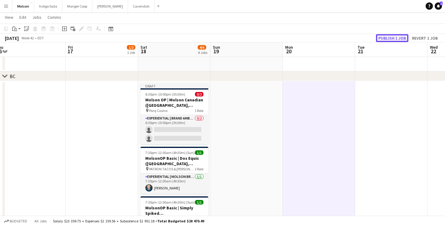
click at [400, 37] on button "Publish 1 job" at bounding box center [392, 38] width 32 height 8
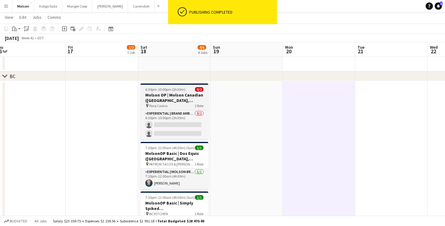
click at [177, 96] on h3 "Molson OP | Molson Canadian (Vancouver, BC)" at bounding box center [174, 97] width 68 height 11
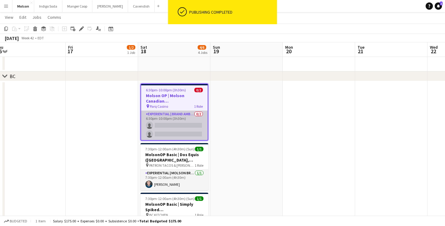
click at [174, 124] on app-card-role "Experiential | Brand Ambassador 0/2 6:30pm-10:00pm (3h30m) single-neutral-actio…" at bounding box center [174, 125] width 67 height 29
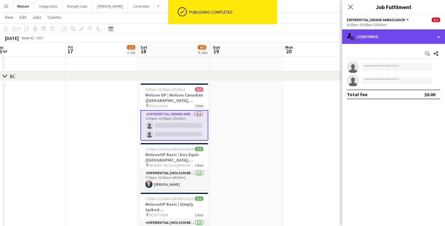
click at [383, 39] on div "single-neutral-actions-check-2 Confirmed" at bounding box center [393, 36] width 103 height 15
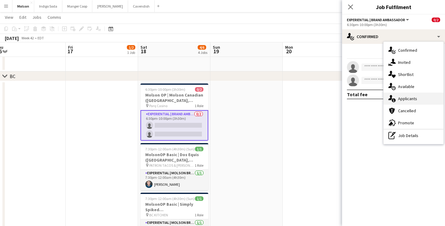
click at [412, 98] on span "Applicants" at bounding box center [407, 98] width 19 height 5
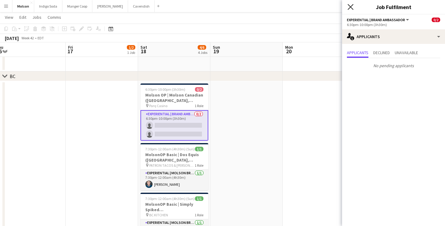
click at [351, 8] on icon at bounding box center [350, 7] width 6 height 6
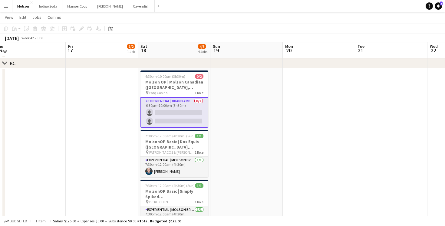
scroll to position [494, 0]
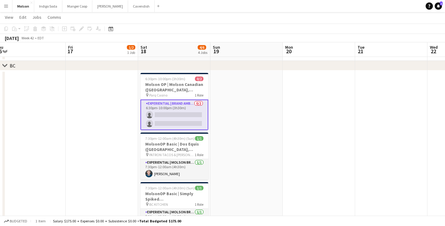
click at [184, 123] on app-card-role "Experiential | Brand Ambassador 0/2 6:30pm-10:00pm (3h30m) single-neutral-actio…" at bounding box center [174, 115] width 68 height 31
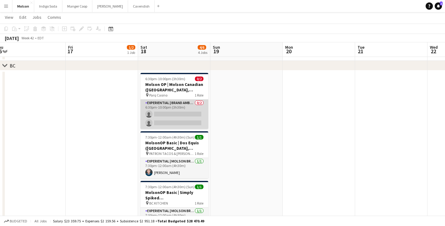
click at [184, 123] on app-card-role "Experiential | Brand Ambassador 0/2 6:30pm-10:00pm (3h30m) single-neutral-actio…" at bounding box center [174, 114] width 68 height 29
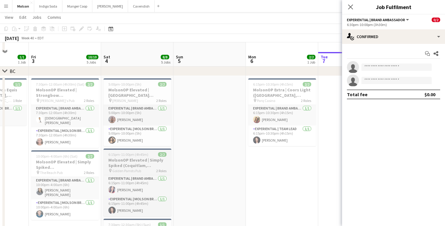
scroll to position [499, 0]
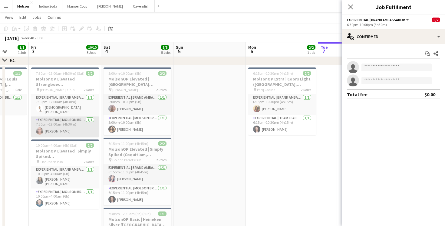
click at [67, 122] on app-card-role "Experiential | Molson Brand Specialist 1/1 7:30pm-12:00am (4h30m) Michelle Esca…" at bounding box center [65, 127] width 68 height 21
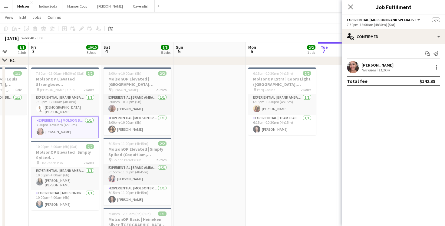
click at [353, 68] on app-user-avatar at bounding box center [353, 67] width 12 height 12
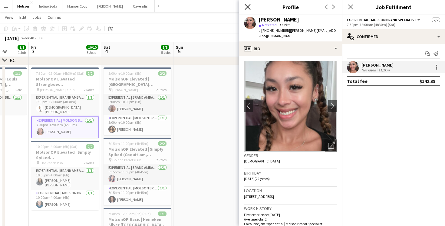
click at [248, 8] on icon at bounding box center [248, 7] width 6 height 6
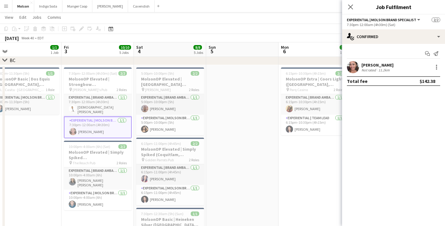
scroll to position [0, 154]
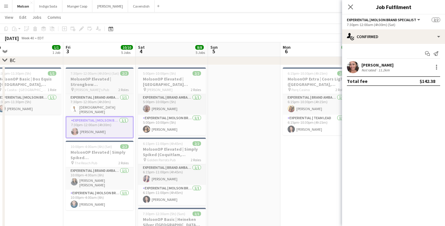
click at [99, 81] on h3 "MolsonOP Elevated | Strongbow (New Westminster, BC)" at bounding box center [100, 81] width 68 height 11
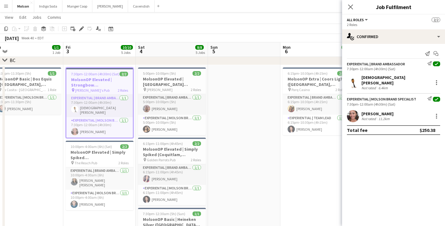
drag, startPoint x: 55, startPoint y: 18, endPoint x: 56, endPoint y: 21, distance: 3.1
click at [55, 18] on span "Comms" at bounding box center [55, 17] width 14 height 5
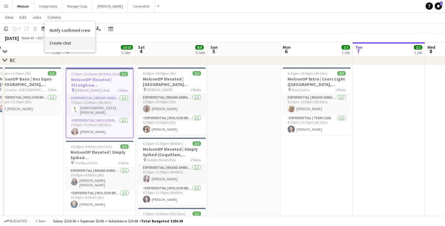
click at [69, 44] on span "Create chat" at bounding box center [60, 42] width 21 height 5
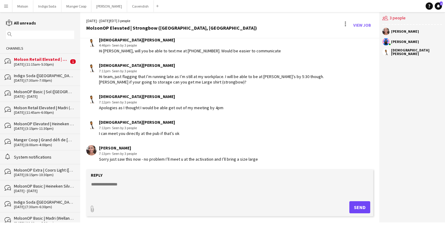
click at [50, 61] on div "Molson Retail Elevated | Heineken Silver (DDO, [GEOGRAPHIC_DATA])" at bounding box center [41, 59] width 55 height 5
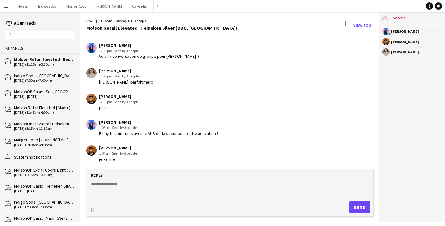
click at [6, 4] on app-icon "Menu" at bounding box center [6, 6] width 5 height 5
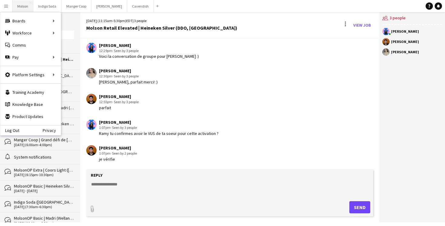
click at [24, 5] on button "Molson Close" at bounding box center [22, 6] width 21 height 12
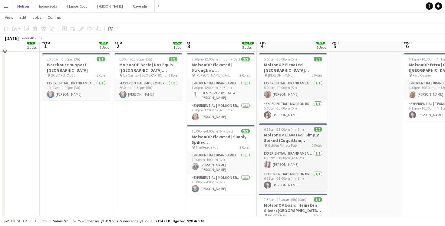
scroll to position [448, 0]
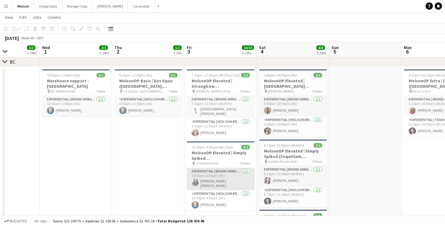
click at [218, 180] on app-card-role "Experiential | Brand Ambassador 1/1 10:00pm-4:00am (6h) Maria Isabel Puche Pach…" at bounding box center [221, 179] width 68 height 22
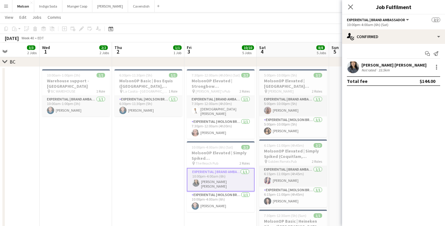
click at [351, 70] on app-user-avatar at bounding box center [353, 67] width 12 height 12
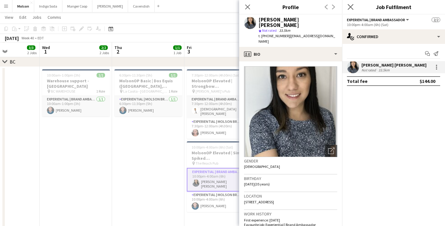
click at [349, 10] on app-icon "Close pop-in" at bounding box center [350, 7] width 9 height 9
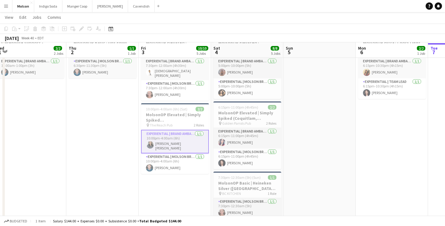
scroll to position [486, 0]
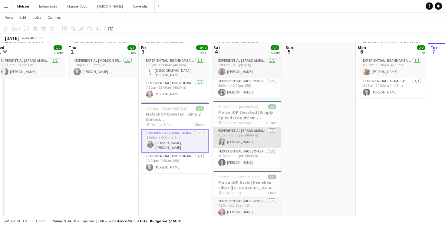
click at [223, 142] on app-user-avatar at bounding box center [221, 141] width 7 height 7
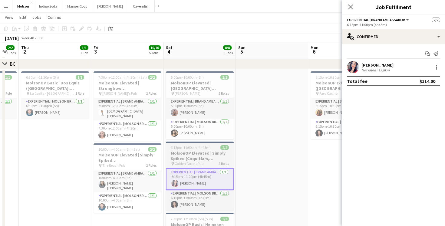
scroll to position [0, 199]
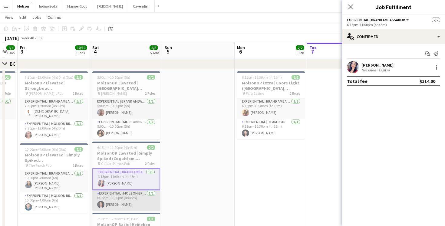
click at [103, 201] on app-card-role "Experiential | Molson Brand Specialist 1/1 6:15pm-11:00pm (4h45m) Dora Lo" at bounding box center [126, 200] width 68 height 21
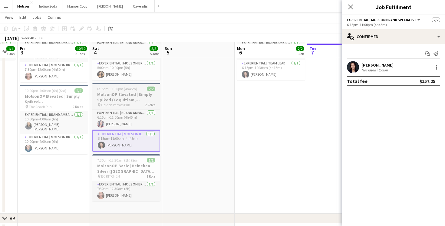
scroll to position [503, 0]
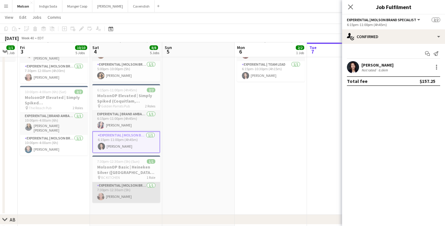
click at [102, 195] on app-user-avatar at bounding box center [100, 196] width 7 height 7
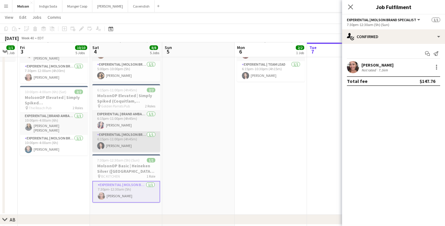
click at [106, 144] on app-card-role "Experiential | Molson Brand Specialist 1/1 6:15pm-11:00pm (4h45m) Dora Lo" at bounding box center [126, 141] width 68 height 21
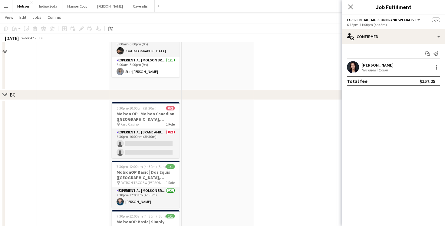
scroll to position [415, 0]
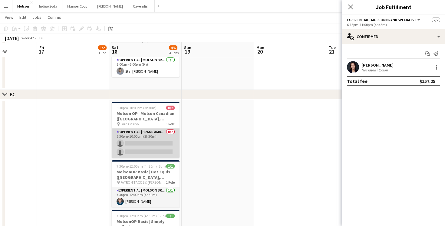
click at [156, 151] on app-card-role "Experiential | Brand Ambassador 0/2 6:30pm-10:00pm (3h30m) single-neutral-actio…" at bounding box center [146, 143] width 68 height 29
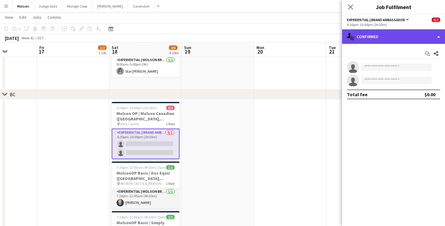
click at [387, 34] on div "single-neutral-actions-check-2 Confirmed" at bounding box center [393, 36] width 103 height 15
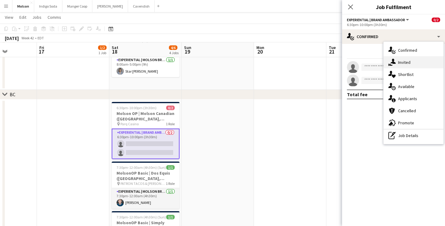
click at [412, 60] on div "single-neutral-actions-share-1 Invited" at bounding box center [413, 62] width 60 height 12
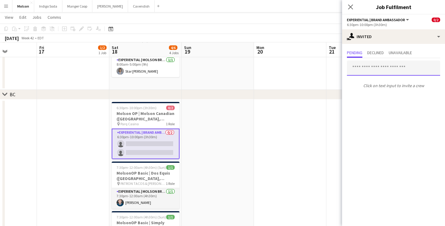
click at [374, 67] on input "text" at bounding box center [393, 68] width 93 height 15
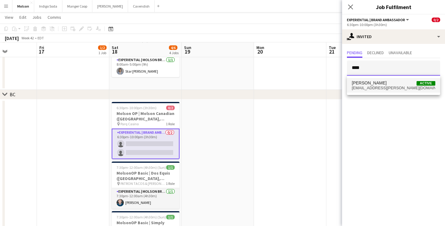
type input "****"
click at [392, 86] on span "kgl.dorothy@gmail.com" at bounding box center [394, 88] width 84 height 5
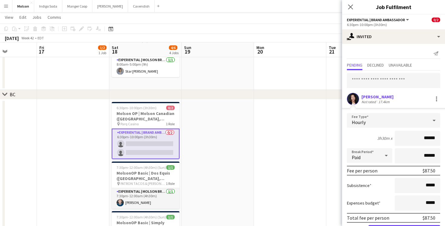
type input "******"
click at [386, 82] on input "text" at bounding box center [393, 80] width 93 height 15
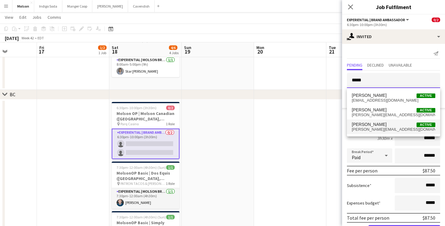
type input "*****"
click at [381, 127] on span "michellehoffmann@hotmail.ca" at bounding box center [394, 129] width 84 height 5
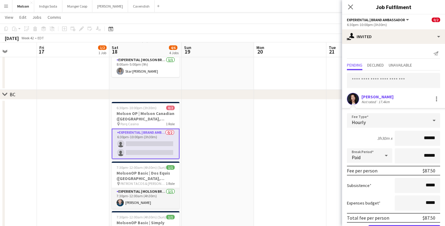
scroll to position [36, 0]
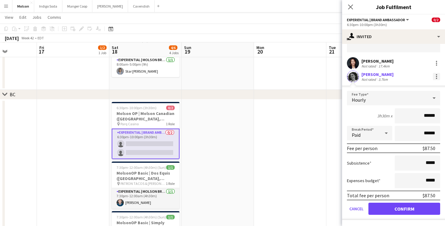
click at [435, 76] on div at bounding box center [436, 76] width 7 height 7
click at [422, 130] on span "Cancel invitation" at bounding box center [416, 131] width 35 height 5
click at [357, 210] on button "Cancel" at bounding box center [356, 209] width 19 height 12
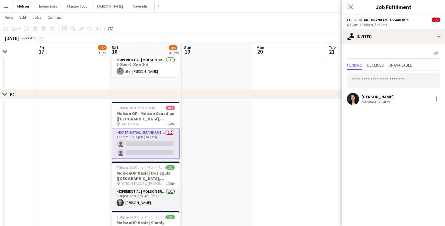
scroll to position [0, 0]
click at [366, 84] on input "text" at bounding box center [393, 80] width 93 height 15
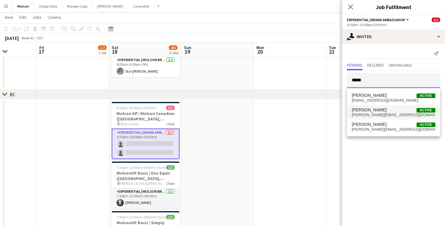
type input "*****"
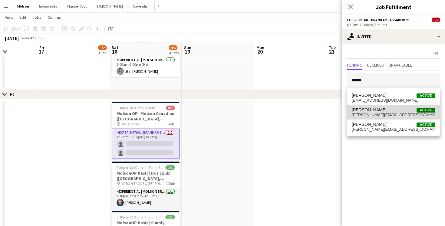
click at [399, 110] on span "Michelle Escalante Active" at bounding box center [394, 109] width 84 height 5
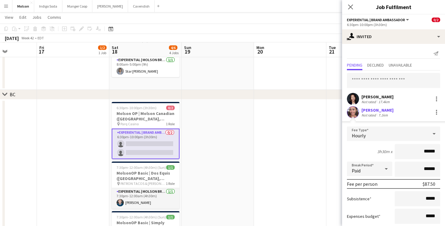
scroll to position [36, 0]
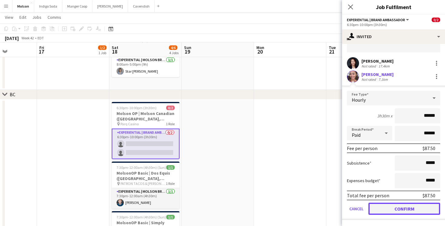
click at [405, 210] on button "Confirm" at bounding box center [404, 209] width 72 height 12
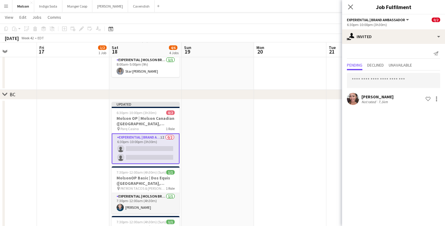
click at [307, 150] on app-date-cell at bounding box center [290, 202] width 72 height 204
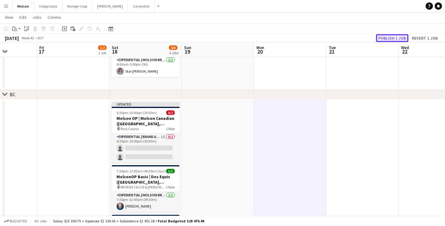
click at [393, 39] on button "Publish 1 job" at bounding box center [392, 38] width 32 height 8
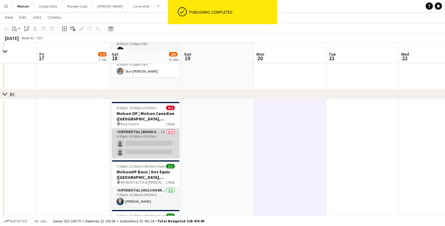
scroll to position [444, 0]
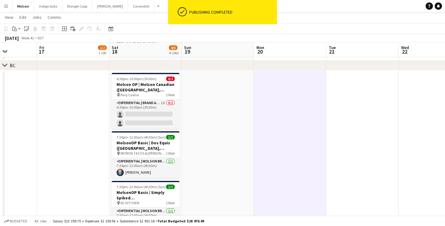
click at [149, 96] on div "pin Parq Casino 1 Role" at bounding box center [146, 95] width 68 height 5
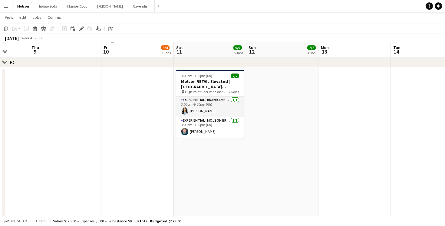
scroll to position [0, 185]
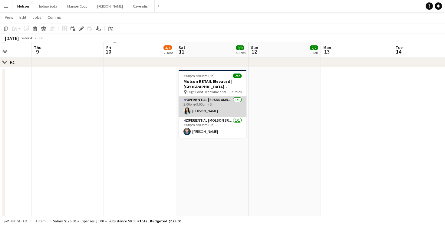
click at [221, 108] on app-card-role "Experiential | Brand Ambassador 1/1 3:00pm-9:00pm (6h) Karen Tello" at bounding box center [213, 107] width 68 height 21
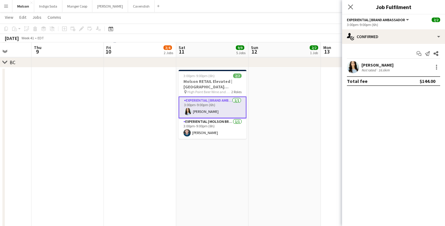
click at [299, 105] on app-date-cell at bounding box center [284, 169] width 72 height 204
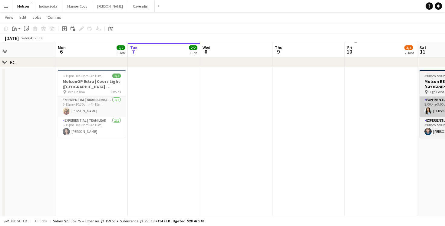
scroll to position [0, 129]
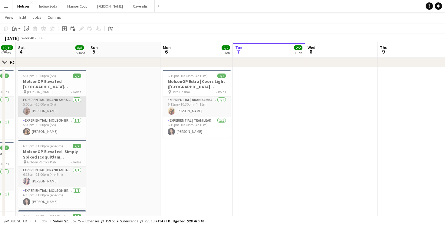
click at [33, 109] on app-card-role "Experiential | Brand Ambassador 1/1 5:00pm-10:00pm (5h) Stephanie Wywiol" at bounding box center [52, 107] width 68 height 21
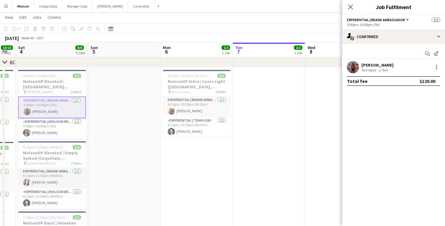
click at [353, 67] on app-user-avatar at bounding box center [353, 67] width 12 height 12
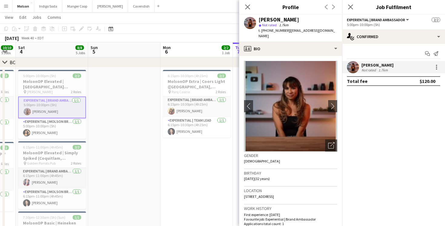
drag, startPoint x: 304, startPoint y: 21, endPoint x: 258, endPoint y: 20, distance: 46.3
click at [258, 20] on div "Stephanie Wywiol star Not rated 1.7km t. +12365581577 | stephaniewywiol@hotmail…" at bounding box center [290, 28] width 103 height 27
copy div "[PERSON_NAME]"
click at [212, 168] on app-date-cell "6:15pm-10:30pm (4h15m) 2/2 MolsonOP Extra | Coors Light (Vancouver, BC) pin Par…" at bounding box center [196, 169] width 72 height 204
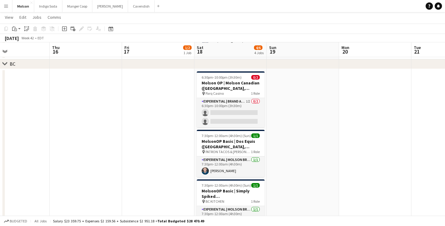
scroll to position [0, 280]
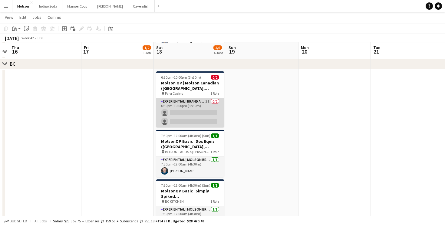
click at [194, 103] on app-card-role "Experiential | Brand Ambassador 1I 0/2 6:30pm-10:00pm (3h30m) single-neutral-ac…" at bounding box center [190, 112] width 68 height 29
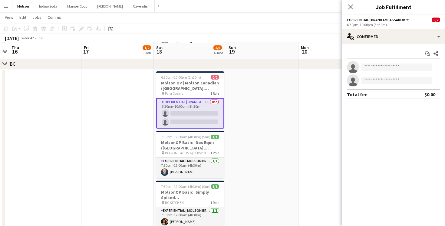
click at [376, 29] on app-options-switcher "Experiential | Brand Ambassador All roles Experiential | Brand Ambassador 0/2 6…" at bounding box center [393, 22] width 103 height 15
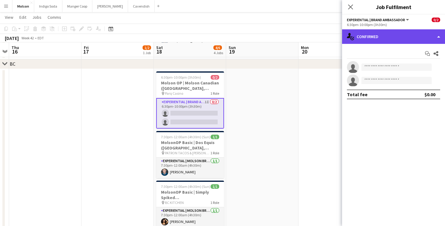
click at [383, 35] on div "single-neutral-actions-check-2 Confirmed" at bounding box center [393, 36] width 103 height 15
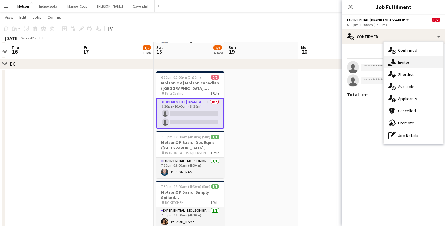
click at [409, 64] on span "Invited" at bounding box center [404, 62] width 12 height 5
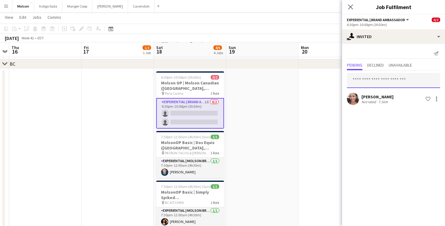
click at [377, 78] on input "text" at bounding box center [393, 80] width 93 height 15
paste input "**********"
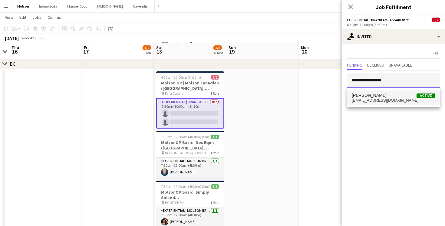
type input "**********"
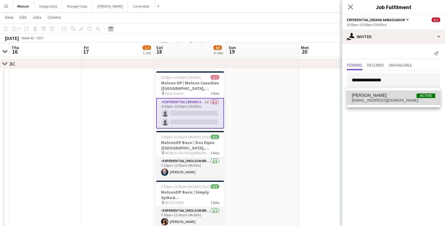
click at [383, 99] on span "stephaniewywiol@hotmail.com" at bounding box center [394, 100] width 84 height 5
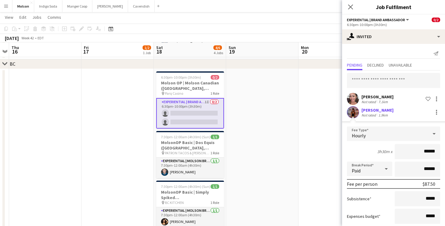
scroll to position [36, 0]
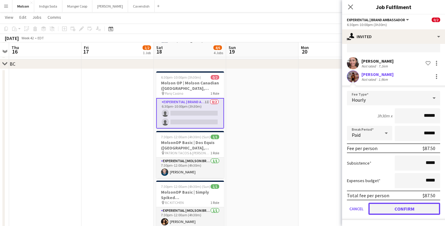
click at [405, 209] on button "Confirm" at bounding box center [404, 209] width 72 height 12
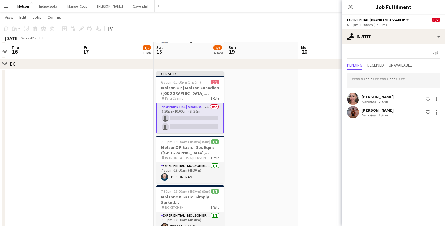
scroll to position [0, 0]
click at [373, 80] on input "text" at bounding box center [393, 80] width 93 height 15
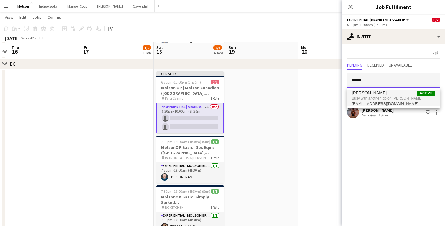
type input "*****"
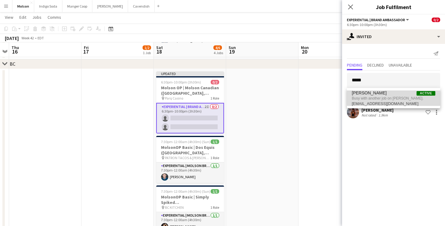
click at [394, 98] on span "Busy with another job on Molson." at bounding box center [394, 98] width 84 height 5
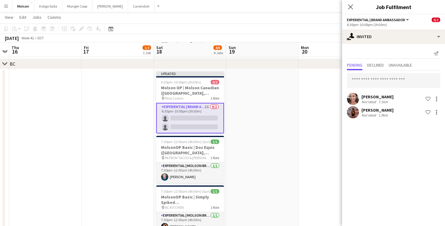
click at [273, 165] on app-date-cell at bounding box center [262, 171] width 72 height 204
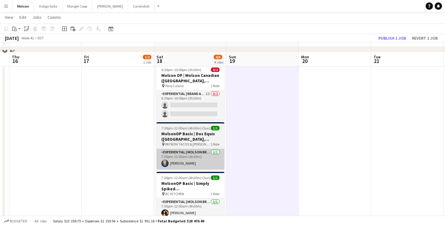
scroll to position [455, 0]
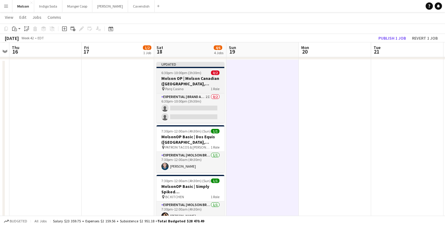
click at [195, 80] on h3 "Molson OP | Molson Canadian (Vancouver, BC)" at bounding box center [190, 81] width 68 height 11
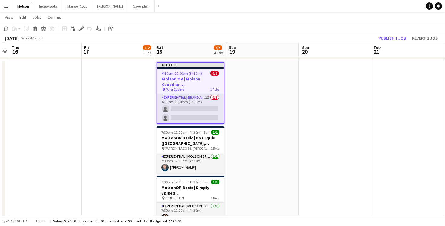
click at [290, 88] on app-date-cell at bounding box center [262, 162] width 72 height 204
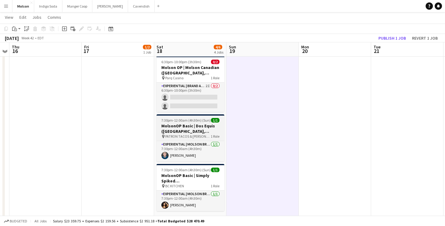
scroll to position [465, 0]
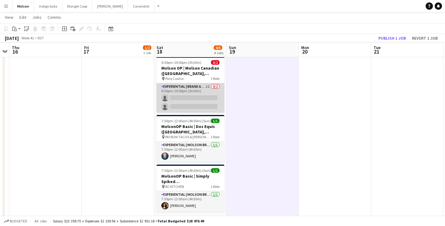
click at [199, 97] on app-card-role "Experiential | Brand Ambassador 2I 0/2 6:30pm-10:00pm (3h30m) single-neutral-ac…" at bounding box center [190, 97] width 68 height 29
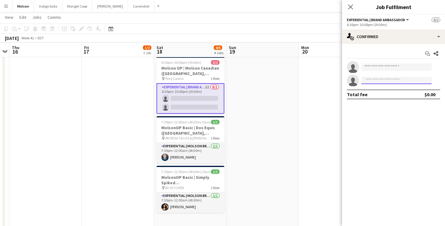
click at [380, 80] on input at bounding box center [396, 80] width 70 height 7
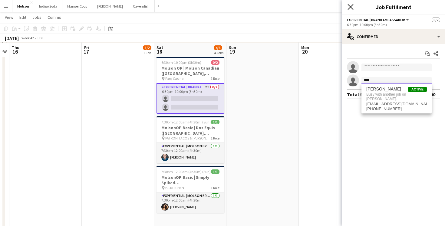
type input "****"
click at [350, 5] on icon "Close pop-in" at bounding box center [350, 7] width 5 height 5
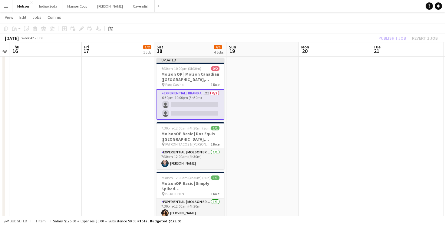
scroll to position [458, 0]
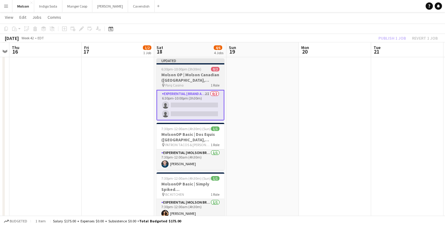
click at [199, 75] on h3 "Molson OP | Molson Canadian (Vancouver, BC)" at bounding box center [190, 77] width 68 height 11
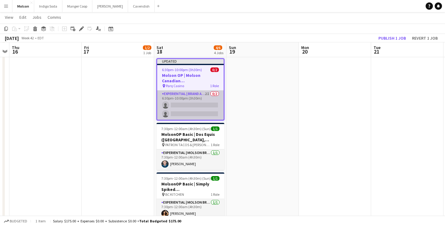
click at [197, 100] on app-card-role "Experiential | Brand Ambassador 2I 0/2 6:30pm-10:00pm (3h30m) single-neutral-ac…" at bounding box center [190, 104] width 67 height 29
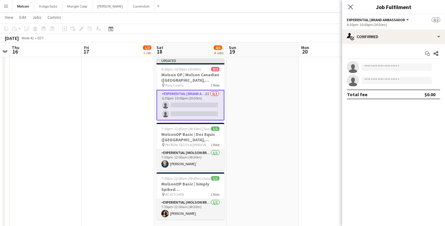
click at [284, 93] on app-date-cell at bounding box center [262, 158] width 72 height 204
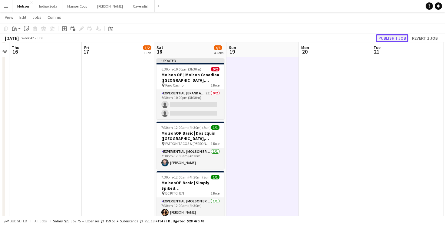
click at [390, 38] on button "Publish 1 job" at bounding box center [392, 38] width 32 height 8
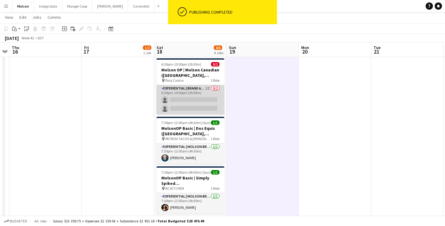
click at [192, 93] on app-card-role "Experiential | Brand Ambassador 2I 0/2 6:30pm-10:00pm (3h30m) single-neutral-ac…" at bounding box center [190, 99] width 68 height 29
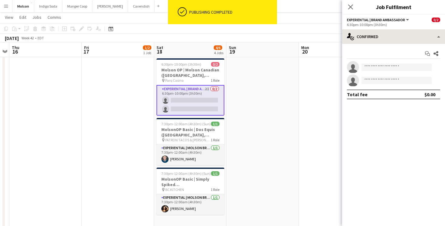
click at [387, 44] on div "Start chat Share single-neutral-actions single-neutral-actions Total fee $0.00" at bounding box center [393, 74] width 103 height 60
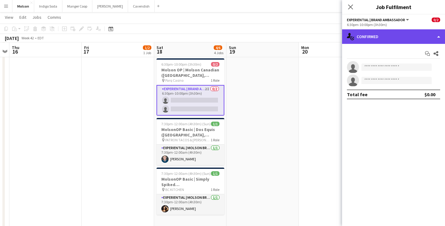
click at [396, 41] on div "single-neutral-actions-check-2 Confirmed" at bounding box center [393, 36] width 103 height 15
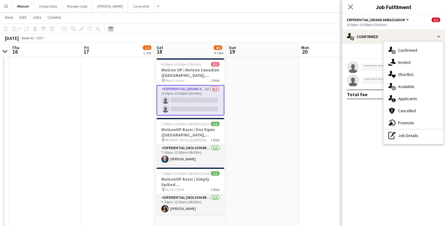
click at [415, 97] on span "Applicants" at bounding box center [407, 98] width 19 height 5
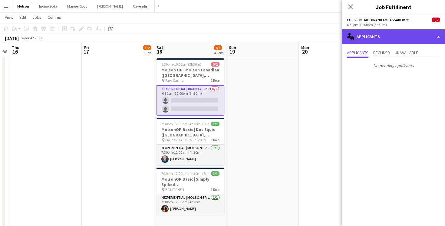
click at [380, 34] on div "single-neutral-actions-information Applicants" at bounding box center [393, 36] width 103 height 15
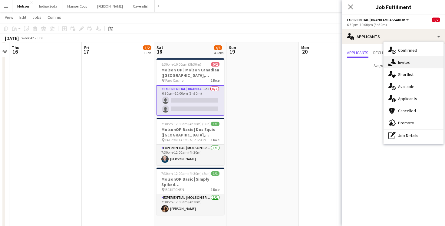
click at [412, 61] on div "single-neutral-actions-share-1 Invited" at bounding box center [413, 62] width 60 height 12
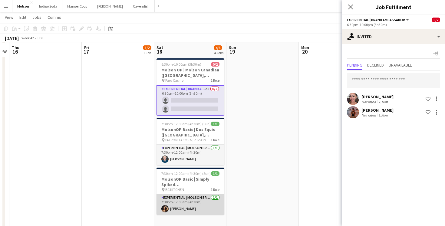
click at [183, 201] on app-card-role "Experiential | Molson Brand Specialist 1/1 7:30pm-12:00am (4h30m) Shaina D'Souza" at bounding box center [190, 204] width 68 height 21
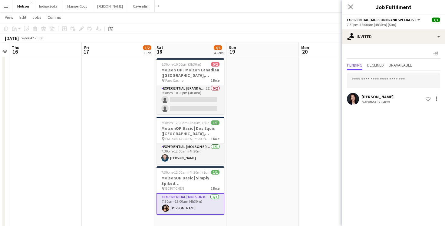
click at [304, 118] on app-date-cell at bounding box center [335, 158] width 72 height 204
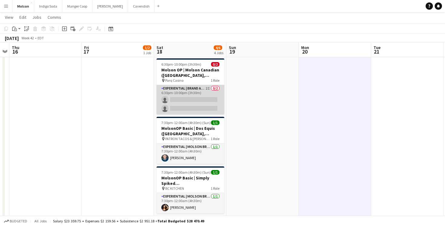
click at [206, 94] on app-card-role "Experiential | Brand Ambassador 2I 0/2 6:30pm-10:00pm (3h30m) single-neutral-ac…" at bounding box center [190, 99] width 68 height 29
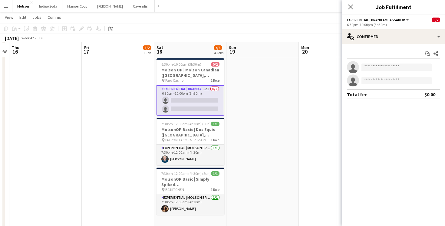
click at [297, 86] on app-date-cell at bounding box center [262, 158] width 72 height 204
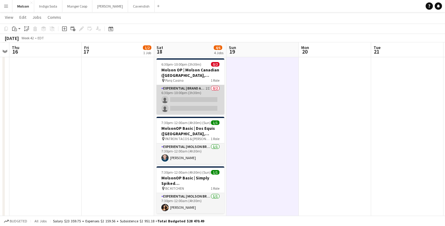
click at [197, 98] on app-card-role "Experiential | Brand Ambassador 2I 0/2 6:30pm-10:00pm (3h30m) single-neutral-ac…" at bounding box center [190, 99] width 68 height 29
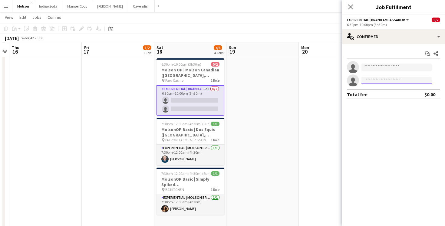
click at [381, 79] on input at bounding box center [396, 80] width 70 height 7
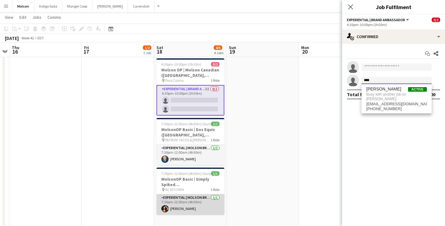
type input "****"
click at [189, 196] on app-card-role "Experiential | Molson Brand Specialist 1/1 7:30pm-12:00am (4h30m) Shaina D'Souza" at bounding box center [190, 204] width 68 height 21
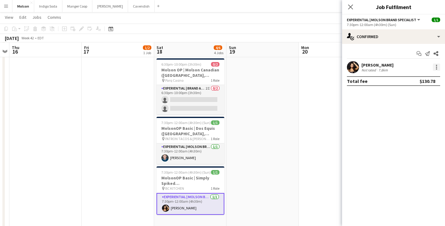
click at [433, 68] on div at bounding box center [436, 67] width 7 height 7
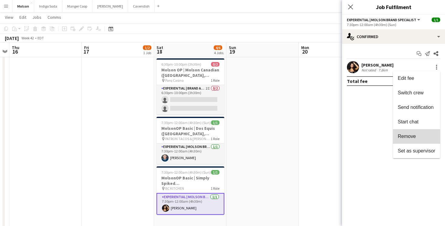
click at [417, 132] on button "Remove" at bounding box center [416, 136] width 47 height 15
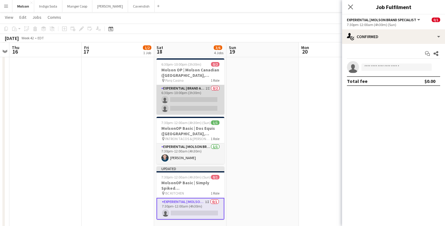
click at [201, 98] on app-card-role "Experiential | Brand Ambassador 2I 0/2 6:30pm-10:00pm (3h30m) single-neutral-ac…" at bounding box center [190, 99] width 68 height 29
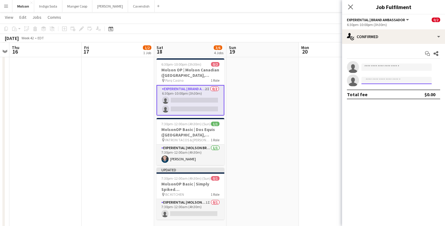
click at [377, 81] on input at bounding box center [396, 80] width 70 height 7
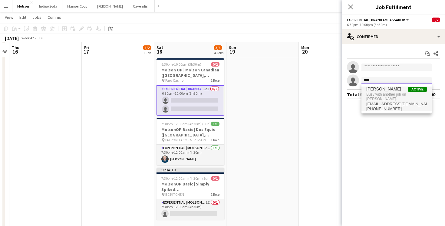
type input "****"
click at [383, 95] on span "Busy with another job on Molson." at bounding box center [396, 97] width 61 height 10
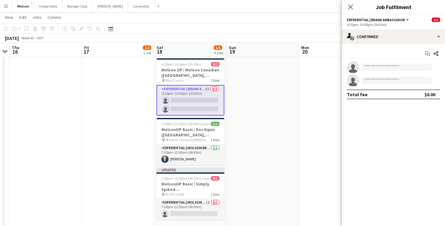
click at [350, 7] on icon at bounding box center [350, 7] width 5 height 5
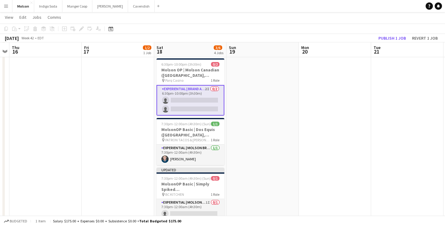
click at [318, 113] on app-date-cell at bounding box center [335, 158] width 72 height 204
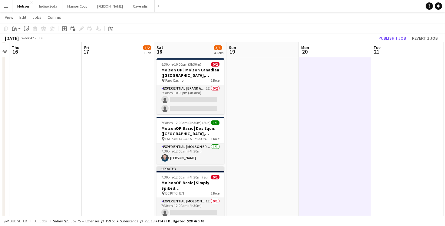
click at [389, 43] on app-board-header-date "Tue 21" at bounding box center [407, 50] width 72 height 15
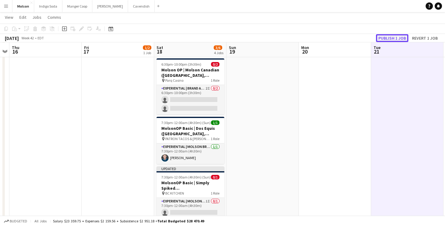
click at [389, 37] on button "Publish 1 job" at bounding box center [392, 38] width 32 height 8
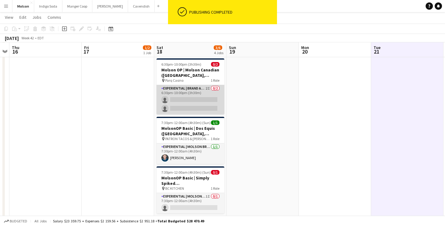
click at [192, 108] on app-card-role "Experiential | Brand Ambassador 2I 0/2 6:30pm-10:00pm (3h30m) single-neutral-ac…" at bounding box center [190, 99] width 68 height 29
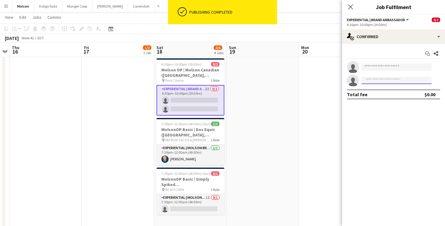
click at [375, 78] on input at bounding box center [396, 80] width 70 height 7
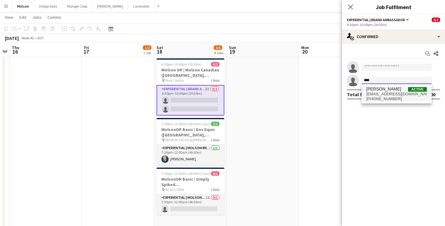
type input "****"
click at [386, 92] on span "shainadsouza1994@yahoo.ca" at bounding box center [396, 94] width 61 height 5
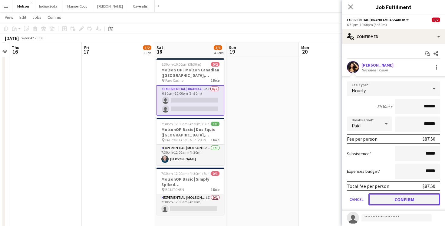
click at [415, 200] on button "Confirm" at bounding box center [404, 199] width 72 height 12
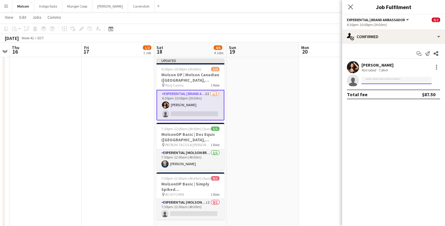
click at [377, 80] on input at bounding box center [396, 80] width 70 height 7
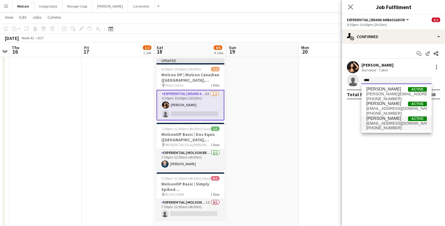
type input "****"
click at [388, 120] on span "[PERSON_NAME]" at bounding box center [383, 118] width 35 height 5
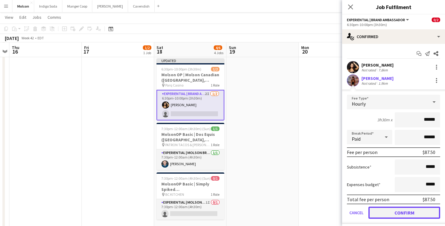
click at [396, 212] on button "Confirm" at bounding box center [404, 213] width 72 height 12
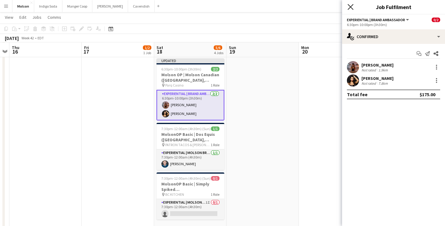
click at [351, 6] on icon at bounding box center [350, 7] width 6 height 6
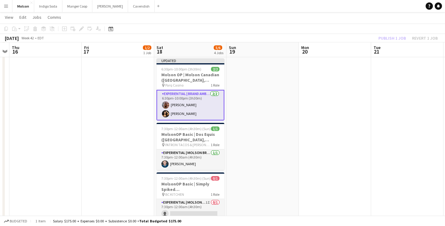
click at [286, 102] on app-date-cell at bounding box center [262, 158] width 72 height 204
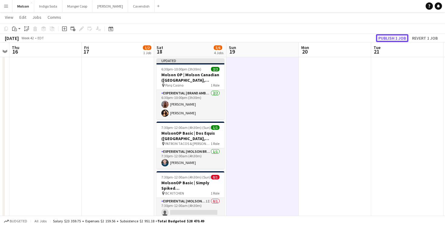
click at [391, 39] on button "Publish 1 job" at bounding box center [392, 38] width 32 height 8
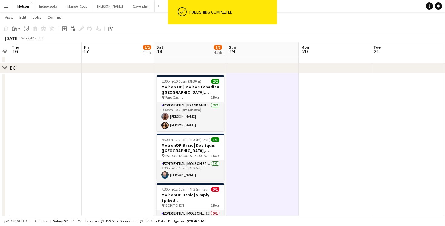
scroll to position [441, 0]
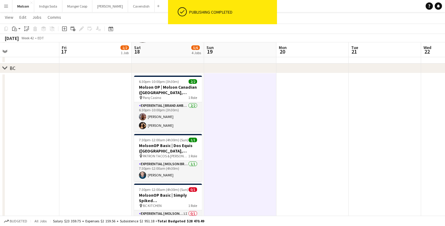
drag, startPoint x: 200, startPoint y: 115, endPoint x: 179, endPoint y: 116, distance: 20.9
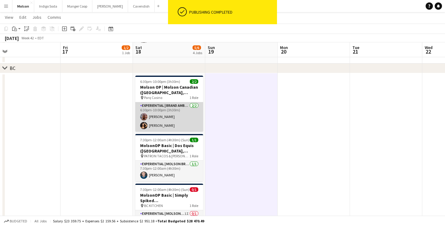
click at [145, 115] on app-user-avatar at bounding box center [143, 116] width 7 height 7
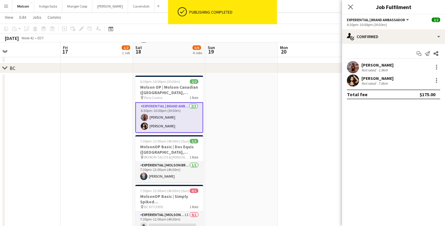
copy div "[PERSON_NAME]"
drag, startPoint x: 393, startPoint y: 79, endPoint x: 361, endPoint y: 80, distance: 31.8
click at [361, 80] on div "Shaina D'Souza Not rated 7.8km" at bounding box center [393, 80] width 103 height 12
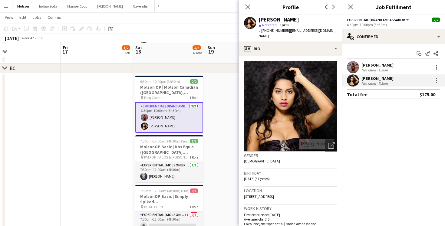
click at [354, 67] on app-user-avatar at bounding box center [353, 67] width 12 height 12
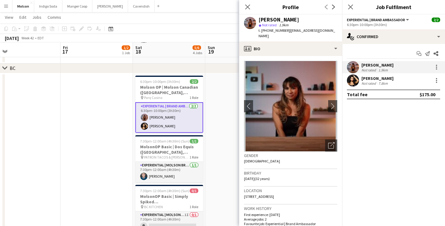
copy div "[PERSON_NAME]"
drag, startPoint x: 402, startPoint y: 65, endPoint x: 362, endPoint y: 65, distance: 40.6
click at [361, 65] on div "Stephanie Wywiol Not rated 1.9km" at bounding box center [393, 67] width 103 height 12
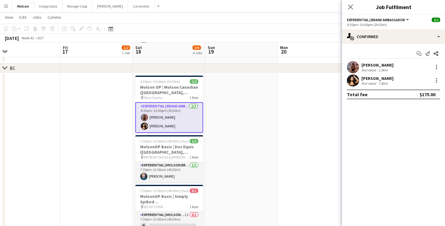
click at [353, 80] on app-user-avatar at bounding box center [353, 80] width 12 height 12
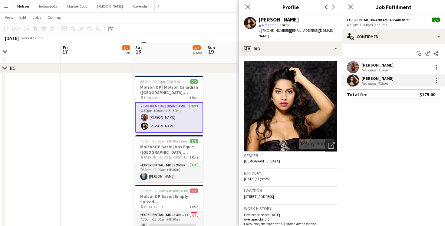
click at [352, 67] on app-user-avatar at bounding box center [353, 67] width 12 height 12
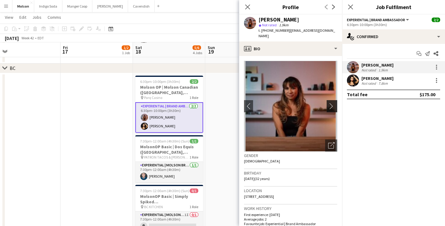
click at [332, 100] on button "chevron-right" at bounding box center [333, 106] width 12 height 12
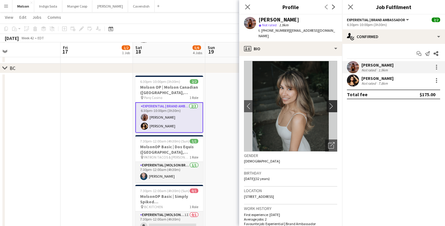
click at [331, 103] on app-icon "chevron-right" at bounding box center [332, 106] width 9 height 6
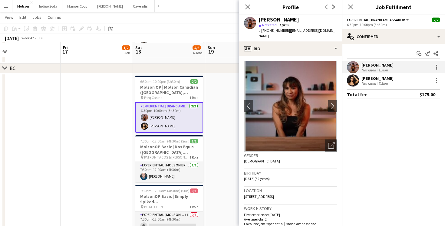
click at [302, 106] on img at bounding box center [290, 106] width 93 height 91
click at [333, 103] on app-icon "chevron-right" at bounding box center [332, 106] width 9 height 6
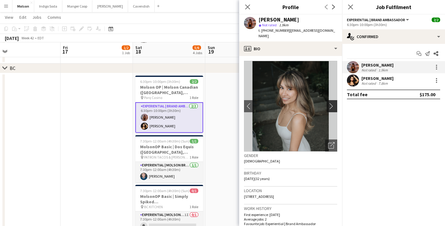
click at [332, 103] on app-icon "chevron-right" at bounding box center [332, 106] width 9 height 6
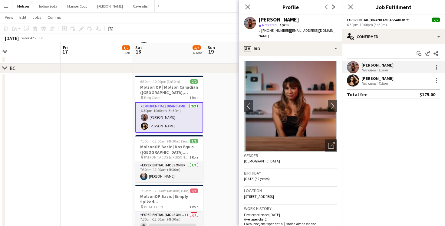
click at [250, 23] on app-user-avatar at bounding box center [250, 23] width 12 height 12
click at [273, 22] on div "[PERSON_NAME]" at bounding box center [278, 19] width 41 height 5
click at [326, 115] on img at bounding box center [290, 106] width 93 height 91
click at [333, 103] on app-icon "chevron-right" at bounding box center [332, 106] width 9 height 6
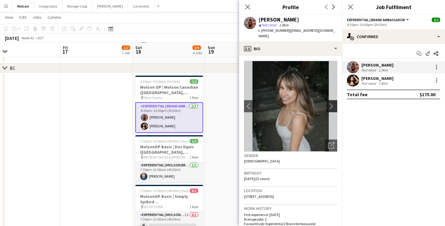
click at [333, 103] on app-icon "chevron-right" at bounding box center [332, 106] width 9 height 6
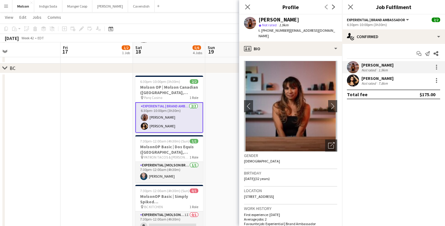
click at [245, 7] on icon "Close pop-in" at bounding box center [247, 7] width 5 height 5
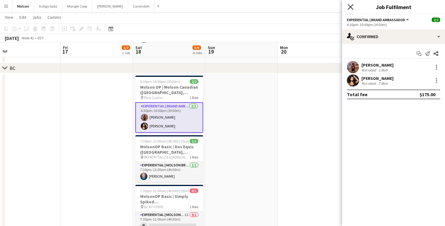
click at [351, 9] on icon "Close pop-in" at bounding box center [350, 7] width 6 height 6
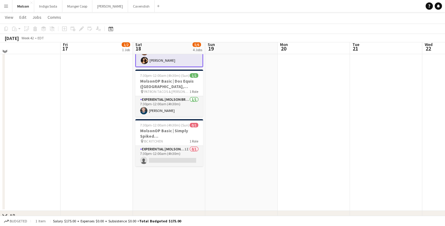
scroll to position [515, 0]
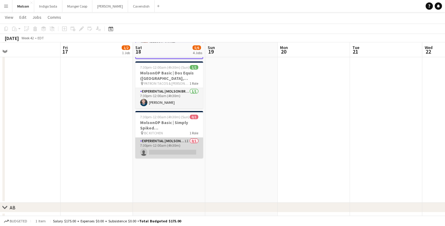
click at [165, 146] on app-card-role "Experiential | Molson Brand Specialist 1I 0/1 7:30pm-12:00am (4h30m) single-neu…" at bounding box center [169, 148] width 68 height 21
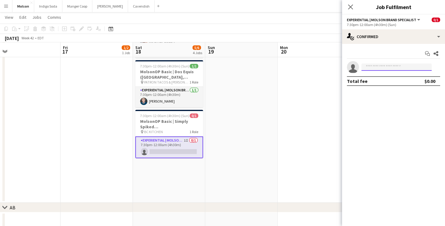
click at [372, 68] on input at bounding box center [396, 67] width 70 height 7
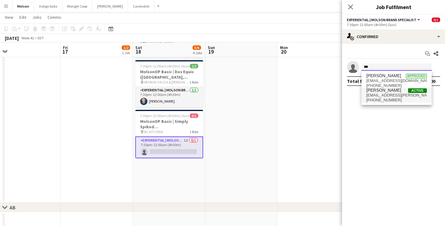
type input "***"
click at [391, 97] on span "kgl.dorothy@gmail.com" at bounding box center [396, 95] width 61 height 5
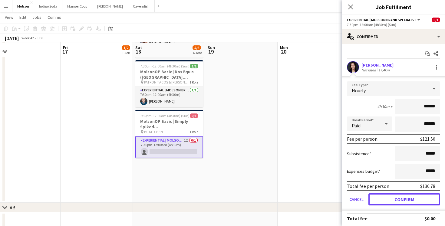
click at [401, 199] on button "Confirm" at bounding box center [404, 199] width 72 height 12
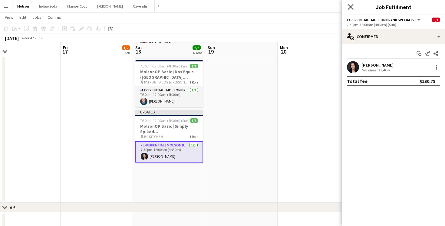
click at [349, 6] on icon "Close pop-in" at bounding box center [350, 7] width 6 height 6
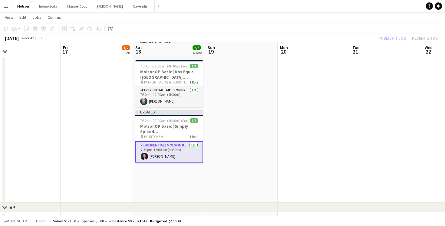
click at [310, 135] on app-date-cell at bounding box center [313, 101] width 72 height 204
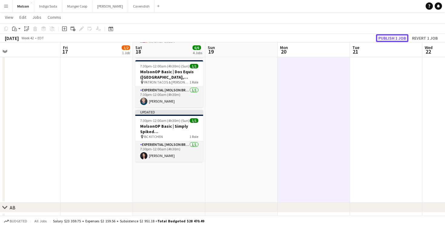
click at [391, 34] on button "Publish 1 job" at bounding box center [392, 38] width 32 height 8
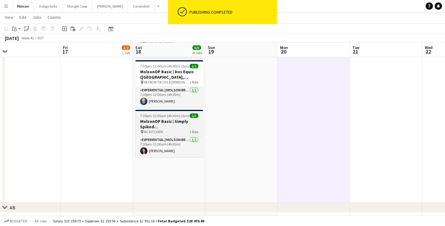
click at [161, 120] on h3 "MolsonOP Basic | Simply Spiked (Vancouver, BC)" at bounding box center [169, 124] width 68 height 11
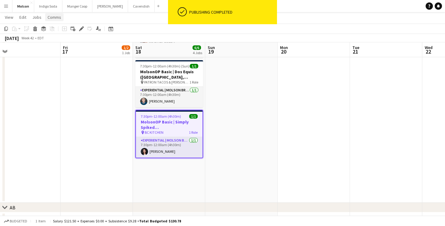
click at [52, 17] on span "Comms" at bounding box center [55, 17] width 14 height 5
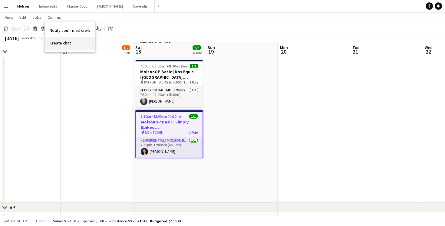
click at [71, 43] on link "Create chat" at bounding box center [70, 43] width 50 height 13
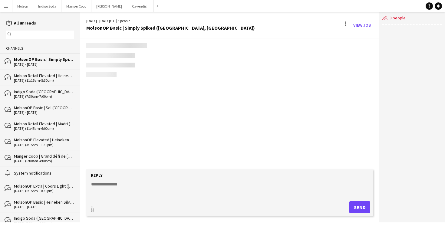
click at [51, 18] on app-channels-list "reading All unreads magnifier Channels bubbles MolsonOP Basic | Simply Spiked (…" at bounding box center [40, 117] width 80 height 210
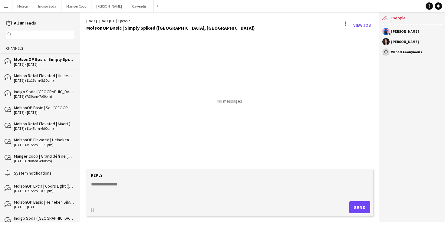
click at [113, 193] on textarea at bounding box center [230, 189] width 281 height 16
type textarea "**********"
click at [354, 206] on button "Send" at bounding box center [359, 207] width 21 height 12
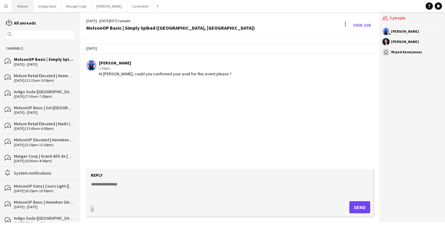
click at [19, 8] on button "Molson Close" at bounding box center [22, 6] width 21 height 12
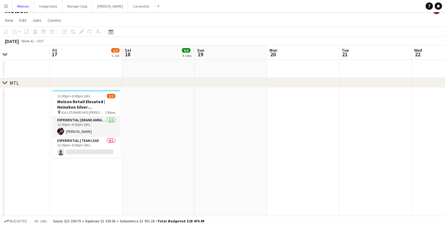
scroll to position [10, 0]
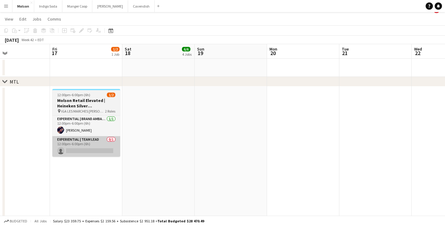
click at [90, 147] on app-card-role "Experiential | Team Lead 0/1 12:00pm-6:00pm (6h) single-neutral-actions" at bounding box center [86, 146] width 68 height 21
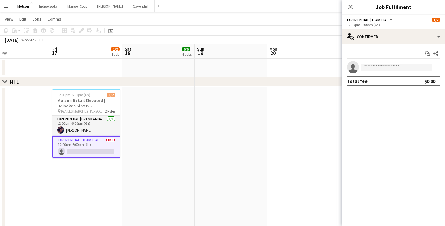
click at [211, 149] on app-date-cell at bounding box center [231, 199] width 72 height 224
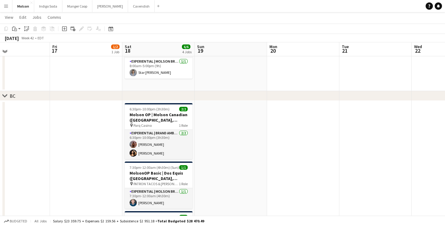
scroll to position [348, 0]
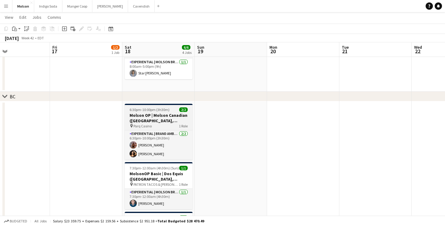
click at [162, 106] on app-job-card "6:30pm-10:00pm (3h30m) 2/2 Molson OP | Molson Canadian (Vancouver, BC) pin Parq…" at bounding box center [159, 132] width 68 height 56
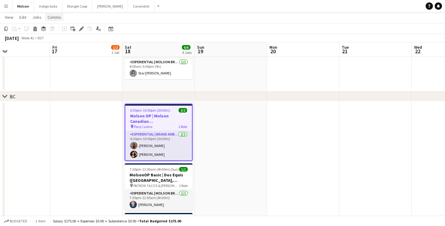
click at [54, 20] on span "Comms" at bounding box center [55, 17] width 14 height 5
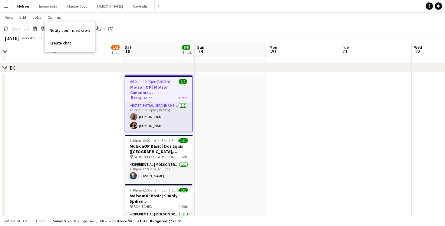
scroll to position [0, 167]
click at [222, 127] on app-date-cell at bounding box center [231, 175] width 72 height 204
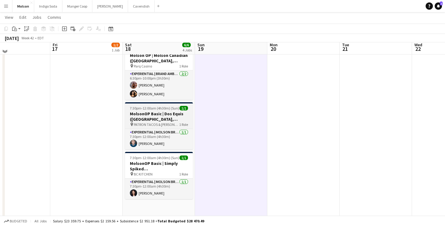
scroll to position [405, 0]
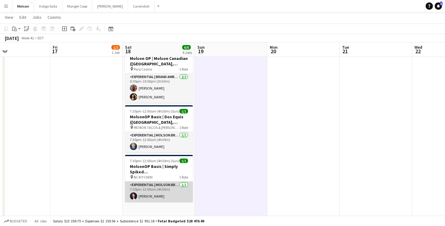
click at [160, 193] on app-card-role "Experiential | Molson Brand Specialist 1/1 7:30pm-12:00am (4h30m) Dora Lo" at bounding box center [159, 192] width 68 height 21
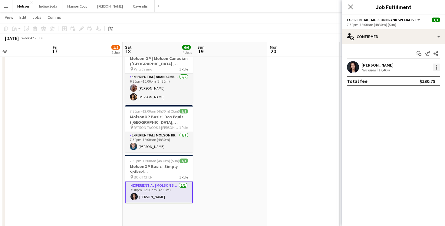
click at [436, 68] on div at bounding box center [436, 68] width 1 height 1
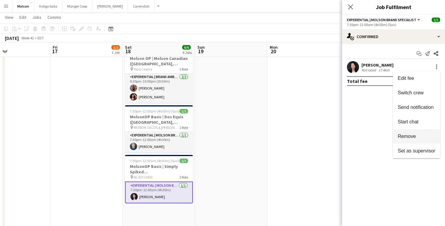
click at [416, 133] on button "Remove" at bounding box center [416, 136] width 47 height 15
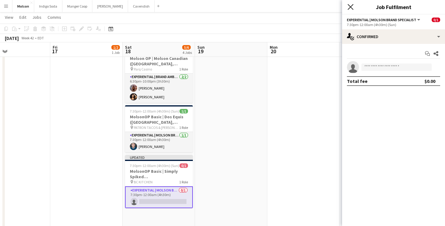
click at [352, 6] on icon "Close pop-in" at bounding box center [350, 7] width 6 height 6
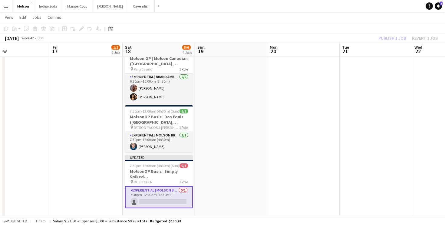
click at [238, 165] on app-date-cell at bounding box center [231, 146] width 72 height 204
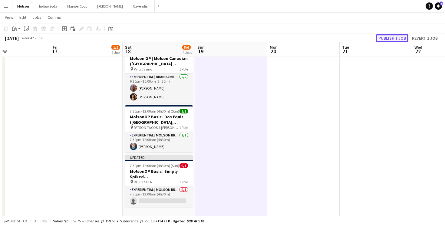
click at [384, 38] on button "Publish 1 job" at bounding box center [392, 38] width 32 height 8
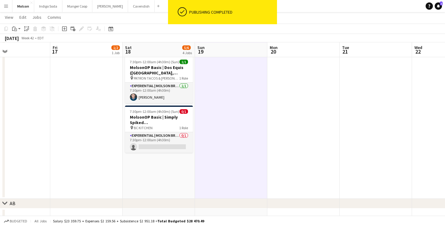
scroll to position [455, 0]
click at [161, 120] on h3 "MolsonOP Basic | Simply Spiked (Vancouver, BC)" at bounding box center [159, 119] width 68 height 11
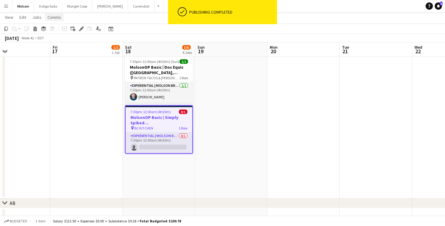
click at [53, 18] on span "Comms" at bounding box center [55, 17] width 14 height 5
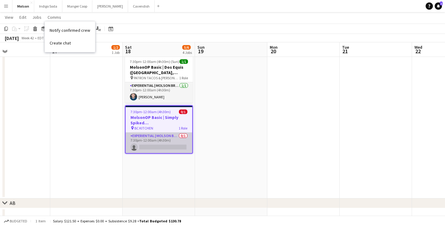
click at [161, 145] on app-card-role "Experiential | Molson Brand Specialist 0/1 7:30pm-12:00am (4h30m) single-neutra…" at bounding box center [159, 143] width 67 height 21
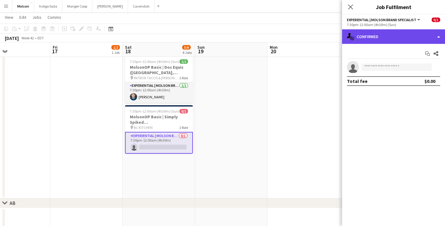
click at [379, 38] on div "single-neutral-actions-check-2 Confirmed" at bounding box center [393, 36] width 103 height 15
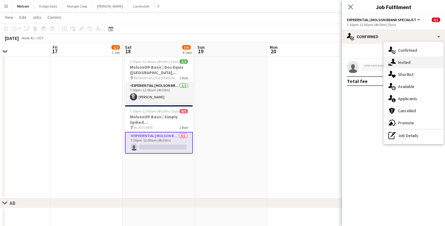
click at [405, 64] on span "Invited" at bounding box center [404, 62] width 12 height 5
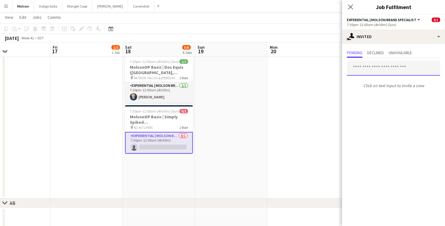
click at [376, 71] on input "text" at bounding box center [393, 68] width 93 height 15
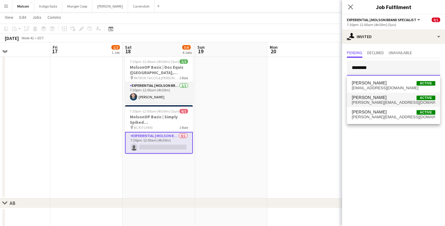
type input "********"
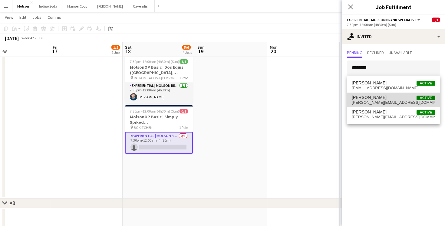
click at [398, 100] on span "michelle.escal98@gmail.com" at bounding box center [394, 102] width 84 height 5
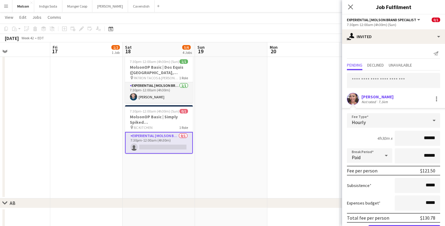
scroll to position [22, 0]
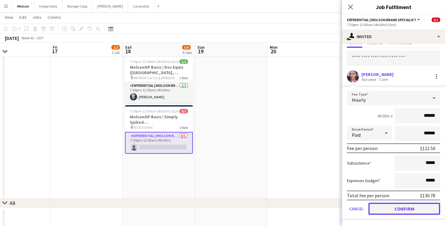
click at [404, 208] on button "Confirm" at bounding box center [404, 209] width 72 height 12
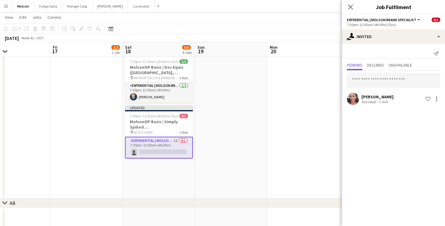
scroll to position [0, 0]
click at [270, 119] on app-date-cell at bounding box center [303, 97] width 72 height 204
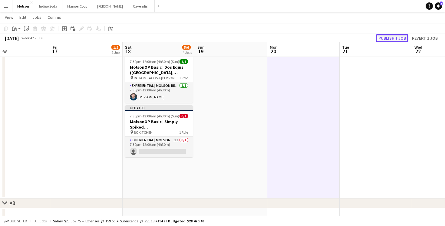
click at [388, 38] on button "Publish 1 job" at bounding box center [392, 38] width 32 height 8
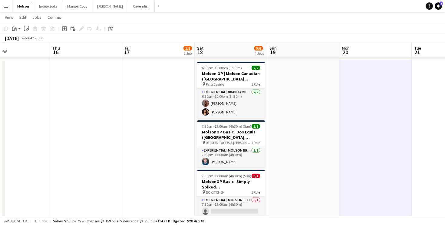
scroll to position [392, 0]
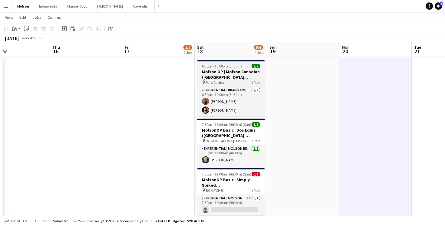
click at [231, 79] on h3 "Molson OP | Molson Canadian (Vancouver, BC)" at bounding box center [231, 74] width 68 height 11
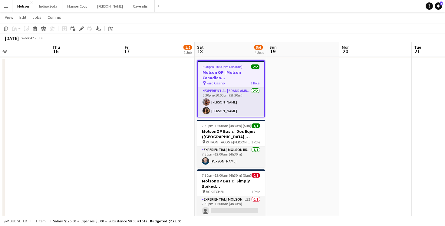
click at [5, 9] on button "Menu" at bounding box center [6, 6] width 12 height 12
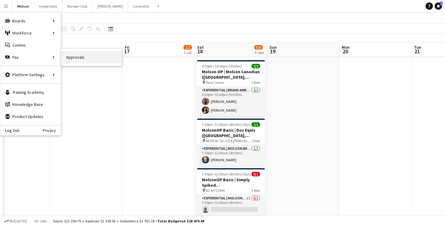
click at [77, 58] on link "Approvals" at bounding box center [91, 57] width 61 height 12
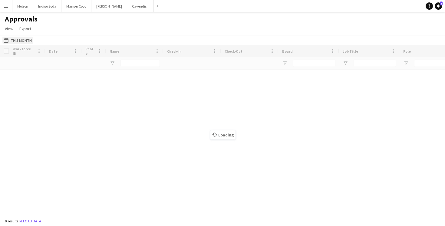
type input "******"
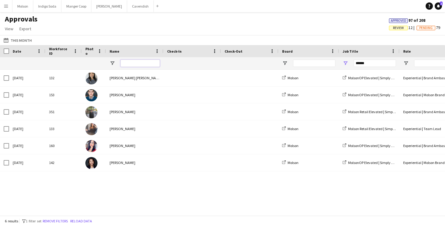
click at [132, 63] on input "Name Filter Input" at bounding box center [139, 63] width 39 height 7
drag, startPoint x: 375, startPoint y: 64, endPoint x: 310, endPoint y: 61, distance: 64.2
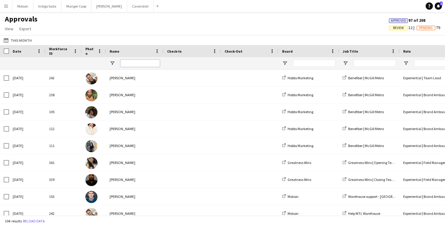
click at [146, 65] on input "Name Filter Input" at bounding box center [139, 63] width 39 height 7
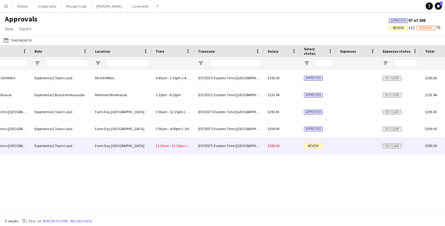
type input "*********"
click at [289, 144] on div "$380.50" at bounding box center [282, 145] width 36 height 17
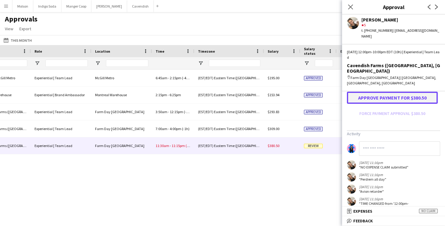
click at [402, 92] on button "Approve payment for $380.50" at bounding box center [392, 98] width 91 height 12
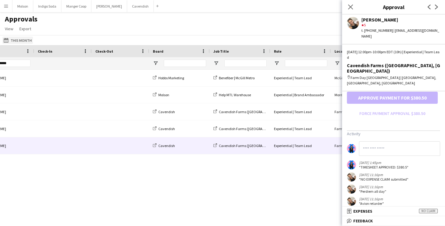
click at [21, 38] on button "This Month This Month" at bounding box center [17, 40] width 31 height 7
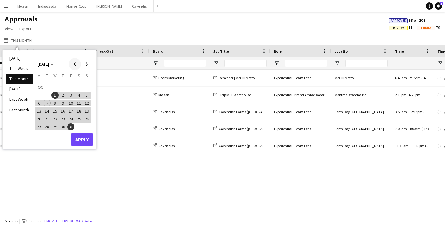
click at [77, 64] on span "Previous month" at bounding box center [75, 64] width 12 height 12
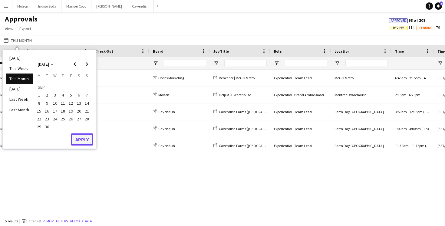
click at [87, 141] on button "Apply" at bounding box center [82, 139] width 22 height 12
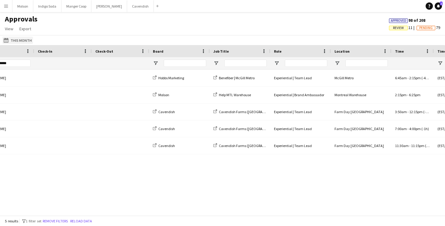
click at [11, 37] on button "This Month This Month" at bounding box center [17, 40] width 31 height 7
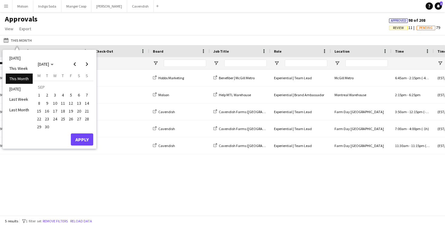
click at [39, 118] on span "22" at bounding box center [38, 118] width 7 height 7
click at [81, 137] on button "Apply" at bounding box center [82, 139] width 22 height 12
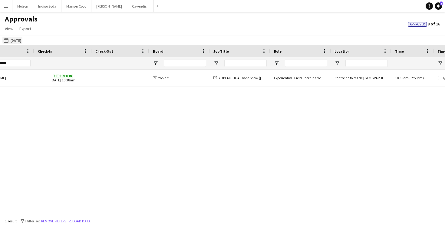
click at [22, 41] on button "This Month 09-22-2025" at bounding box center [12, 40] width 20 height 7
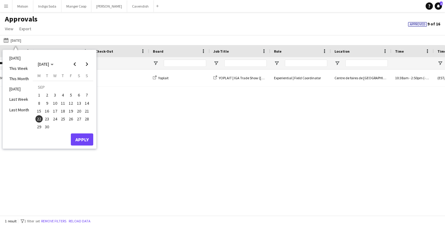
click at [46, 129] on span "30" at bounding box center [47, 126] width 7 height 7
click at [39, 120] on span "22" at bounding box center [38, 118] width 7 height 7
click at [47, 126] on span "30" at bounding box center [47, 126] width 7 height 7
click at [40, 117] on span "22" at bounding box center [38, 118] width 7 height 7
click at [89, 139] on button "Apply" at bounding box center [82, 139] width 22 height 12
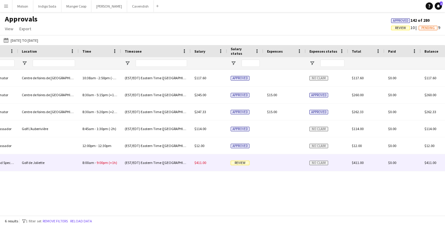
click at [273, 160] on div at bounding box center [284, 162] width 42 height 17
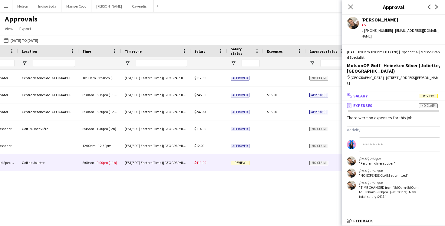
click at [409, 93] on mat-panel-title "wallet Salary Review" at bounding box center [392, 95] width 100 height 5
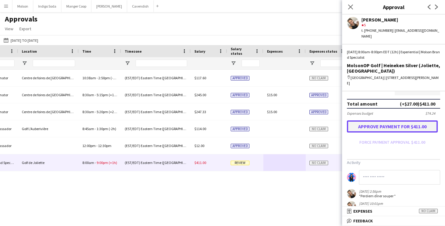
click at [406, 120] on button "Approve payment for $411.00" at bounding box center [392, 126] width 91 height 12
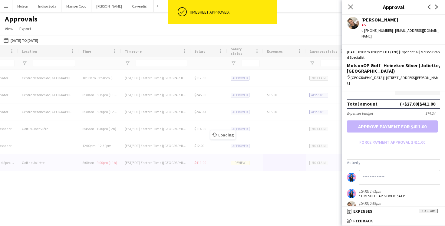
click at [284, 187] on div "Loading" at bounding box center [222, 130] width 445 height 170
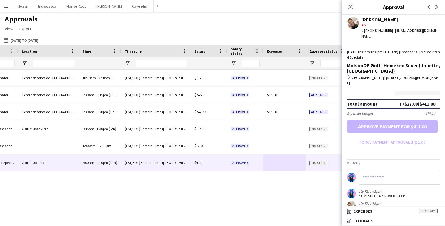
click at [291, 198] on div "YOPLAIT | IGA Trade Show (Quebec, QC) Experiential | Field Coordinator Centre d…" at bounding box center [222, 143] width 445 height 146
click at [350, 4] on icon "Close pop-in" at bounding box center [350, 7] width 6 height 6
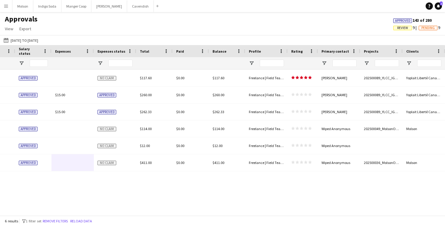
click at [400, 27] on span "Review" at bounding box center [402, 28] width 11 height 4
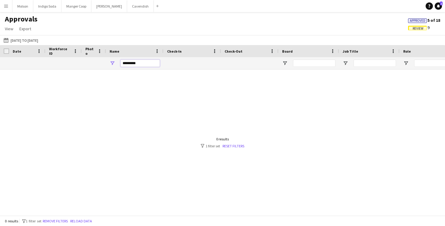
drag, startPoint x: 140, startPoint y: 63, endPoint x: 105, endPoint y: 62, distance: 34.8
click at [106, 63] on div "*********" at bounding box center [134, 63] width 57 height 12
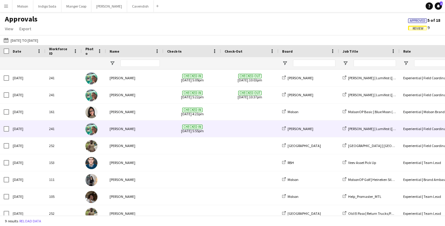
click at [146, 134] on div "Oana Vasile" at bounding box center [134, 128] width 57 height 17
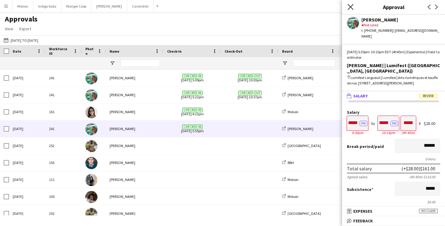
click at [352, 6] on icon at bounding box center [350, 7] width 6 height 6
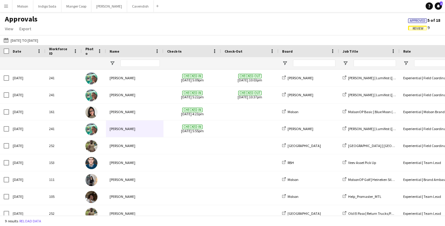
click at [420, 30] on span "Review" at bounding box center [417, 29] width 11 height 4
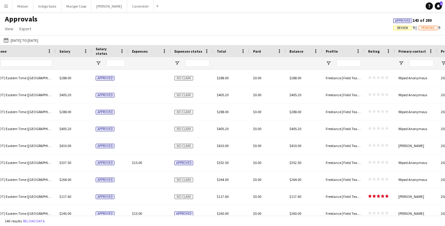
click at [403, 28] on span "Review" at bounding box center [402, 28] width 11 height 4
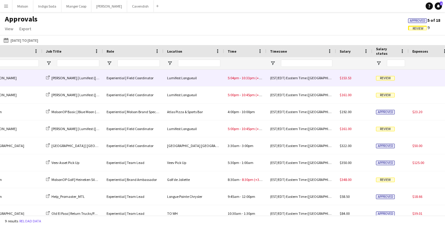
click at [326, 75] on div "(EST/EDT) Eastern Time ([GEOGRAPHIC_DATA] & [GEOGRAPHIC_DATA])" at bounding box center [301, 78] width 70 height 17
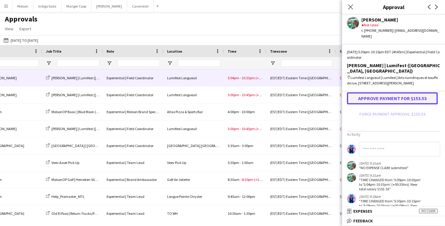
click at [402, 95] on button "Approve payment for $153.53" at bounding box center [392, 98] width 91 height 12
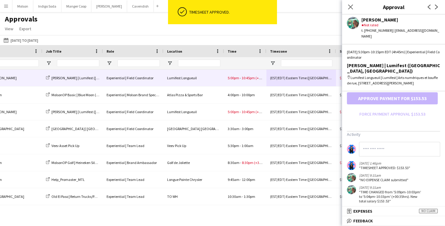
click at [316, 78] on div "(EST/EDT) Eastern Time ([GEOGRAPHIC_DATA] & [GEOGRAPHIC_DATA])" at bounding box center [301, 78] width 70 height 17
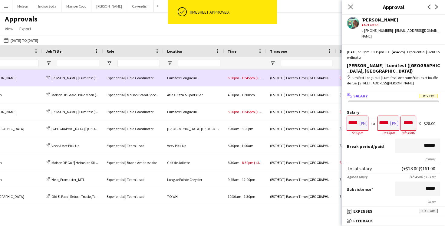
click at [309, 80] on div "(EST/EDT) Eastern Time ([GEOGRAPHIC_DATA] & [GEOGRAPHIC_DATA])" at bounding box center [301, 78] width 70 height 17
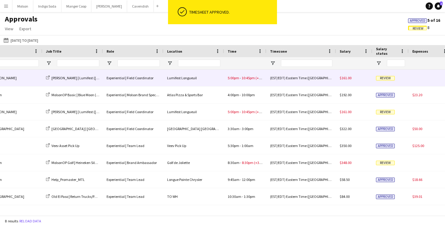
click at [339, 71] on div "$161.00" at bounding box center [354, 78] width 36 height 17
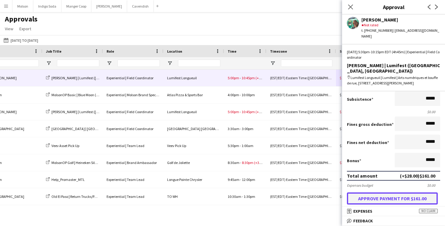
click at [383, 192] on button "Approve payment for $161.00" at bounding box center [392, 198] width 91 height 12
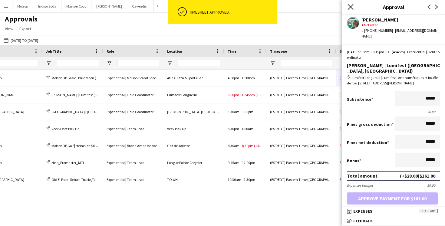
click at [352, 6] on icon "Close pop-in" at bounding box center [350, 7] width 6 height 6
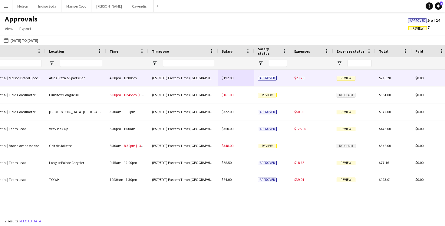
click at [350, 76] on span "Review" at bounding box center [345, 78] width 19 height 5
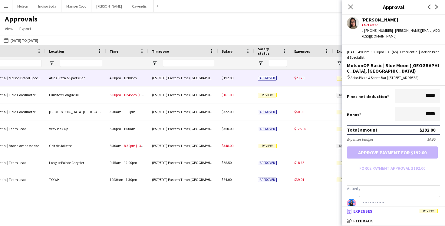
click at [403, 212] on mat-panel-title "receipt Expenses Review" at bounding box center [392, 210] width 100 height 5
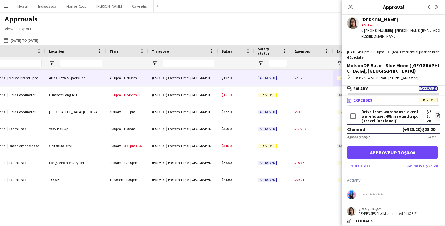
click at [429, 98] on span "Review" at bounding box center [428, 100] width 19 height 5
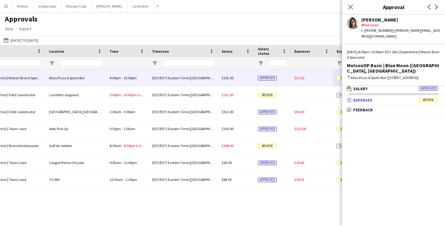
click at [426, 98] on span "Review" at bounding box center [428, 100] width 19 height 5
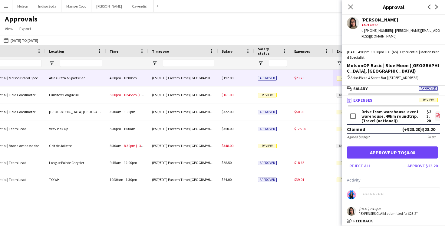
click at [437, 115] on icon at bounding box center [437, 116] width 2 height 2
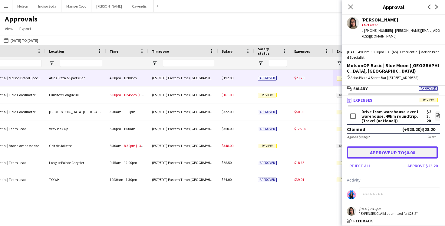
click at [401, 149] on button "Approve up to $0.00" at bounding box center [392, 152] width 91 height 12
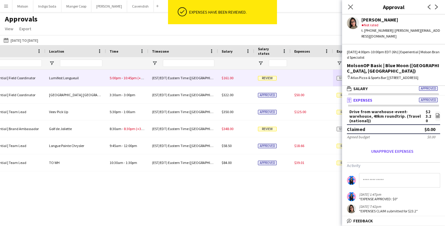
click at [297, 75] on div at bounding box center [311, 78] width 42 height 17
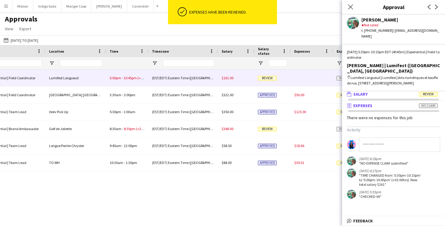
click at [425, 92] on span "Review" at bounding box center [428, 94] width 19 height 5
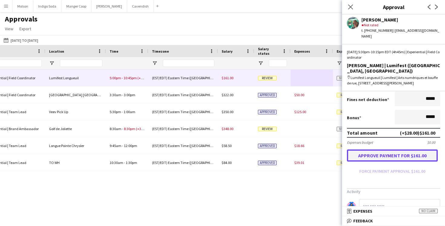
click at [409, 149] on button "Approve payment for $161.00" at bounding box center [392, 155] width 91 height 12
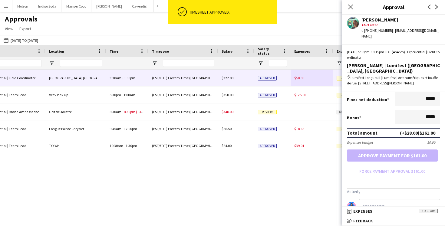
click at [316, 84] on div "$50.00" at bounding box center [311, 78] width 42 height 17
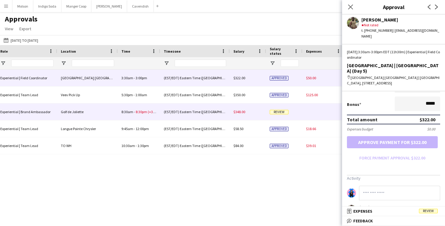
click at [237, 115] on div "$348.00" at bounding box center [248, 111] width 36 height 17
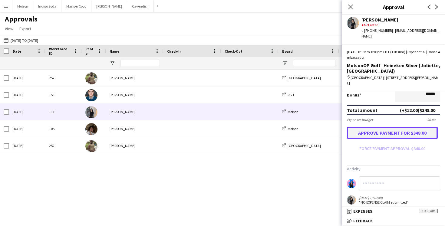
click at [386, 127] on button "Approve payment for $348.00" at bounding box center [392, 133] width 91 height 12
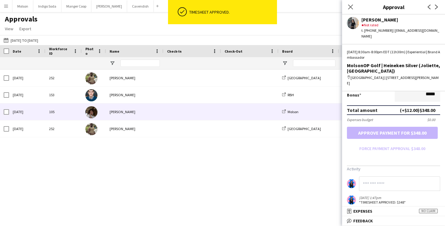
click at [249, 114] on span at bounding box center [250, 111] width 50 height 17
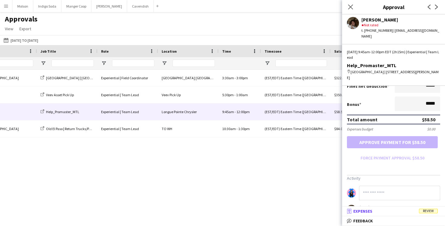
click at [383, 215] on mat-expansion-panel-header "receipt Expenses Review" at bounding box center [393, 211] width 103 height 9
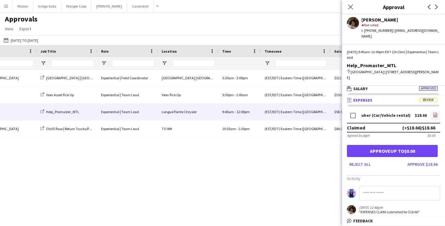
click at [435, 115] on icon at bounding box center [435, 116] width 2 height 2
click at [424, 160] on button "Approve $18.66" at bounding box center [422, 164] width 35 height 10
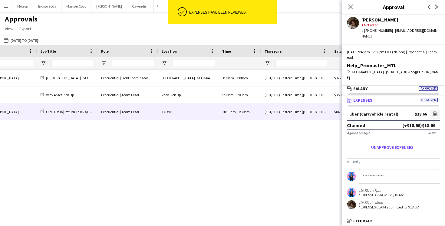
click at [254, 110] on div "10:30am - 1:30pm" at bounding box center [239, 111] width 42 height 17
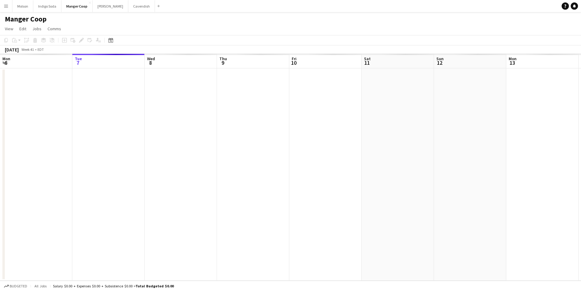
scroll to position [0, 208]
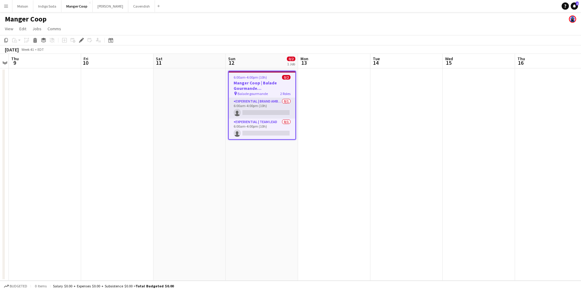
click at [263, 84] on h3 "Manger Coop | Balade Gourmande [GEOGRAPHIC_DATA] ([GEOGRAPHIC_DATA], [GEOGRAPHI…" at bounding box center [262, 85] width 67 height 11
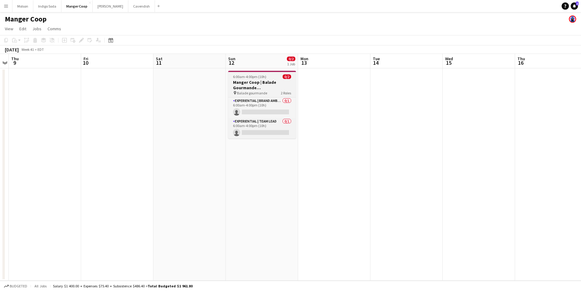
click at [263, 84] on h3 "Manger Coop | Balade Gourmande [GEOGRAPHIC_DATA] ([GEOGRAPHIC_DATA], [GEOGRAPHI…" at bounding box center [262, 85] width 68 height 11
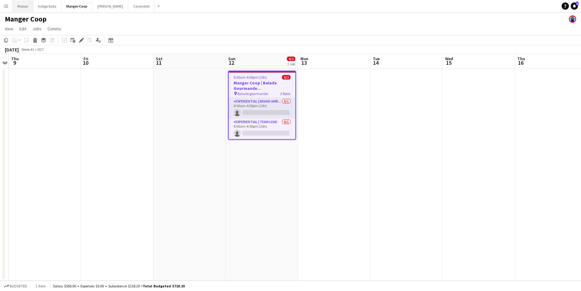
click at [20, 6] on button "Molson Close" at bounding box center [22, 6] width 21 height 12
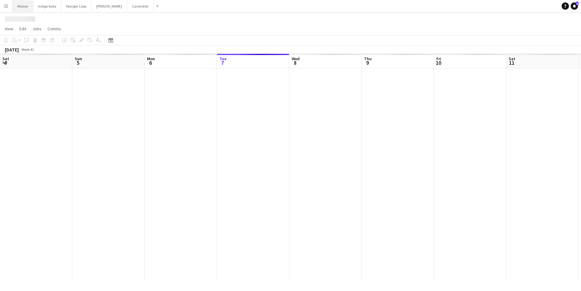
scroll to position [0, 145]
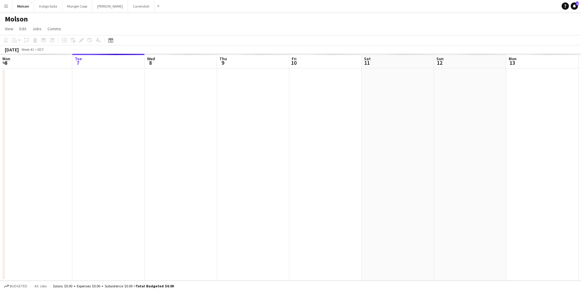
click at [2, 9] on button "Menu" at bounding box center [6, 6] width 12 height 12
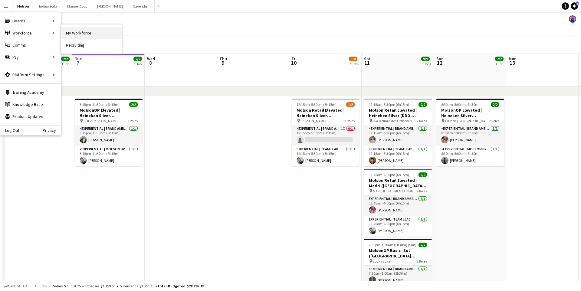
click at [75, 32] on link "My Workforce" at bounding box center [91, 33] width 61 height 12
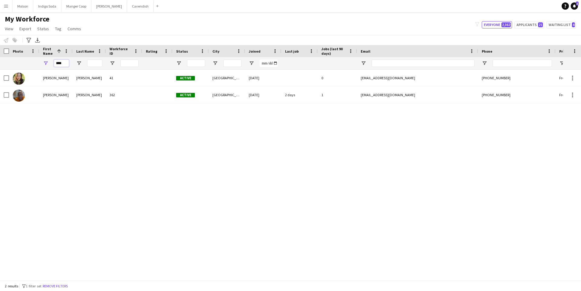
click at [63, 62] on input "****" at bounding box center [61, 63] width 15 height 7
type input "*"
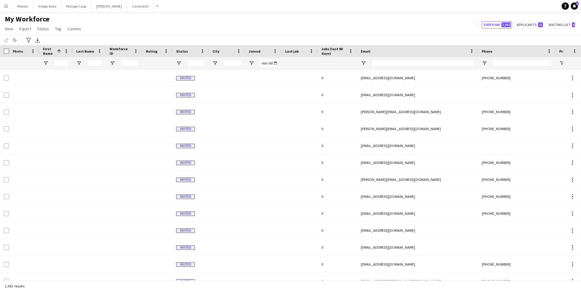
click at [192, 24] on div "My Workforce View Views Default view New view Update view Delete view Edit name…" at bounding box center [290, 25] width 581 height 21
click at [4, 4] on app-icon "Menu" at bounding box center [6, 6] width 5 height 5
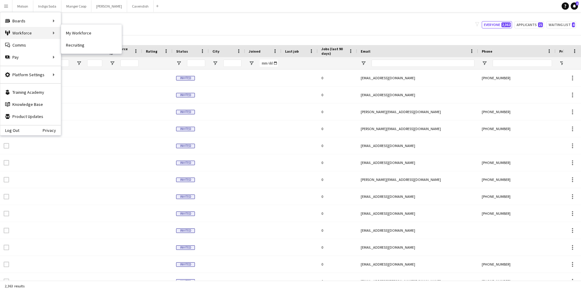
click at [36, 32] on div "Workforce Workforce" at bounding box center [30, 33] width 61 height 12
click at [85, 44] on link "Recruiting" at bounding box center [91, 45] width 61 height 12
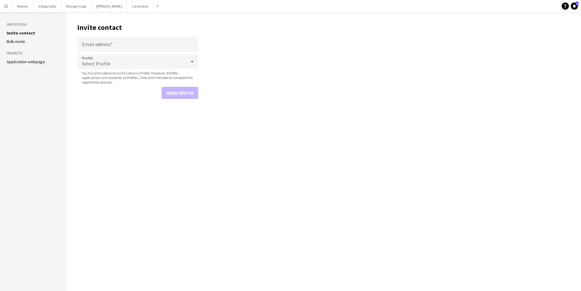
click at [5, 4] on app-icon "Menu" at bounding box center [6, 6] width 5 height 5
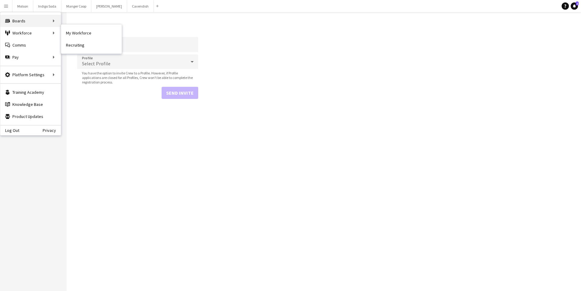
drag, startPoint x: 82, startPoint y: 34, endPoint x: 34, endPoint y: 21, distance: 49.5
click at [77, 33] on link "All jobs" at bounding box center [91, 33] width 61 height 12
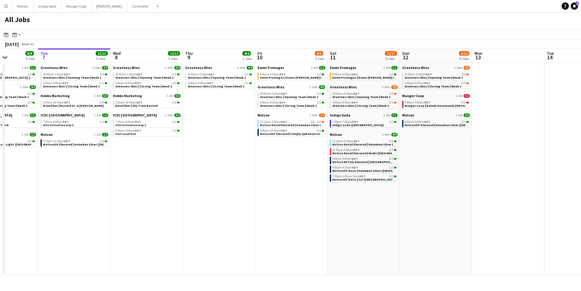
scroll to position [0, 180]
click at [423, 104] on span "Manger Coop | Balade Gourmande Victoriaville (Victoriaville, QC)" at bounding box center [476, 106] width 147 height 4
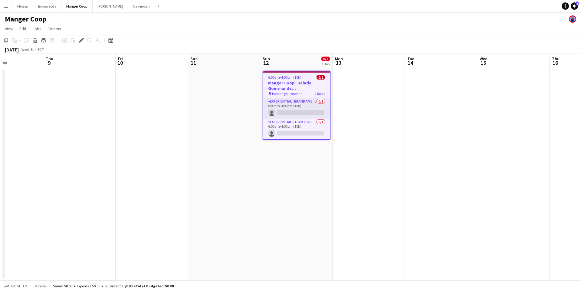
scroll to position [0, 145]
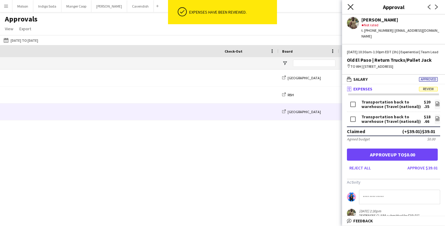
drag, startPoint x: 0, startPoint y: 0, endPoint x: 348, endPoint y: 7, distance: 348.4
click at [348, 7] on icon "Close pop-in" at bounding box center [350, 7] width 6 height 6
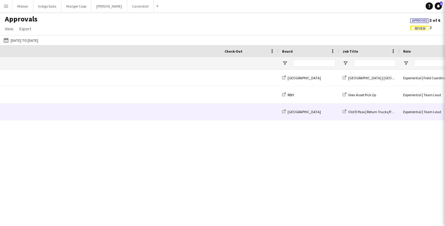
scroll to position [2, 0]
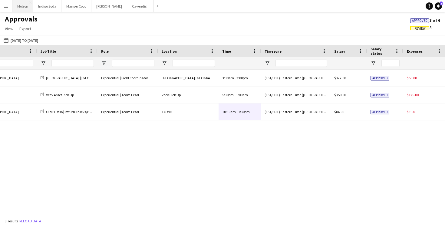
click at [21, 7] on button "Molson Close" at bounding box center [22, 6] width 21 height 12
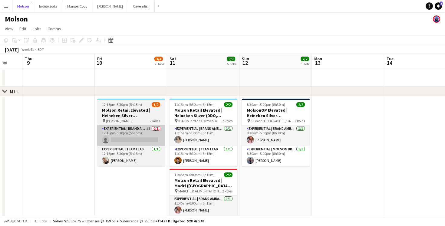
scroll to position [0, 208]
